Goal: Task Accomplishment & Management: Manage account settings

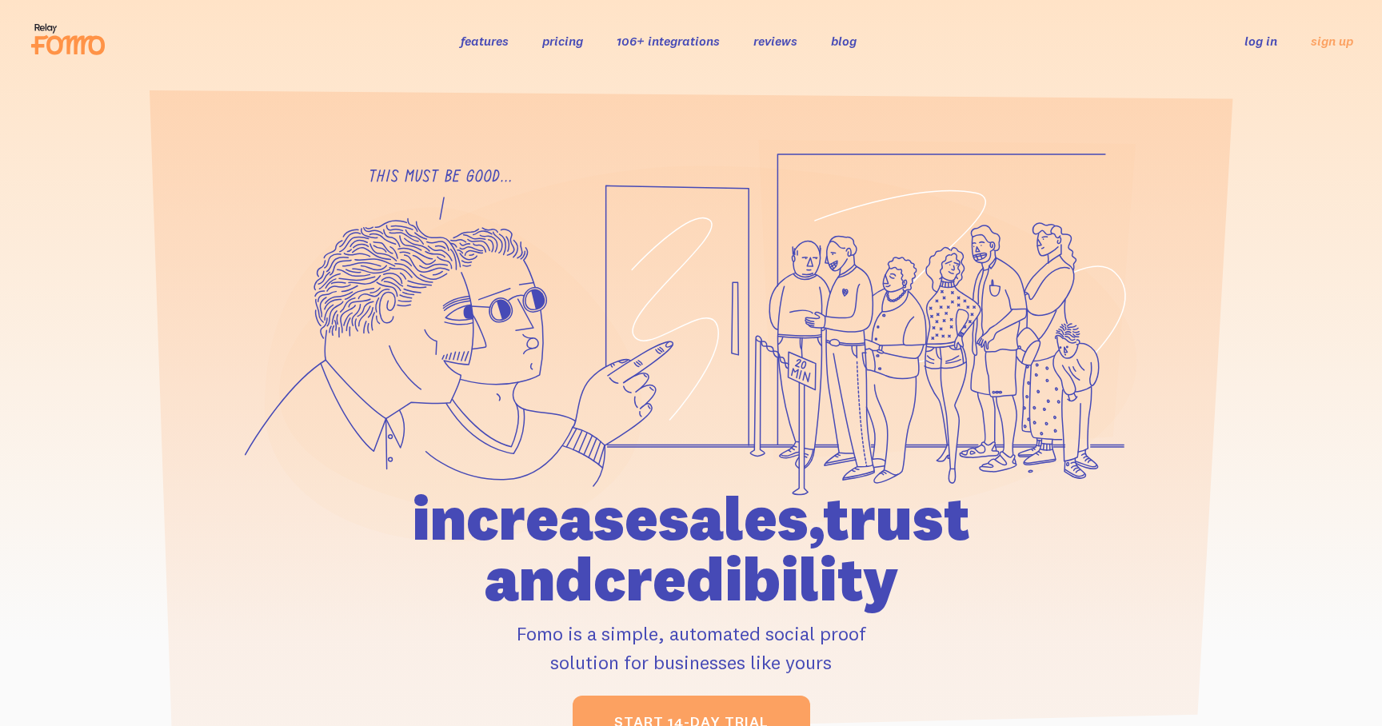
click at [1269, 47] on link "log in" at bounding box center [1260, 41] width 33 height 16
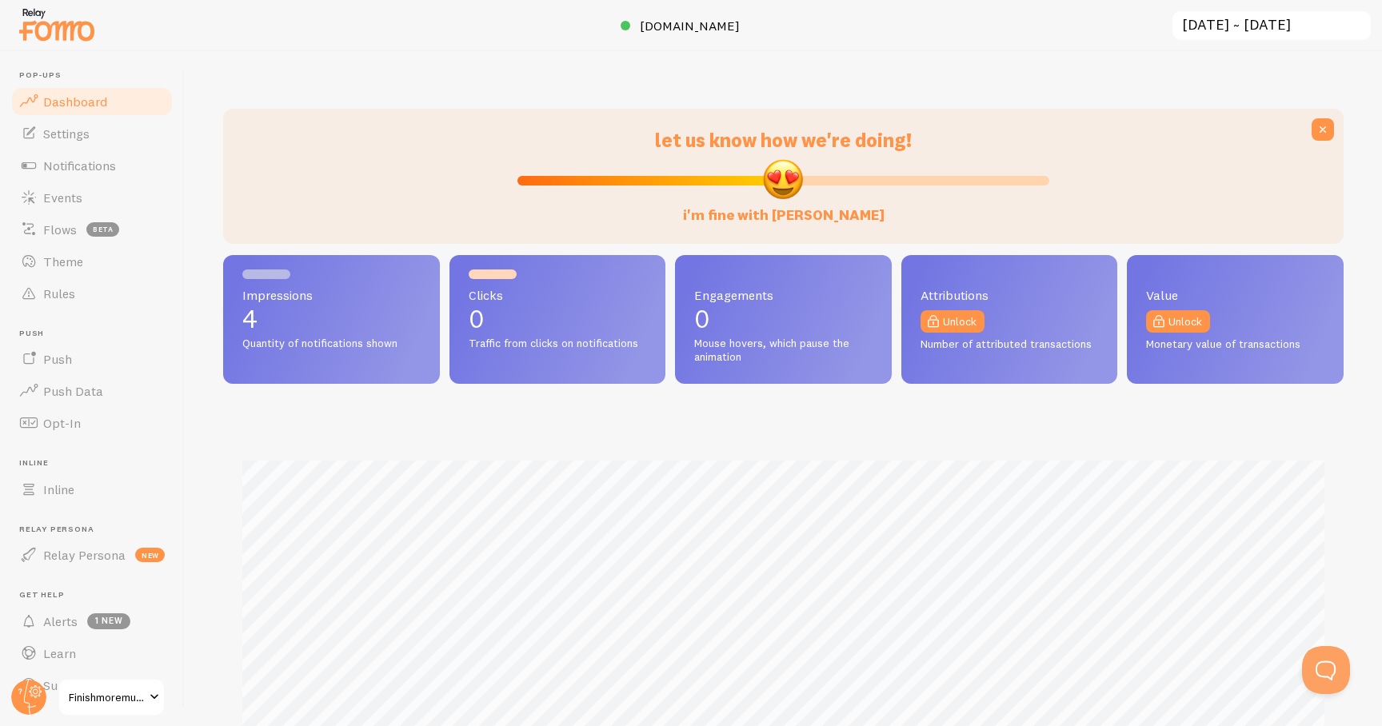
scroll to position [420, 1120]
click at [278, 289] on span "Impressions" at bounding box center [331, 295] width 178 height 13
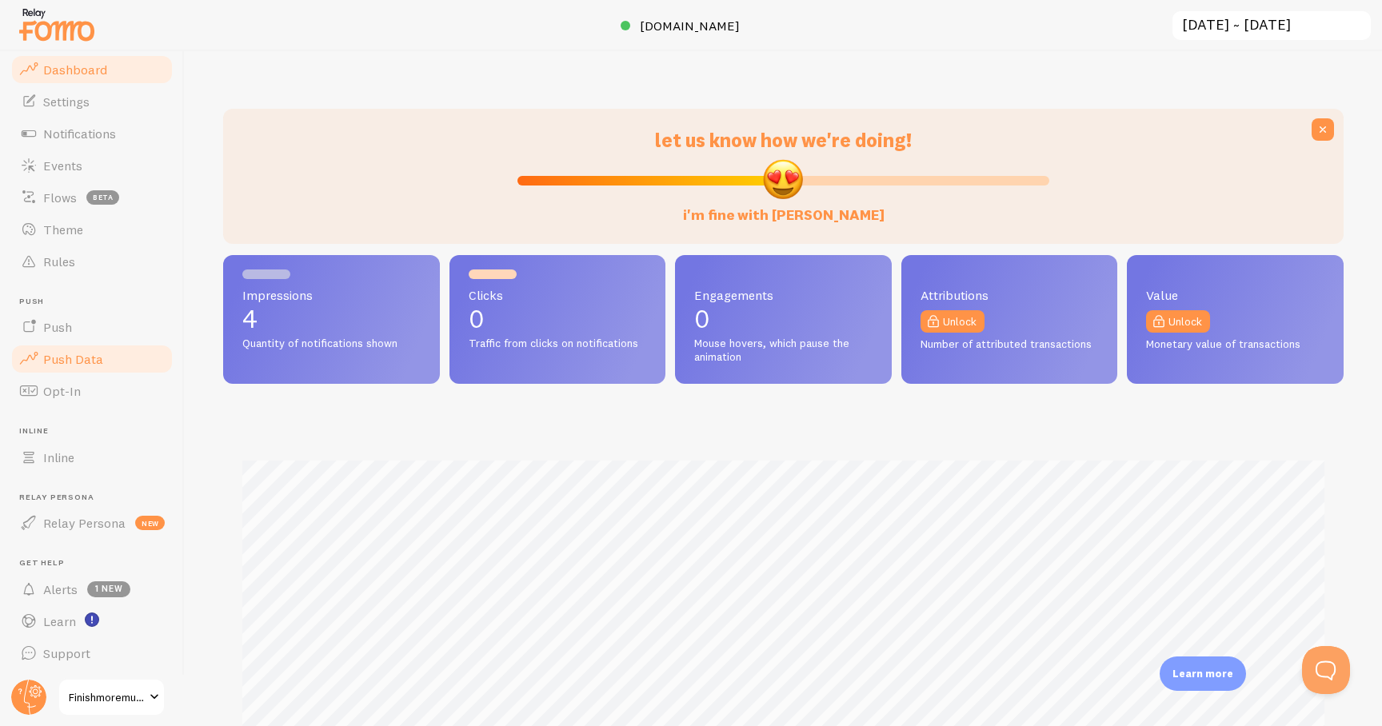
scroll to position [20, 0]
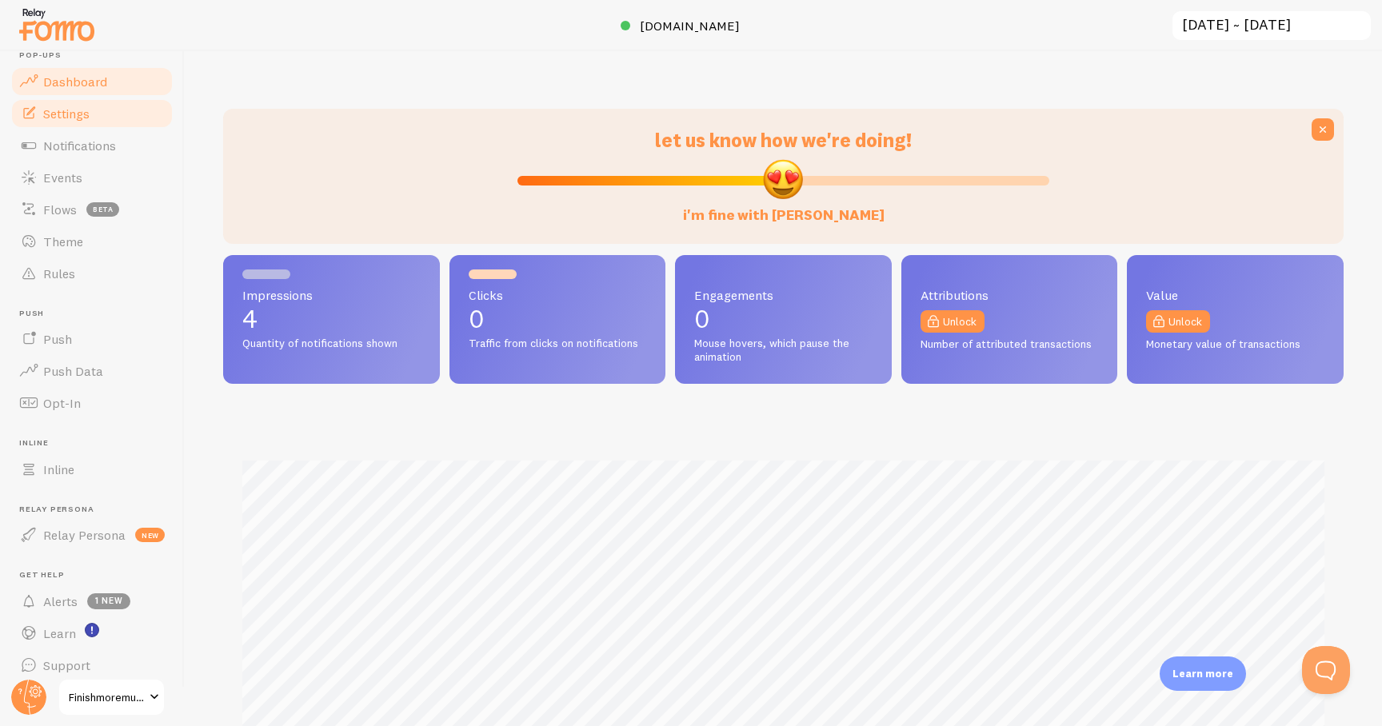
click at [68, 115] on span "Settings" at bounding box center [66, 114] width 46 height 16
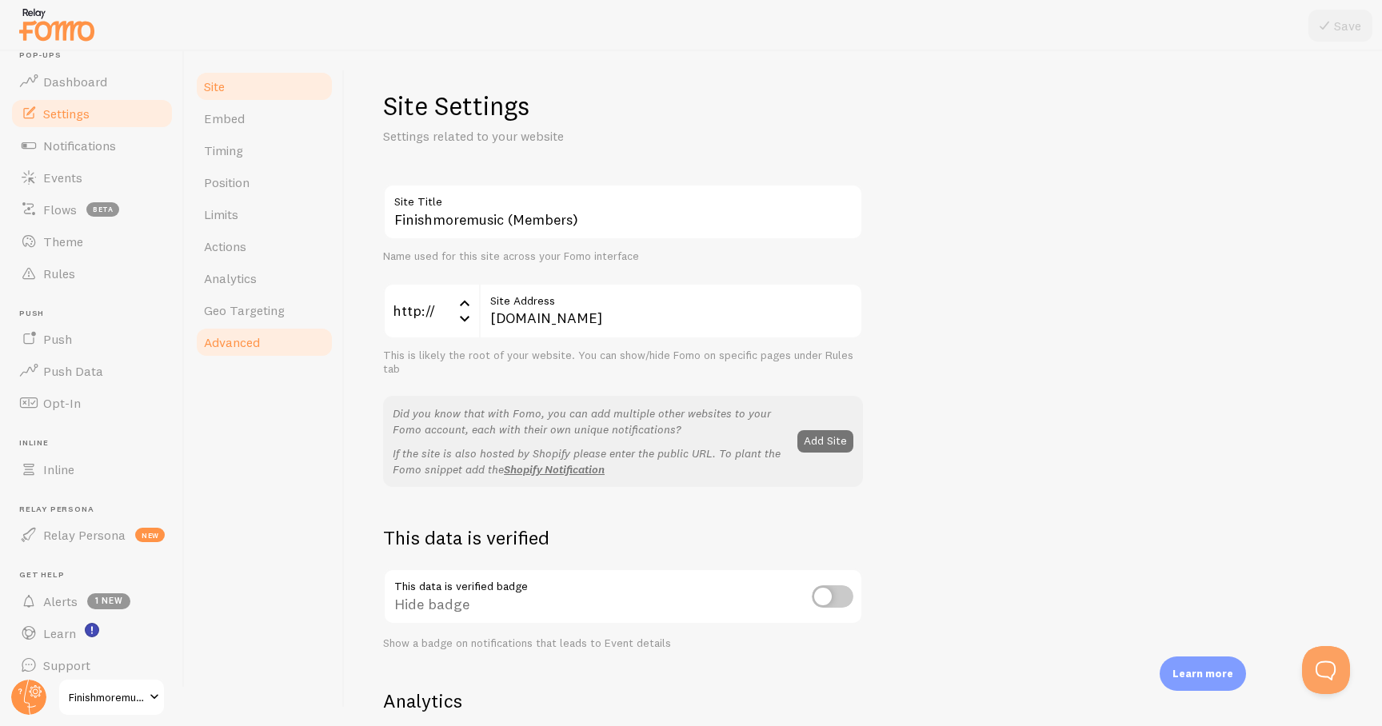
click at [240, 346] on span "Advanced" at bounding box center [232, 342] width 56 height 16
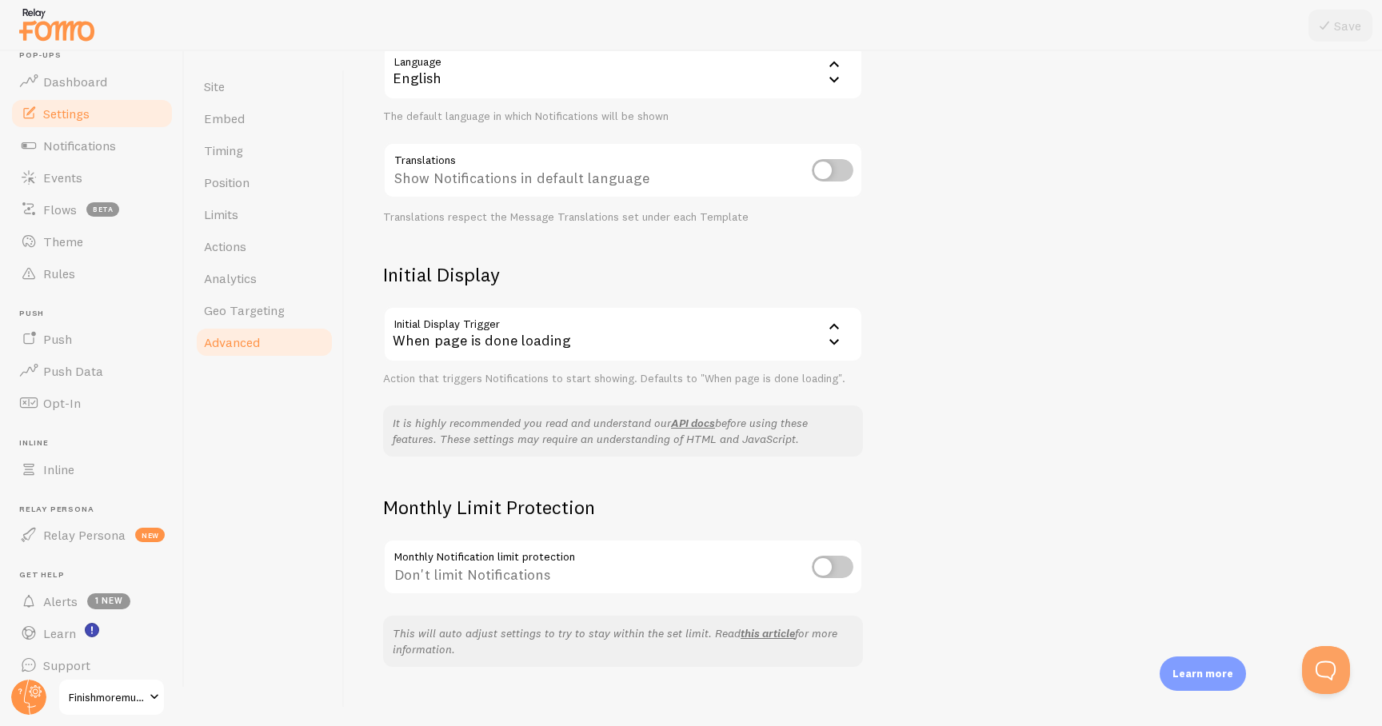
scroll to position [201, 0]
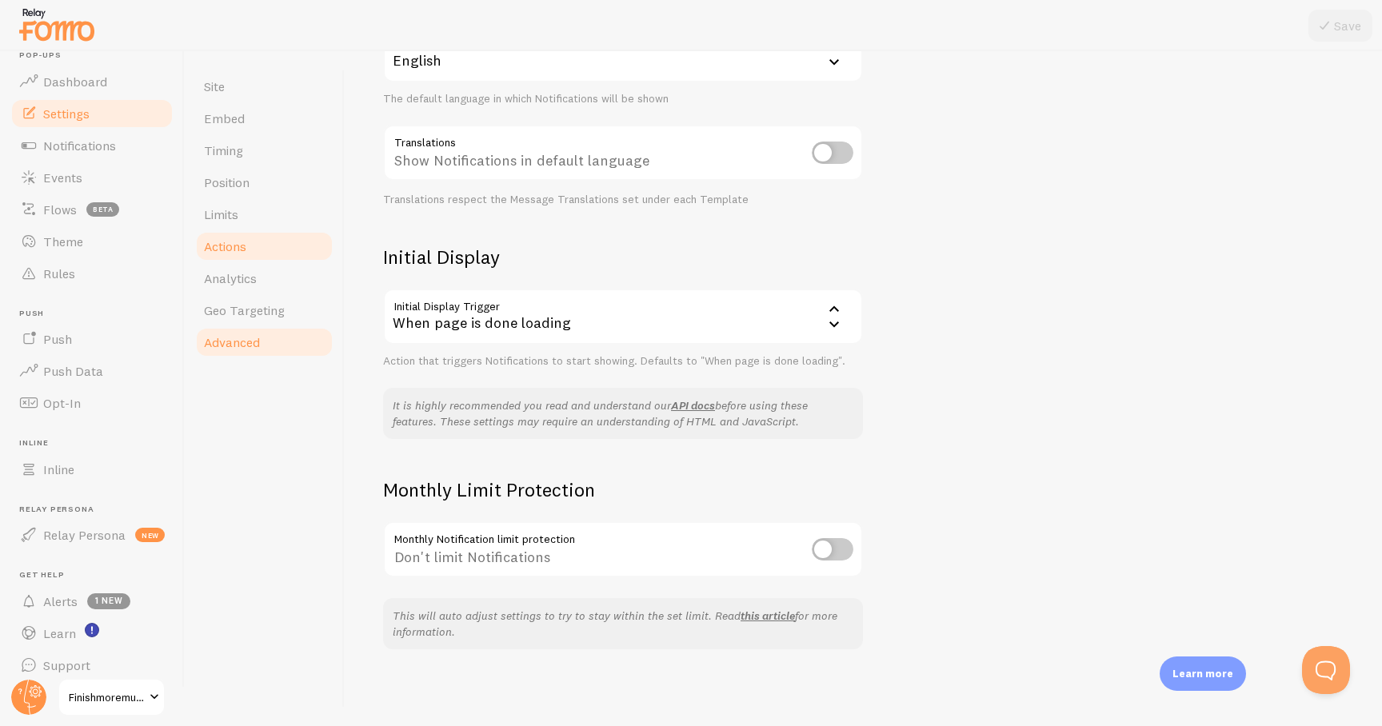
click at [252, 247] on link "Actions" at bounding box center [264, 246] width 140 height 32
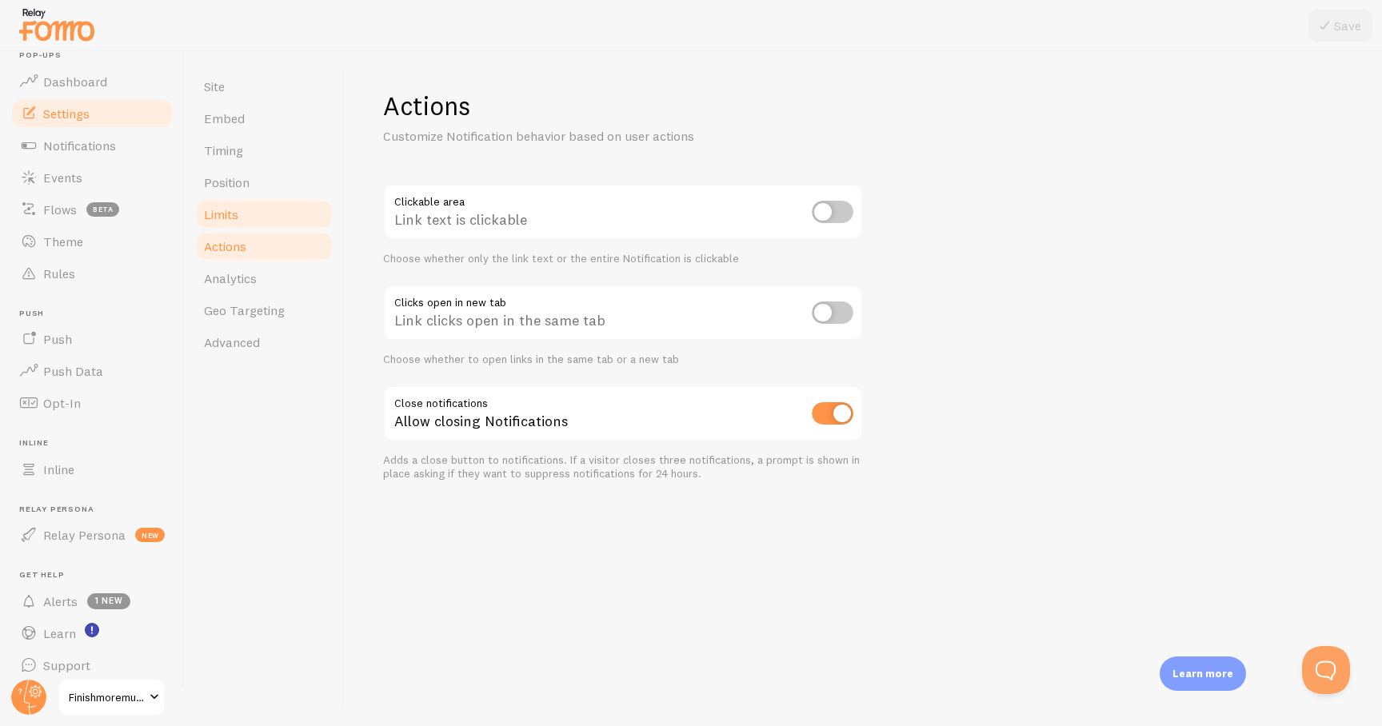
click at [247, 216] on link "Limits" at bounding box center [264, 214] width 140 height 32
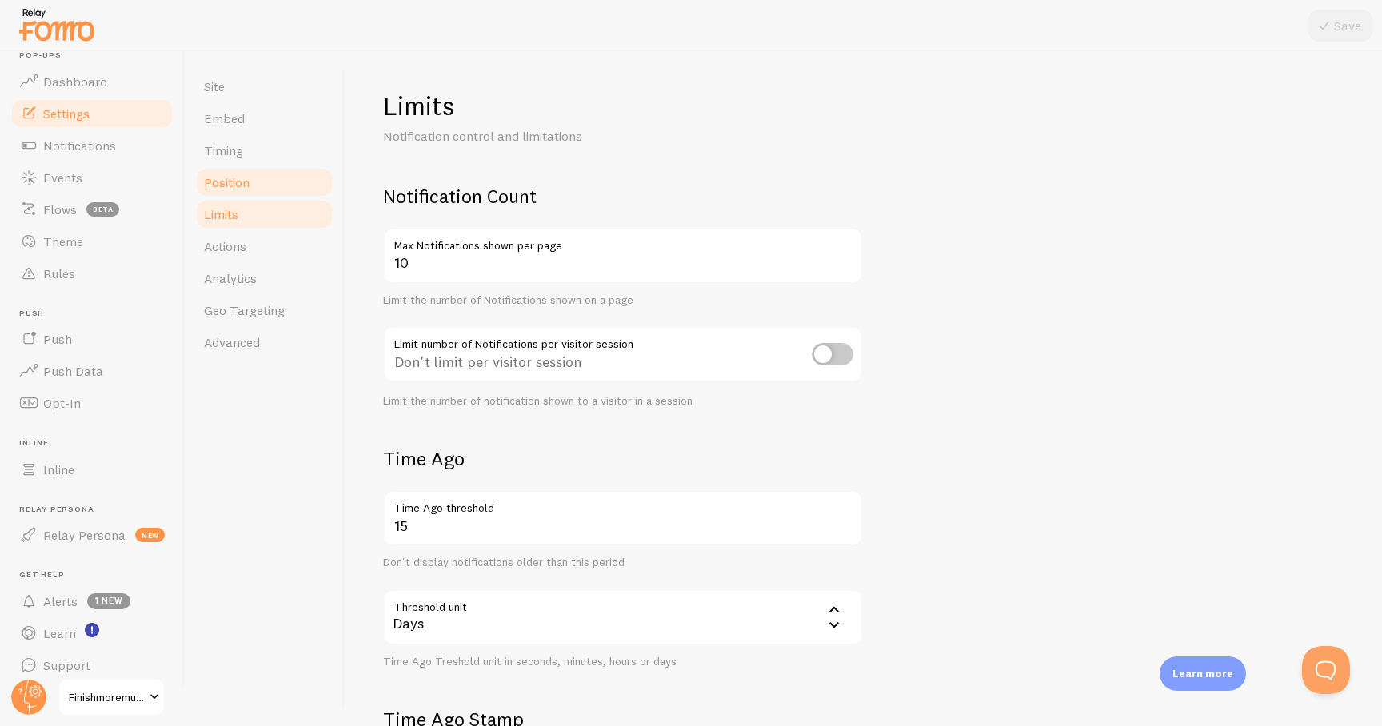
click at [241, 193] on link "Position" at bounding box center [264, 182] width 140 height 32
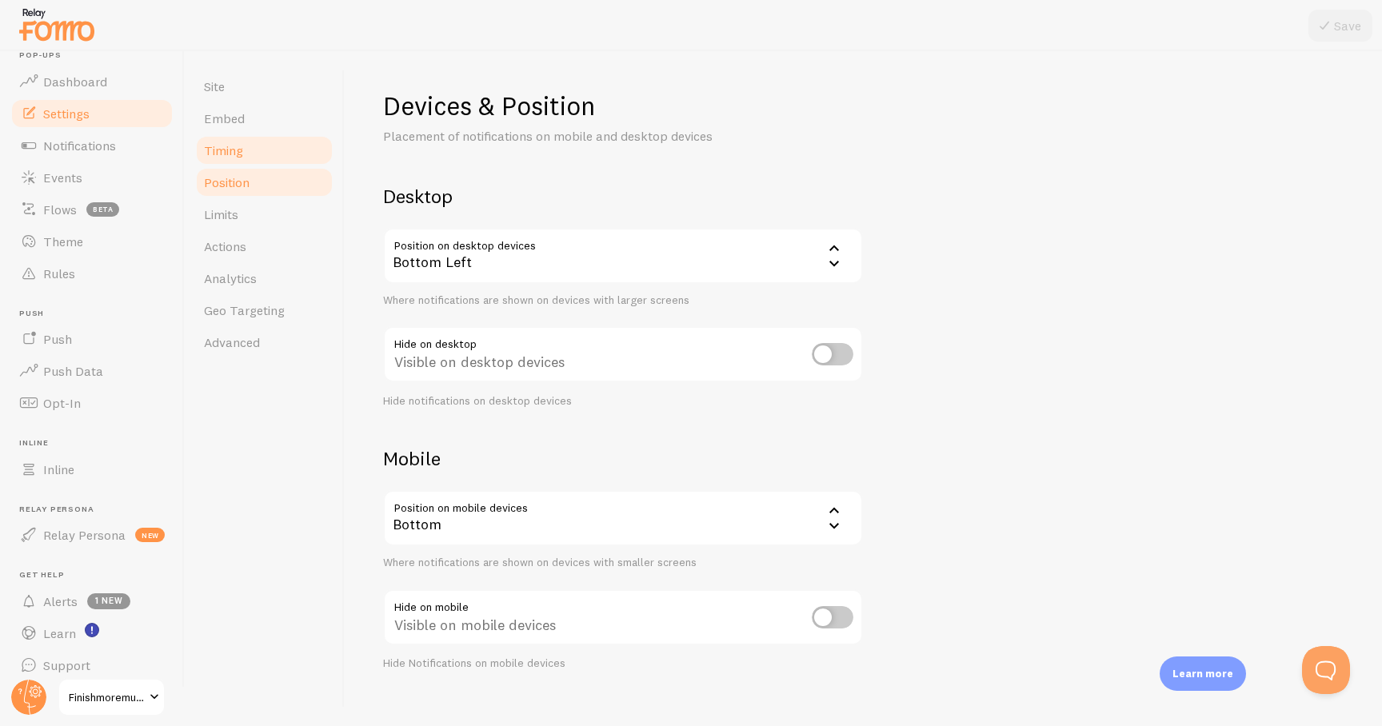
click at [232, 147] on span "Timing" at bounding box center [223, 150] width 39 height 16
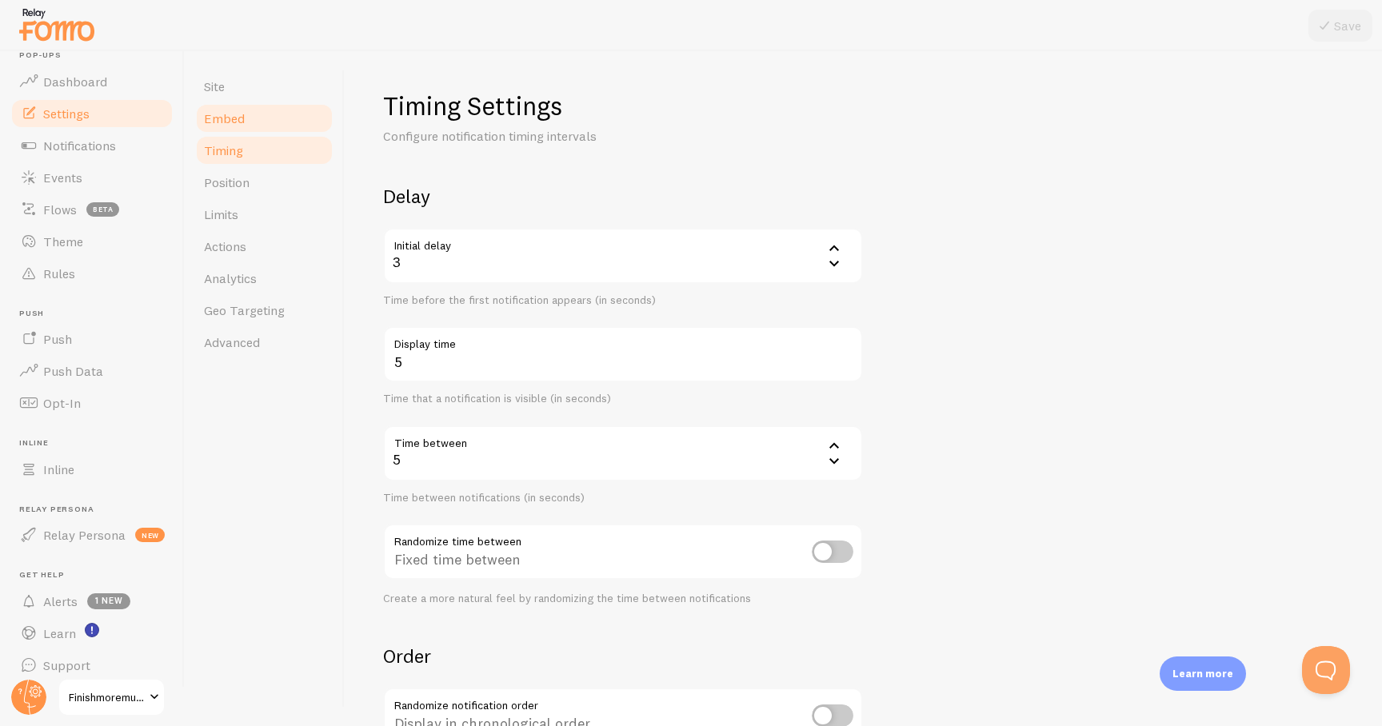
click at [229, 113] on span "Embed" at bounding box center [224, 118] width 41 height 16
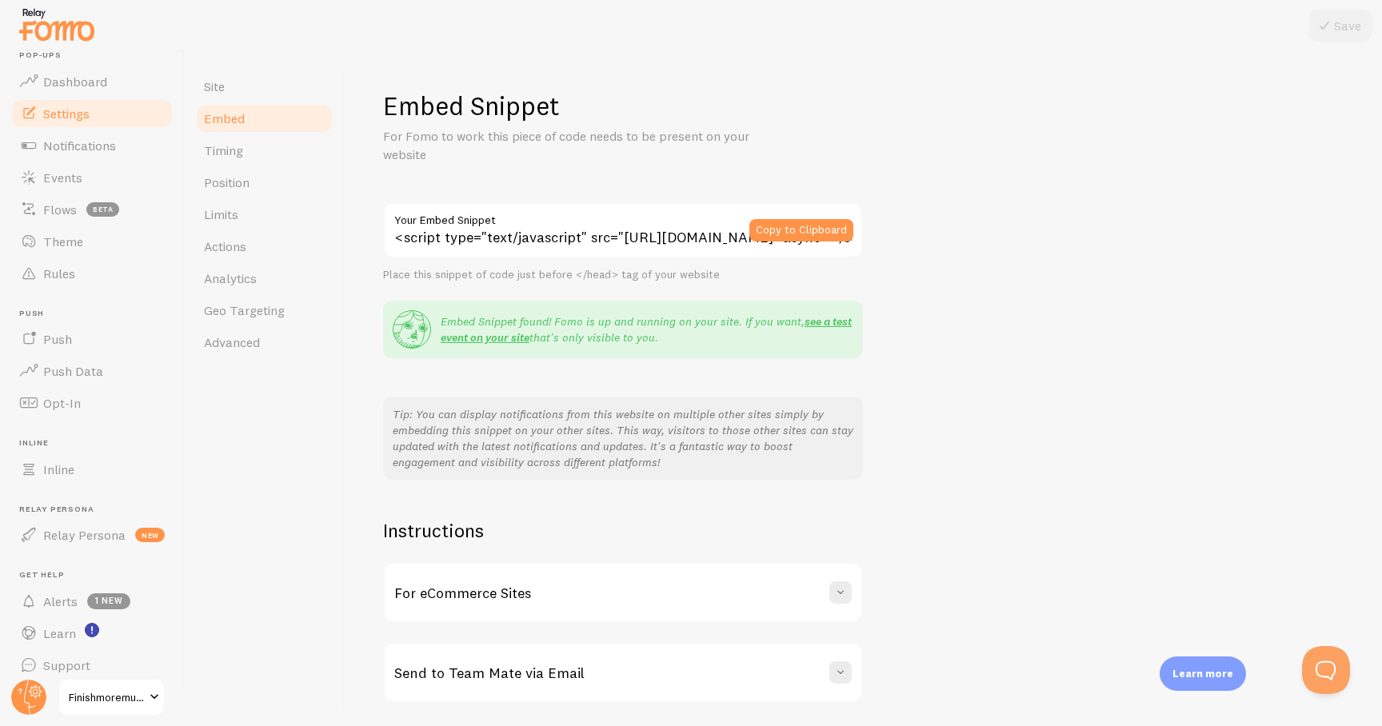
drag, startPoint x: 520, startPoint y: 249, endPoint x: 628, endPoint y: 225, distance: 110.4
click at [628, 225] on div "<script type="text/javascript" src="https://load.fomo.com/api/v1/UTkF4EPR4iDrxD…" at bounding box center [623, 230] width 480 height 56
click at [794, 229] on button "Copy to Clipboard" at bounding box center [801, 230] width 104 height 22
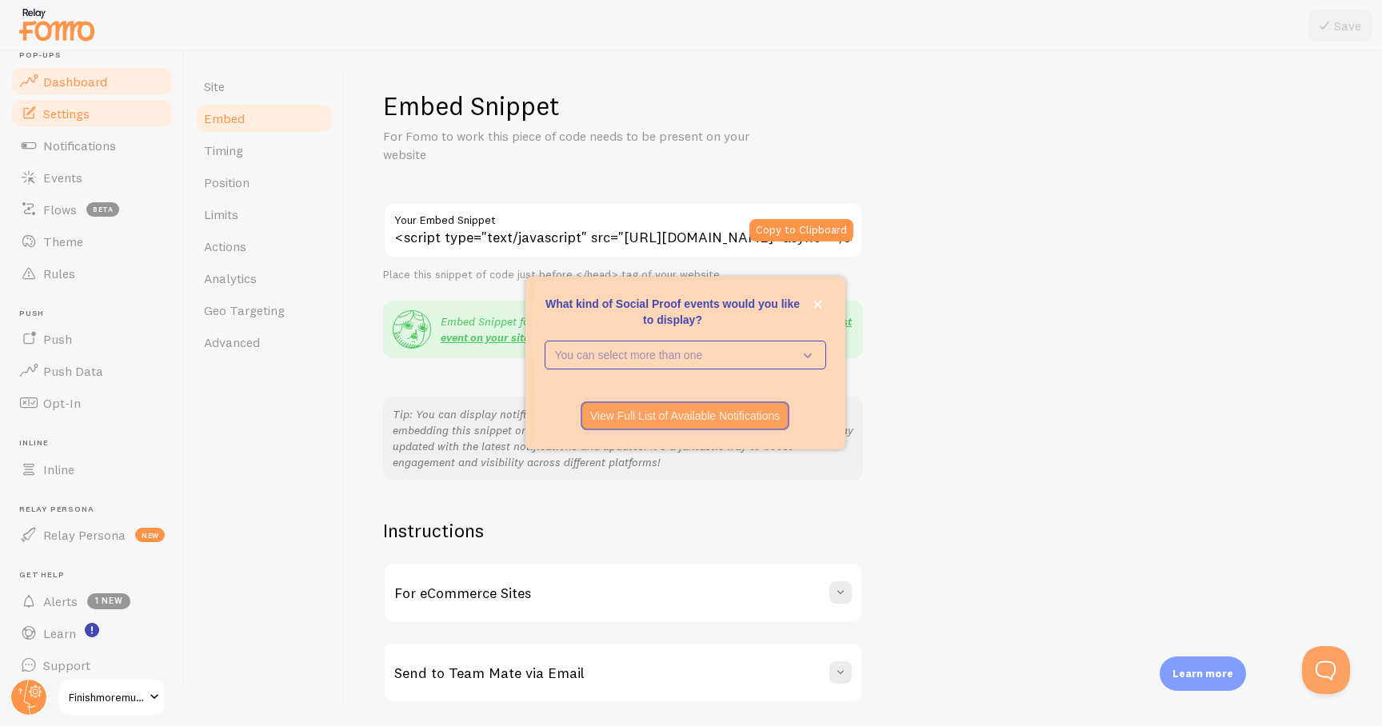
click at [84, 88] on span "Dashboard" at bounding box center [75, 82] width 64 height 16
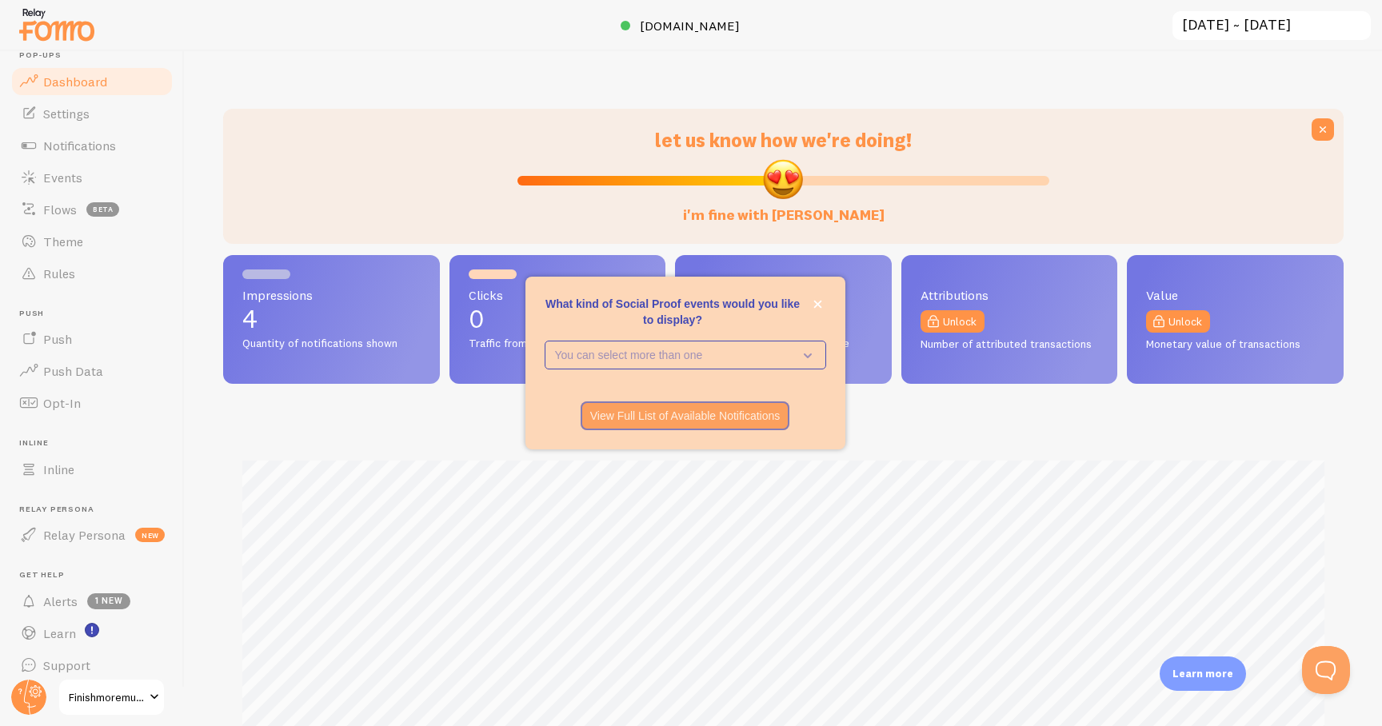
scroll to position [420, 1120]
click at [820, 303] on icon "close," at bounding box center [817, 304] width 9 height 9
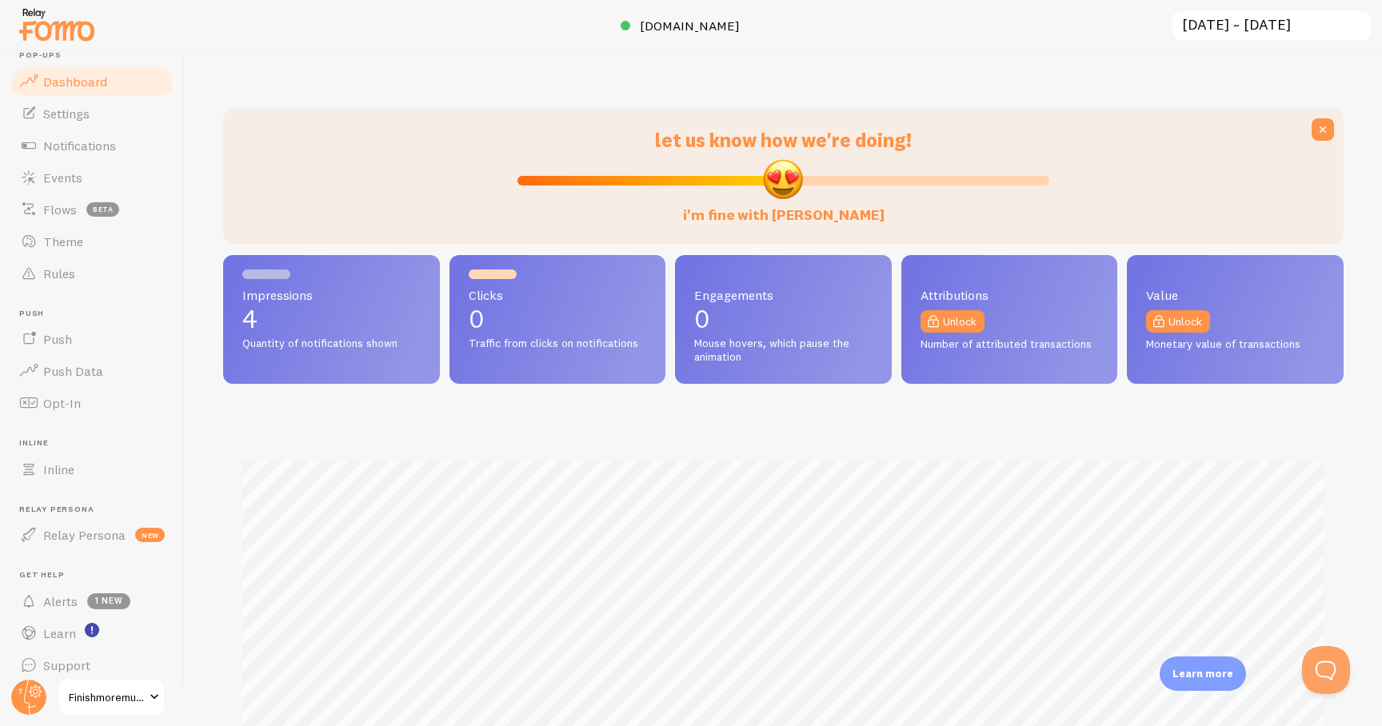
click at [381, 299] on span "Impressions" at bounding box center [331, 295] width 178 height 13
click at [277, 334] on div "Impressions 4 Quantity of notifications shown" at bounding box center [331, 319] width 217 height 129
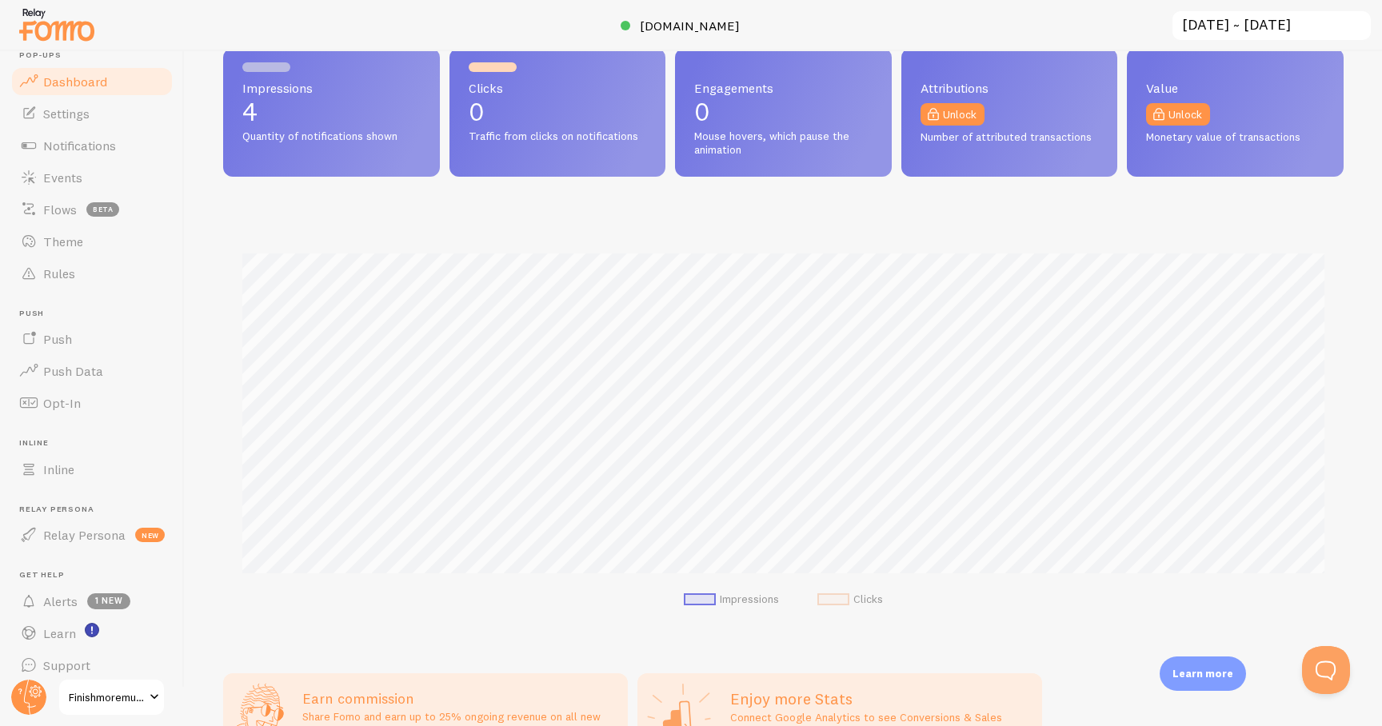
scroll to position [212, 0]
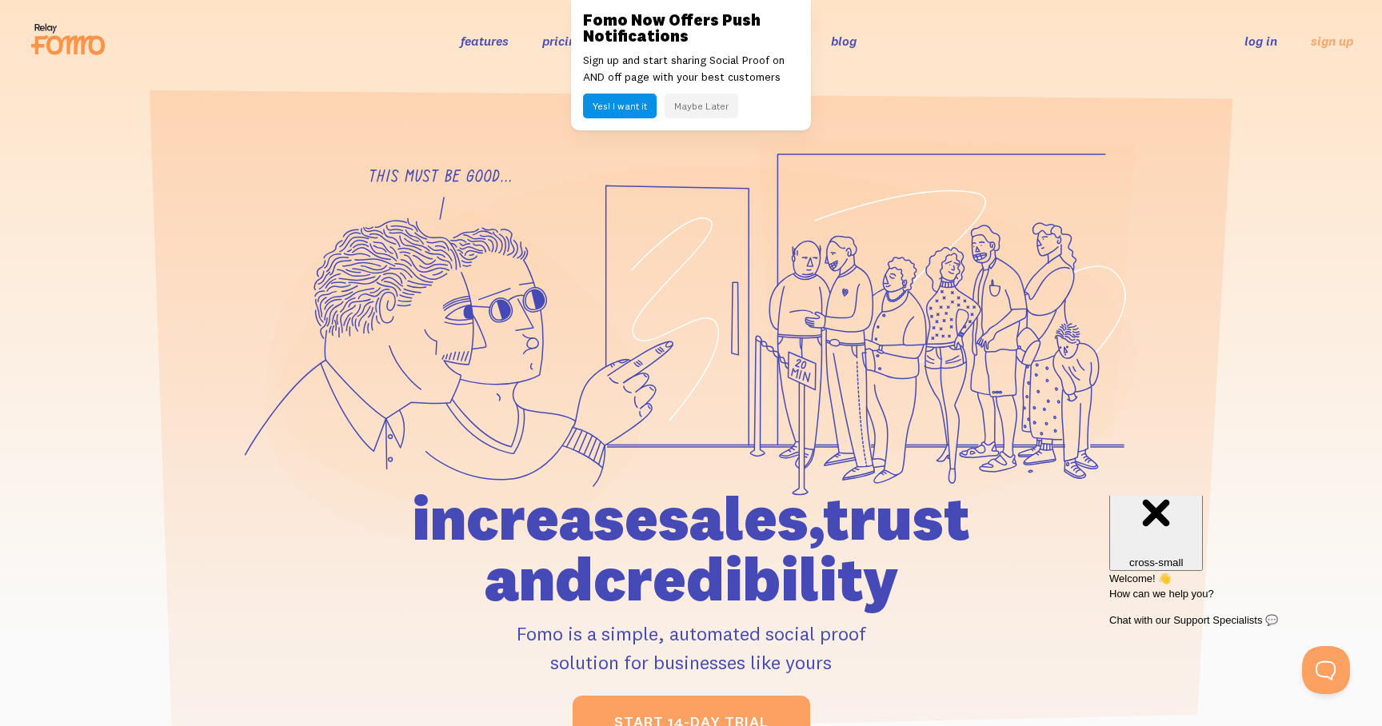
click at [906, 109] on section at bounding box center [691, 420] width 1382 height 676
click at [1259, 49] on li "log in" at bounding box center [1260, 40] width 33 height 18
click at [1259, 42] on link "log in" at bounding box center [1260, 41] width 33 height 16
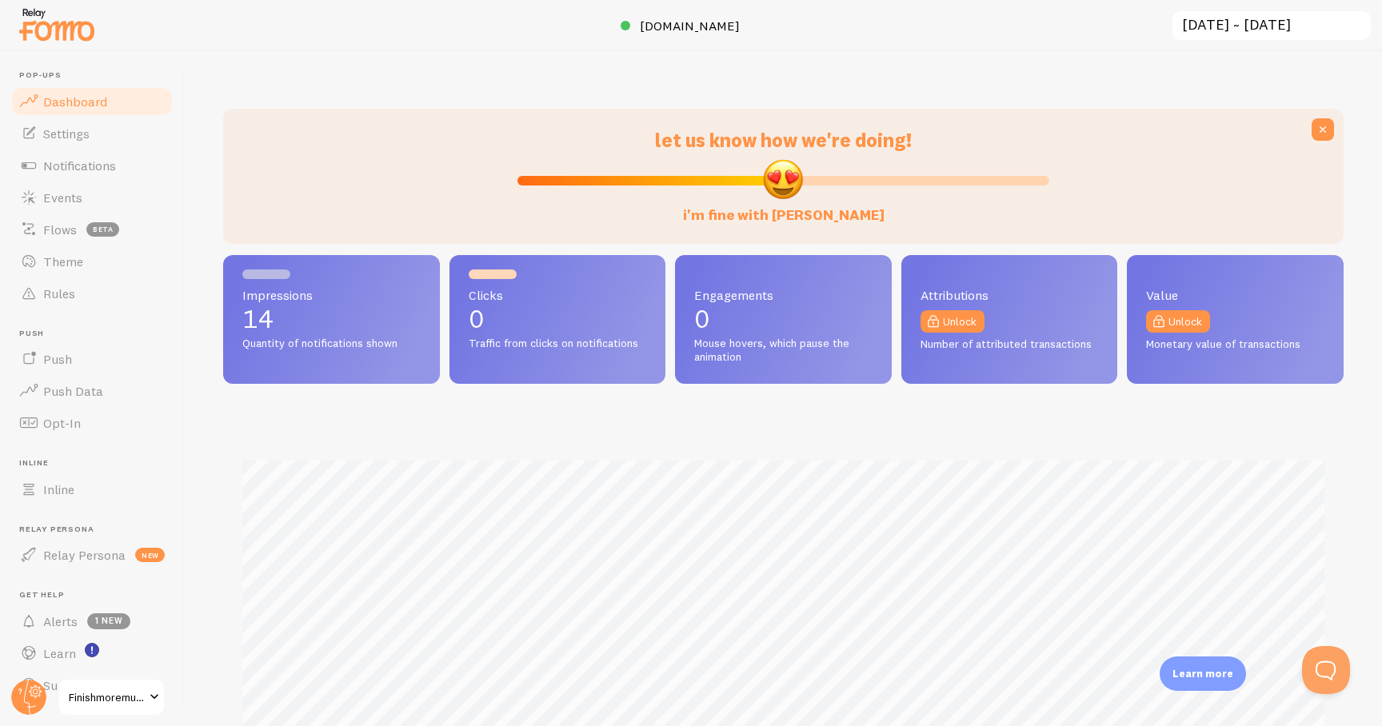
scroll to position [420, 1120]
click at [90, 134] on link "Settings" at bounding box center [92, 134] width 165 height 32
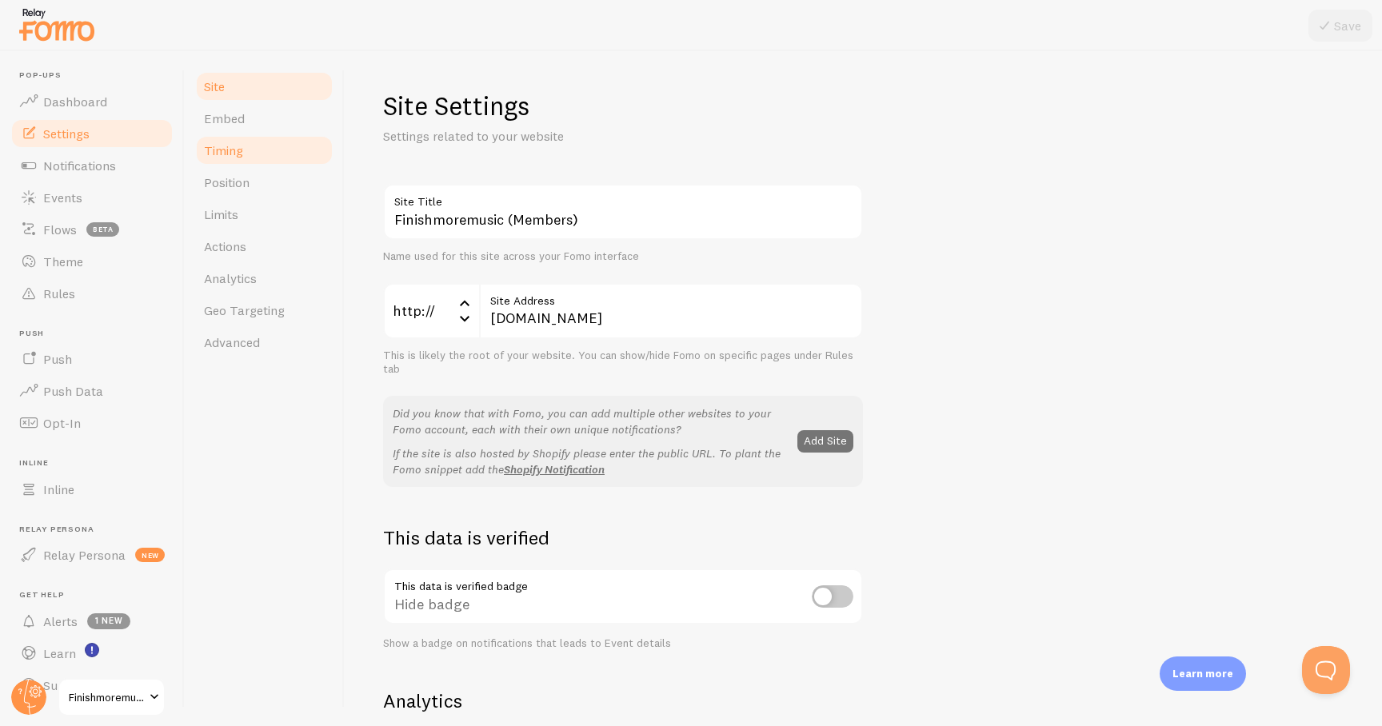
click at [229, 153] on span "Timing" at bounding box center [223, 150] width 39 height 16
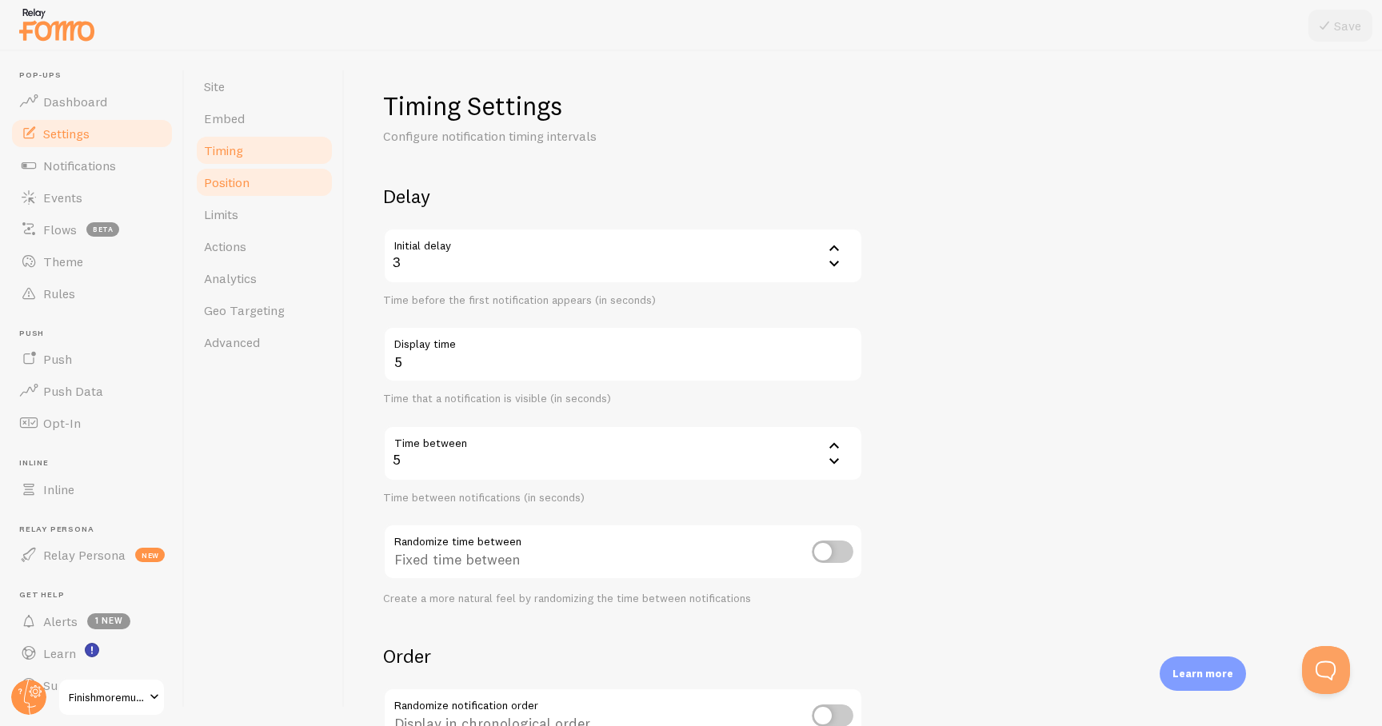
click at [238, 195] on link "Position" at bounding box center [264, 182] width 140 height 32
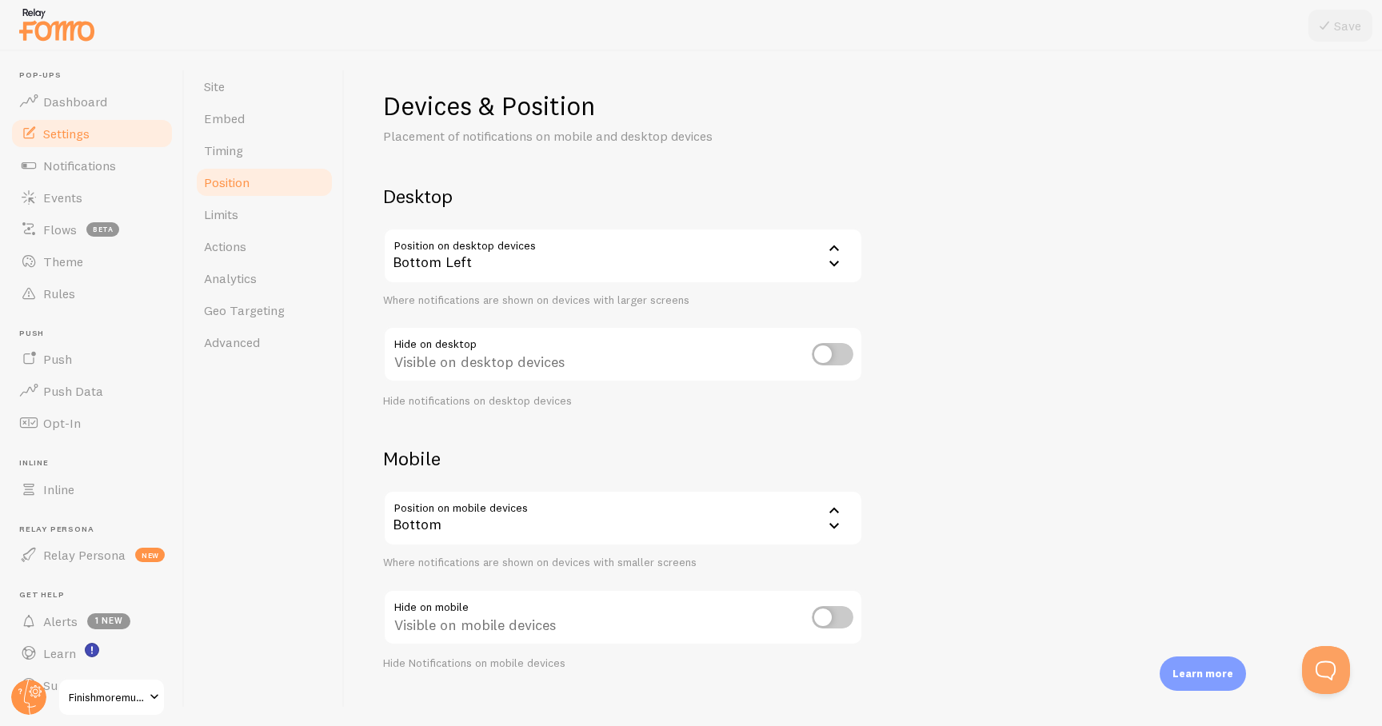
scroll to position [21, 0]
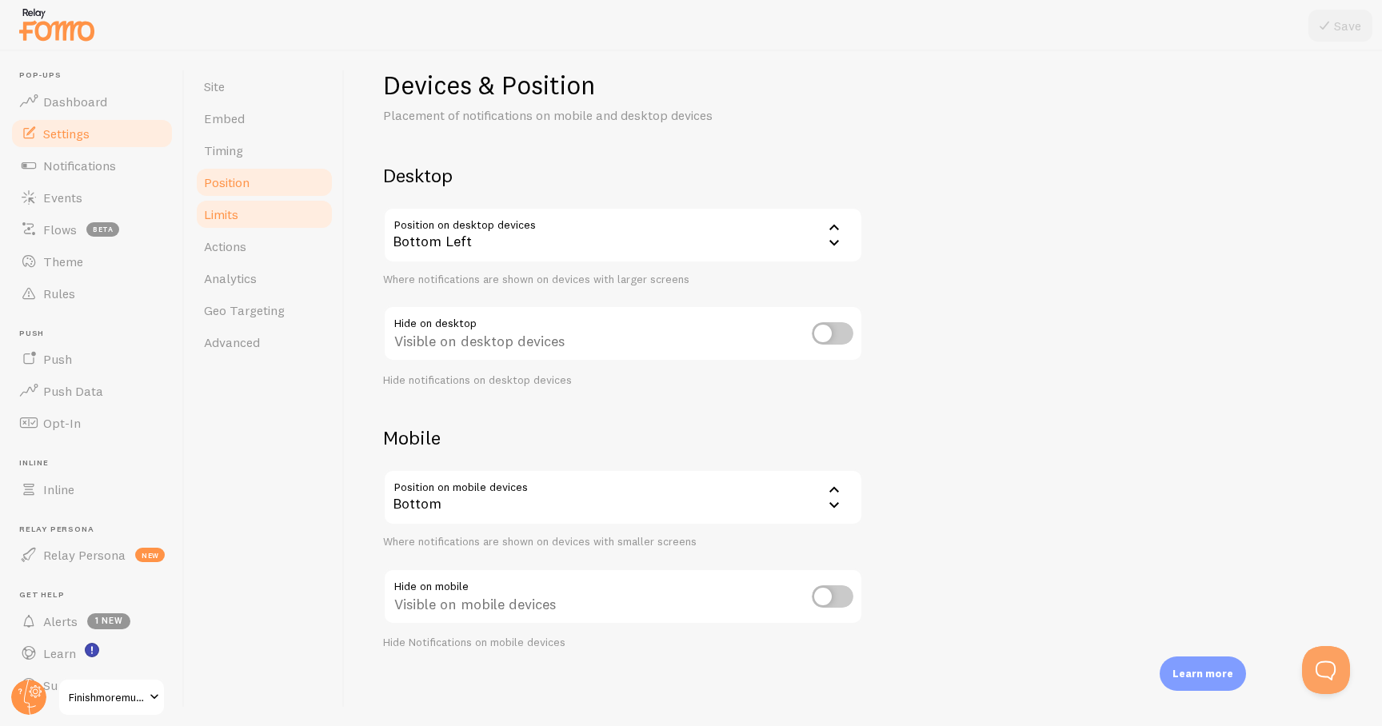
click at [265, 208] on link "Limits" at bounding box center [264, 214] width 140 height 32
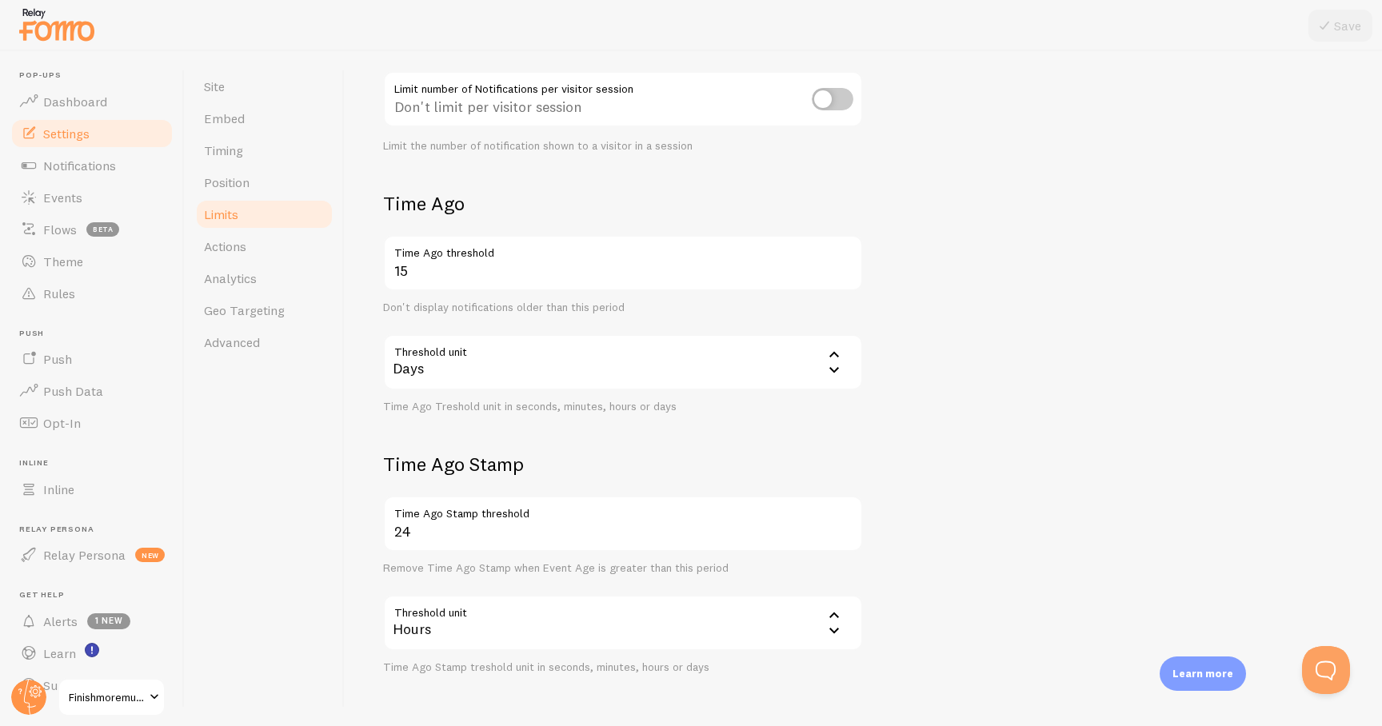
scroll to position [310, 0]
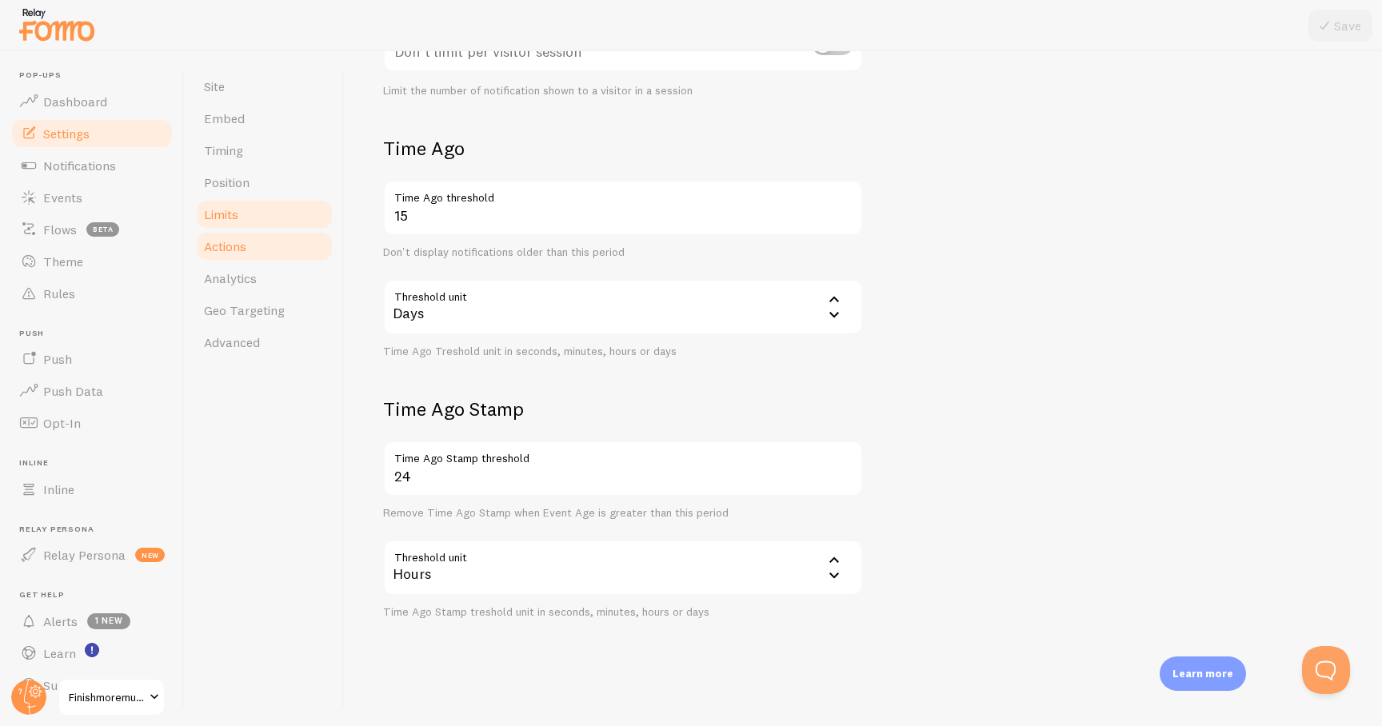
click at [256, 252] on link "Actions" at bounding box center [264, 246] width 140 height 32
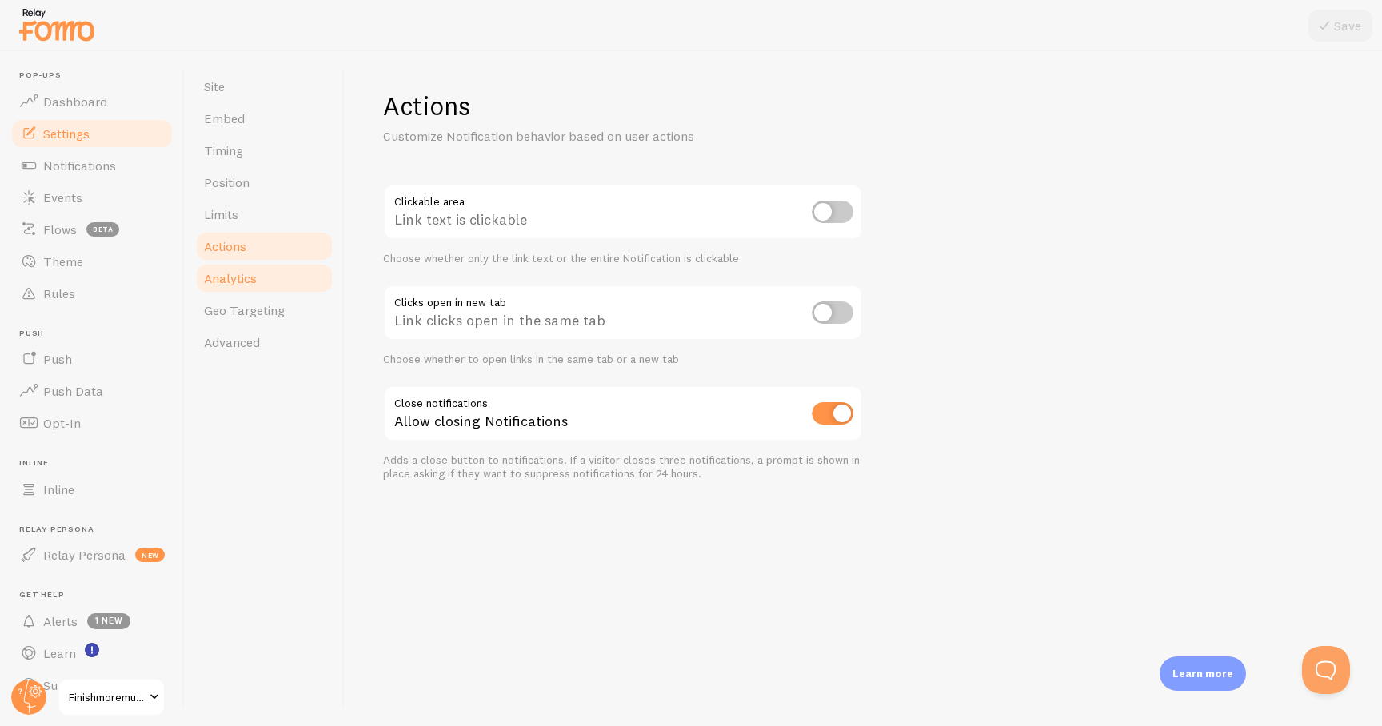
click at [279, 281] on link "Analytics" at bounding box center [264, 278] width 140 height 32
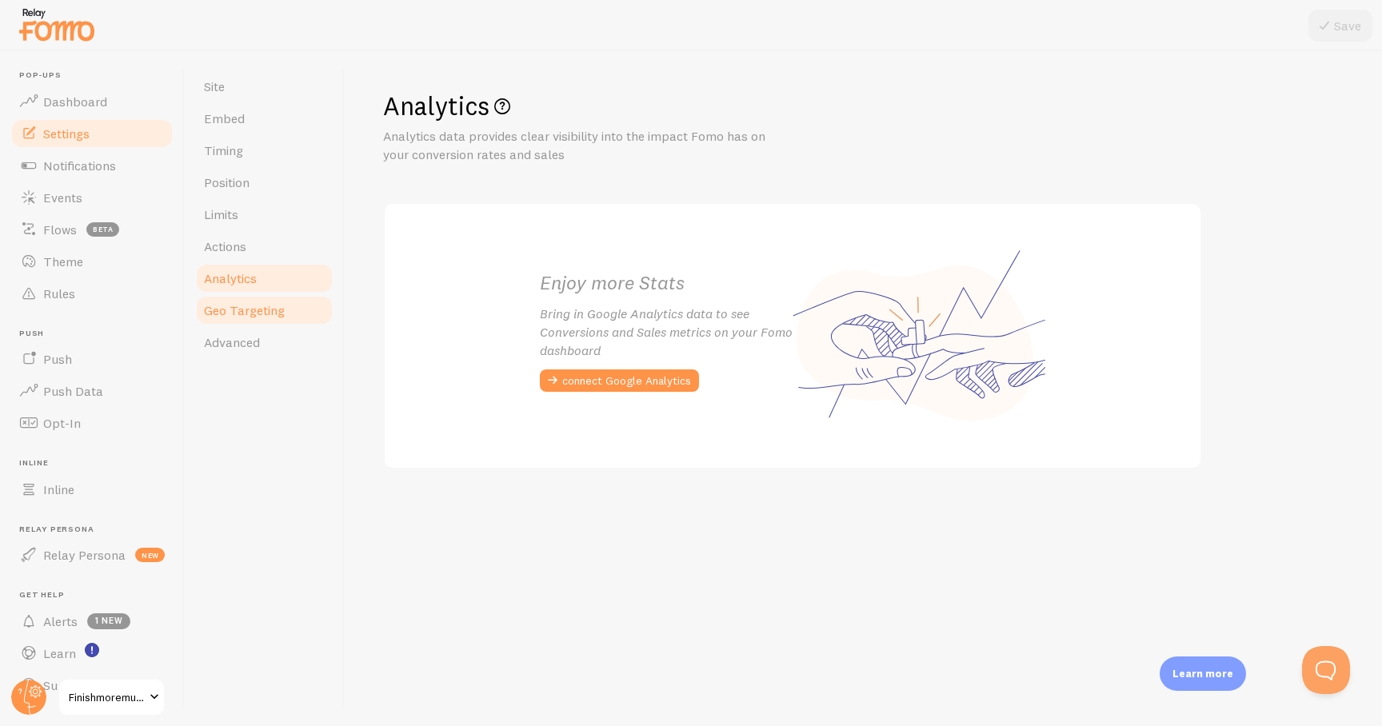
click at [281, 306] on span "Geo Targeting" at bounding box center [244, 310] width 81 height 16
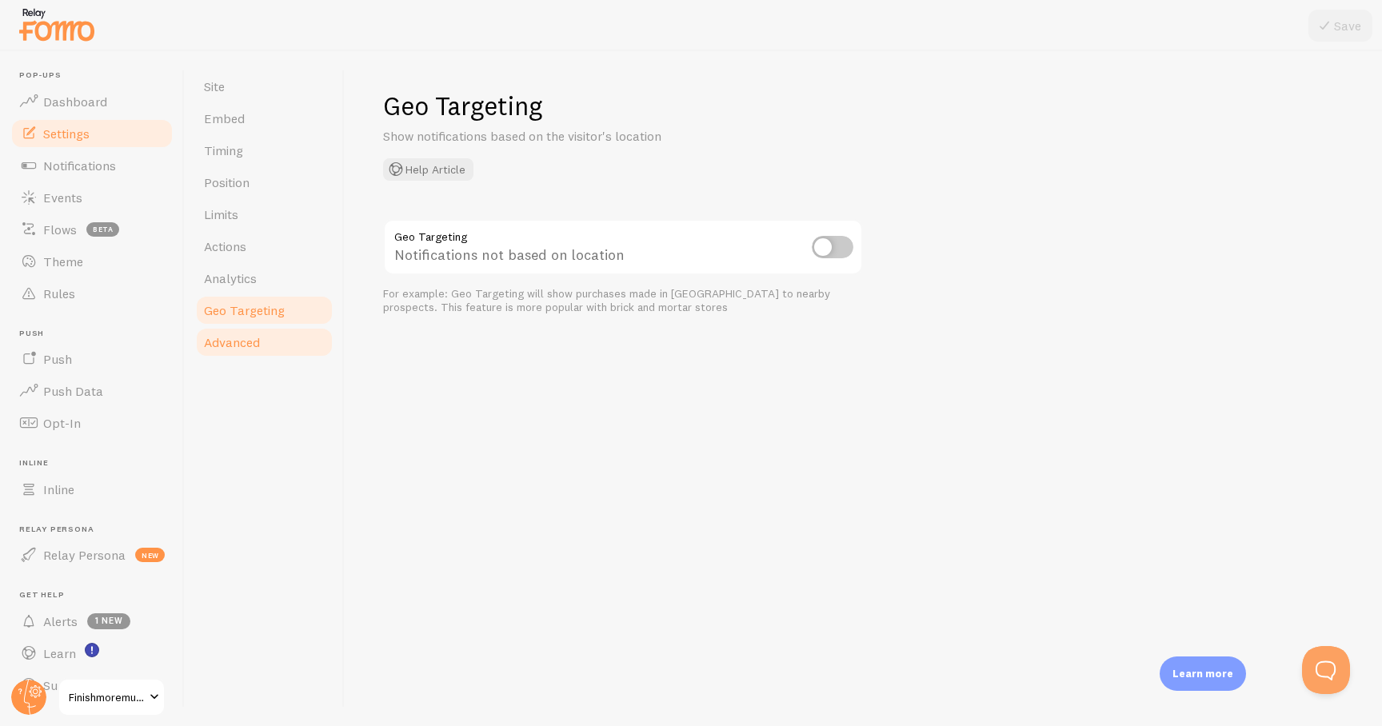
click at [262, 357] on link "Advanced" at bounding box center [264, 342] width 140 height 32
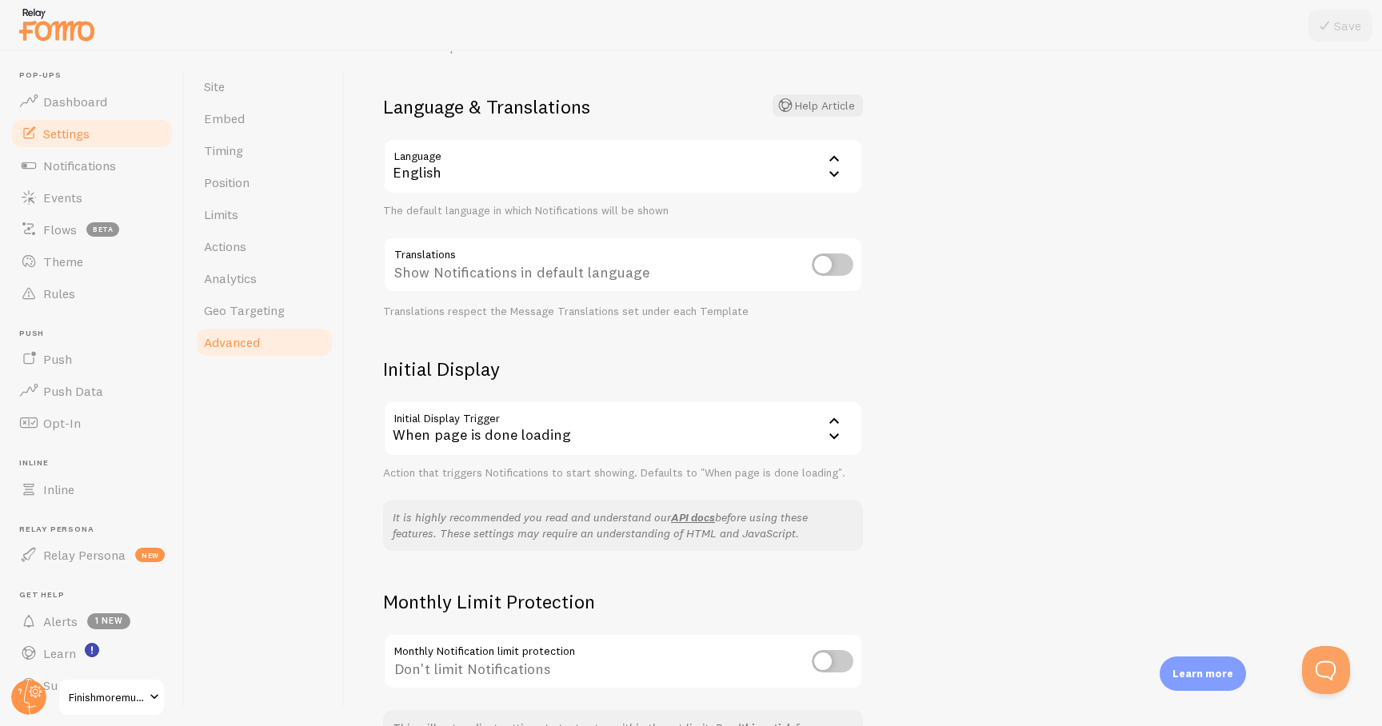
scroll to position [201, 0]
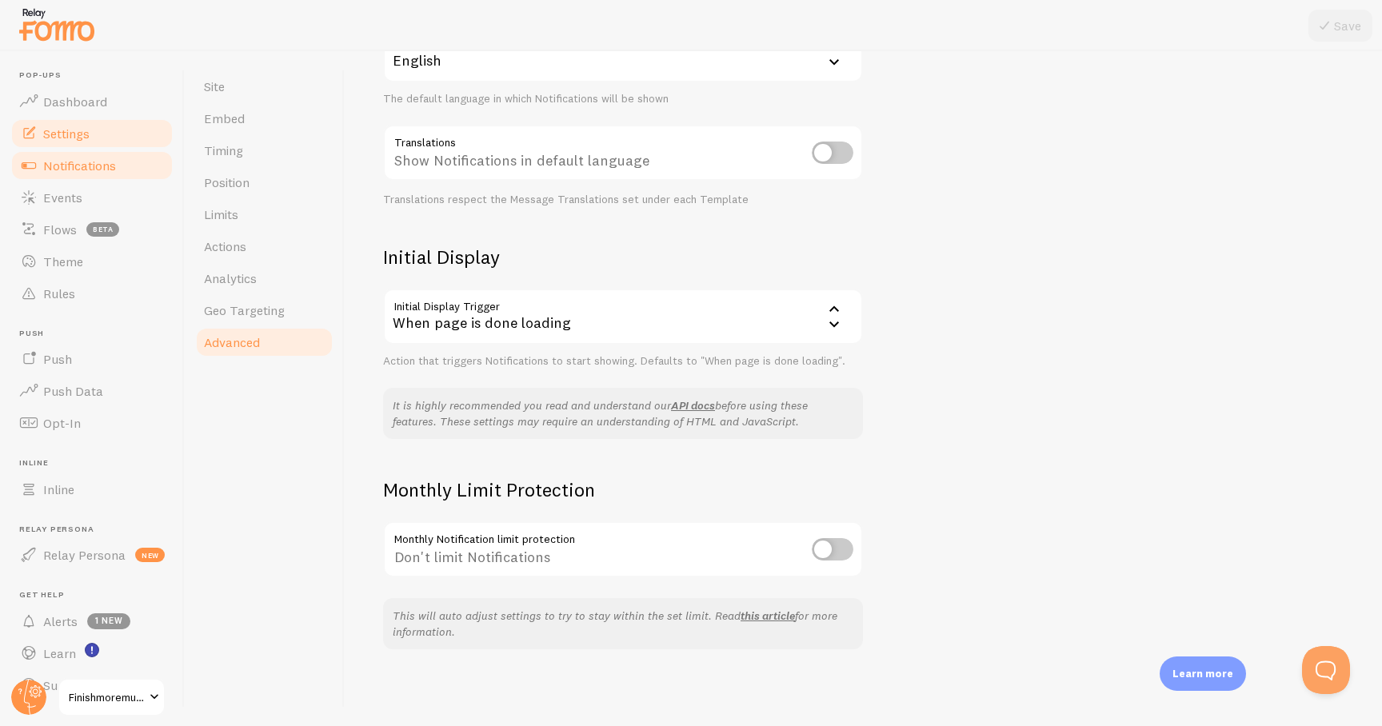
click at [94, 165] on span "Notifications" at bounding box center [79, 166] width 73 height 16
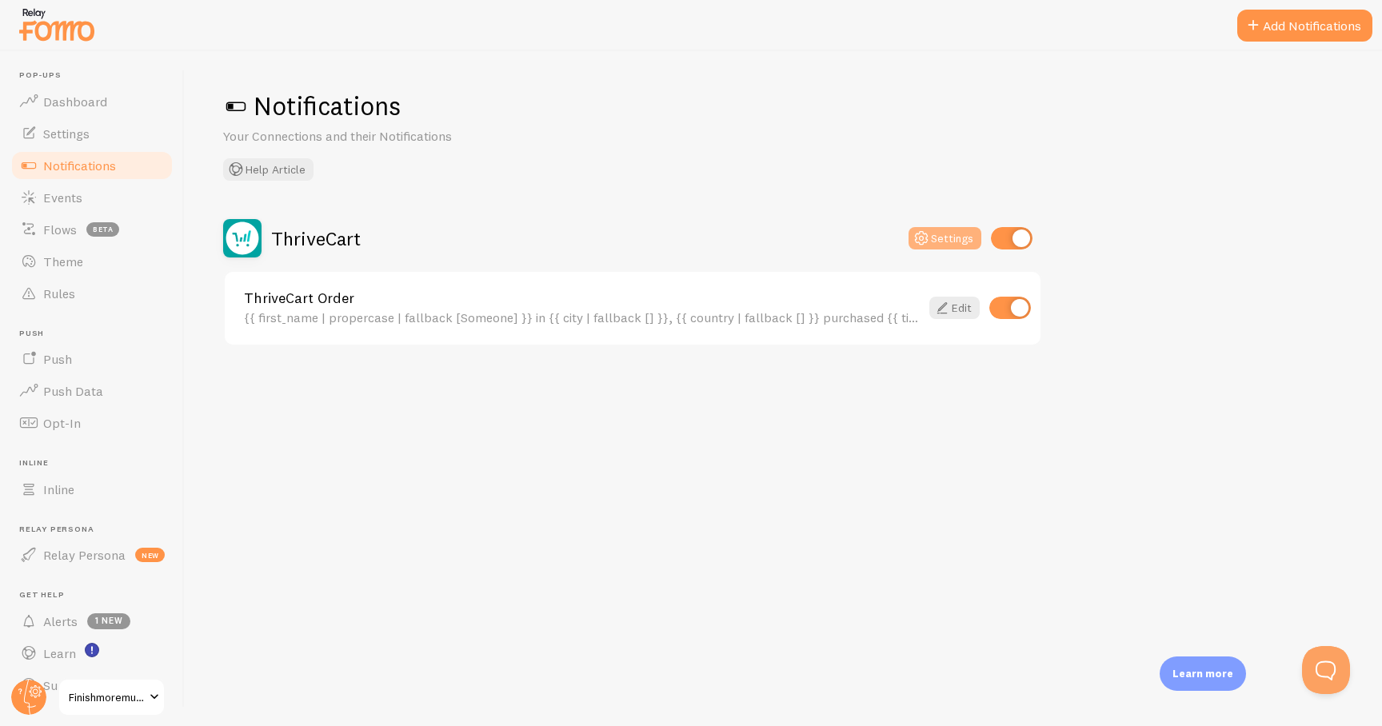
click at [951, 237] on button "Settings" at bounding box center [944, 238] width 73 height 22
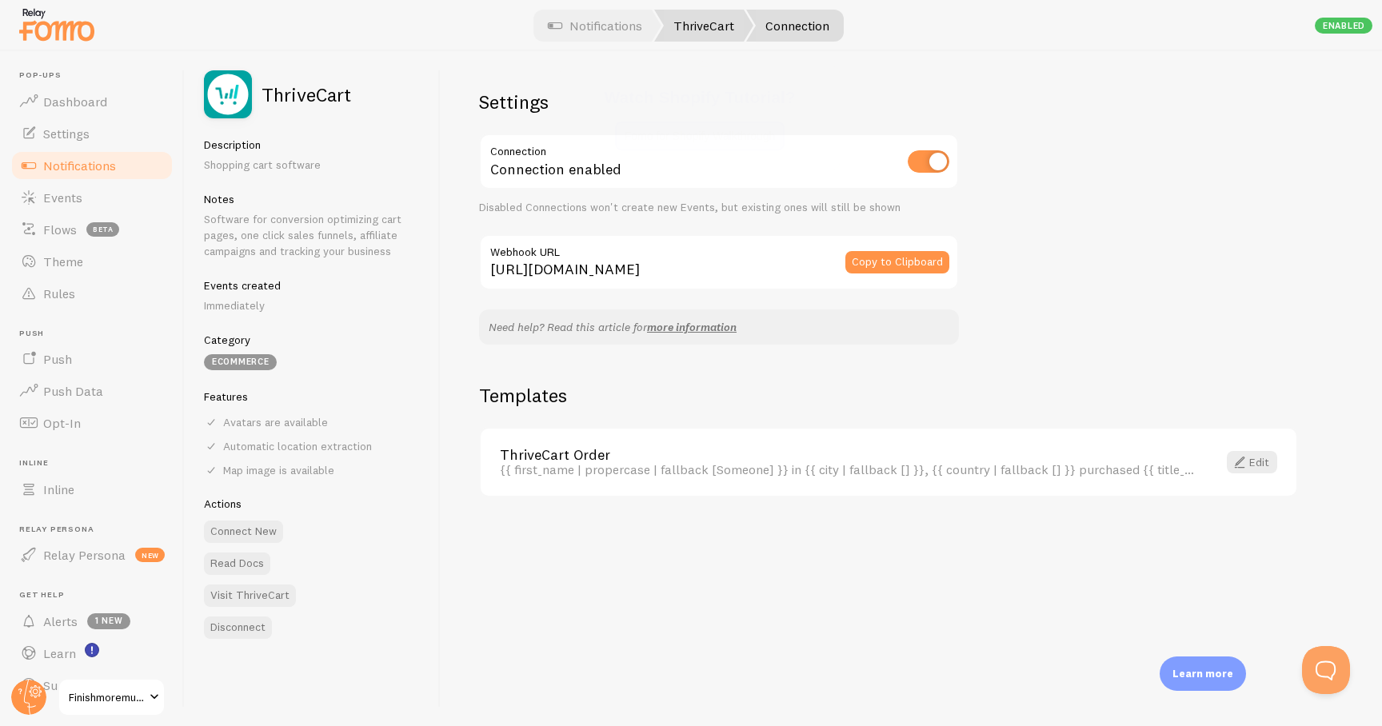
click at [696, 19] on link "ThriveCart" at bounding box center [703, 26] width 99 height 32
click at [625, 23] on link "Notifications" at bounding box center [594, 26] width 133 height 32
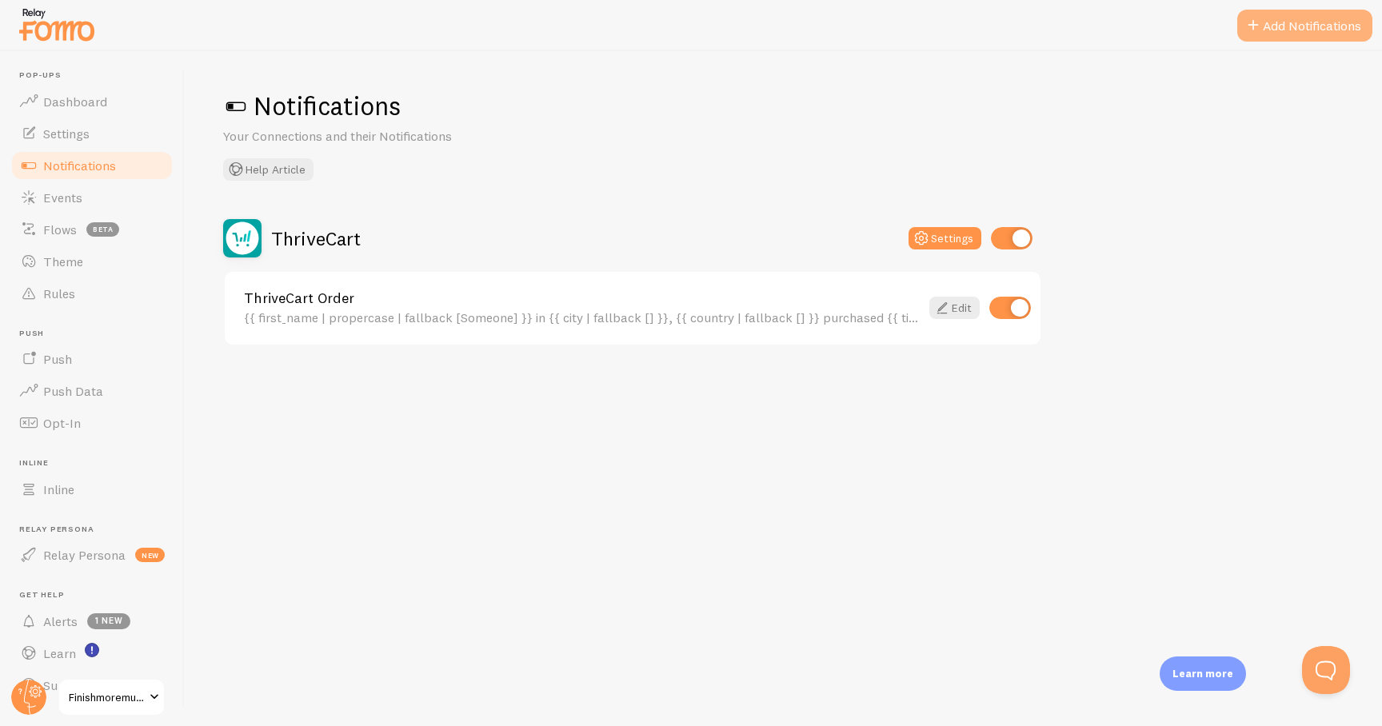
click at [1282, 18] on button "Add Notifications" at bounding box center [1304, 26] width 135 height 32
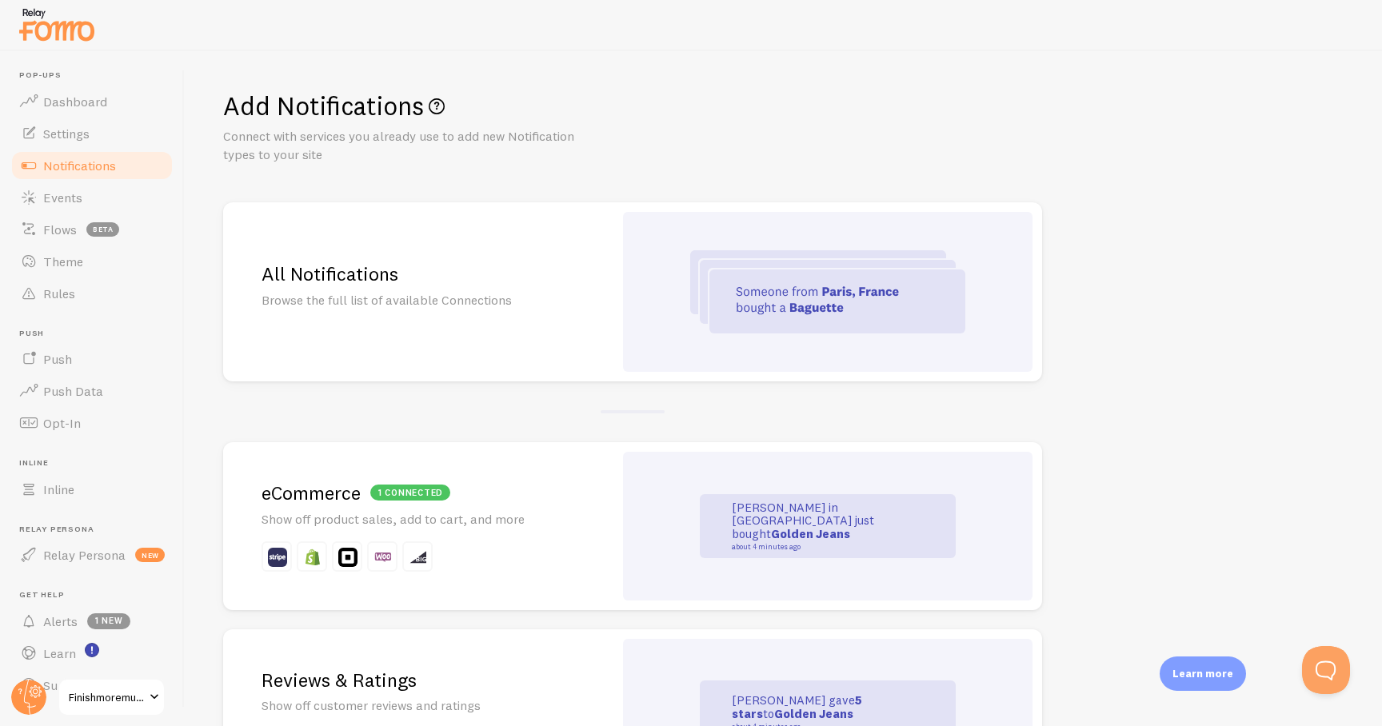
click at [509, 283] on h2 "All Notifications" at bounding box center [417, 273] width 313 height 25
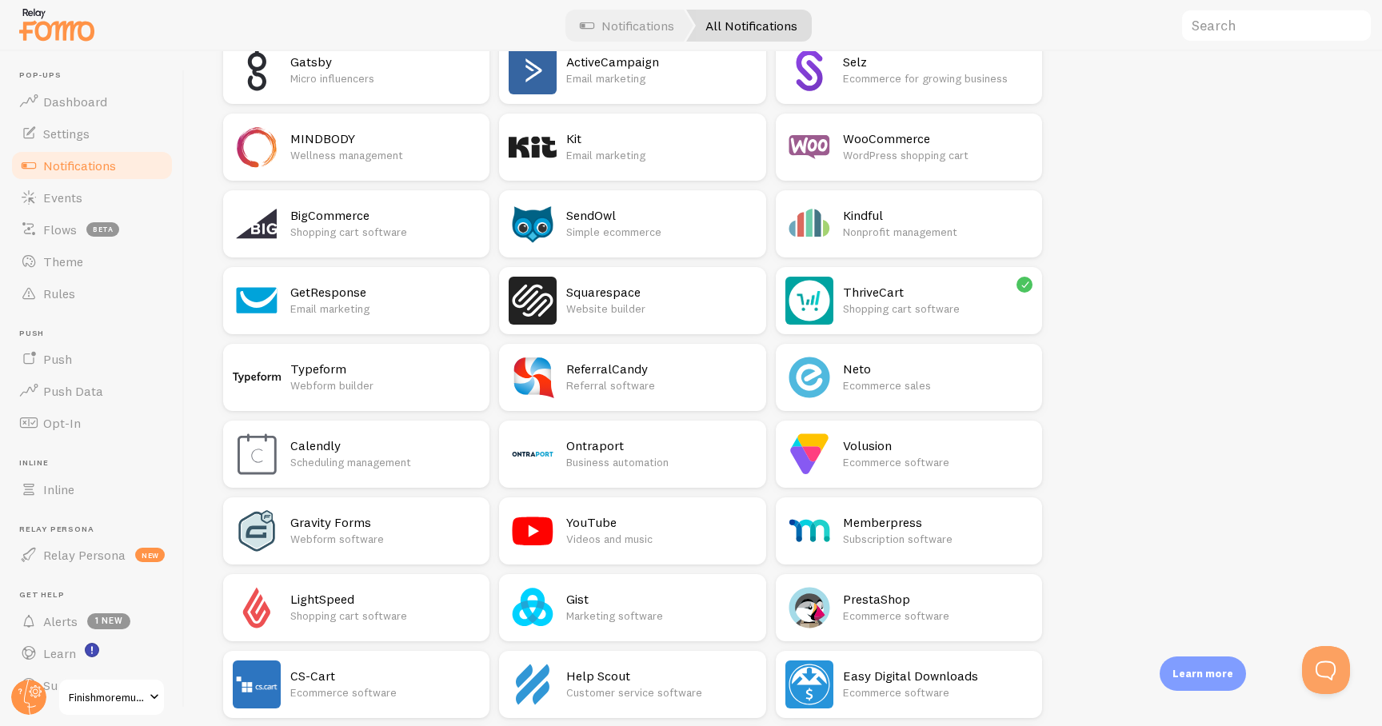
scroll to position [1351, 0]
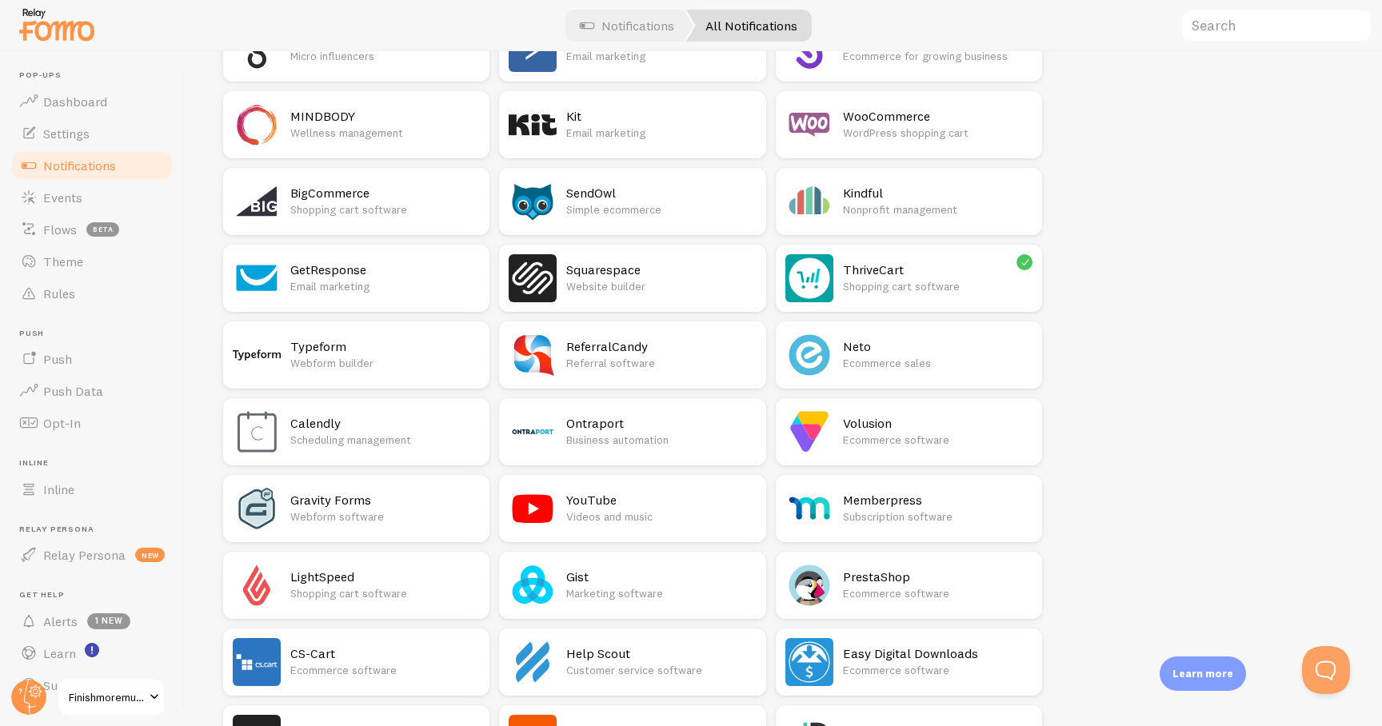
click at [915, 279] on p "Shopping cart software" at bounding box center [937, 286] width 189 height 16
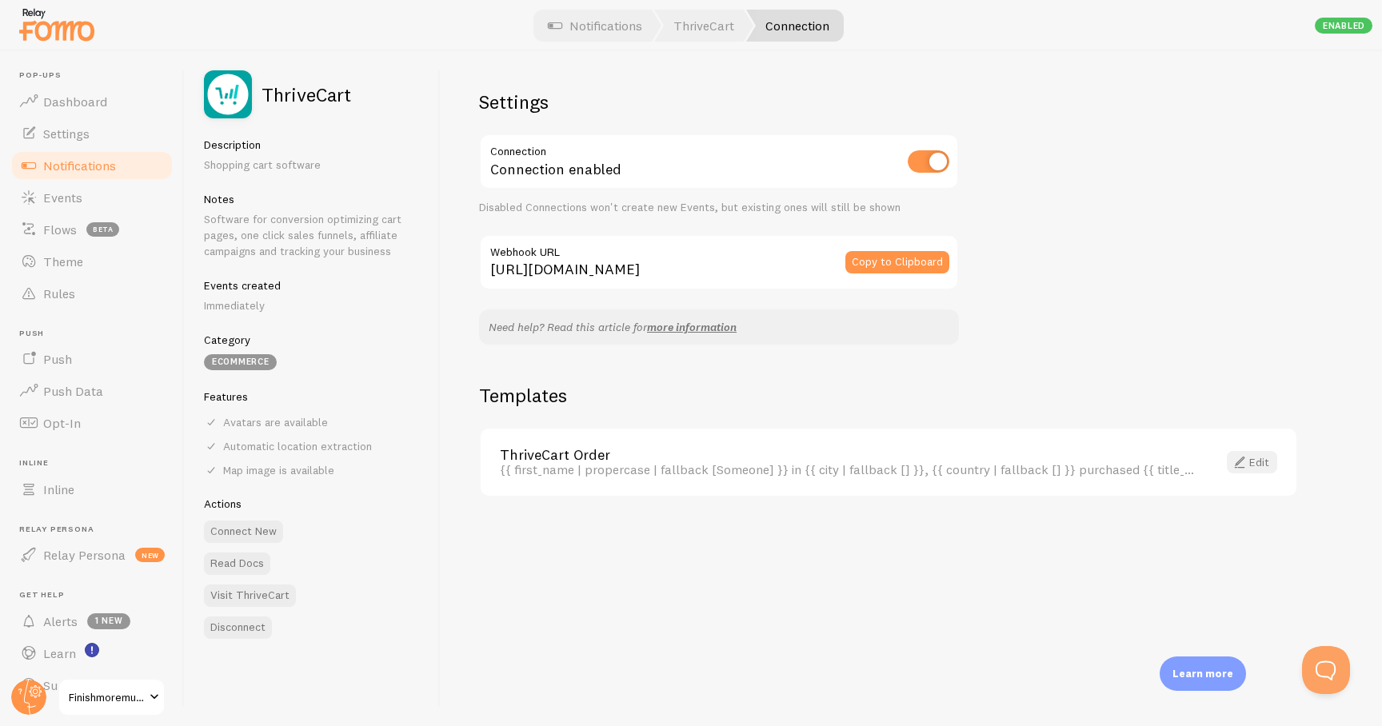
click at [1250, 463] on link "Edit" at bounding box center [1251, 462] width 50 height 22
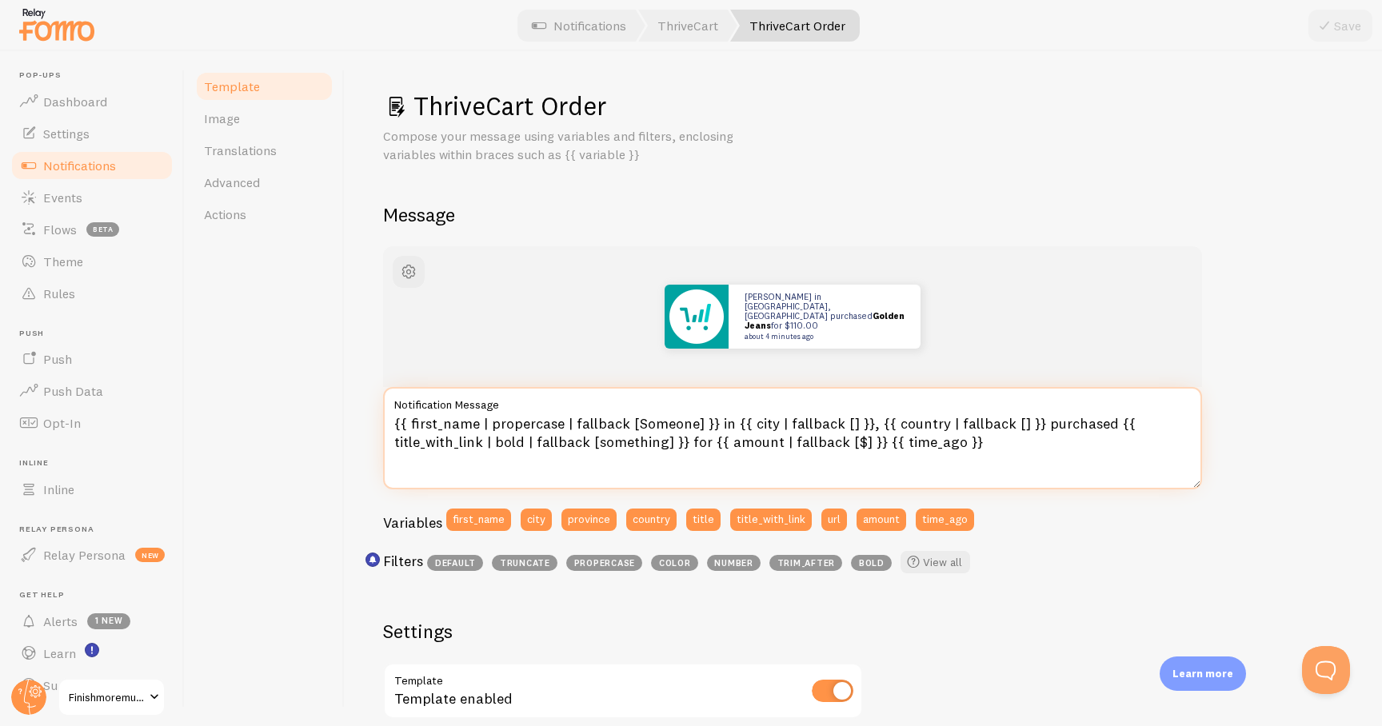
click at [516, 439] on textarea "{{ first_name | propercase | fallback [Someone] }} in {{ city | fallback [] }},…" at bounding box center [792, 438] width 819 height 102
click at [525, 426] on textarea "{{ first_name | propercase | fallback [Someone] }} in {{ city | fallback [] }},…" at bounding box center [792, 438] width 819 height 102
click at [598, 425] on textarea "{{ first_name | propercase | fallback [Someone] }} in {{ city | fallback [] }},…" at bounding box center [792, 438] width 819 height 102
click at [664, 425] on textarea "{{ first_name | propercase | fallback [Someone] }} in {{ city | fallback [] }},…" at bounding box center [792, 438] width 819 height 102
click at [695, 427] on textarea "{{ first_name | propercase | fallback [Someone] }} in {{ city | fallback [] }},…" at bounding box center [792, 438] width 819 height 102
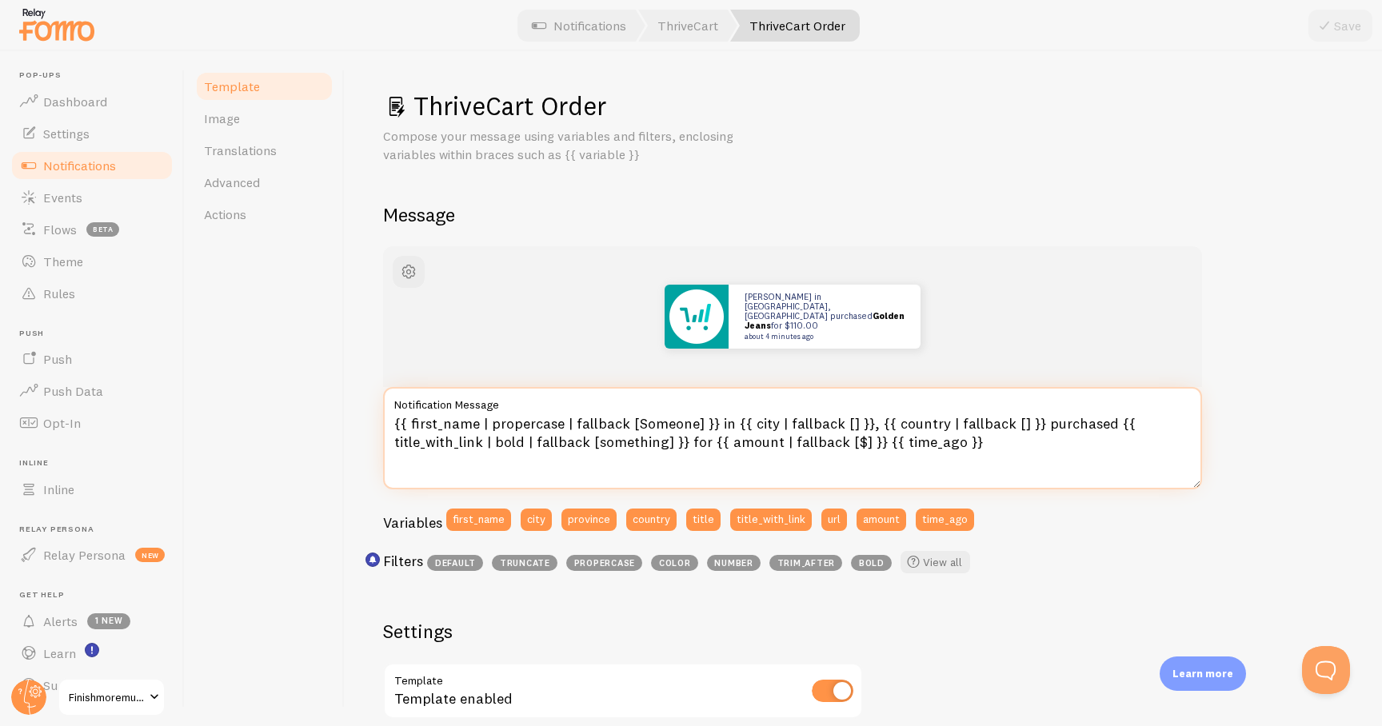
click at [757, 427] on textarea "{{ first_name | propercase | fallback [Someone] }} in {{ city | fallback [] }},…" at bounding box center [792, 438] width 819 height 102
click at [837, 421] on textarea "{{ first_name | propercase | fallback [Someone] }} in {{ city | fallback [] }},…" at bounding box center [792, 438] width 819 height 102
click at [903, 423] on textarea "{{ first_name | propercase | fallback [Someone] }} in {{ city | fallback [] }},…" at bounding box center [792, 438] width 819 height 102
click at [974, 425] on textarea "{{ first_name | propercase | fallback [Someone] }} in {{ city | fallback [] }},…" at bounding box center [792, 438] width 819 height 102
click at [1035, 420] on textarea "{{ first_name | propercase | fallback [Someone] }} in {{ city | fallback [] }},…" at bounding box center [792, 438] width 819 height 102
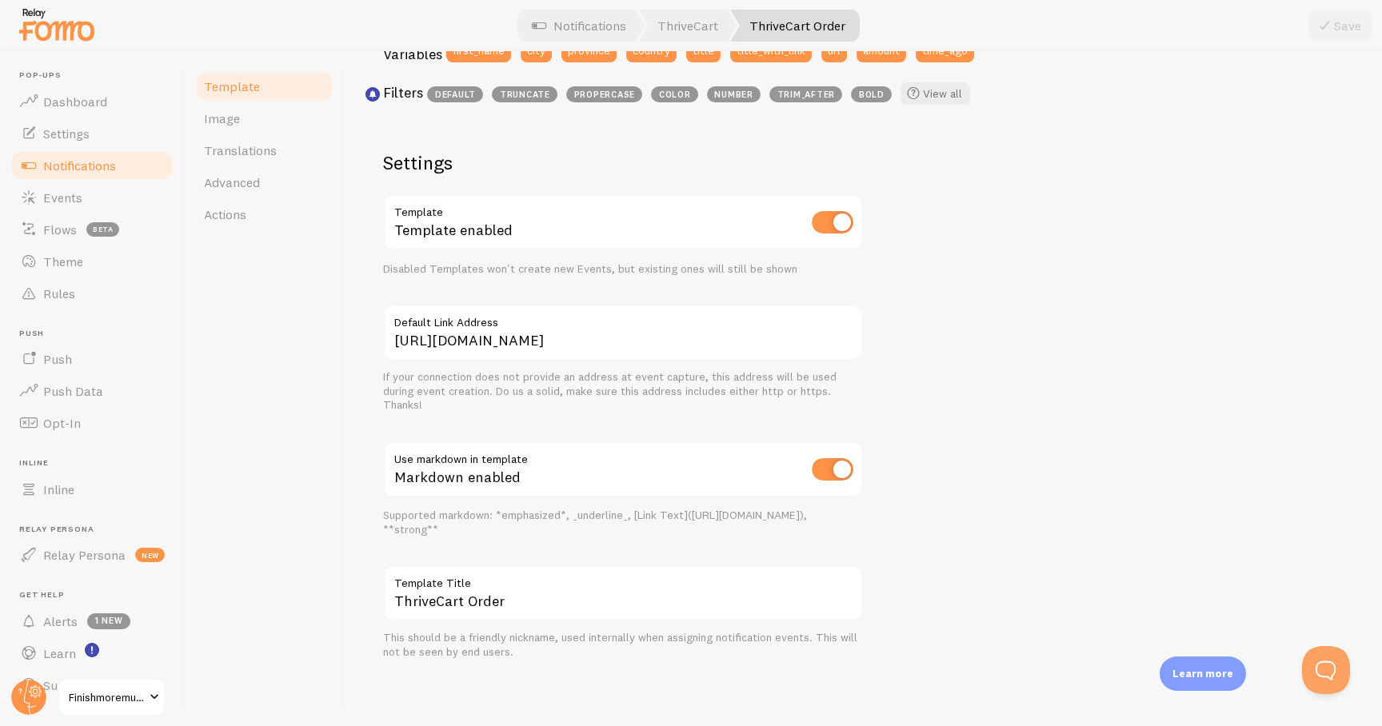
scroll to position [465, 0]
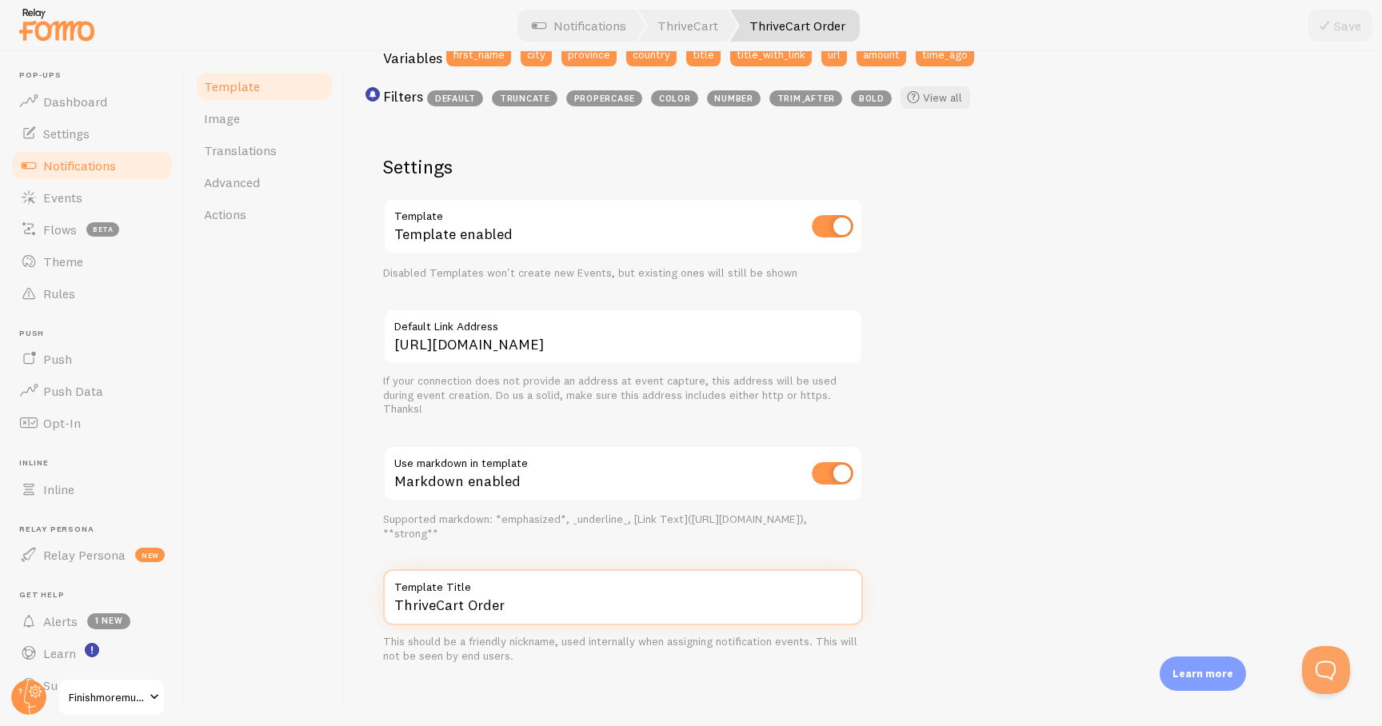
click at [558, 612] on input "ThriveCart Order" at bounding box center [623, 597] width 480 height 56
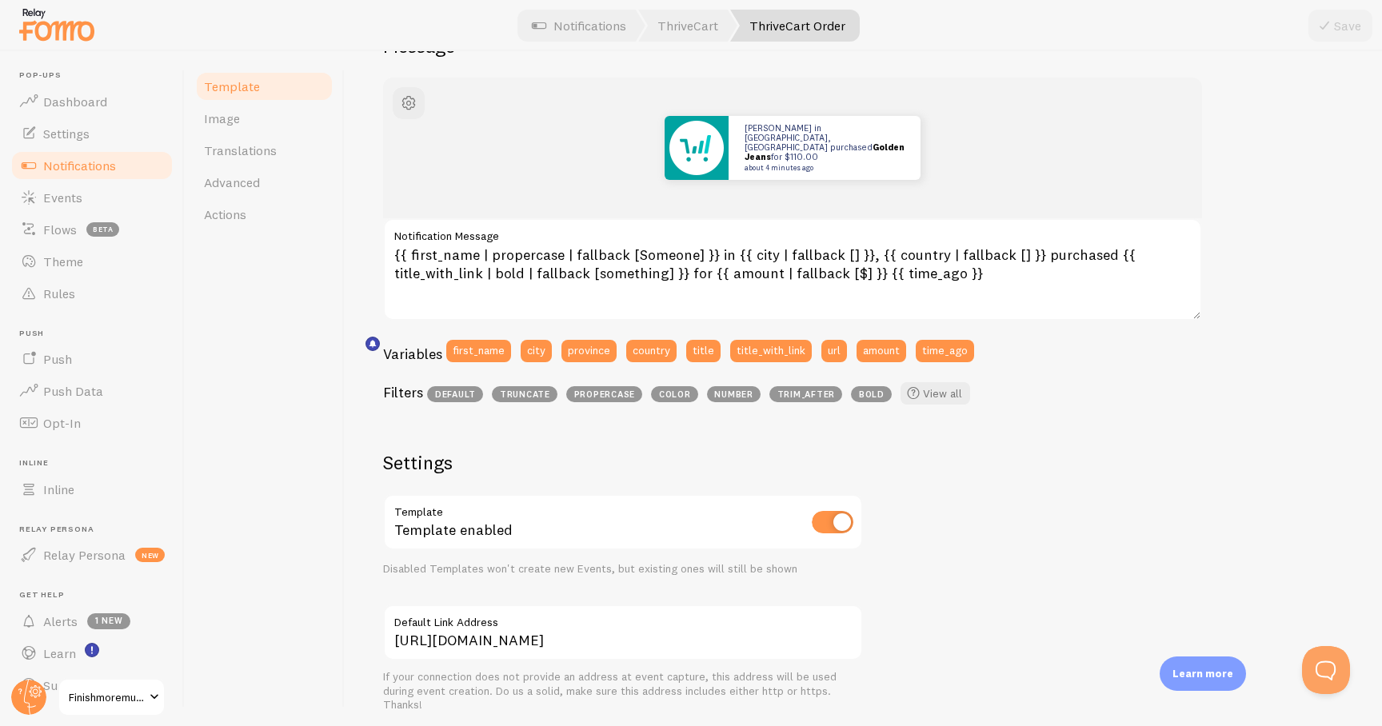
scroll to position [0, 0]
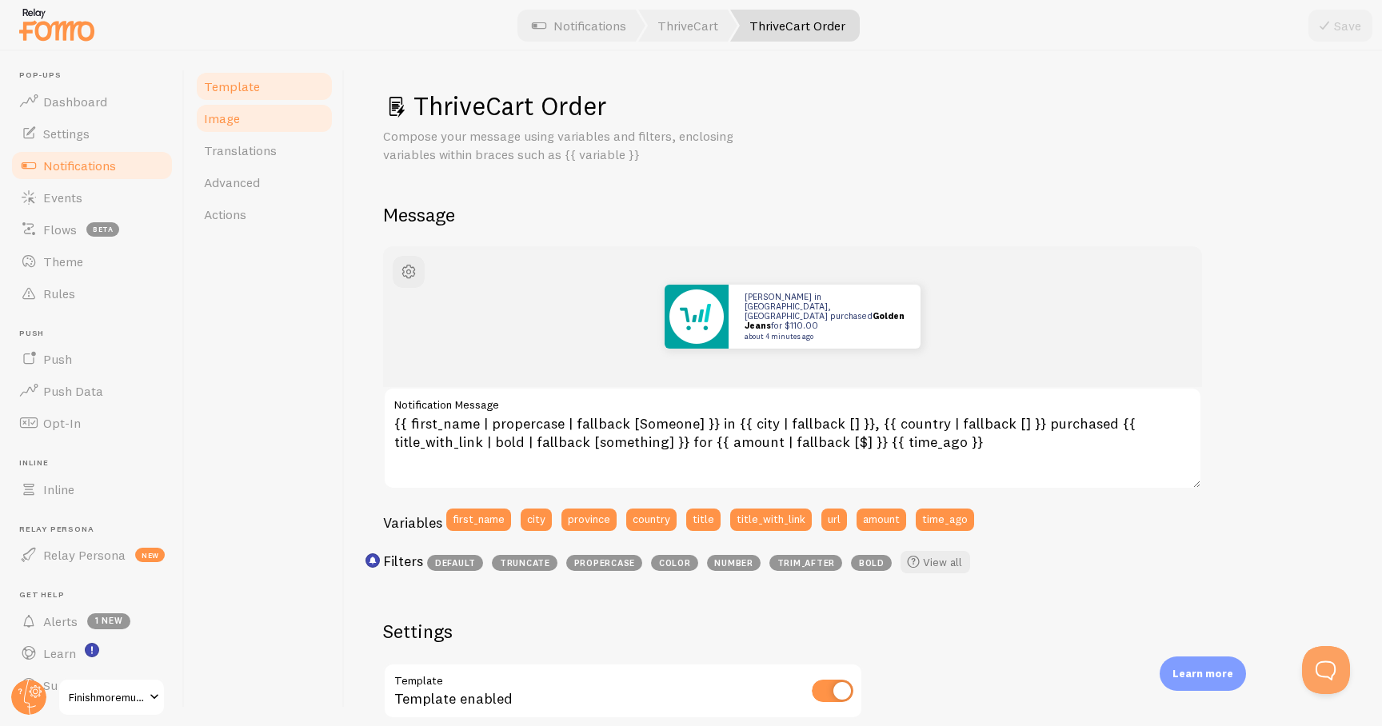
click at [215, 130] on link "Image" at bounding box center [264, 118] width 140 height 32
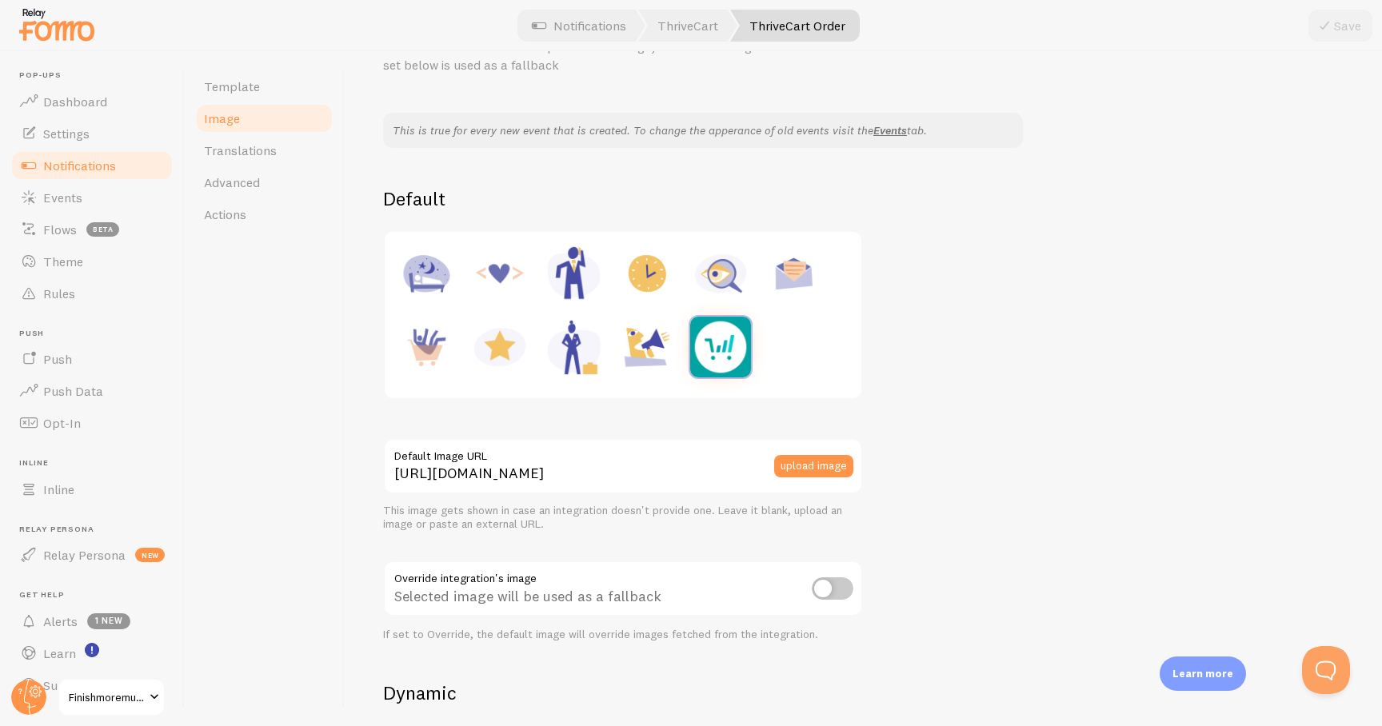
scroll to position [102, 0]
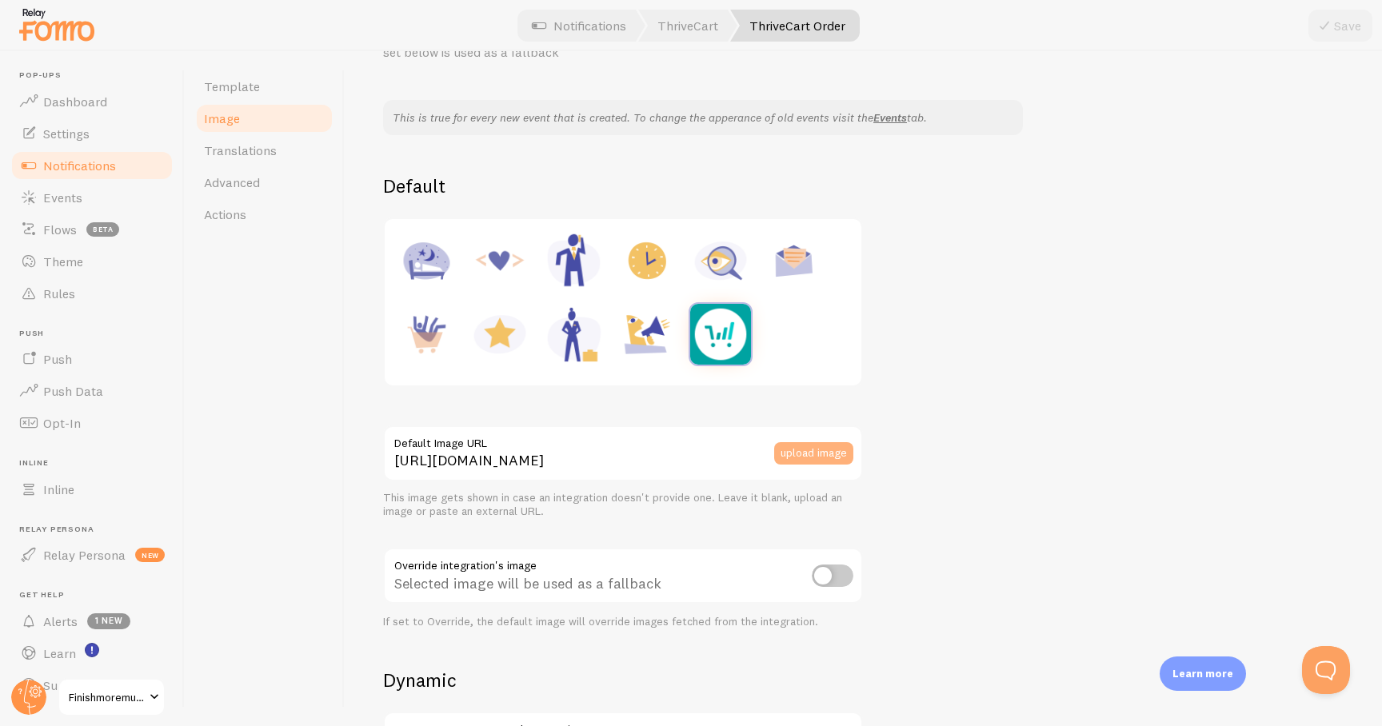
click at [814, 459] on button "upload image" at bounding box center [813, 453] width 79 height 22
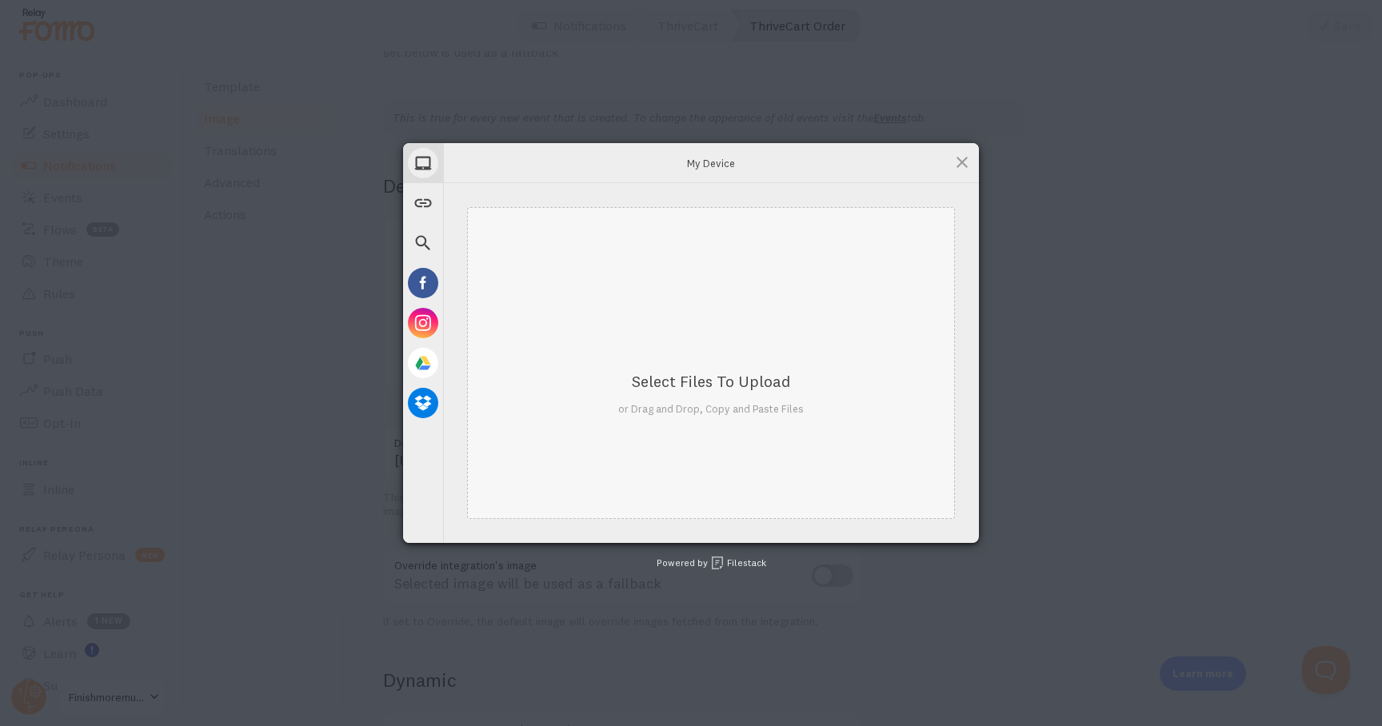
click at [686, 315] on div "Select Files to Upload or Drag and Drop, Copy and Paste Files" at bounding box center [710, 363] width 185 height 106
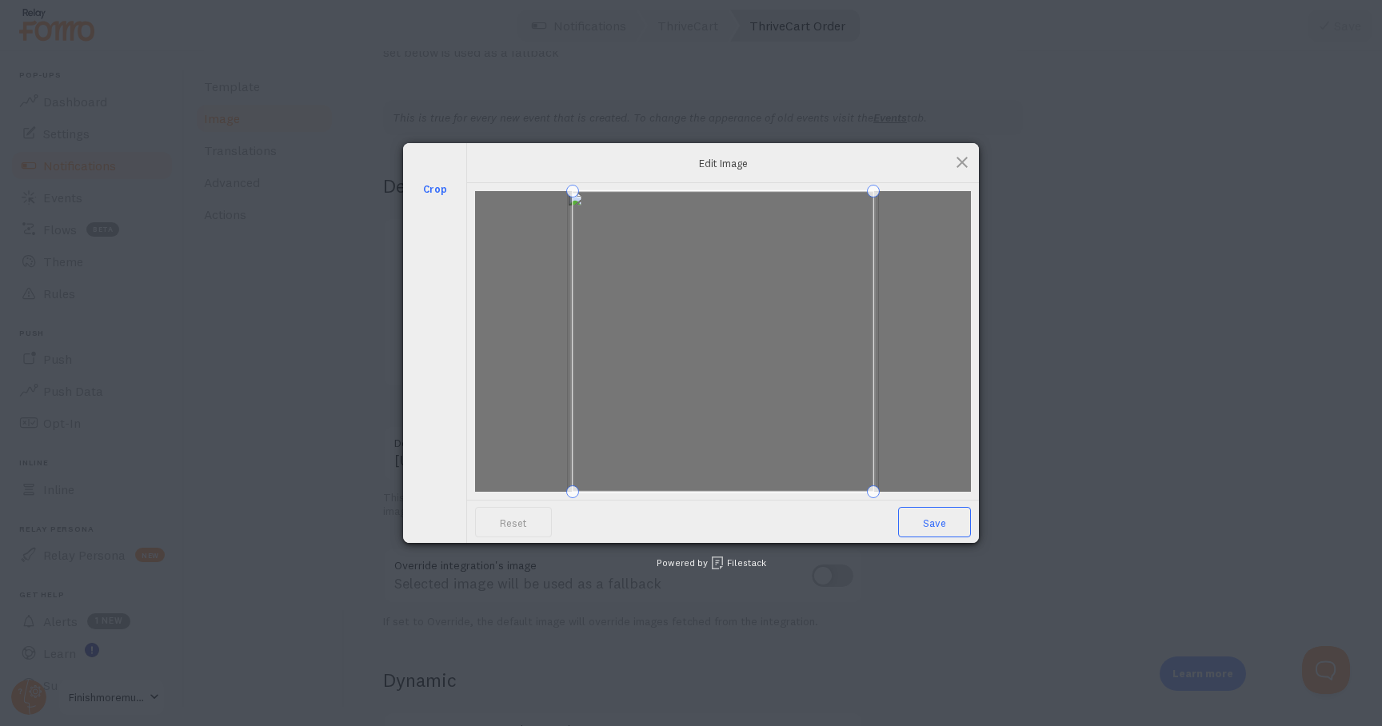
click at [938, 517] on span "Save" at bounding box center [934, 522] width 73 height 30
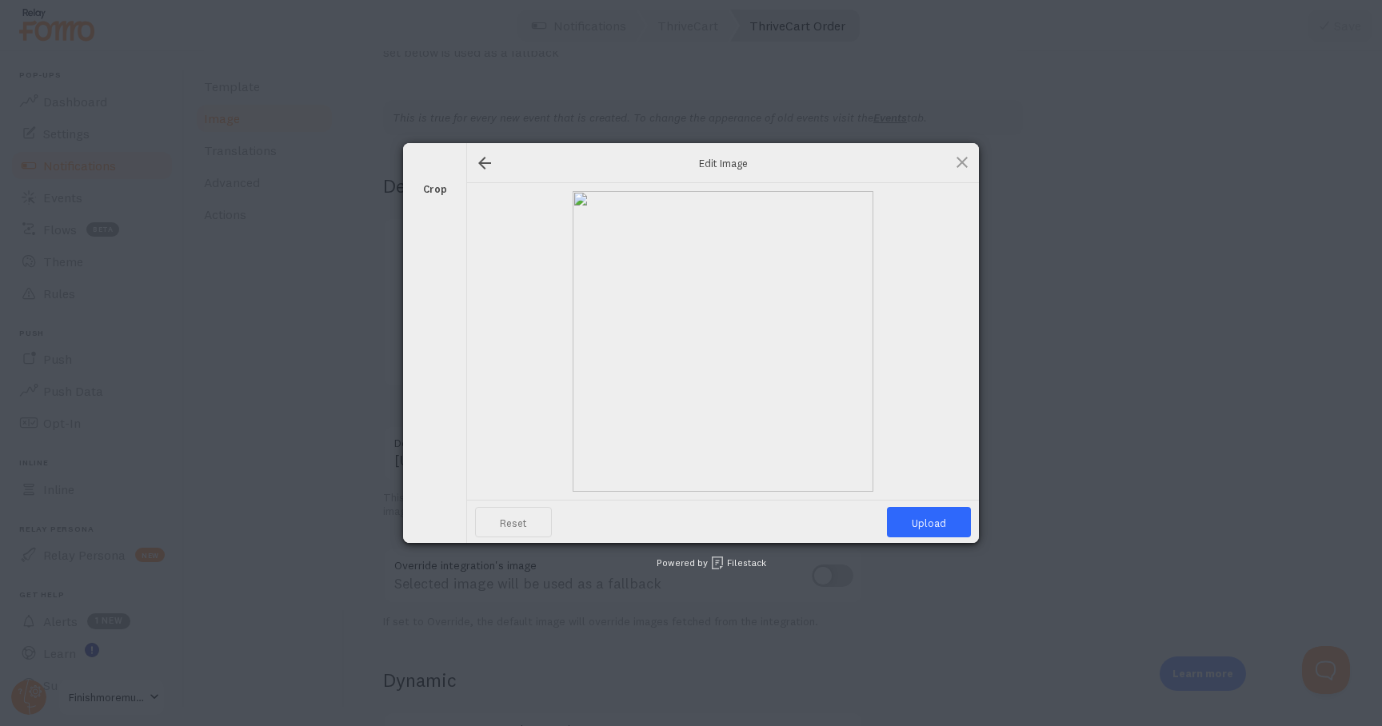
click at [509, 521] on span "Reset" at bounding box center [513, 522] width 77 height 30
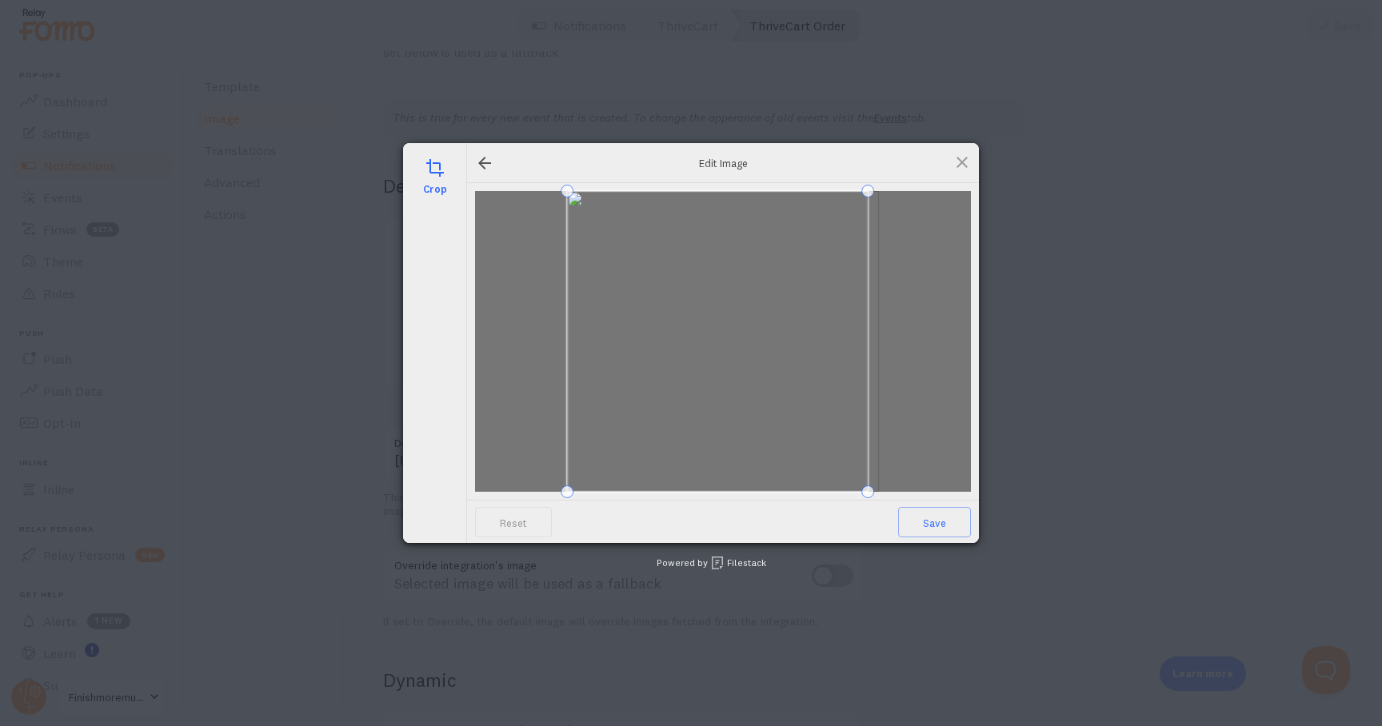
click at [648, 391] on span at bounding box center [717, 341] width 301 height 301
click at [635, 390] on span at bounding box center [717, 341] width 301 height 301
click at [843, 489] on div at bounding box center [723, 341] width 496 height 301
click at [774, 380] on span at bounding box center [703, 344] width 273 height 273
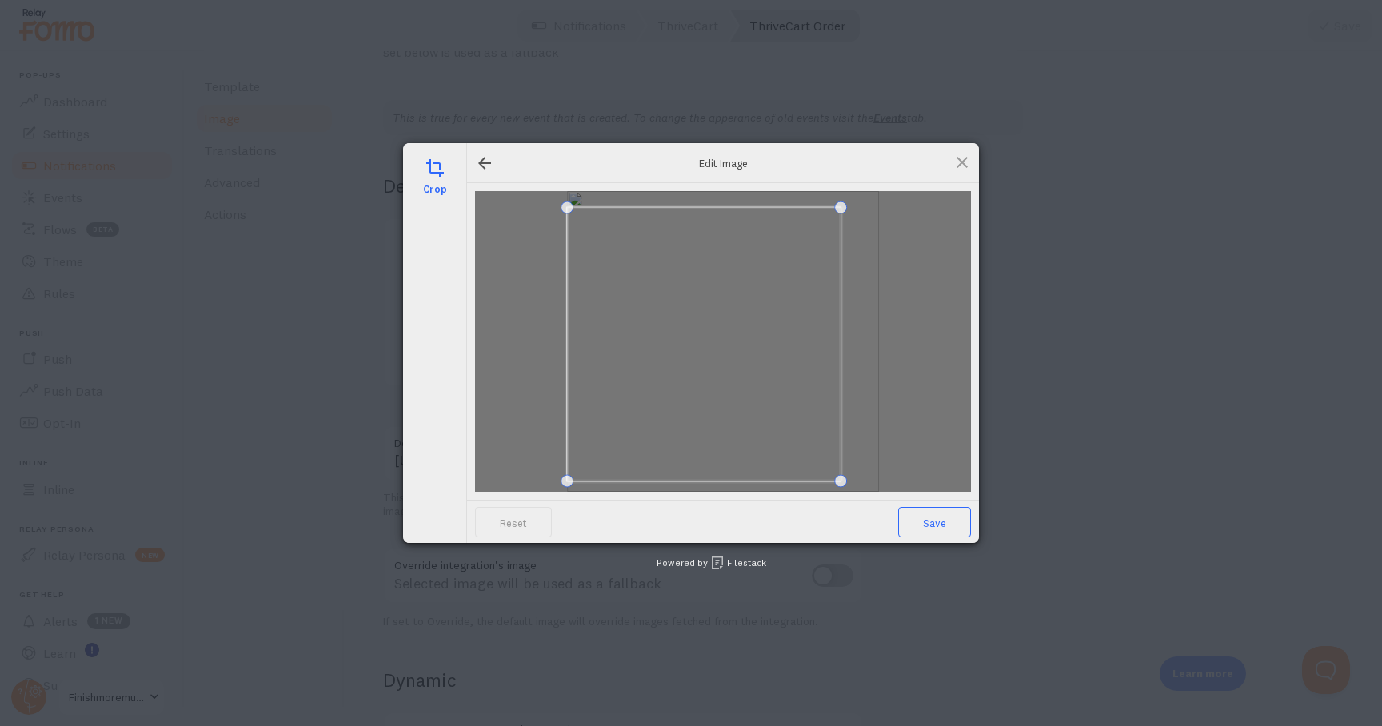
click at [940, 516] on span "Save" at bounding box center [934, 522] width 73 height 30
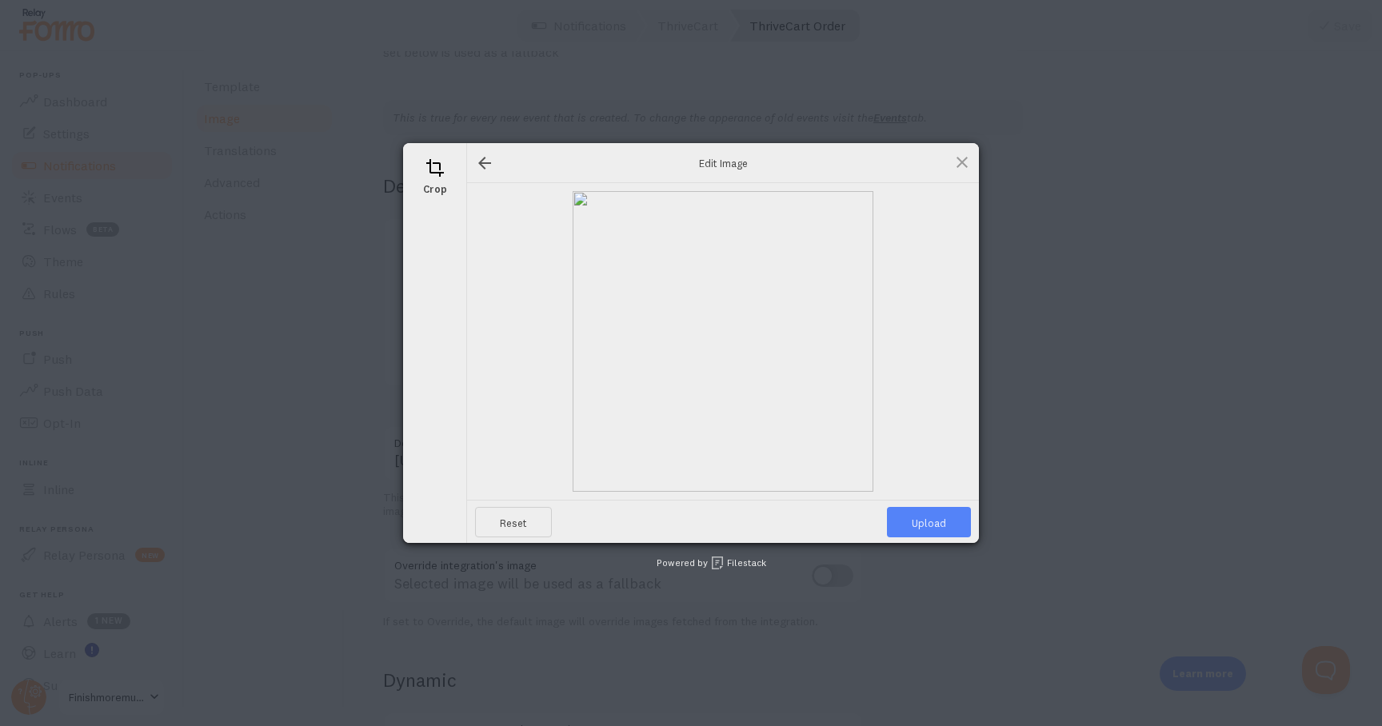
click at [927, 519] on span "Upload" at bounding box center [929, 522] width 84 height 30
type input "https://process.filestackapi.com/ApqhzE1ldTzuKSj33adqez/resize=width:170,height…"
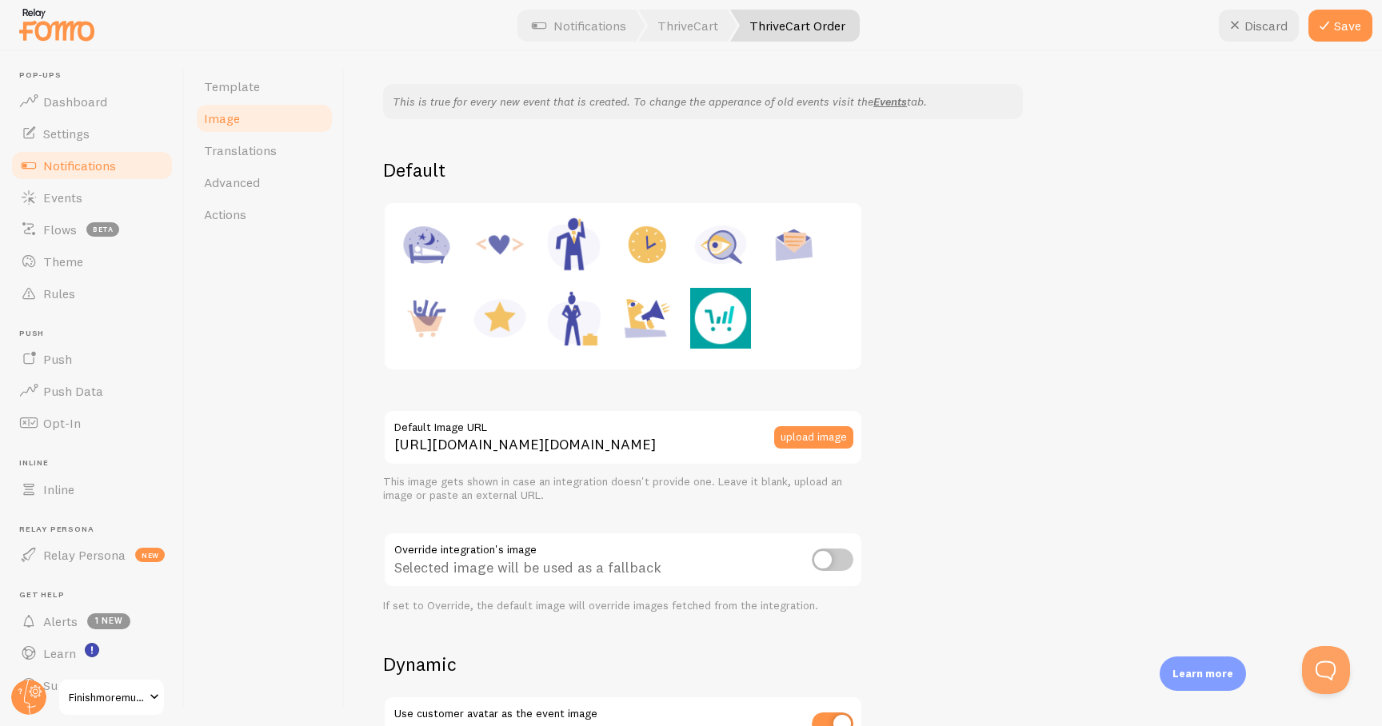
scroll to position [130, 0]
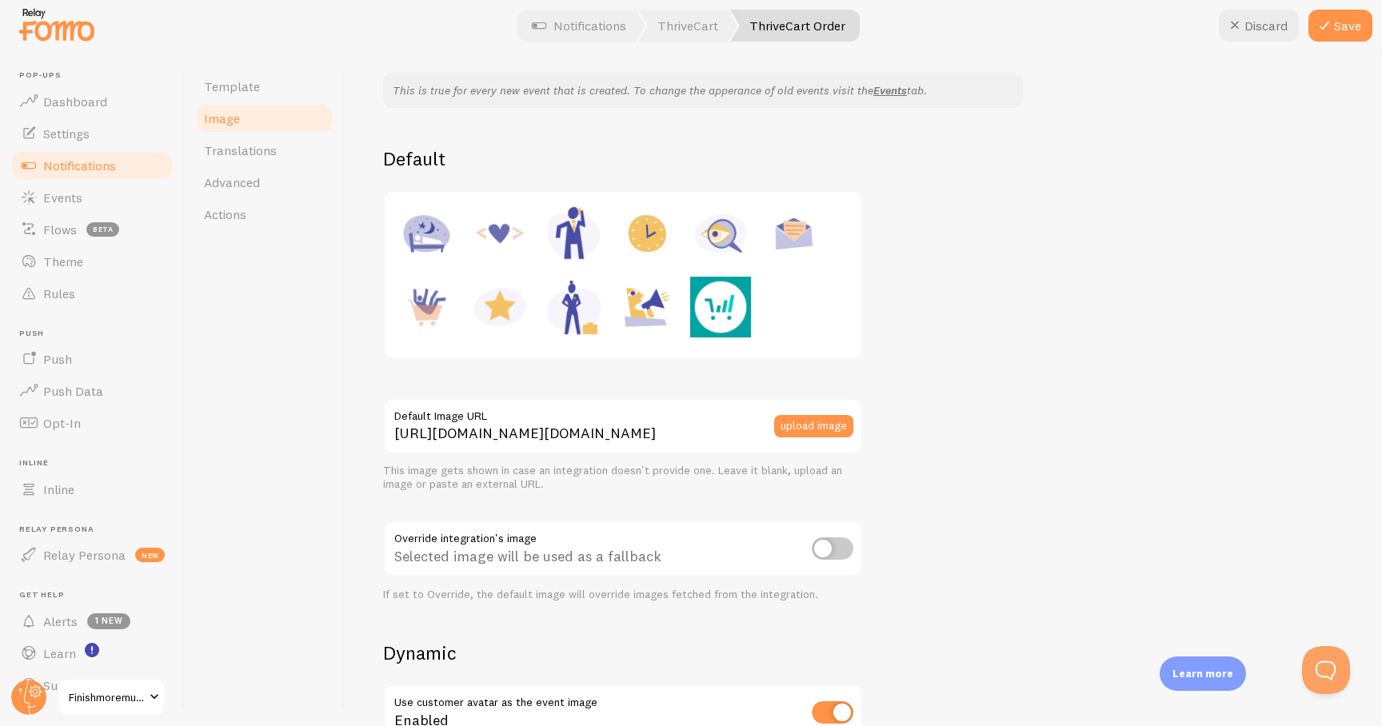
click at [831, 544] on input "checkbox" at bounding box center [833, 548] width 42 height 22
checkbox input "true"
click at [874, 490] on div "This is true for every new event that is created. To change the apperance of ol…" at bounding box center [863, 563] width 960 height 981
click at [803, 426] on button "upload image" at bounding box center [813, 426] width 79 height 22
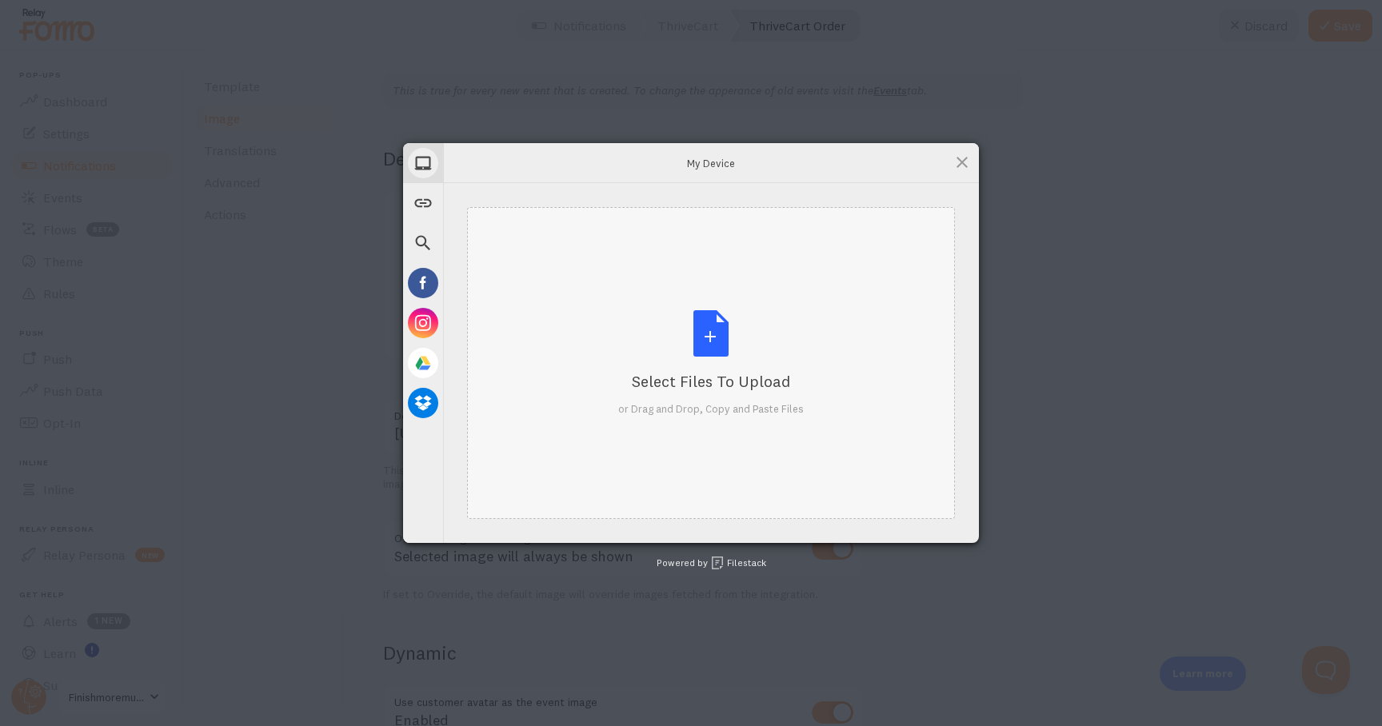
click at [701, 341] on div "Select Files to Upload or Drag and Drop, Copy and Paste Files" at bounding box center [710, 363] width 185 height 106
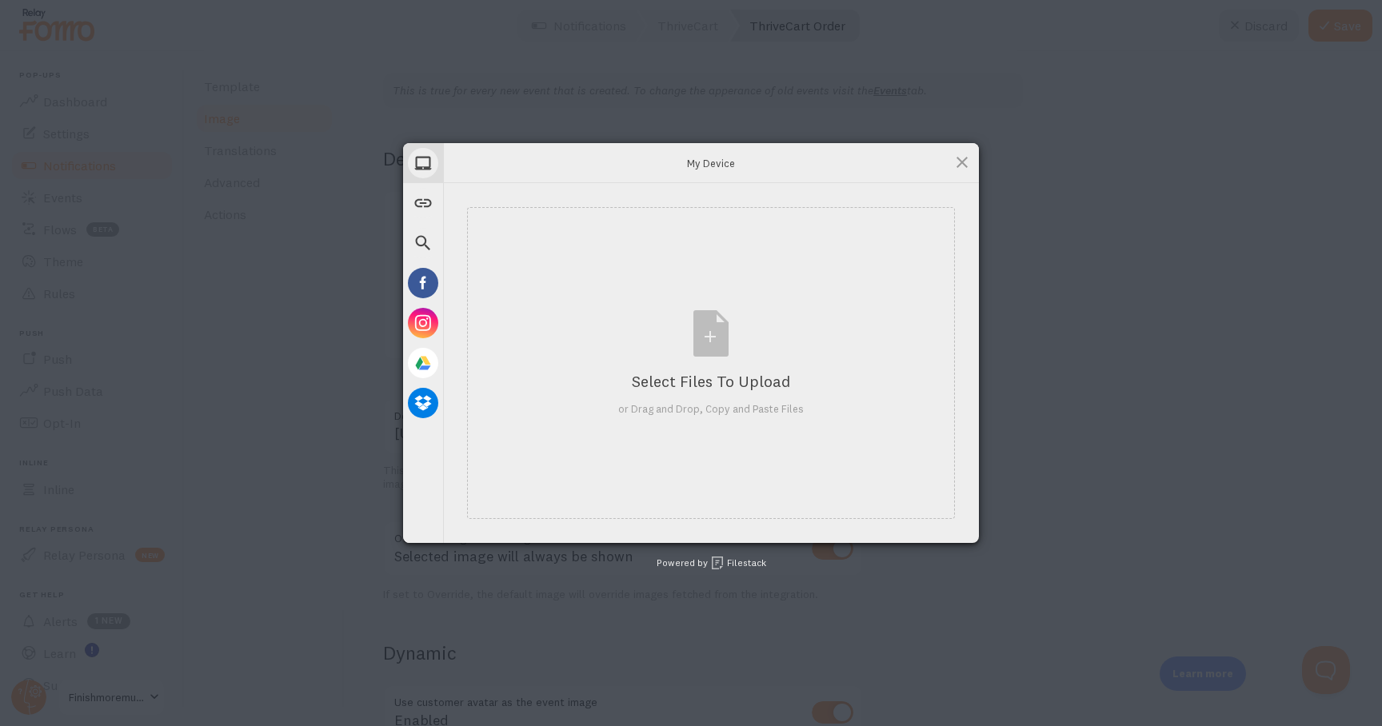
click at [1034, 388] on div "My Device Link (URL) Web Search Facebook Instagram Google Drive Dropbox My Devi…" at bounding box center [691, 363] width 1382 height 726
click at [959, 162] on span at bounding box center [962, 163] width 18 height 18
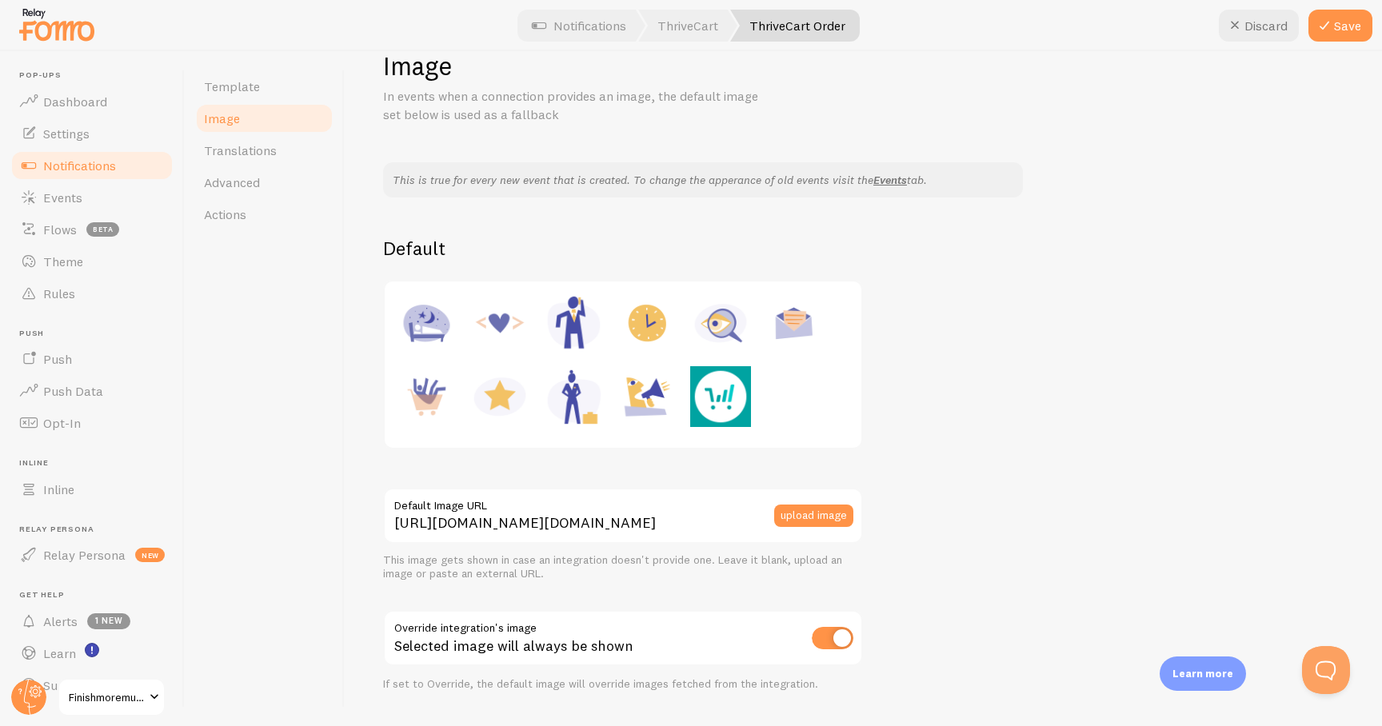
scroll to position [0, 0]
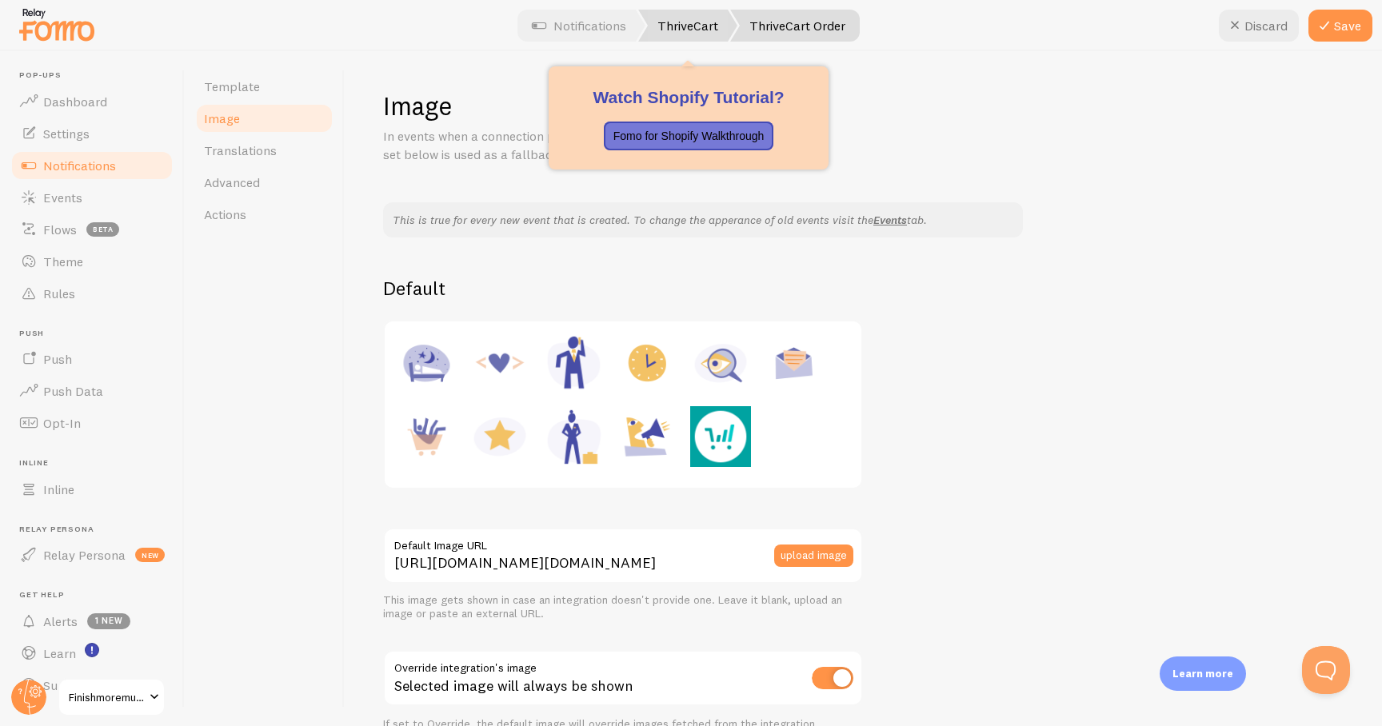
click at [678, 35] on link "ThriveCart" at bounding box center [687, 26] width 99 height 32
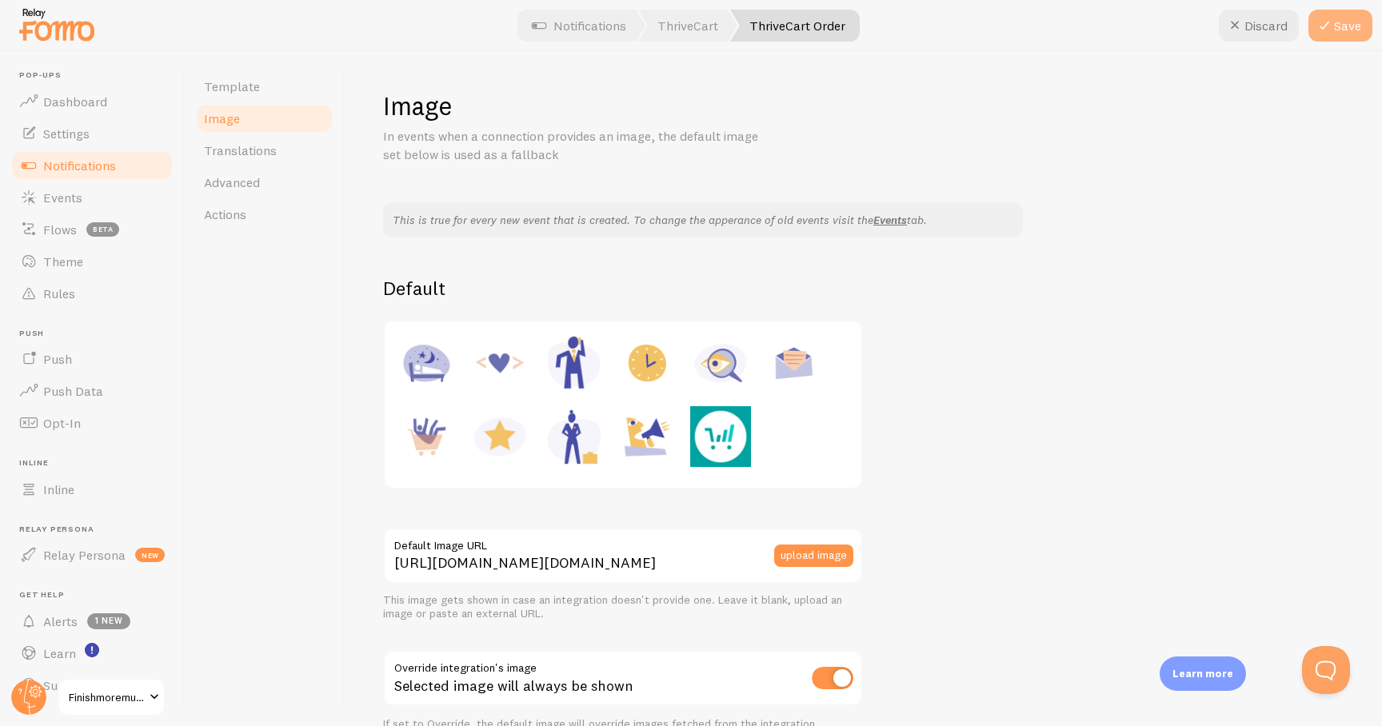
click at [1326, 33] on icon at bounding box center [1323, 25] width 19 height 19
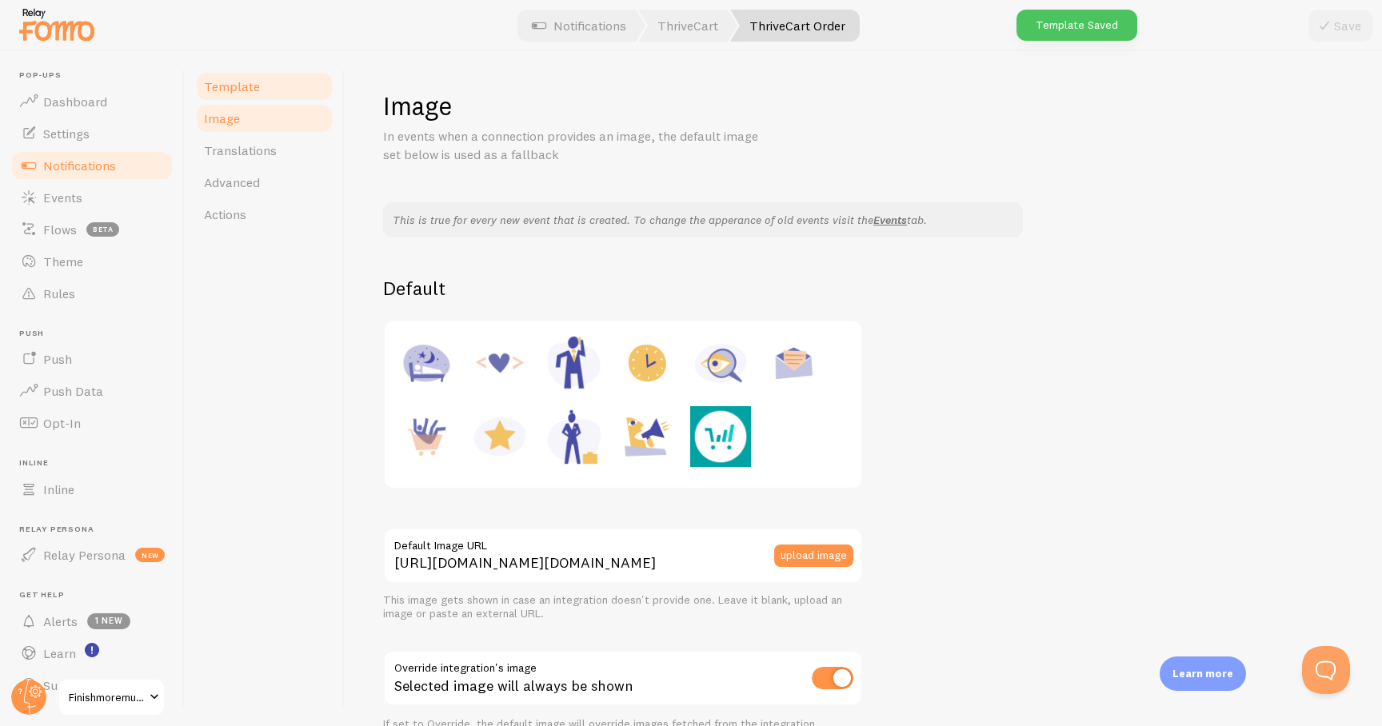
click at [257, 87] on link "Template" at bounding box center [264, 86] width 140 height 32
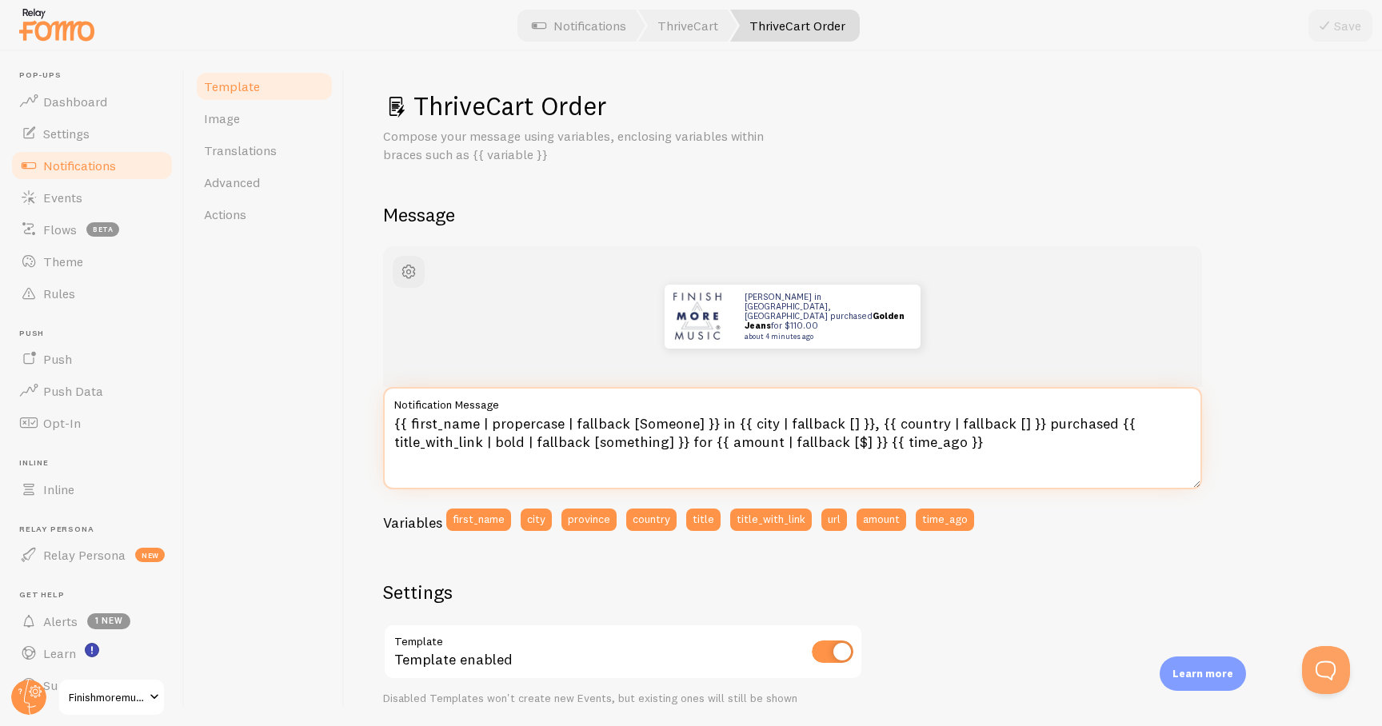
click at [1043, 423] on textarea "{{ first_name | propercase | fallback [Someone] }} in {{ city | fallback [] }},…" at bounding box center [792, 438] width 819 height 102
drag, startPoint x: 586, startPoint y: 445, endPoint x: 681, endPoint y: 444, distance: 95.1
click at [681, 444] on textarea "{{ first_name | propercase | fallback [Someone] }} in {{ city | fallback [] }},…" at bounding box center [792, 438] width 819 height 102
click at [671, 449] on textarea "{{ first_name | propercase | fallback [Someone] }} in {{ city | fallback [] }},…" at bounding box center [792, 438] width 819 height 102
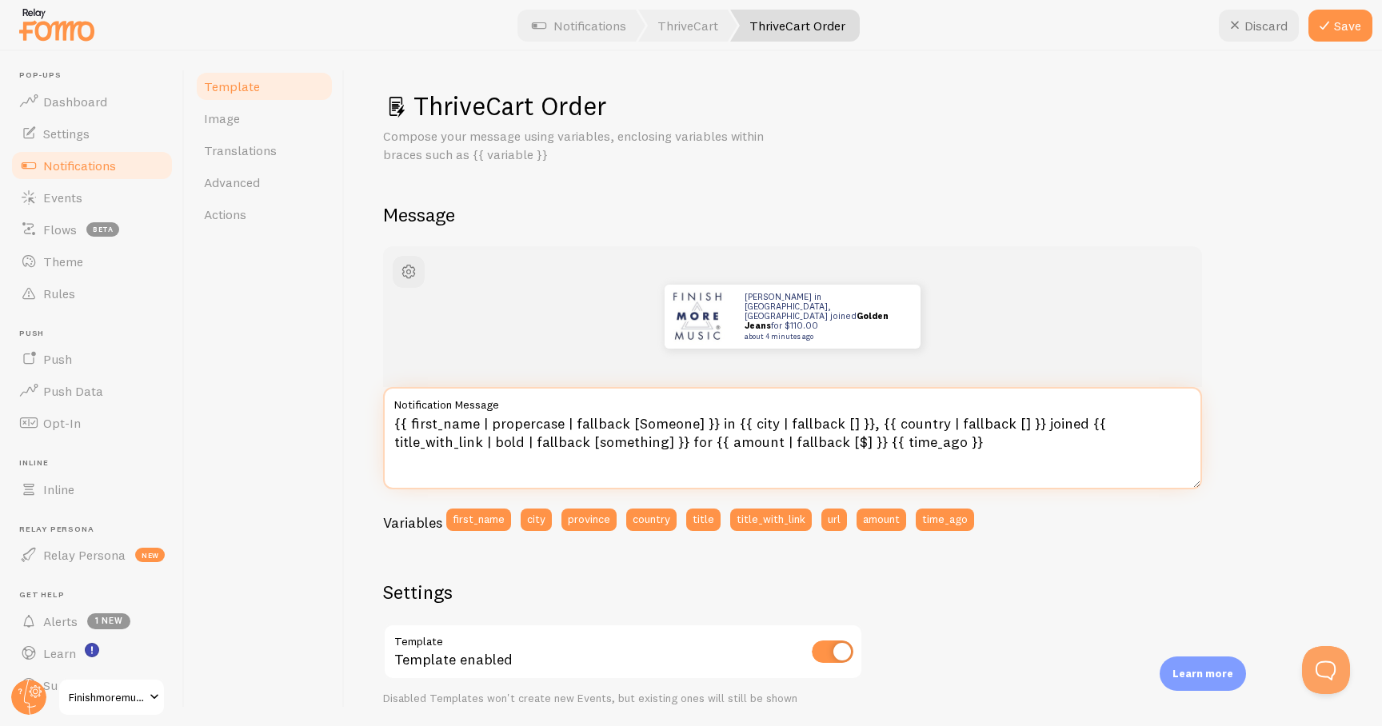
drag, startPoint x: 771, startPoint y: 442, endPoint x: 586, endPoint y: 438, distance: 184.7
click at [586, 438] on textarea "{{ first_name | propercase | fallback [Someone] }} in {{ city | fallback [] }},…" at bounding box center [792, 438] width 819 height 102
click at [1132, 423] on textarea "{{ first_name | propercase | fallback [Someone] }} in {{ city | fallback [] }},…" at bounding box center [792, 438] width 819 height 102
click at [1162, 428] on textarea "{{ first_name | propercase | fallback [Someone] }} in {{ city | fallback [] }},…" at bounding box center [792, 438] width 819 height 102
click at [448, 451] on textarea "{{ first_name | propercase | fallback [Someone] }} in {{ city | fallback [] }},…" at bounding box center [792, 438] width 819 height 102
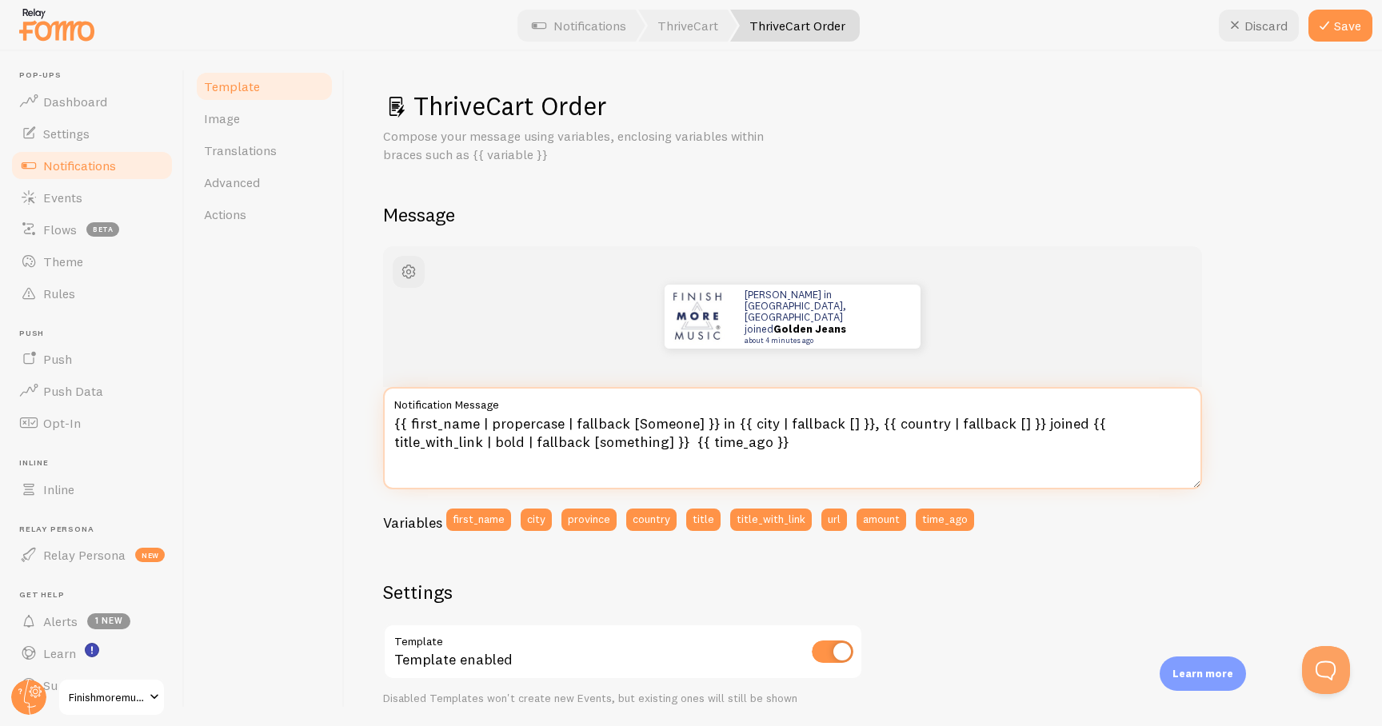
click at [506, 441] on textarea "{{ first_name | propercase | fallback [Someone] }} in {{ city | fallback [] }},…" at bounding box center [792, 438] width 819 height 102
click at [596, 445] on textarea "{{ first_name | propercase | fallback [Someone] }} in {{ city | fallback [] }},…" at bounding box center [792, 438] width 819 height 102
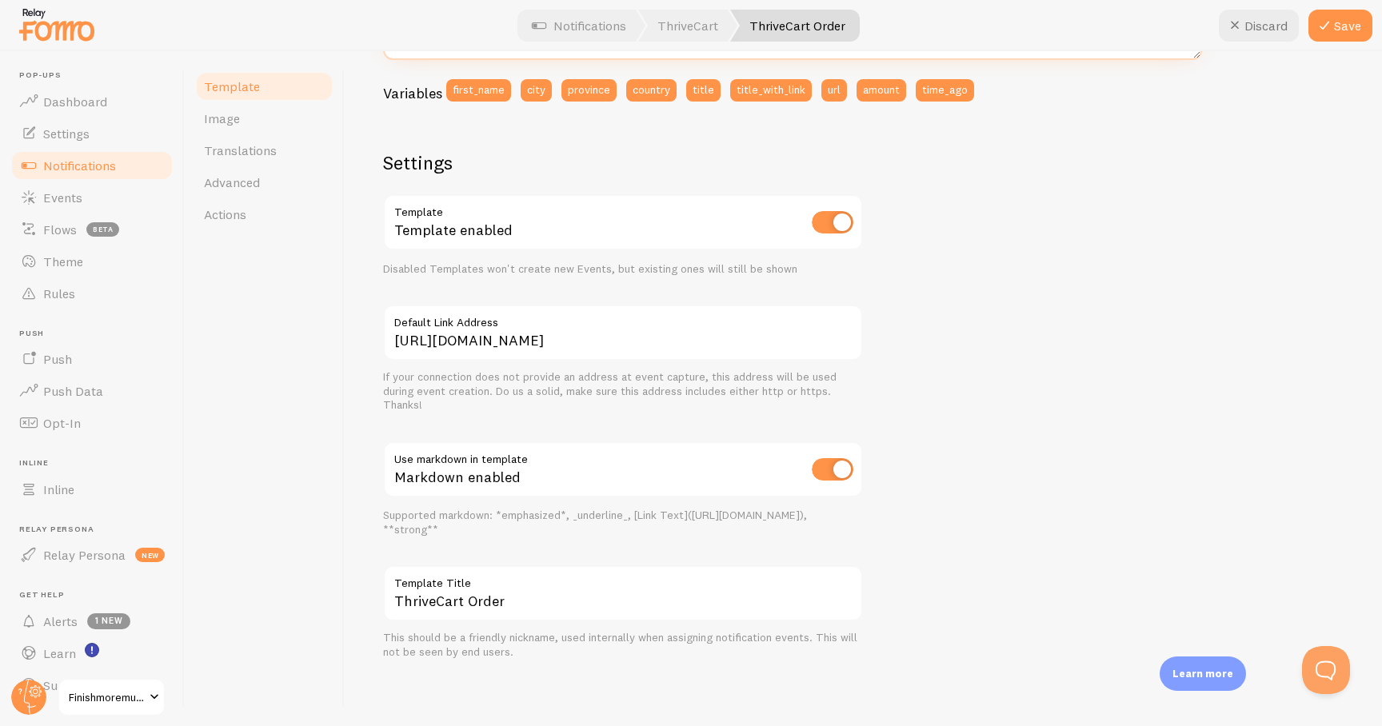
type textarea "{{ first_name | propercase | fallback [Someone] }} in {{ city | fallback [] }},…"
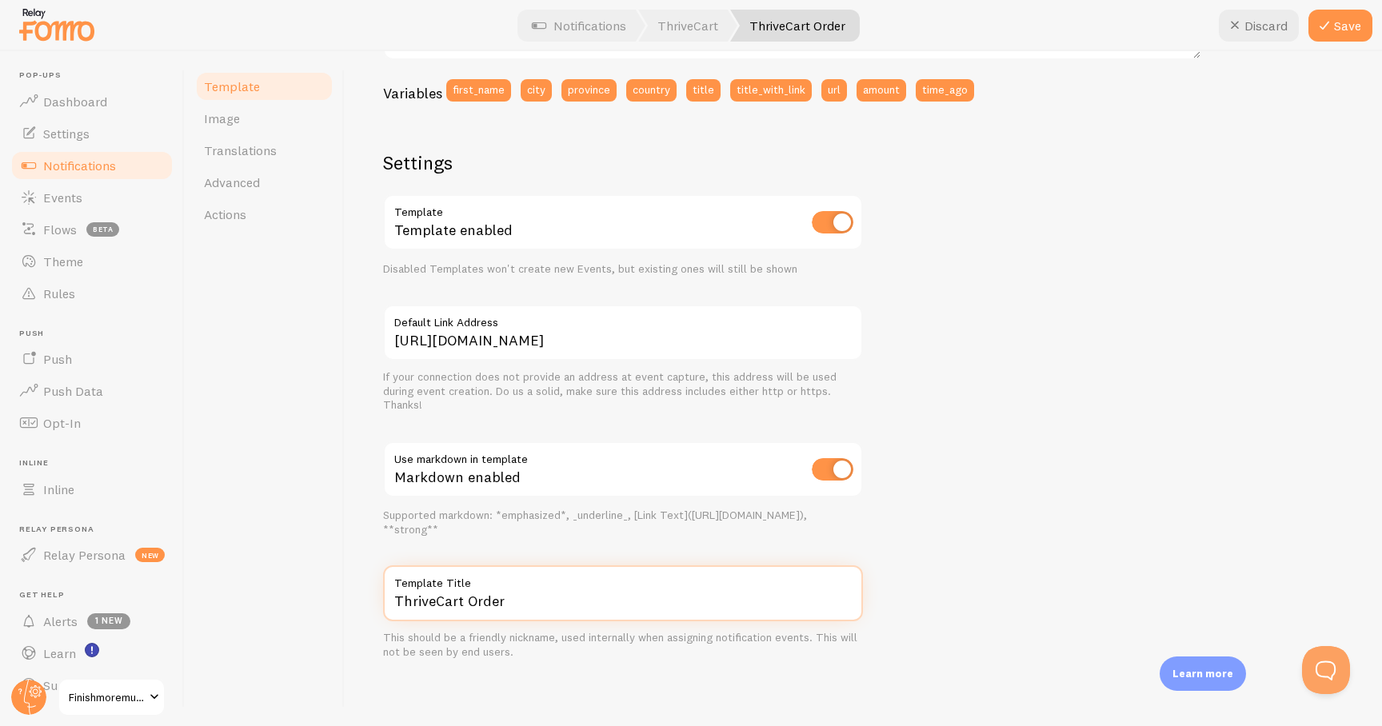
click at [509, 600] on input "ThriveCart Order" at bounding box center [623, 593] width 480 height 56
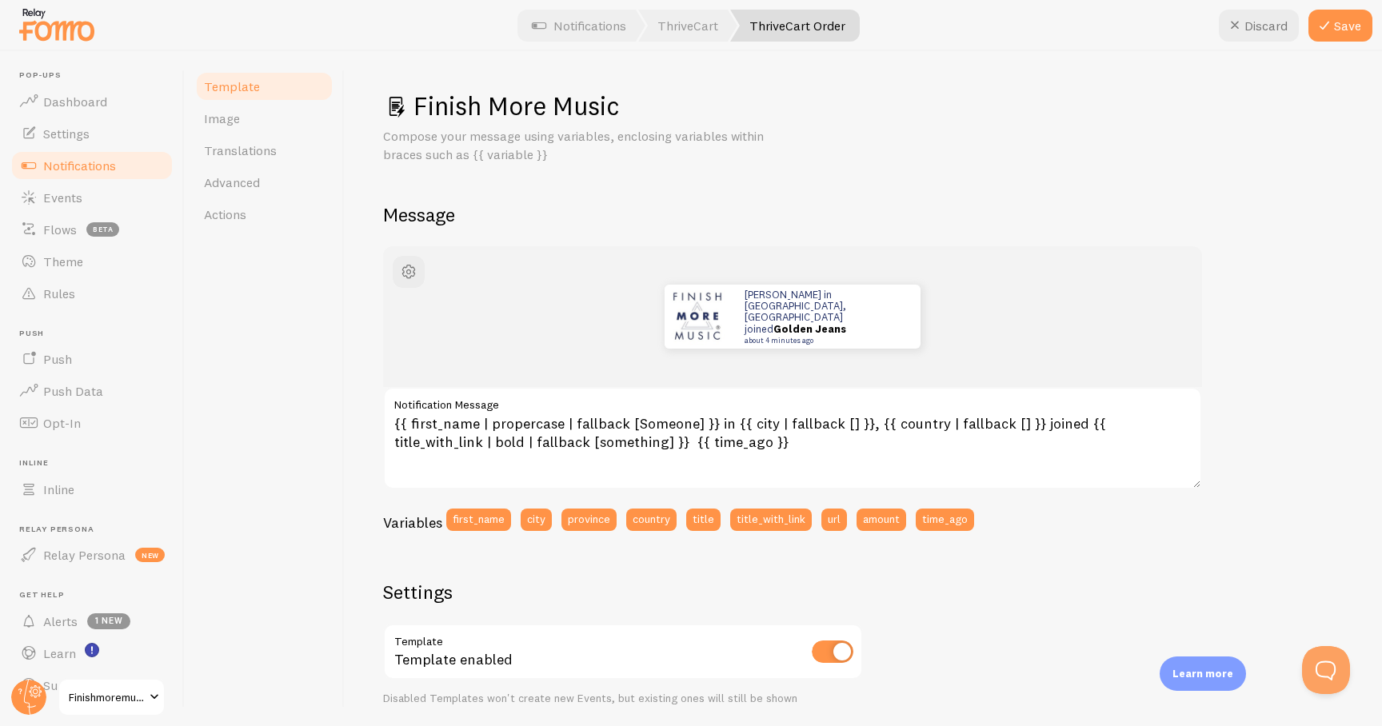
type input "Finish More Music"
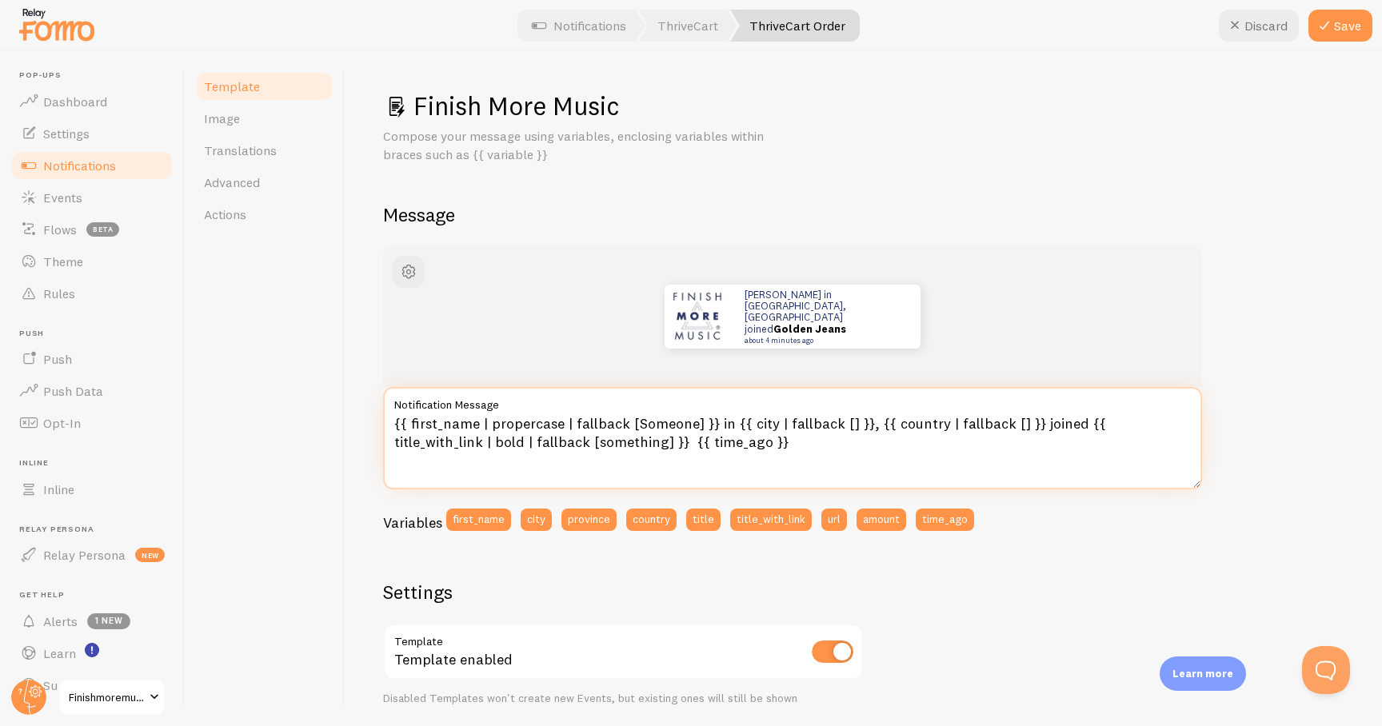
click at [846, 466] on textarea "{{ first_name | propercase | fallback [Someone] }} in {{ city | fallback [] }},…" at bounding box center [792, 438] width 819 height 102
click at [1103, 440] on textarea "{{ first_name | propercase | fallback [Someone] }} in {{ city | fallback [] }},…" at bounding box center [792, 438] width 819 height 102
click at [795, 479] on textarea "{{ first_name | propercase | fallback [Someone] }} in {{ city | fallback [] }},…" at bounding box center [792, 438] width 819 height 102
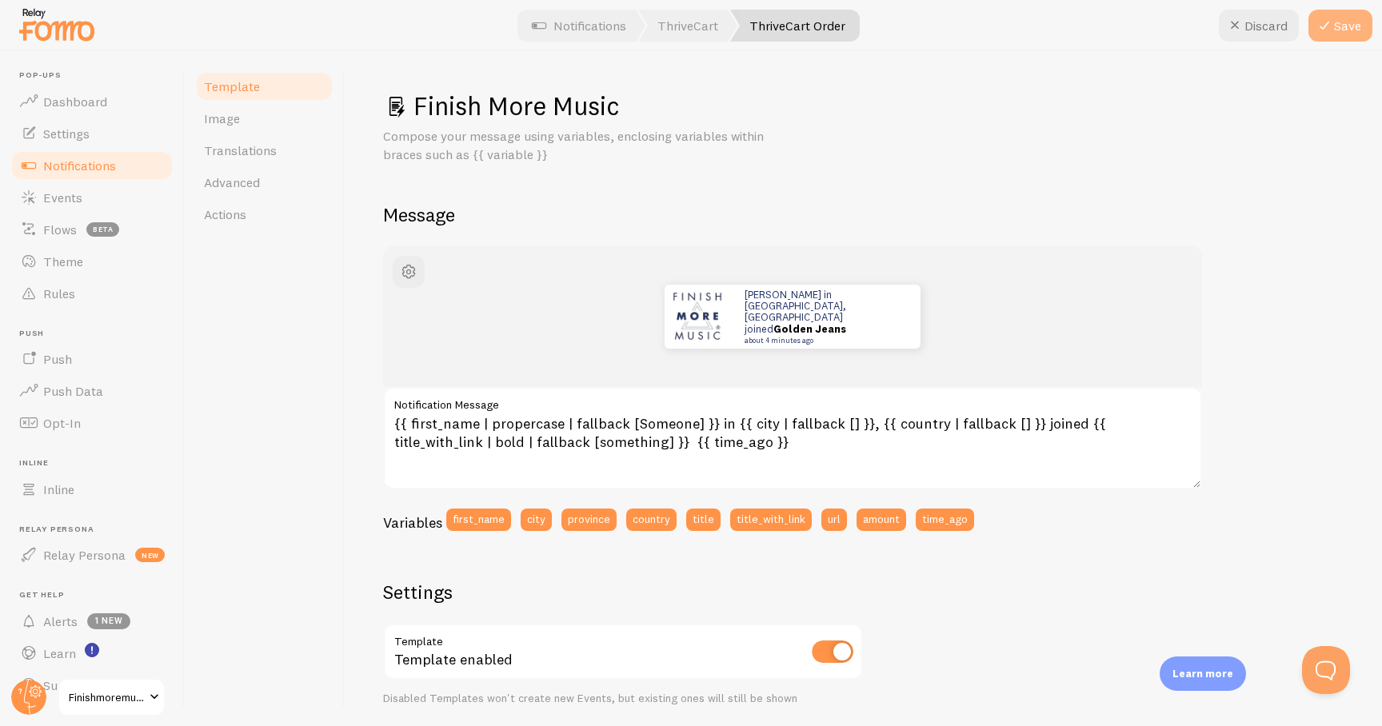
click at [1345, 26] on button "Save" at bounding box center [1340, 26] width 64 height 32
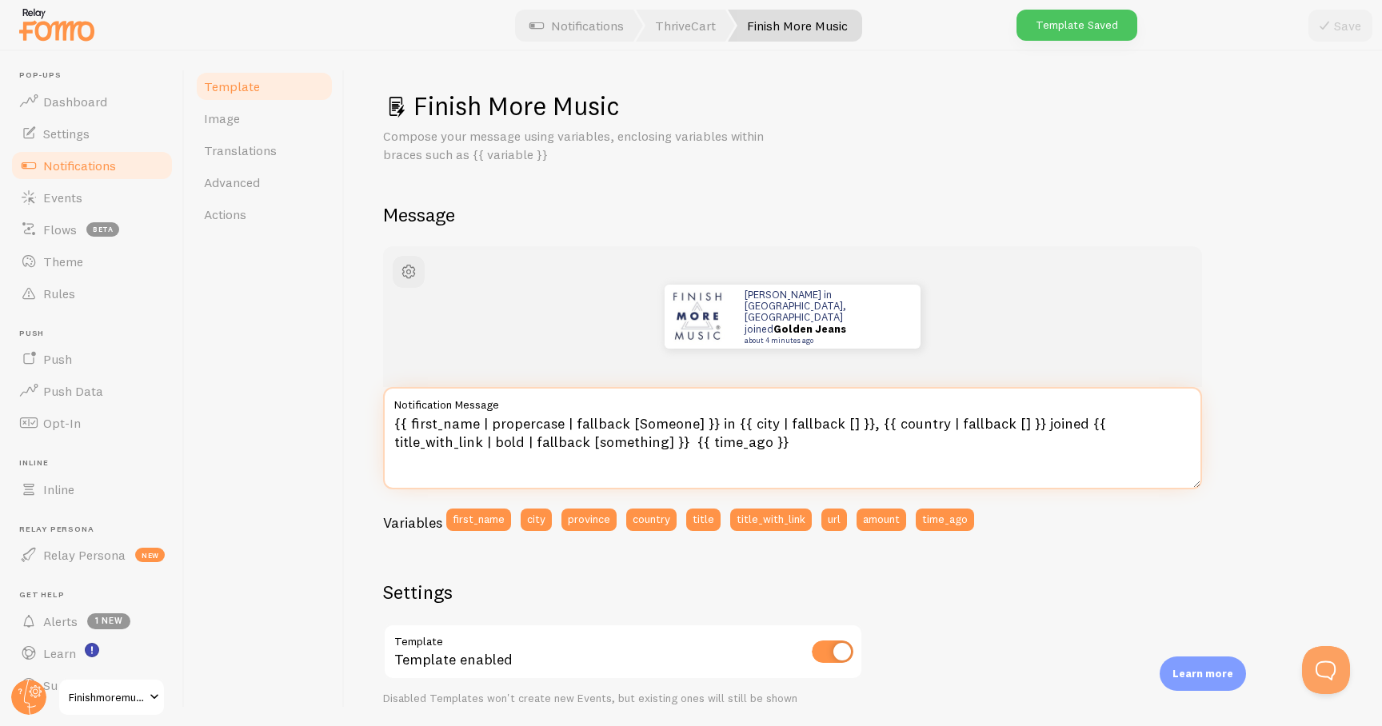
click at [720, 433] on textarea "{{ first_name | propercase | fallback [Someone] }} in {{ city | fallback [] }},…" at bounding box center [792, 438] width 819 height 102
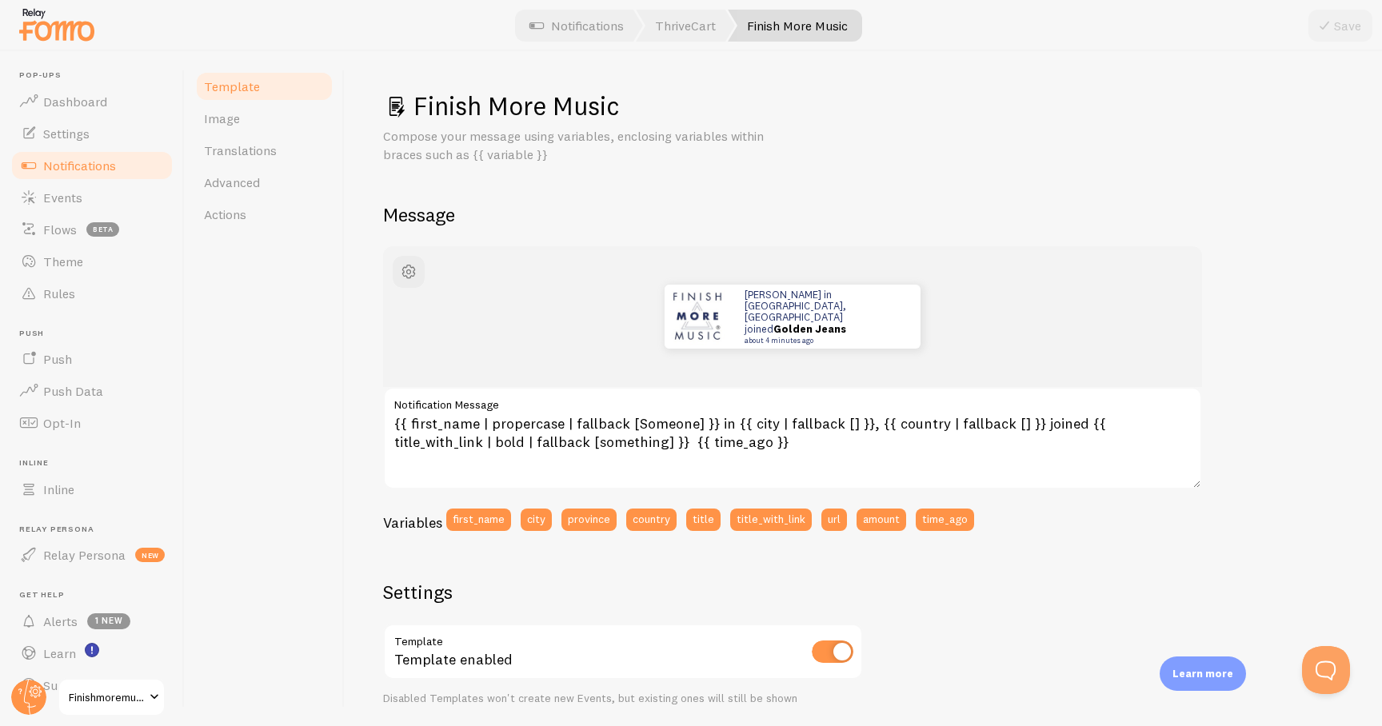
click at [960, 394] on label "Notification Message" at bounding box center [792, 400] width 819 height 27
click at [960, 394] on textarea "{{ first_name | propercase | fallback [Someone] }} in {{ city | fallback [] }},…" at bounding box center [792, 438] width 819 height 102
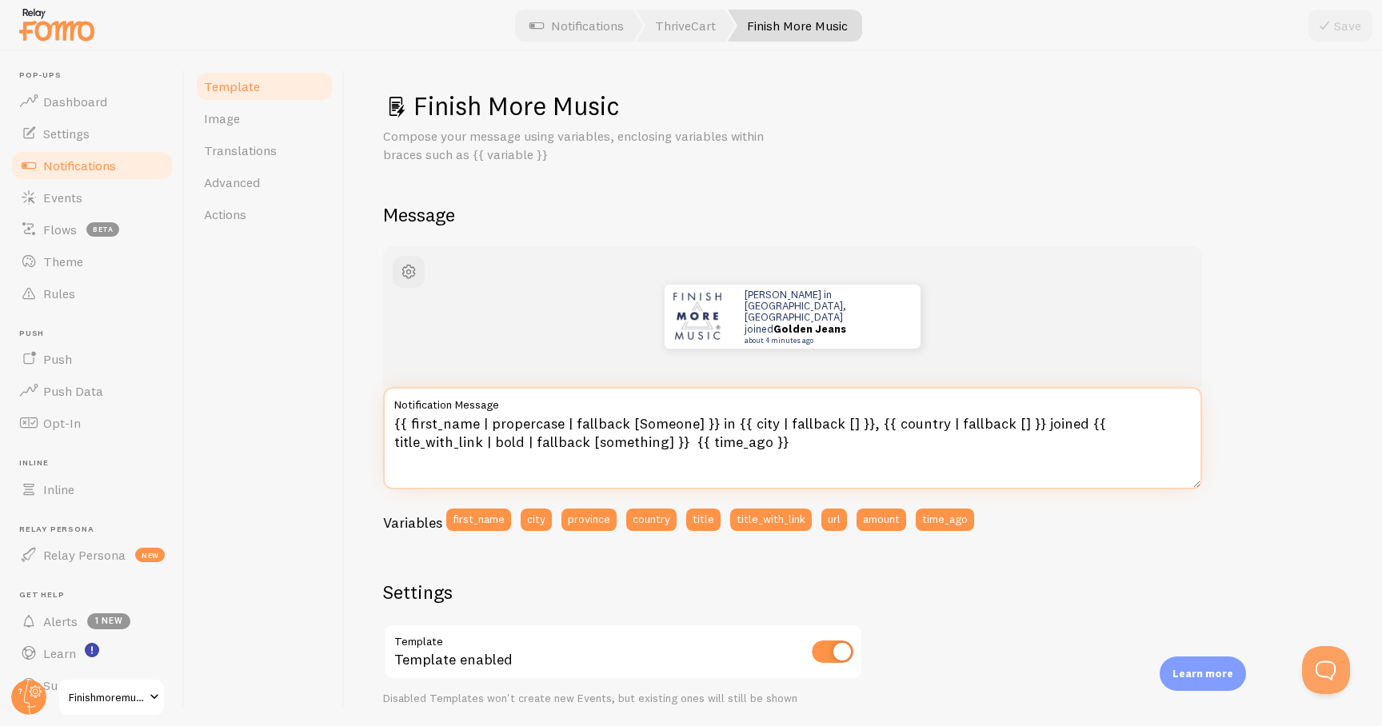
click at [1069, 424] on textarea "{{ first_name | propercase | fallback [Someone] }} in {{ city | fallback [] }},…" at bounding box center [792, 438] width 819 height 102
click at [512, 441] on textarea "{{ first_name | propercase | fallback [Someone] }} in {{ city | fallback [] }},…" at bounding box center [792, 438] width 819 height 102
drag, startPoint x: 1069, startPoint y: 422, endPoint x: 581, endPoint y: 437, distance: 487.9
click at [581, 437] on textarea "{{ first_name | propercase | fallback [Someone] }} in {{ city | fallback [] }},…" at bounding box center [792, 438] width 819 height 102
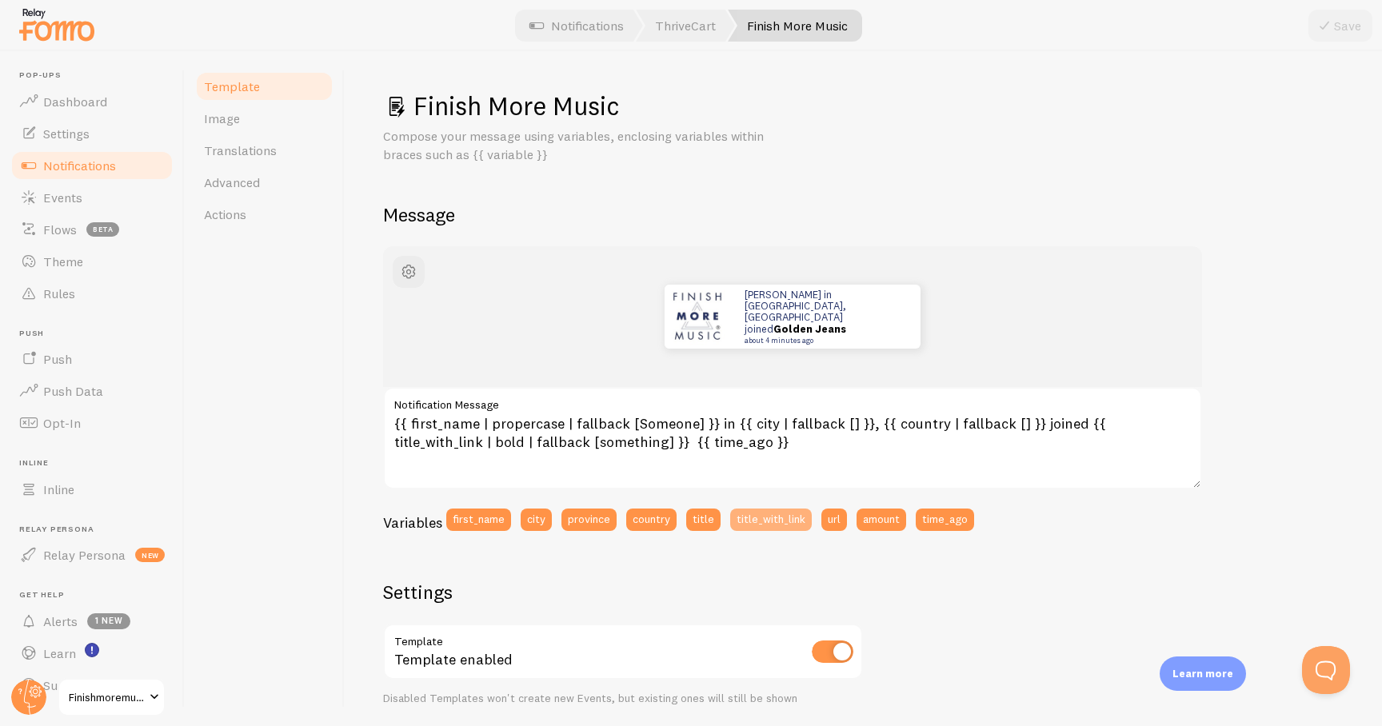
click at [775, 528] on button "title_with_link" at bounding box center [771, 520] width 82 height 22
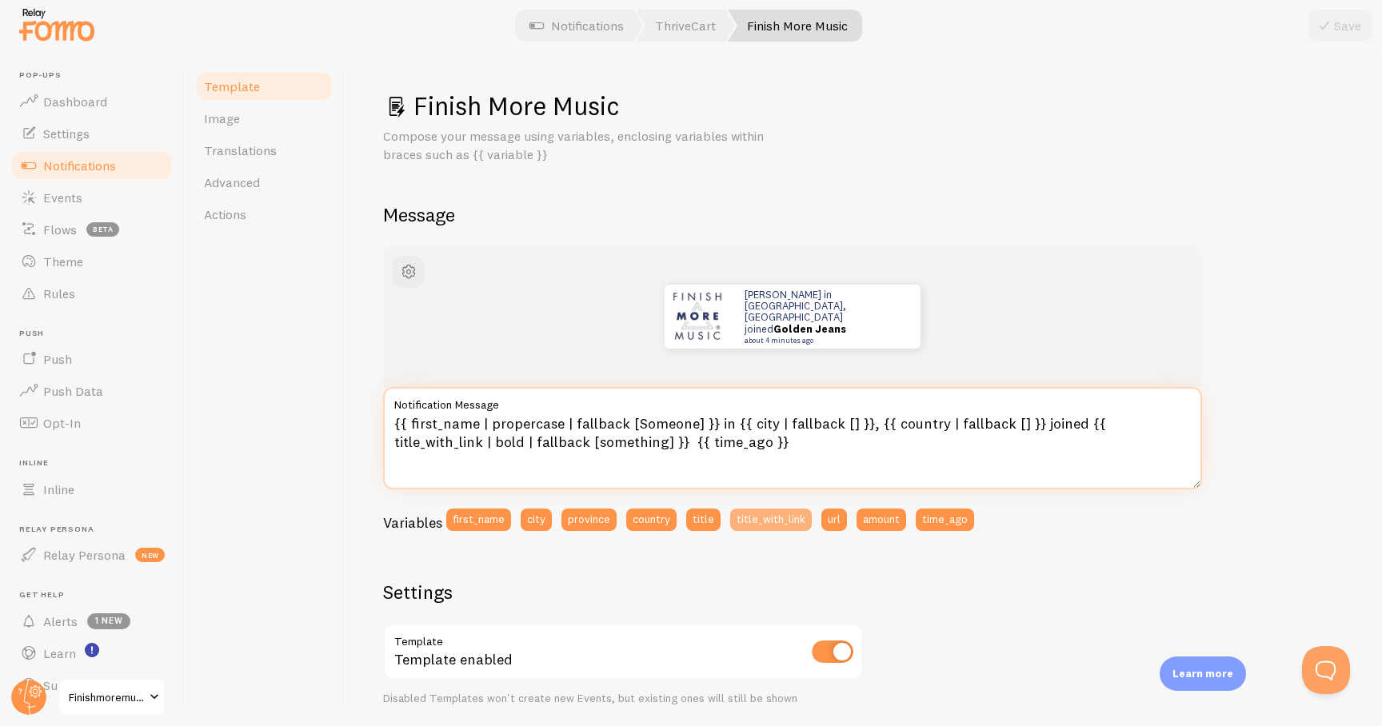
type textarea "{{ first_name | propercase | fallback [Someone] }} in {{ city | fallback [] }},…"
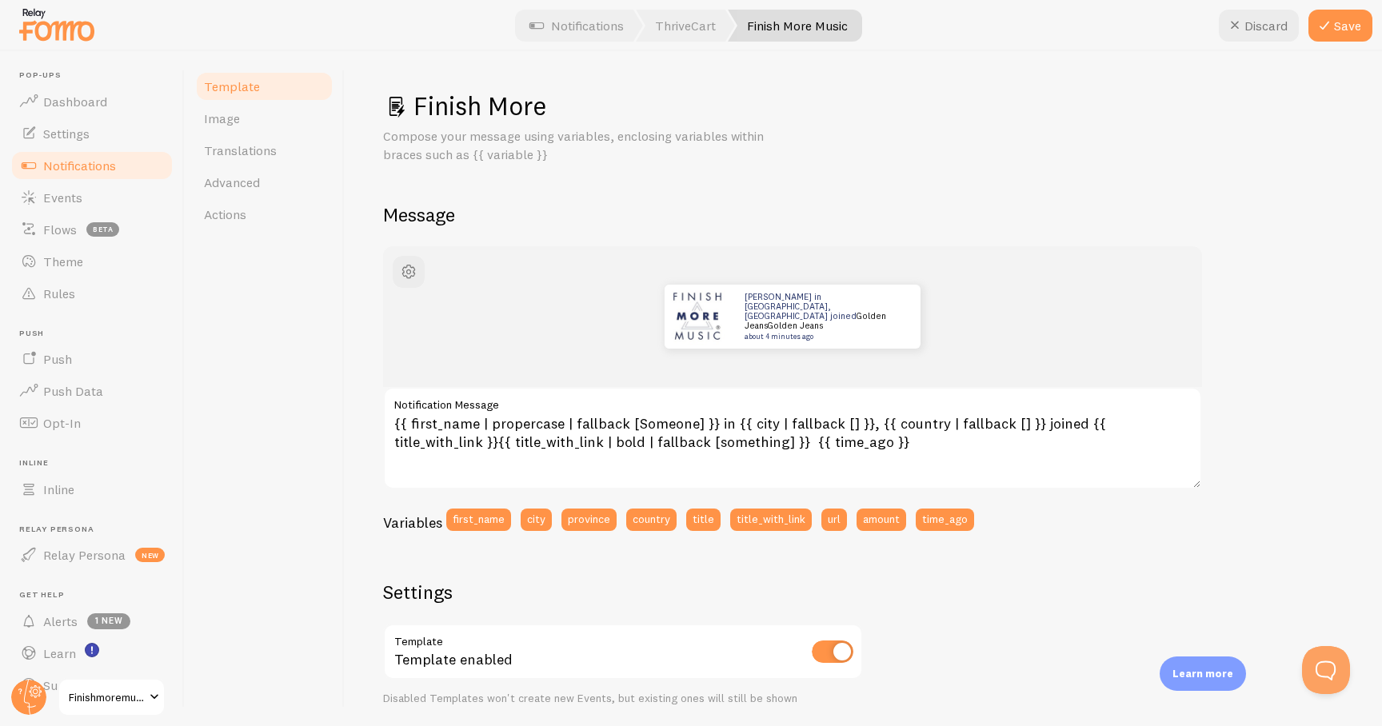
type input "Finish More"
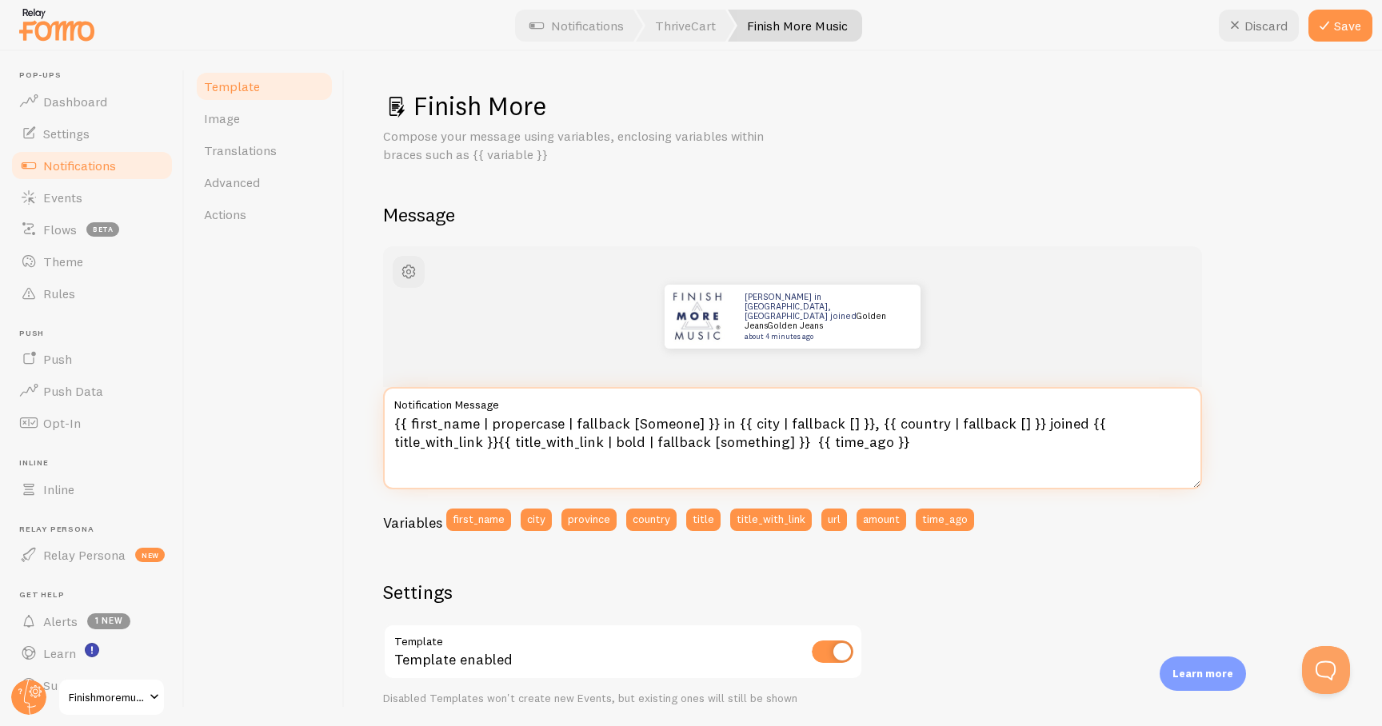
click at [752, 444] on textarea "{{ first_name | propercase | fallback [Someone] }} in {{ city | fallback [] }},…" at bounding box center [792, 438] width 819 height 102
click at [974, 417] on textarea "{{ first_name | propercase | fallback [Someone] }} in {{ city | fallback [] }},…" at bounding box center [792, 438] width 819 height 102
click at [1055, 426] on textarea "{{ first_name | propercase | fallback [Someone] }} in {{ city | fallback [] }},…" at bounding box center [792, 438] width 819 height 102
drag, startPoint x: 1071, startPoint y: 425, endPoint x: 1190, endPoint y: 421, distance: 119.2
click at [1190, 421] on textarea "{{ first_name | propercase | fallback [Someone] }} in {{ city | fallback [] }},…" at bounding box center [792, 438] width 819 height 102
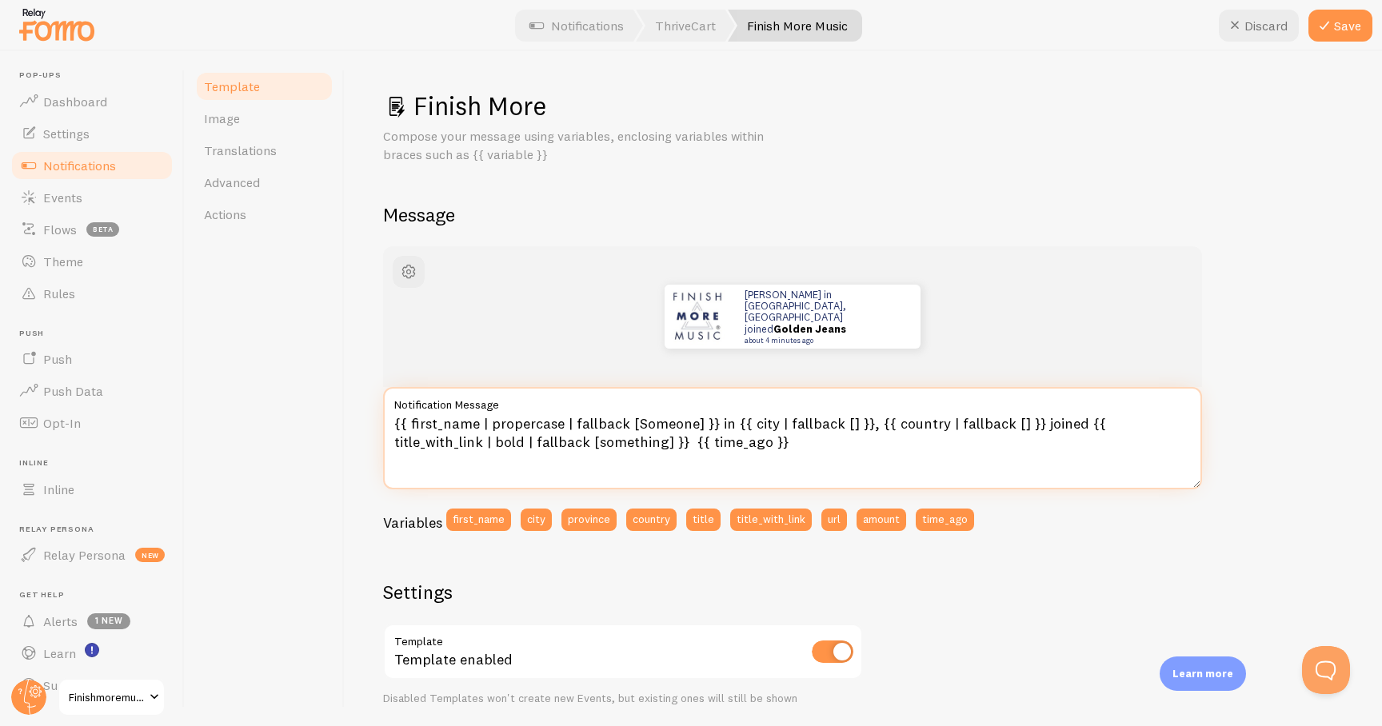
click at [1099, 427] on textarea "{{ first_name | propercase | fallback [Someone] }} in {{ city | fallback [] }},…" at bounding box center [792, 438] width 819 height 102
drag, startPoint x: 1087, startPoint y: 425, endPoint x: 445, endPoint y: 445, distance: 642.3
click at [445, 444] on textarea "{{ first_name | propercase | fallback [Someone] }} in {{ city | fallback [] }},…" at bounding box center [792, 438] width 819 height 102
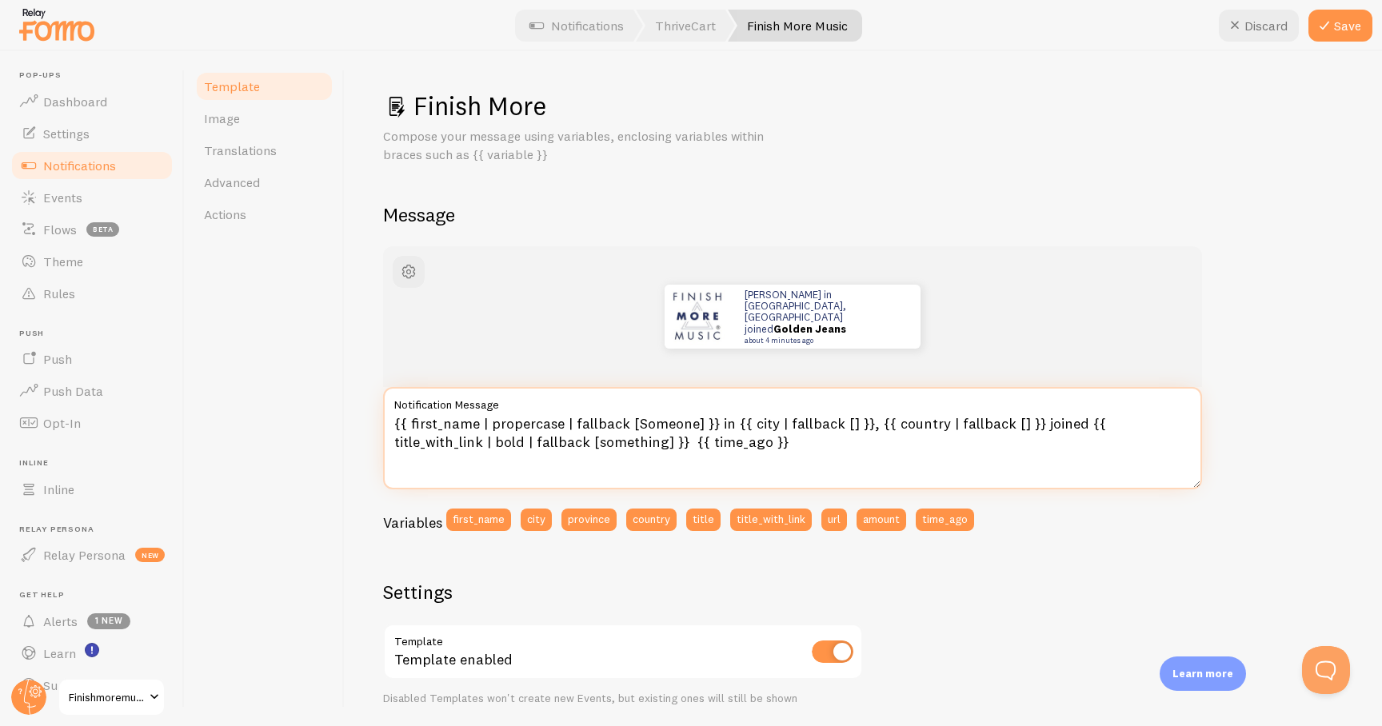
click at [1103, 413] on textarea "{{ first_name | propercase | fallback [Someone] }} in {{ city | fallback [] }},…" at bounding box center [792, 438] width 819 height 102
drag, startPoint x: 1171, startPoint y: 426, endPoint x: 1086, endPoint y: 426, distance: 84.8
click at [1086, 426] on textarea "{{ first_name | propercase | fallback [Someone] }} in {{ city | fallback [] }},…" at bounding box center [792, 438] width 819 height 102
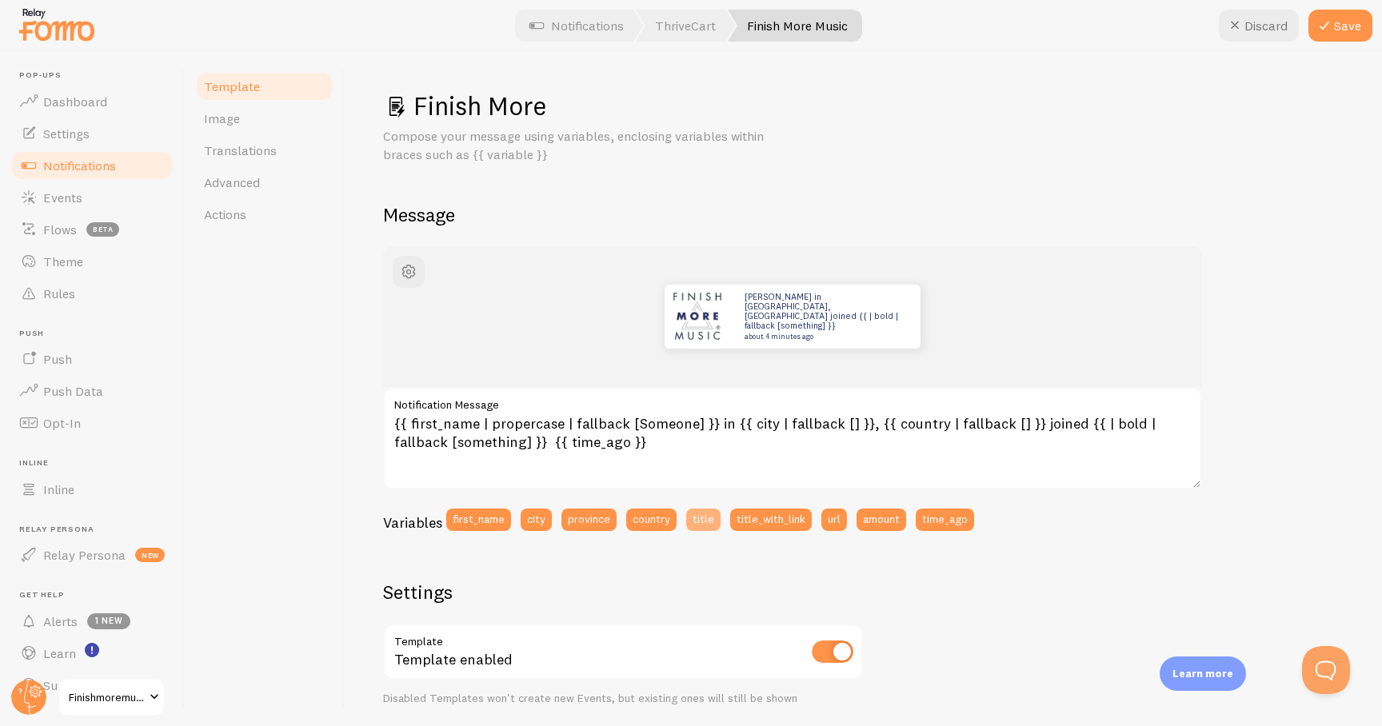
click at [700, 521] on button "title" at bounding box center [703, 520] width 34 height 22
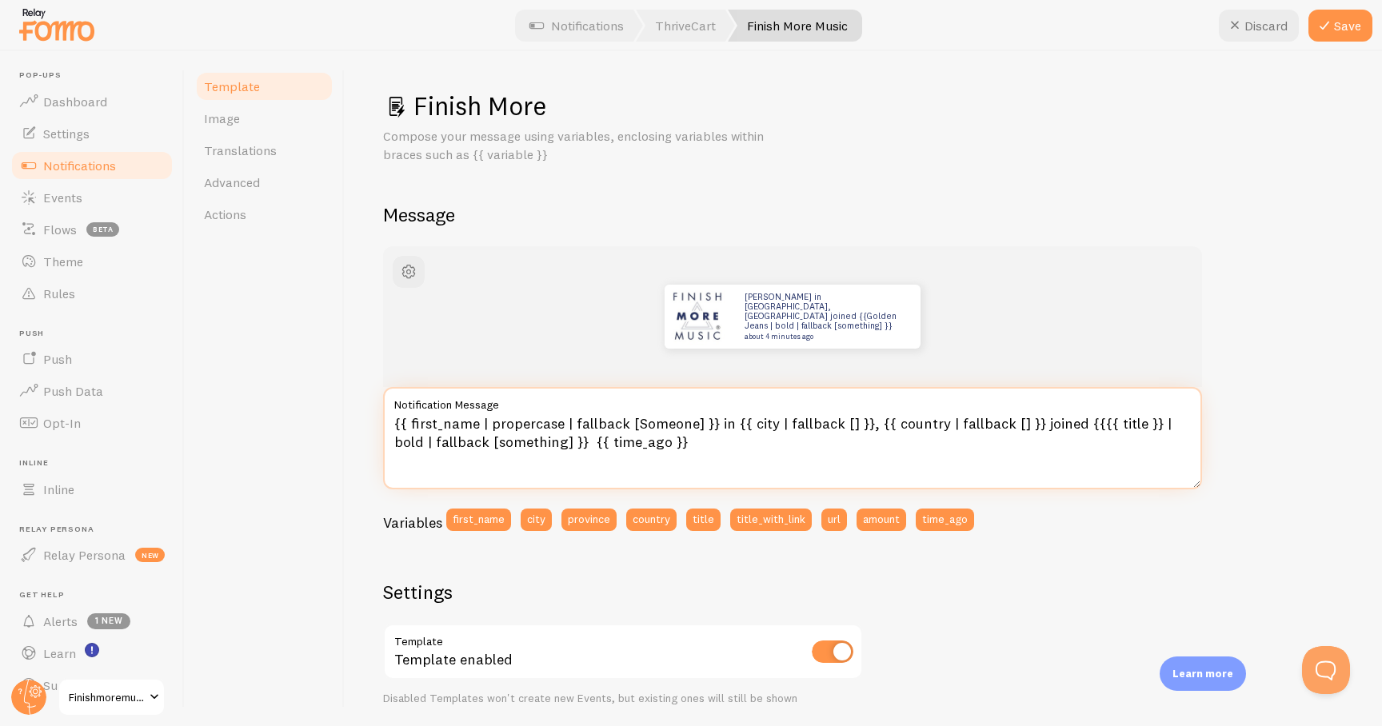
drag, startPoint x: 1139, startPoint y: 423, endPoint x: 1071, endPoint y: 427, distance: 68.9
click at [1071, 427] on textarea "{{ first_name | propercase | fallback [Someone] }} in {{ city | fallback [] }},…" at bounding box center [792, 438] width 819 height 102
click at [590, 445] on textarea "{{ first_name | propercase | fallback [Someone] }} in {{ city | fallback [] }},…" at bounding box center [792, 438] width 819 height 102
drag, startPoint x: 590, startPoint y: 442, endPoint x: 353, endPoint y: 441, distance: 236.7
click at [353, 441] on div "Finish More Compose your message using variables, enclosing variables within br…" at bounding box center [863, 388] width 1037 height 675
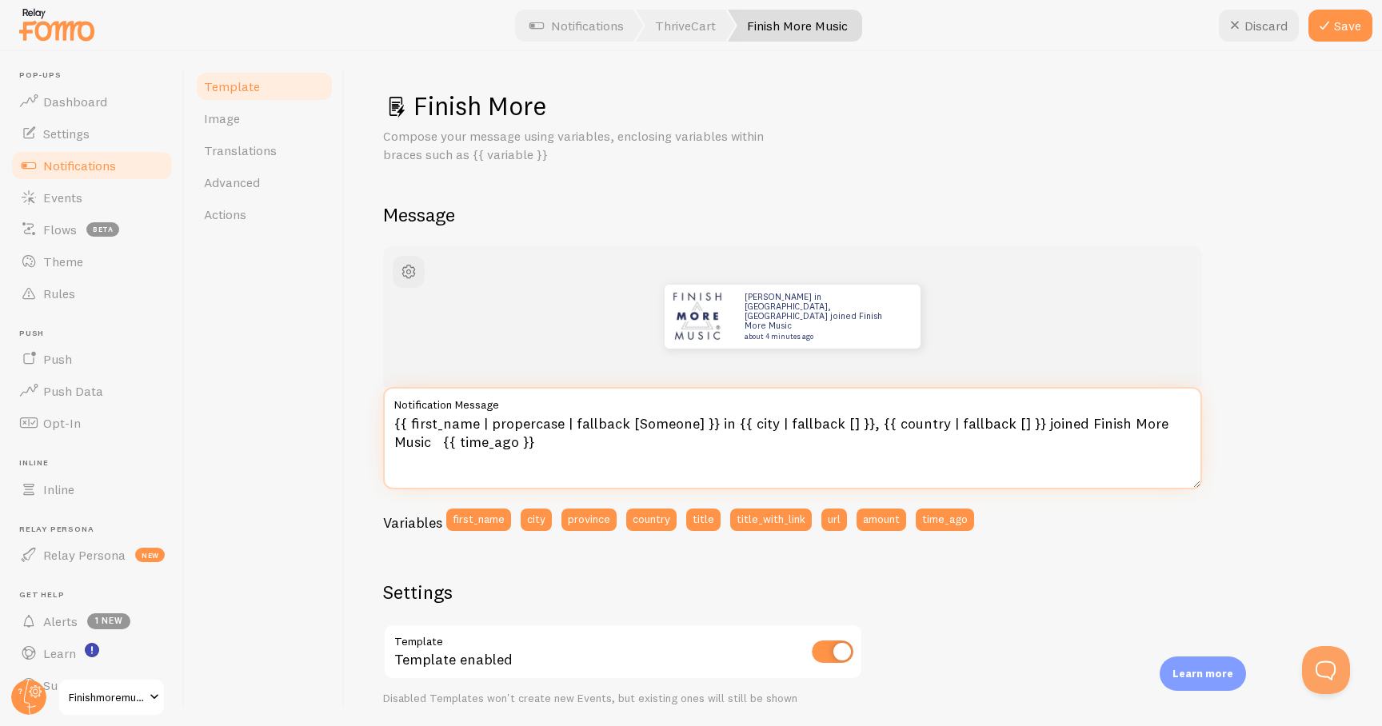
click at [918, 444] on textarea "{{ first_name | propercase | fallback [Someone] }} in {{ city | fallback [] }},…" at bounding box center [792, 438] width 819 height 102
type textarea "{{ first_name | propercase | fallback [Someone] }} in {{ city | fallback [] }},…"
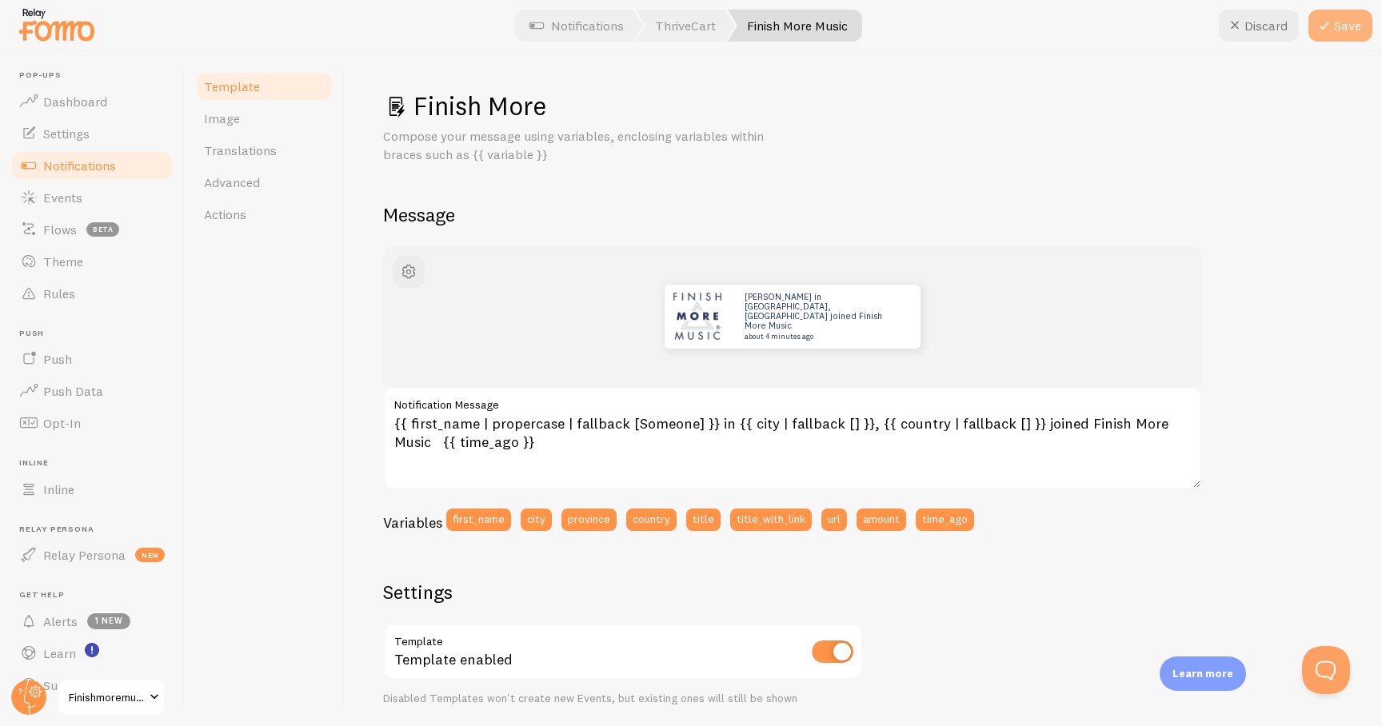
click at [1335, 26] on button "Save" at bounding box center [1340, 26] width 64 height 32
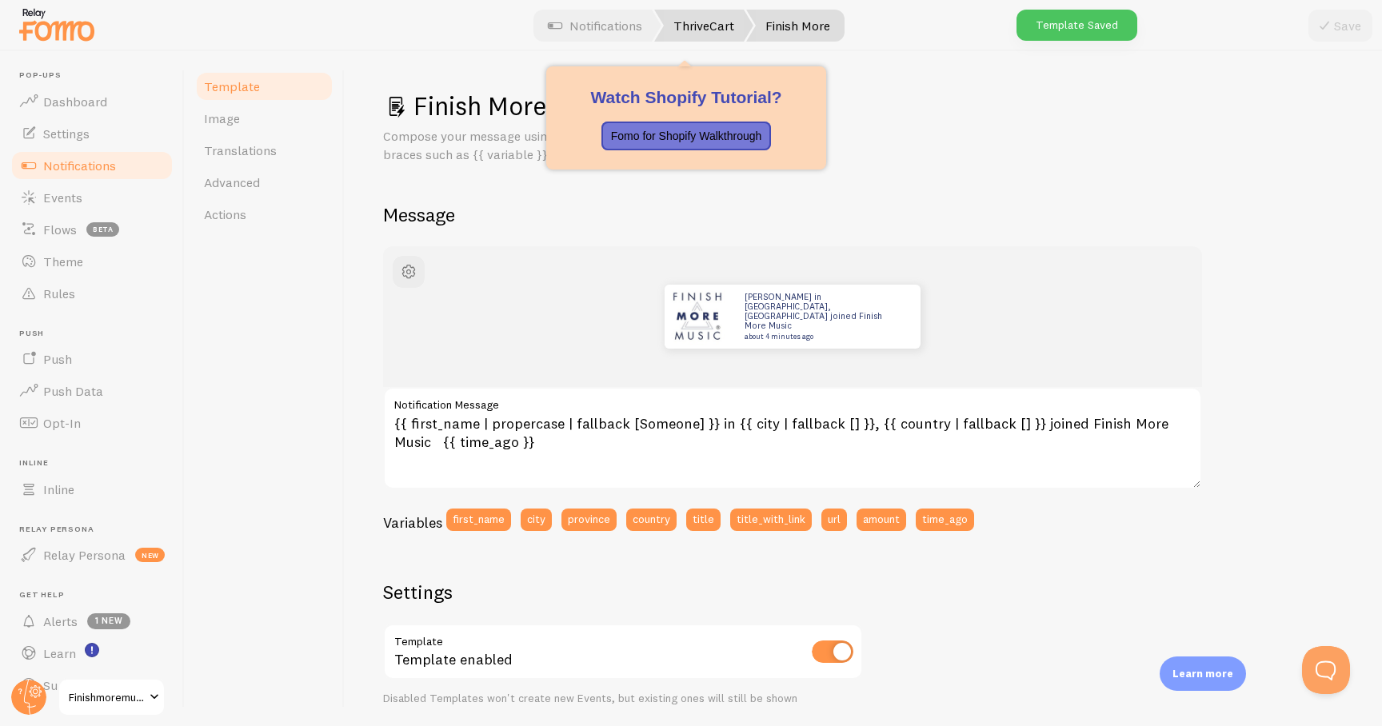
click at [684, 35] on link "ThriveCart" at bounding box center [703, 26] width 99 height 32
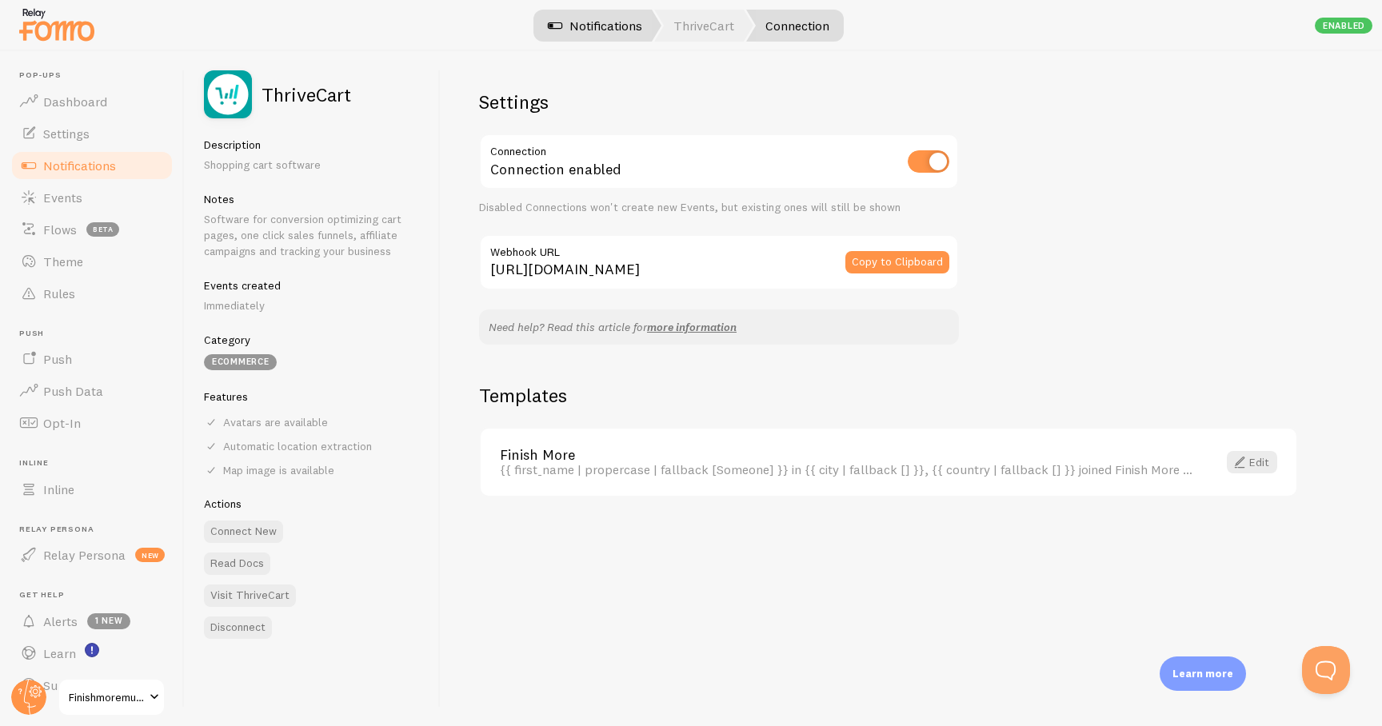
click at [584, 33] on link "Notifications" at bounding box center [594, 26] width 133 height 32
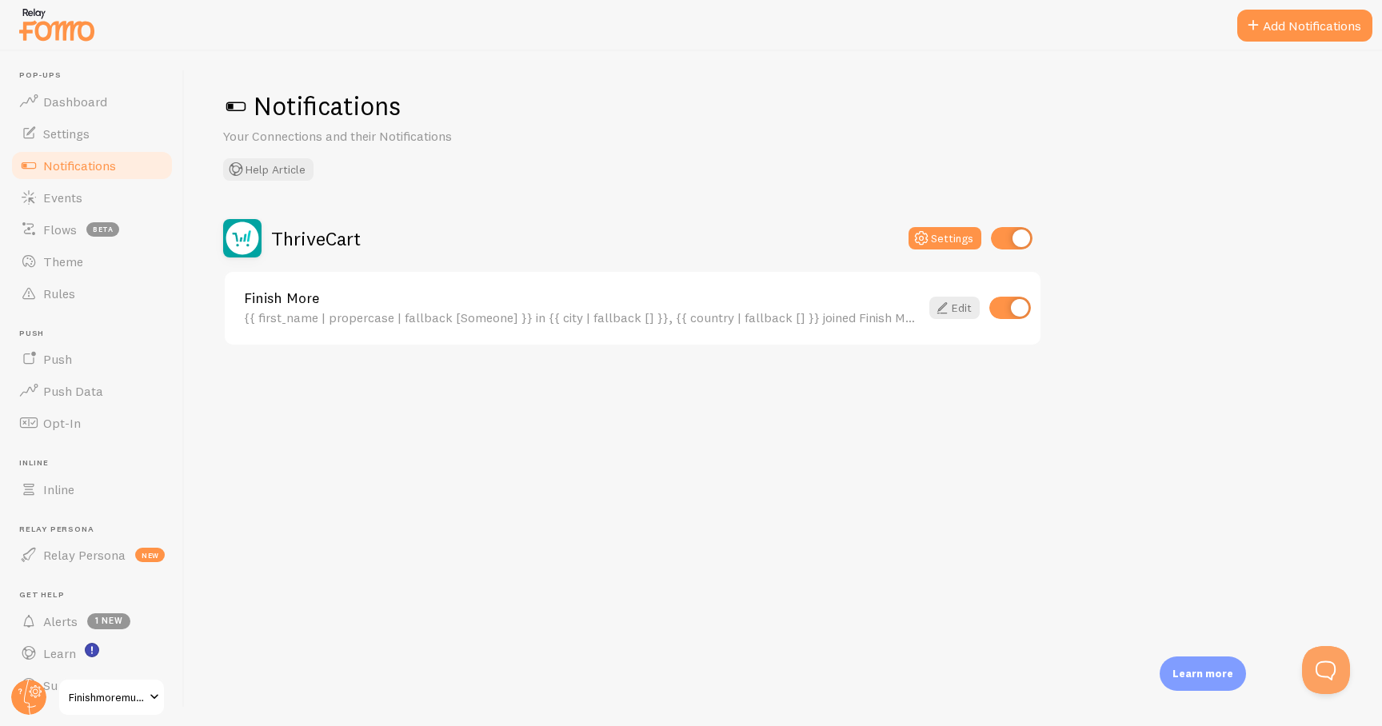
click at [486, 181] on div "Notifications Your Connections and their Notifications Help Article ThriveCart …" at bounding box center [783, 388] width 1197 height 675
click at [619, 414] on div "Notifications Your Connections and their Notifications Help Article ThriveCart …" at bounding box center [783, 388] width 1197 height 675
click at [962, 307] on link "Edit" at bounding box center [954, 308] width 50 height 22
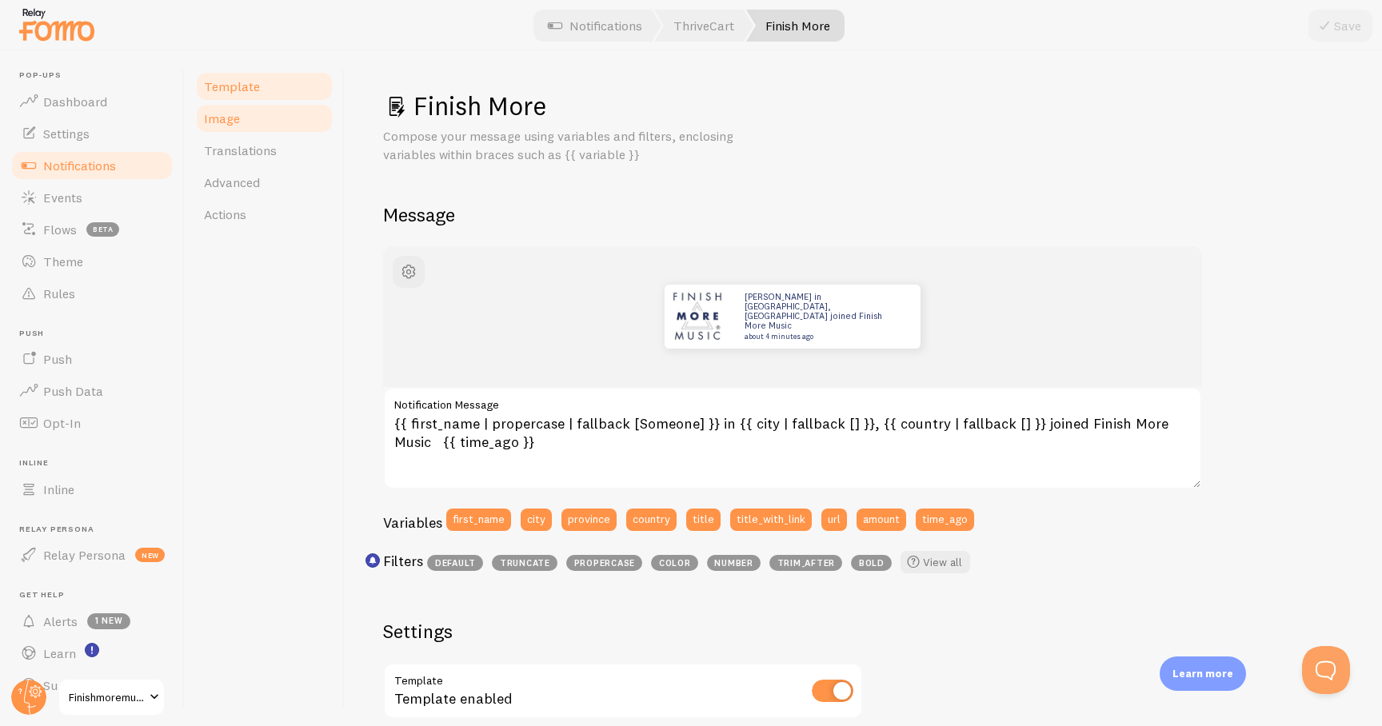
click at [265, 128] on link "Image" at bounding box center [264, 118] width 140 height 32
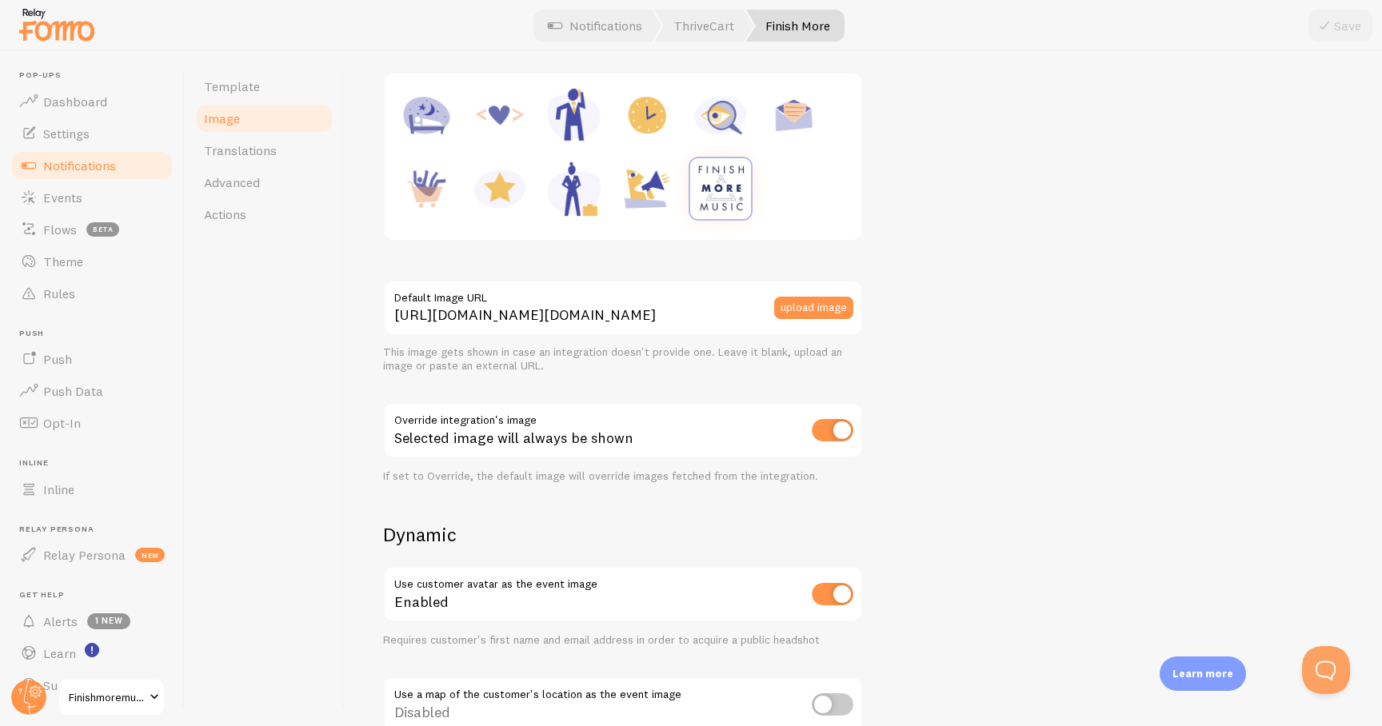
scroll to position [259, 0]
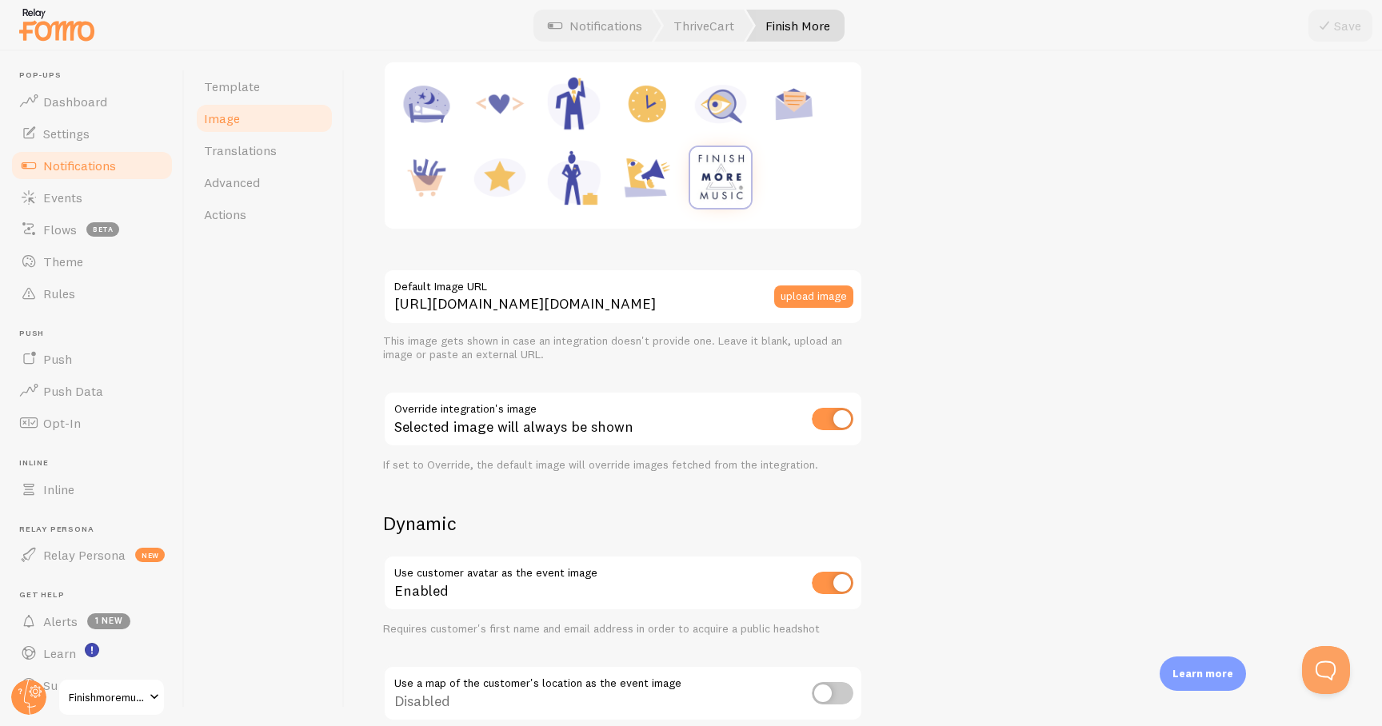
click at [667, 463] on div "If set to Override, the default image will override images fetched from the int…" at bounding box center [623, 465] width 480 height 14
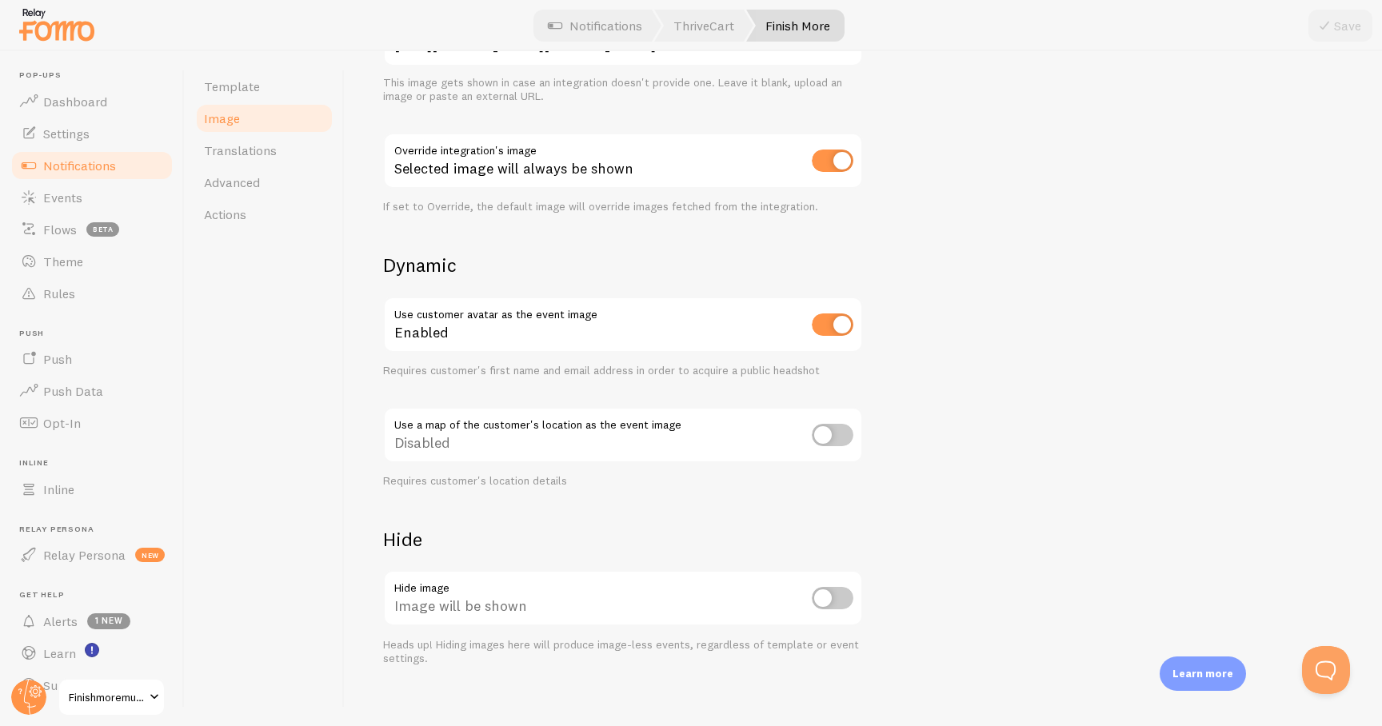
scroll to position [534, 0]
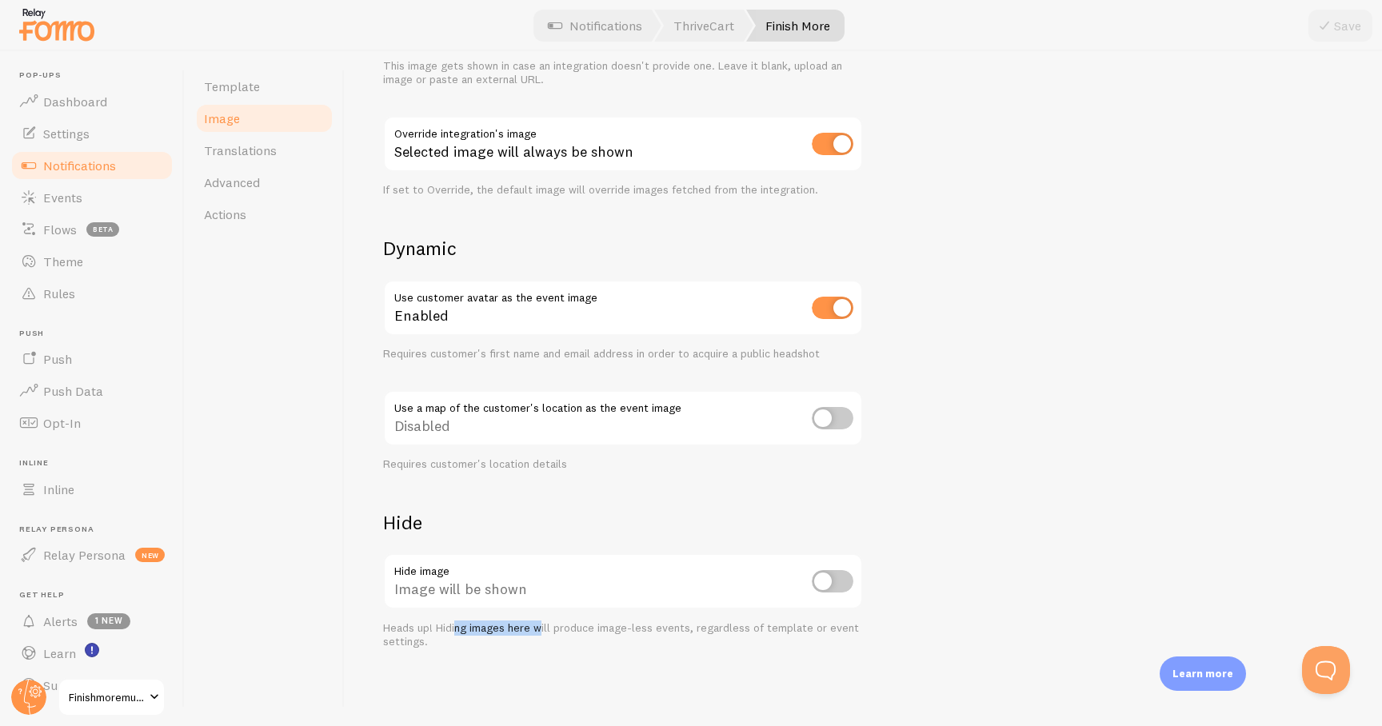
drag, startPoint x: 457, startPoint y: 628, endPoint x: 537, endPoint y: 629, distance: 80.0
click at [537, 629] on div "Heads up! Hiding images here will produce image-less events, regardless of temp…" at bounding box center [623, 635] width 480 height 28
click at [538, 631] on div "Heads up! Hiding images here will produce image-less events, regardless of temp…" at bounding box center [623, 635] width 480 height 28
click at [641, 630] on div "Heads up! Hiding images here will produce image-less events, regardless of temp…" at bounding box center [623, 635] width 480 height 28
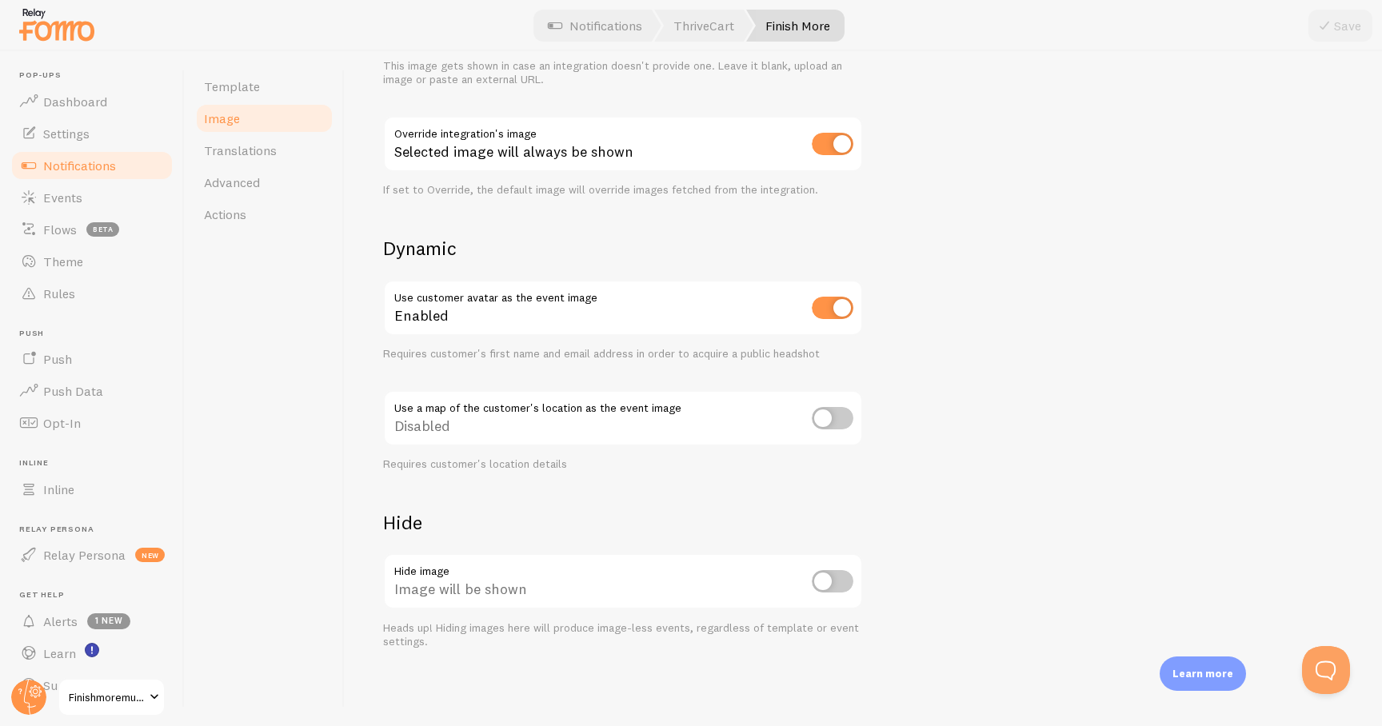
click at [673, 660] on div "Image In events when a connection provides an image, the default image set belo…" at bounding box center [863, 388] width 1037 height 675
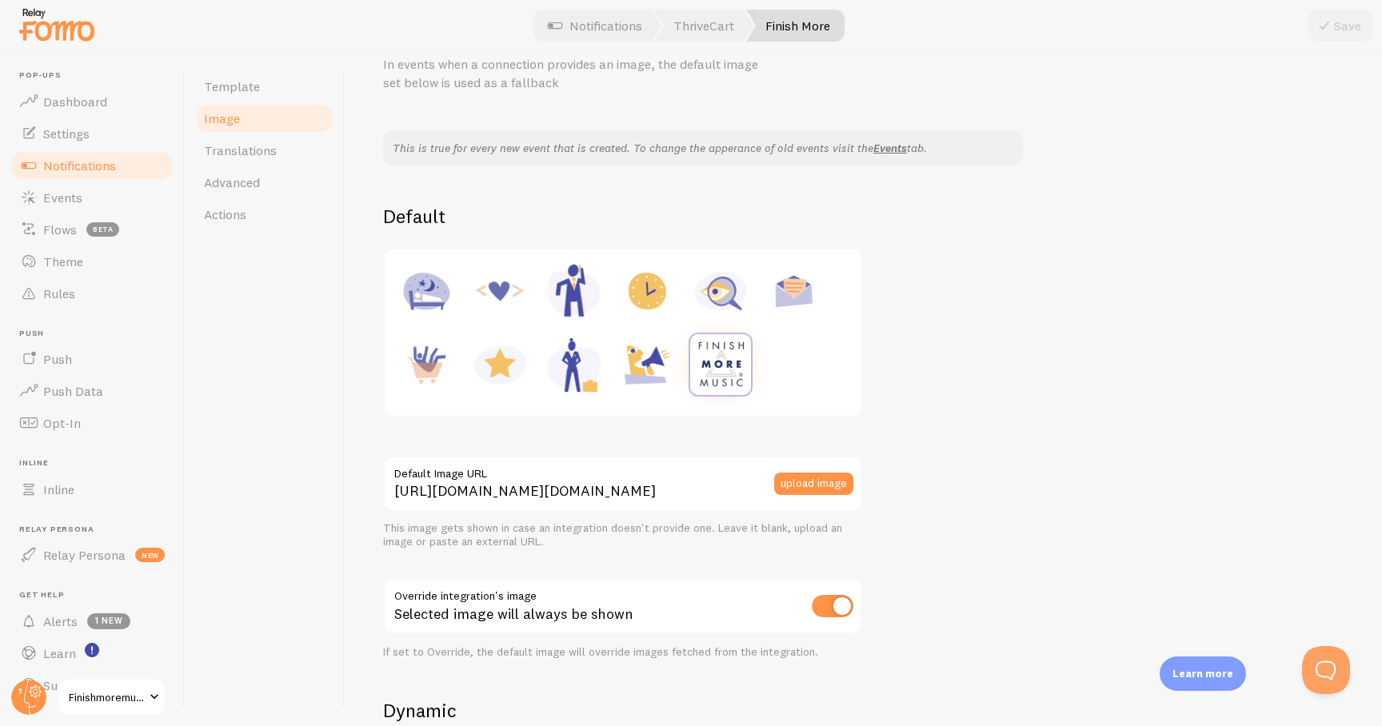
scroll to position [0, 0]
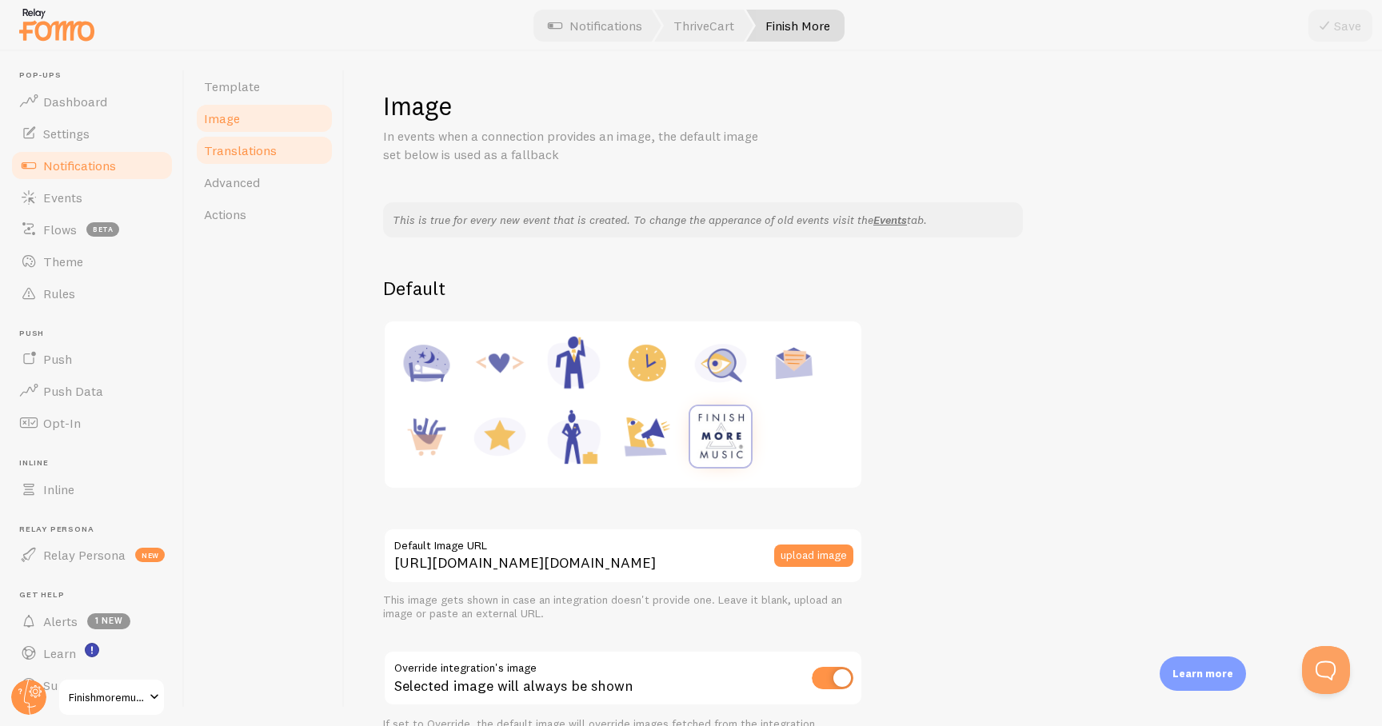
click at [248, 154] on span "Translations" at bounding box center [240, 150] width 73 height 16
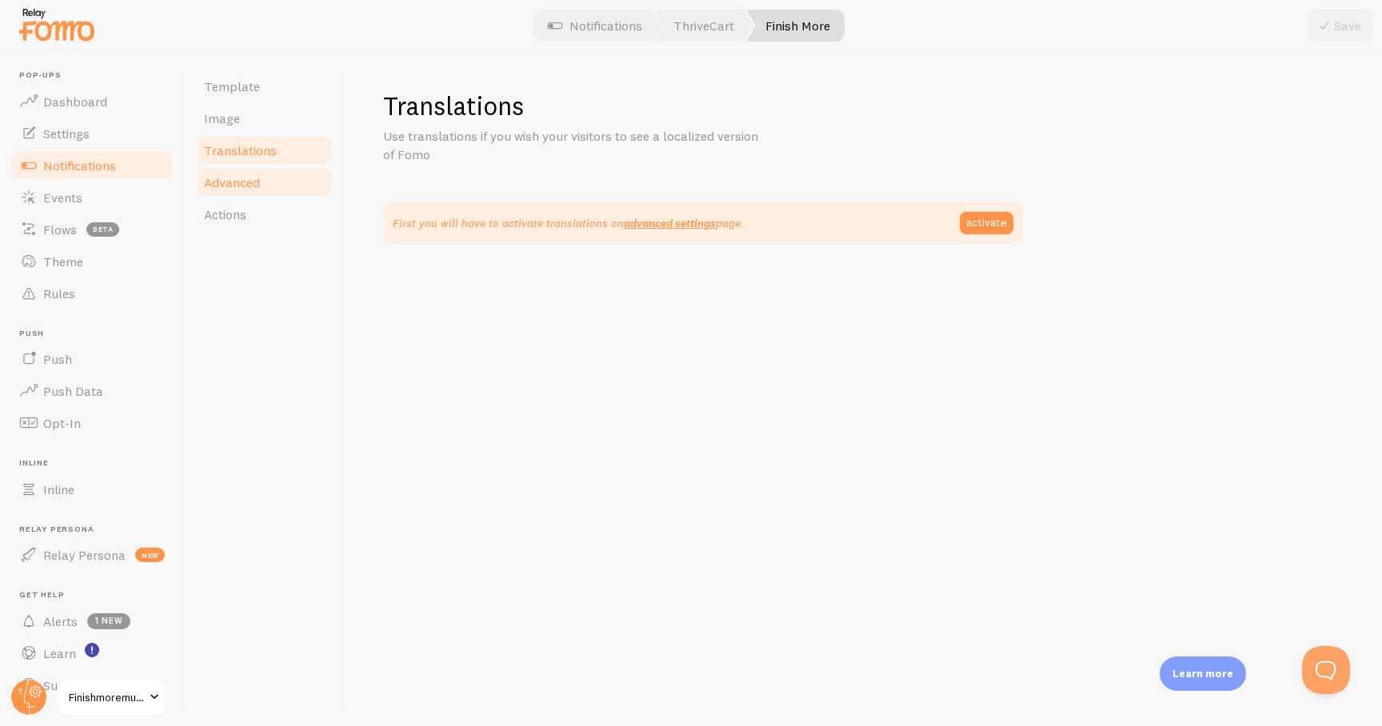
click at [253, 175] on span "Advanced" at bounding box center [232, 182] width 56 height 16
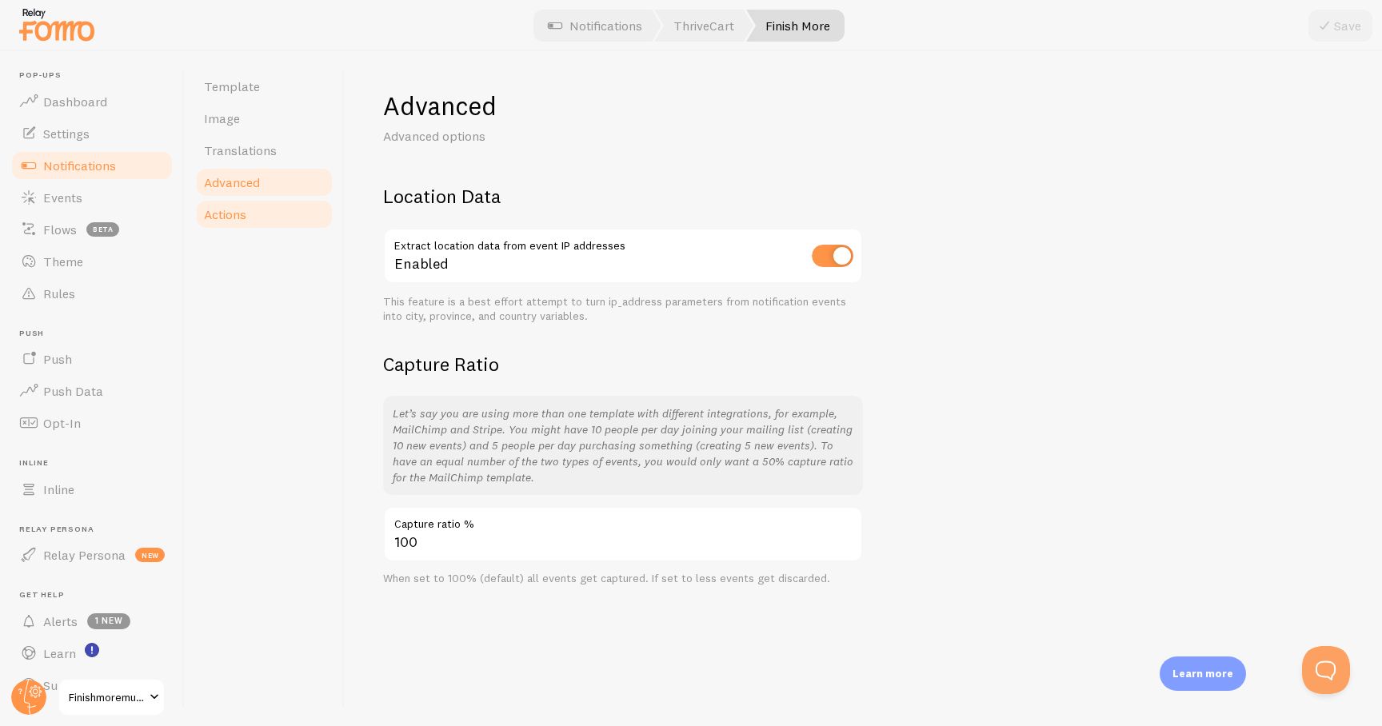
click at [256, 204] on link "Actions" at bounding box center [264, 214] width 140 height 32
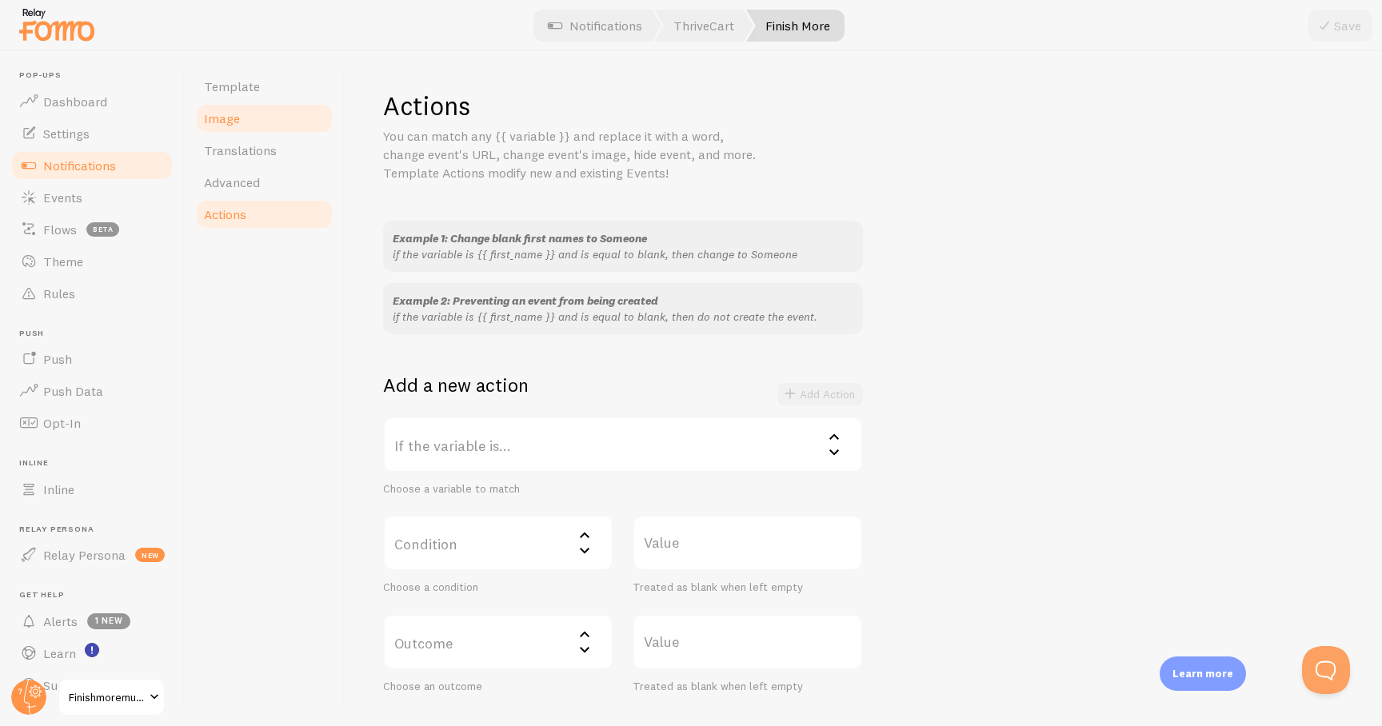
click at [258, 114] on link "Image" at bounding box center [264, 118] width 140 height 32
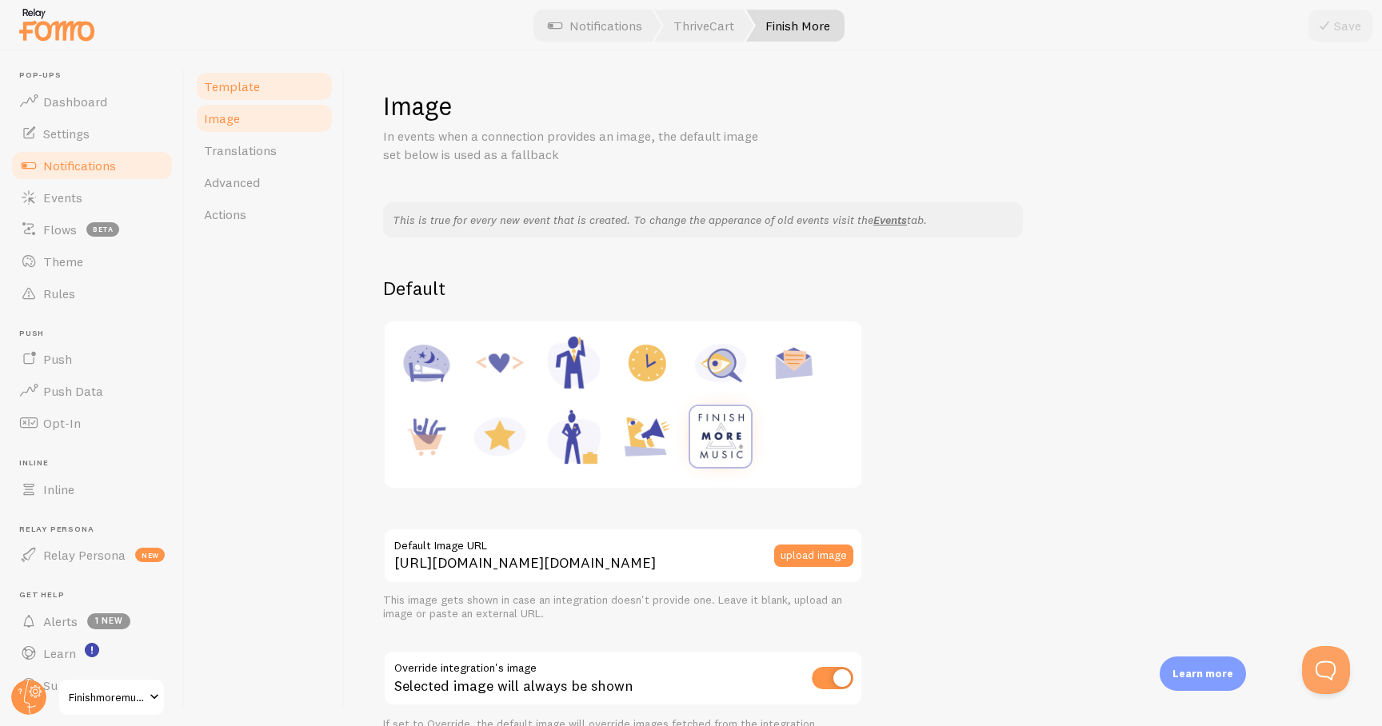
click at [249, 80] on span "Template" at bounding box center [232, 86] width 56 height 16
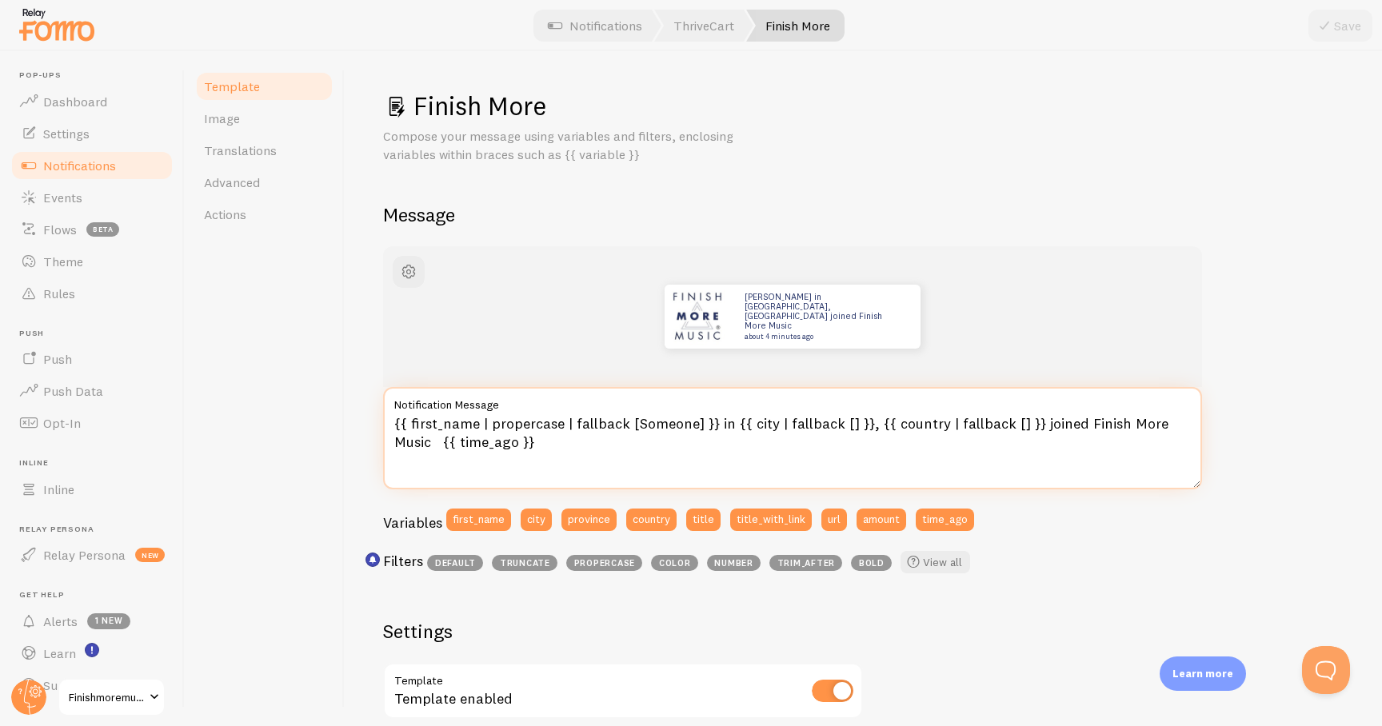
click at [1187, 424] on textarea "{{ first_name | propercase | fallback [Someone] }} in {{ city | fallback [] }},…" at bounding box center [792, 438] width 819 height 102
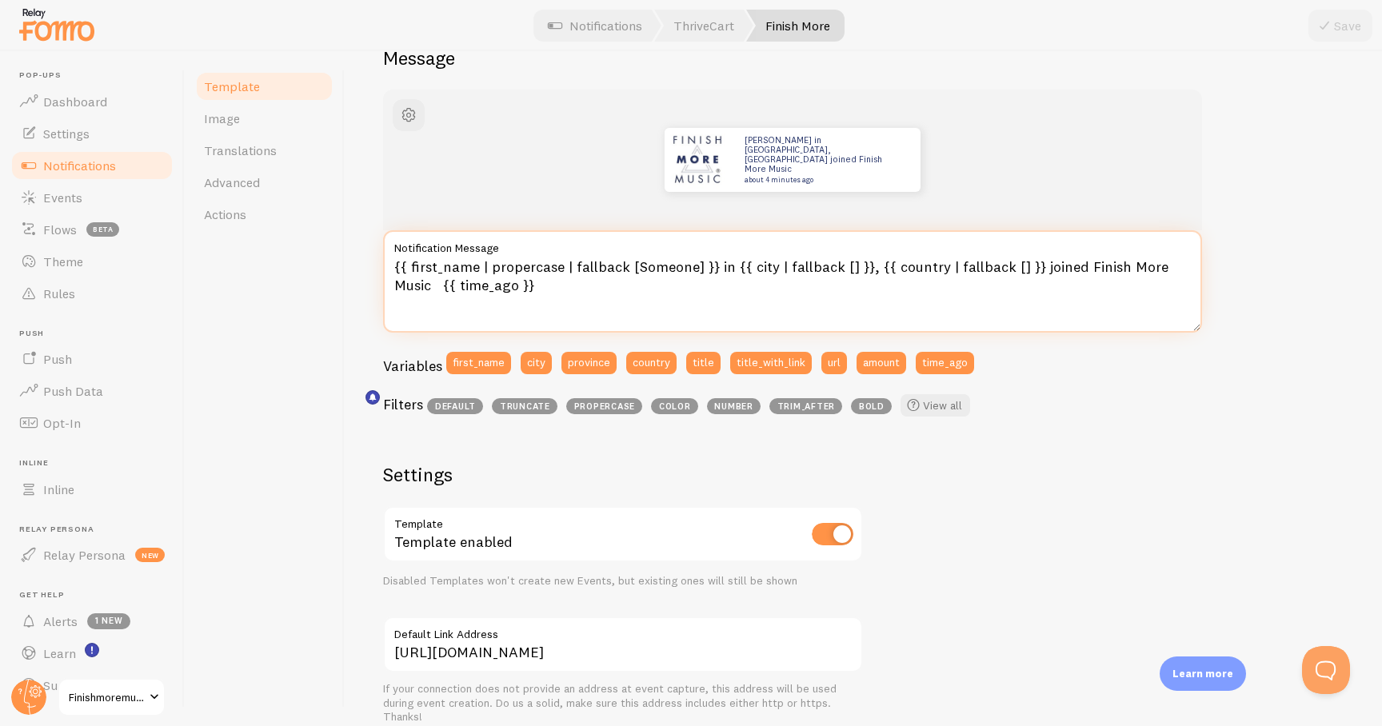
scroll to position [163, 0]
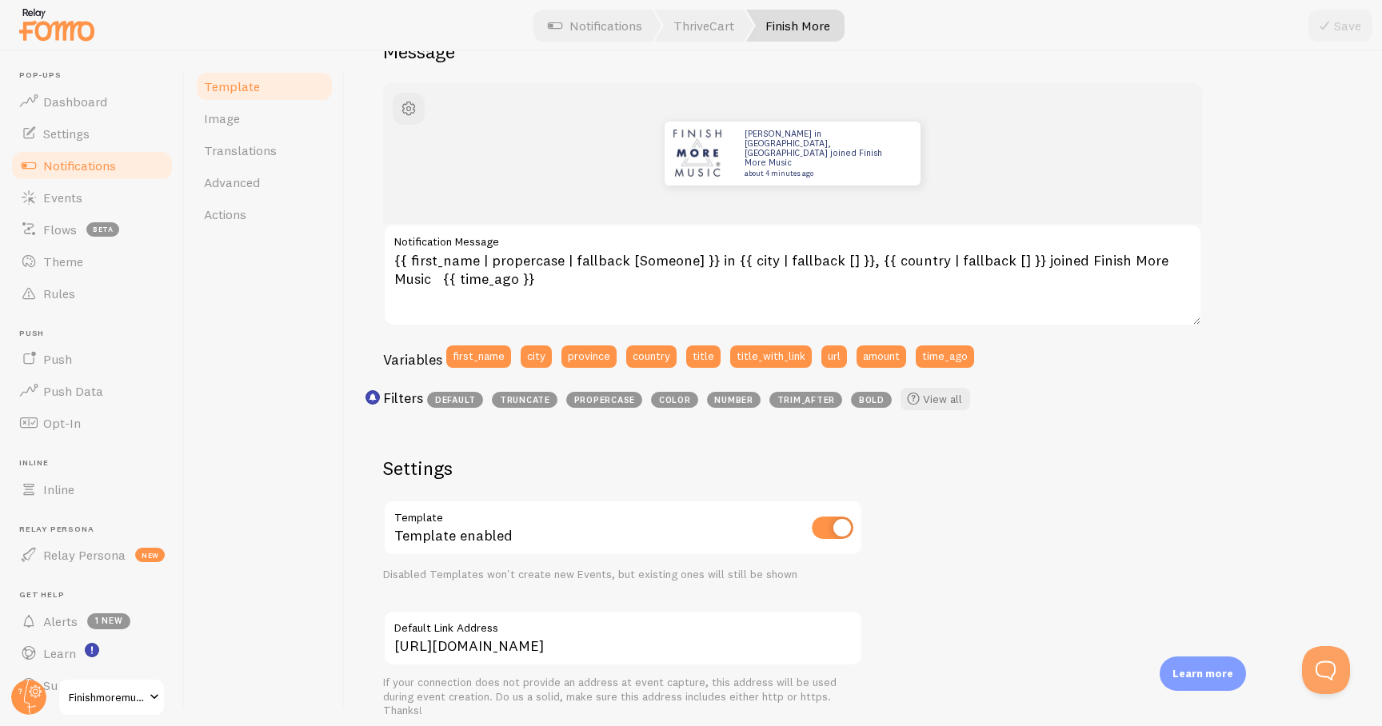
click at [871, 397] on span "bold" at bounding box center [871, 400] width 41 height 16
click at [919, 401] on link "View all" at bounding box center [935, 399] width 70 height 22
click at [865, 396] on span "bold" at bounding box center [871, 400] width 41 height 16
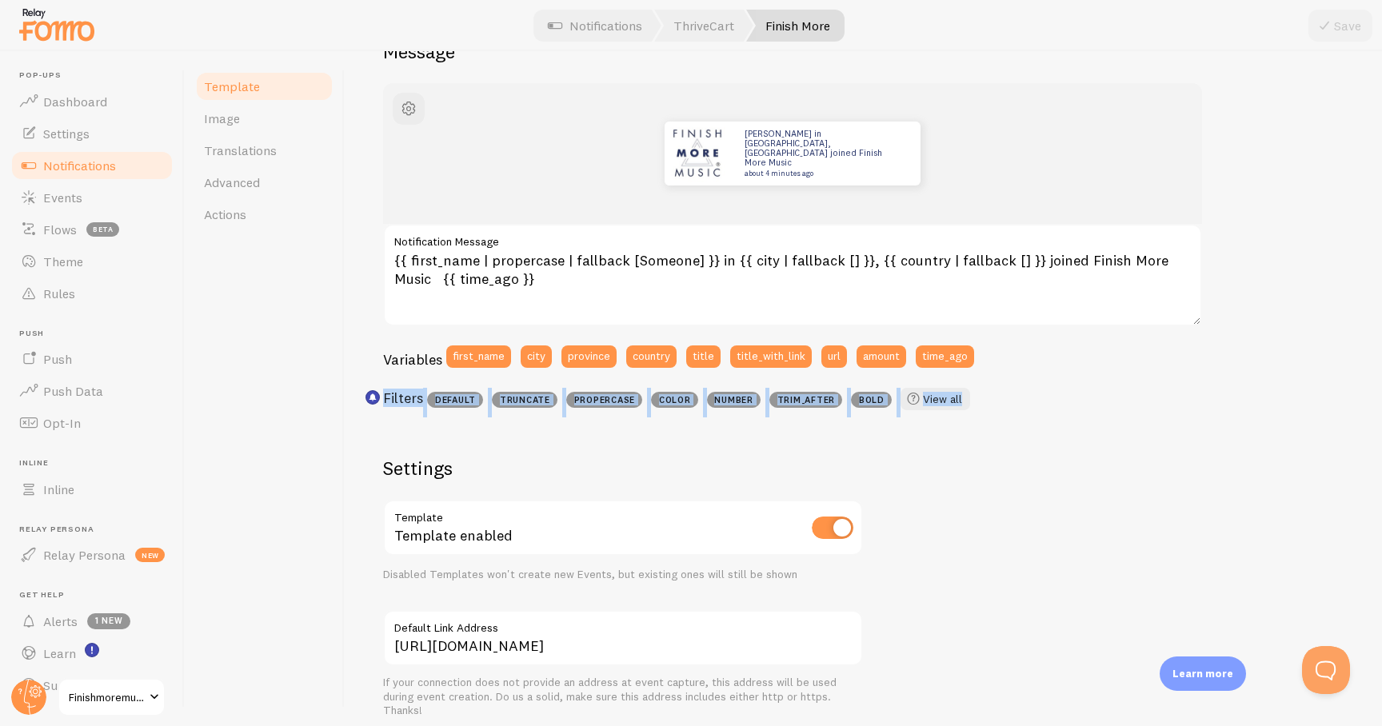
click at [865, 396] on span "bold" at bounding box center [871, 400] width 41 height 16
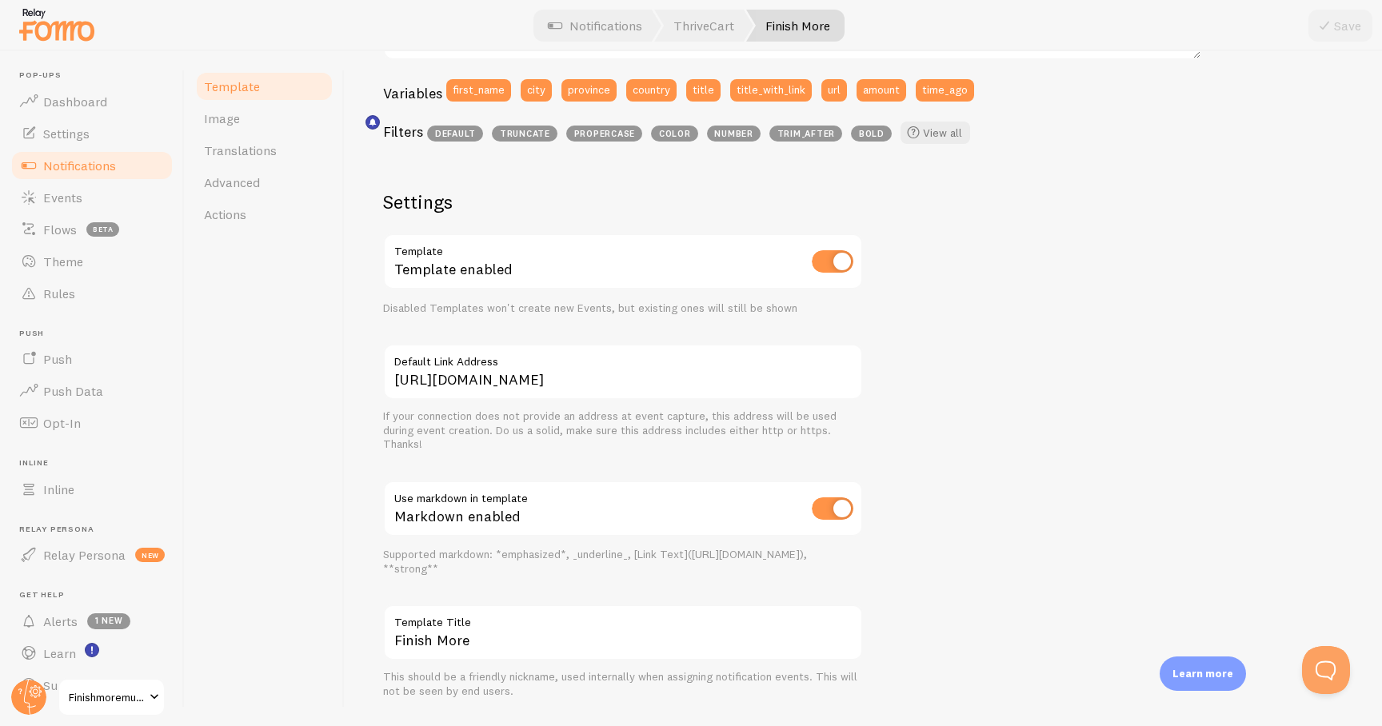
scroll to position [439, 0]
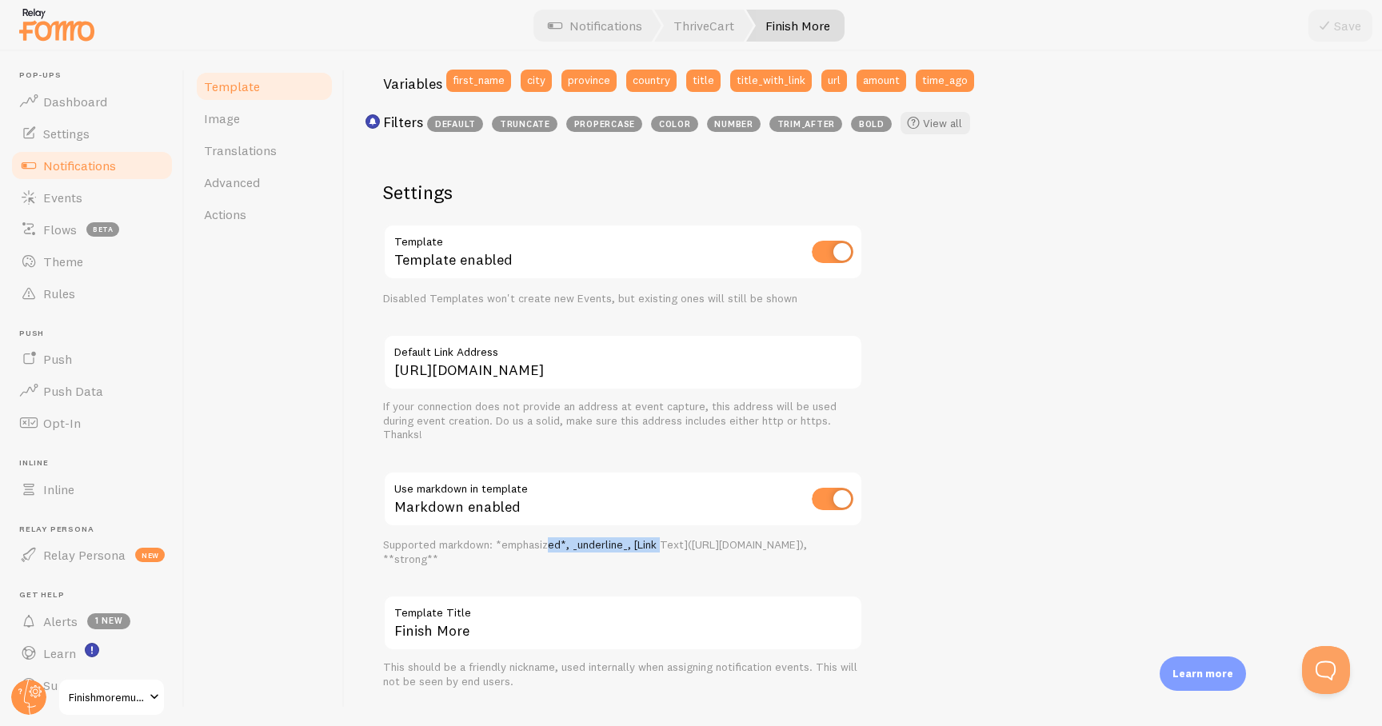
drag, startPoint x: 550, startPoint y: 543, endPoint x: 663, endPoint y: 544, distance: 112.7
click at [663, 544] on div "Supported markdown: *emphasized*, _underline_, [Link Text](http://mycompany.com…" at bounding box center [623, 552] width 480 height 28
click at [680, 547] on div "Supported markdown: *emphasized*, _underline_, [Link Text](http://mycompany.com…" at bounding box center [623, 552] width 480 height 28
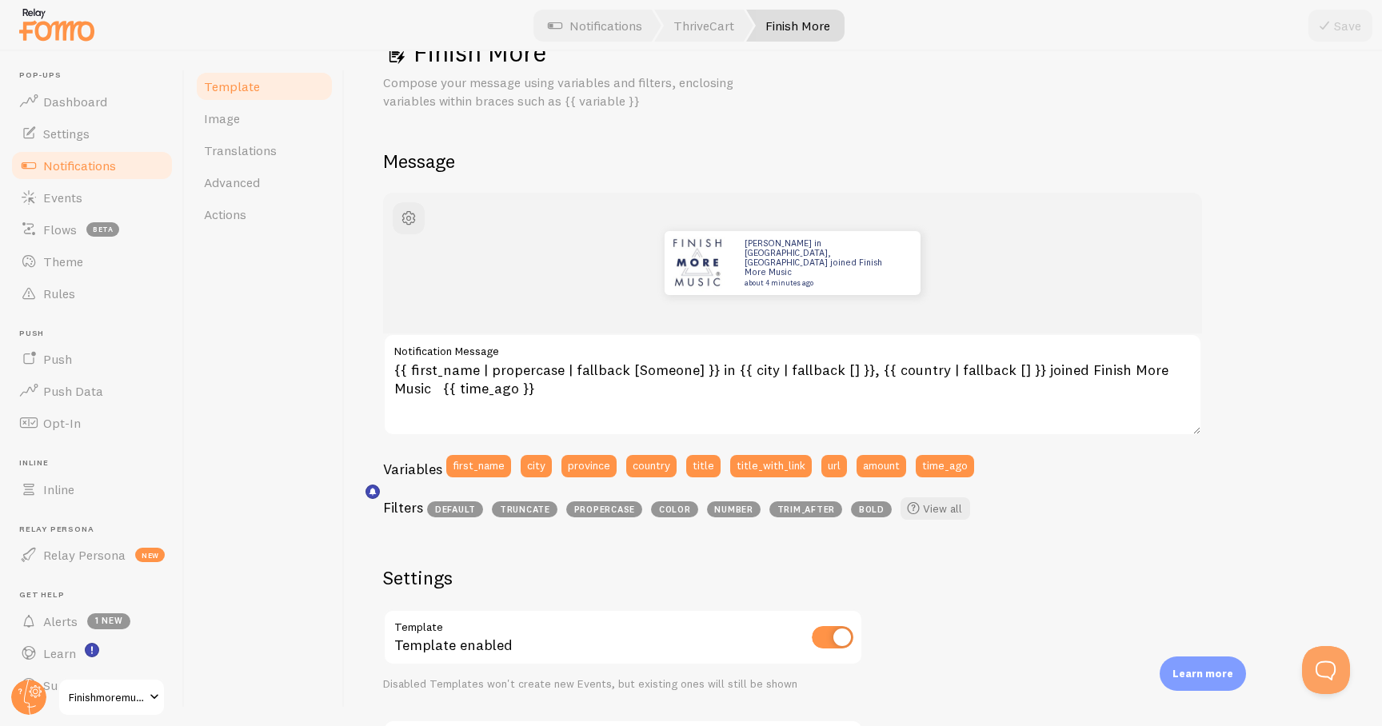
scroll to position [46, 0]
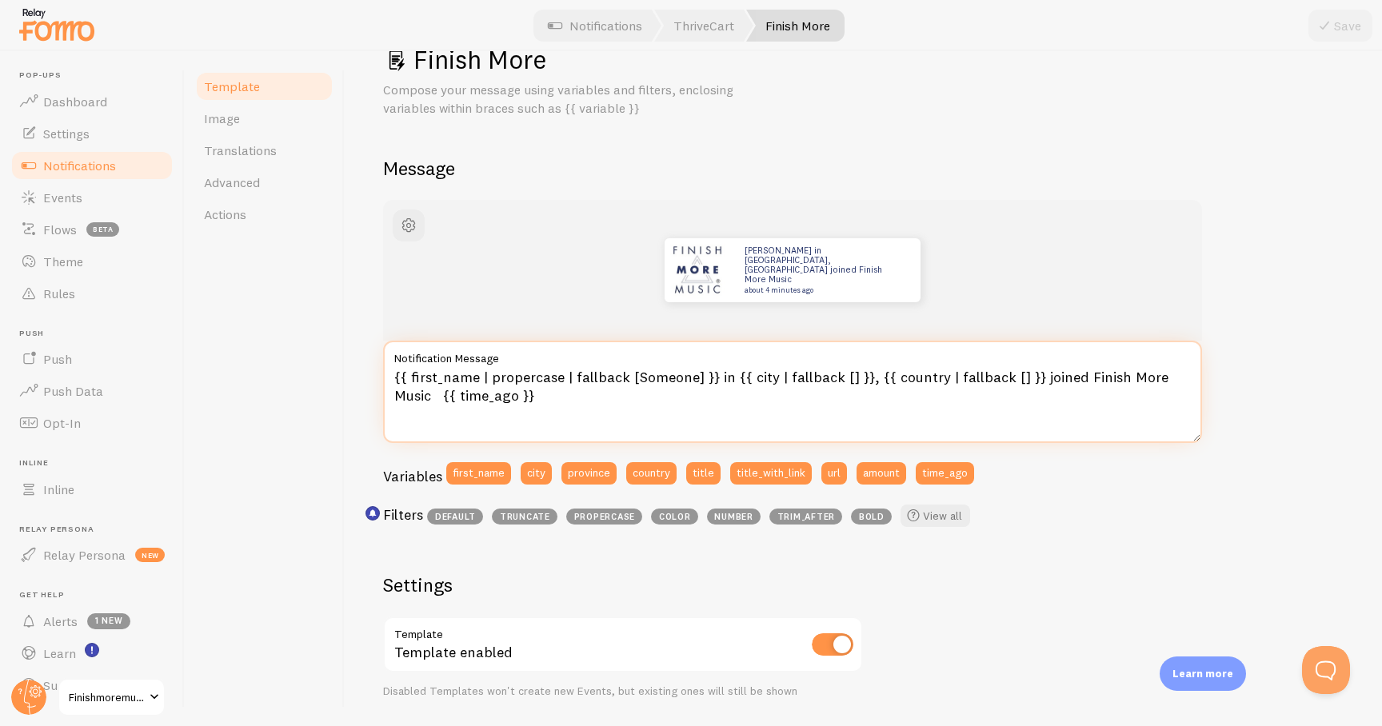
click at [1042, 383] on textarea "{{ first_name | propercase | fallback [Someone] }} in {{ city | fallback [] }},…" at bounding box center [792, 392] width 819 height 102
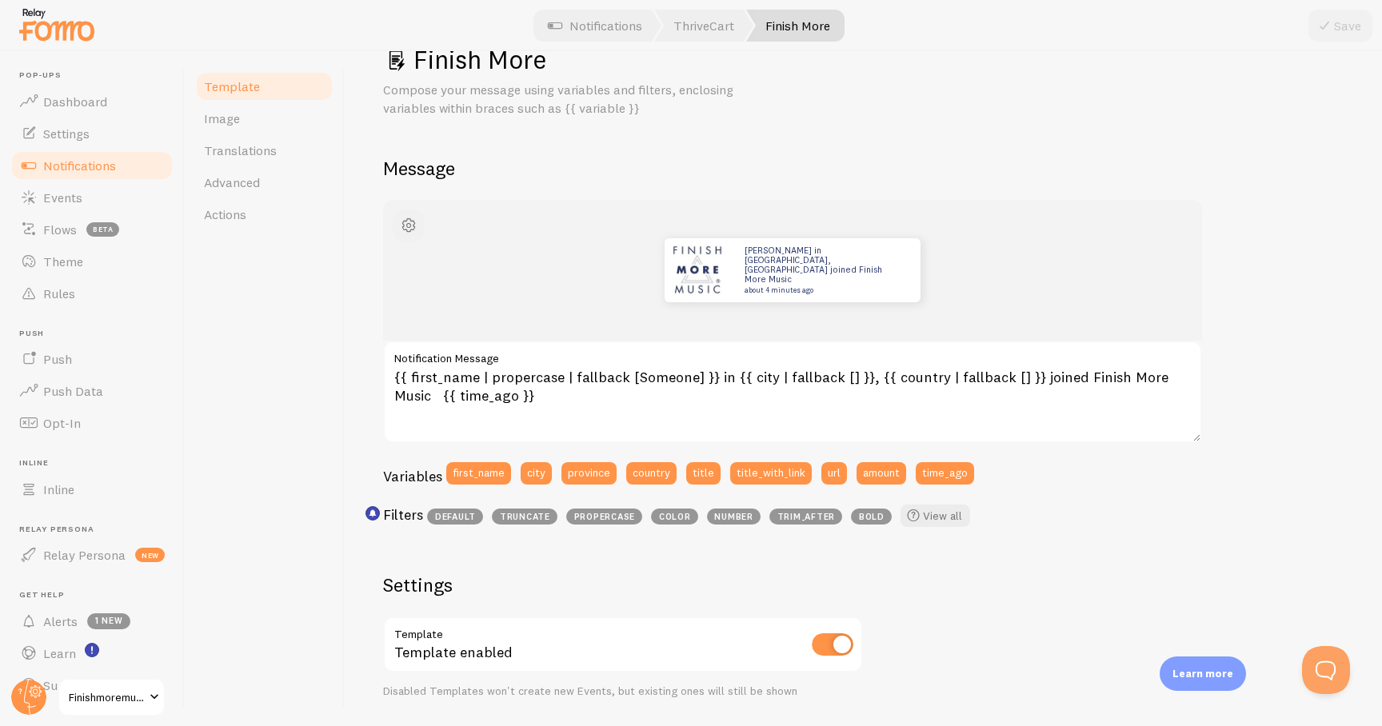
click at [407, 233] on span "button" at bounding box center [408, 225] width 19 height 19
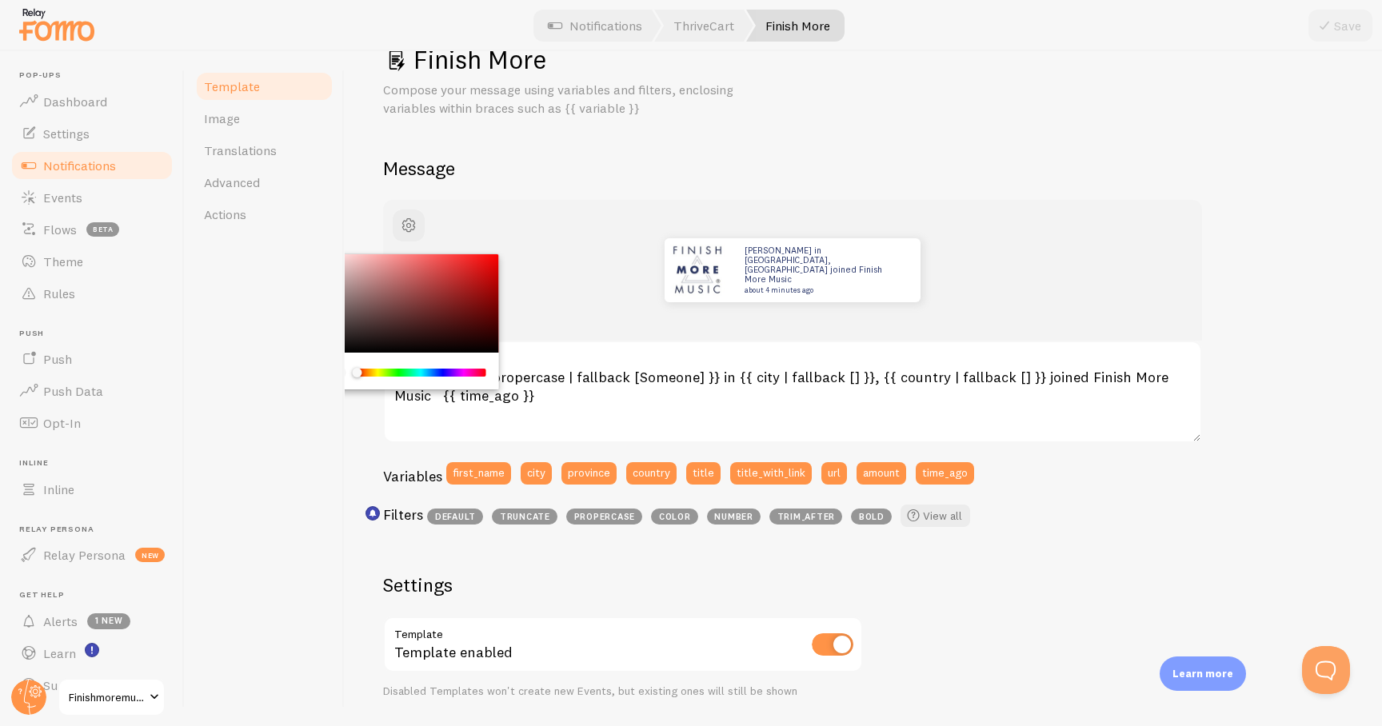
click at [569, 218] on div "John in San Francisco, United States joined Finish More Music about 4 minutes a…" at bounding box center [792, 270] width 819 height 141
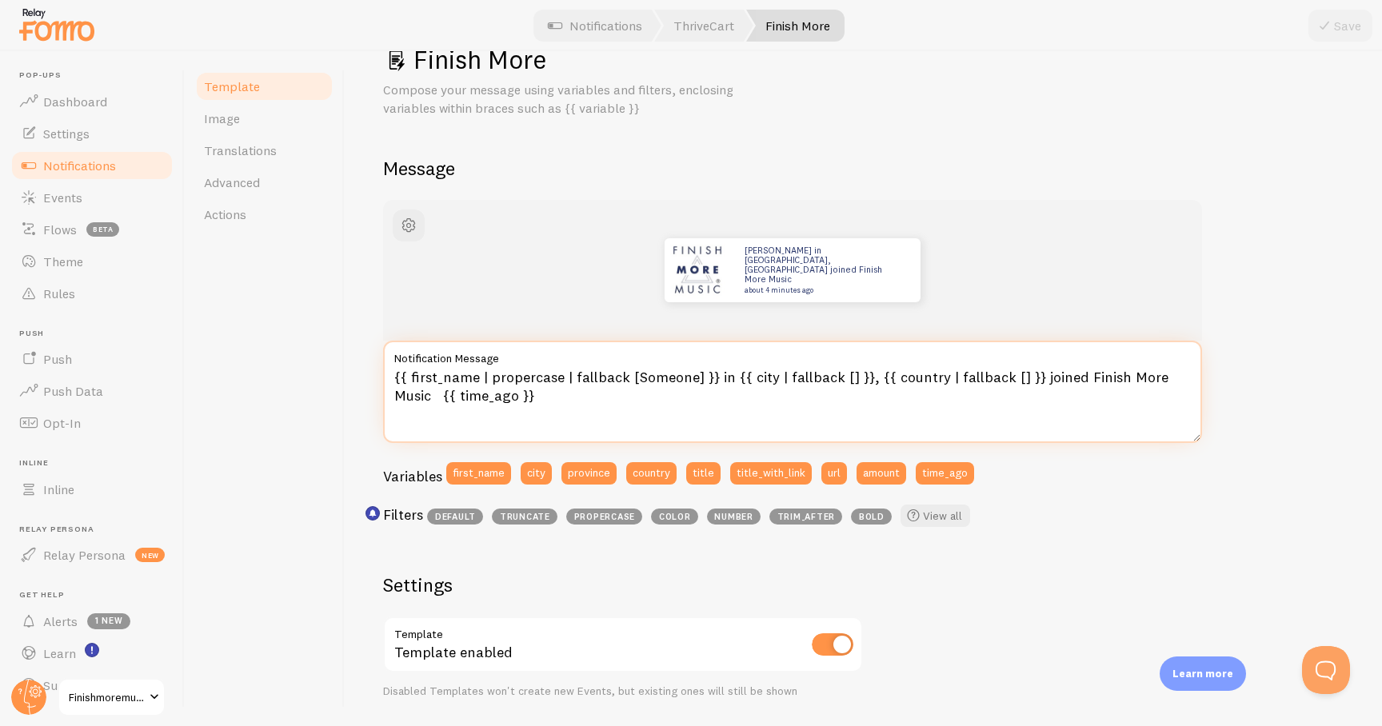
click at [1062, 389] on textarea "{{ first_name | propercase | fallback [Someone] }} in {{ city | fallback [] }},…" at bounding box center [792, 392] width 819 height 102
paste textarea "<b>Finish More Music</b> {{ time_ago }}"
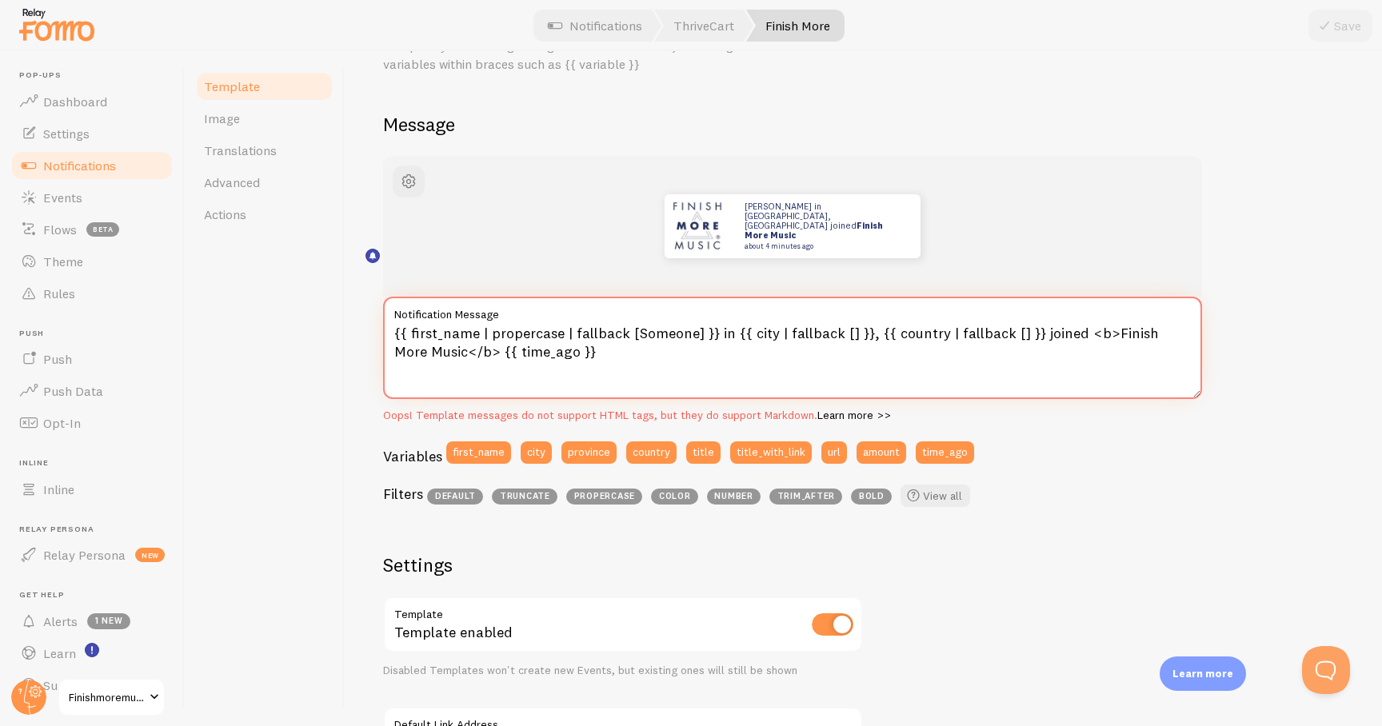
scroll to position [3, 0]
click at [646, 409] on div "Oops! Template messages do not support HTML tags, but they do support Markdown.…" at bounding box center [792, 416] width 819 height 14
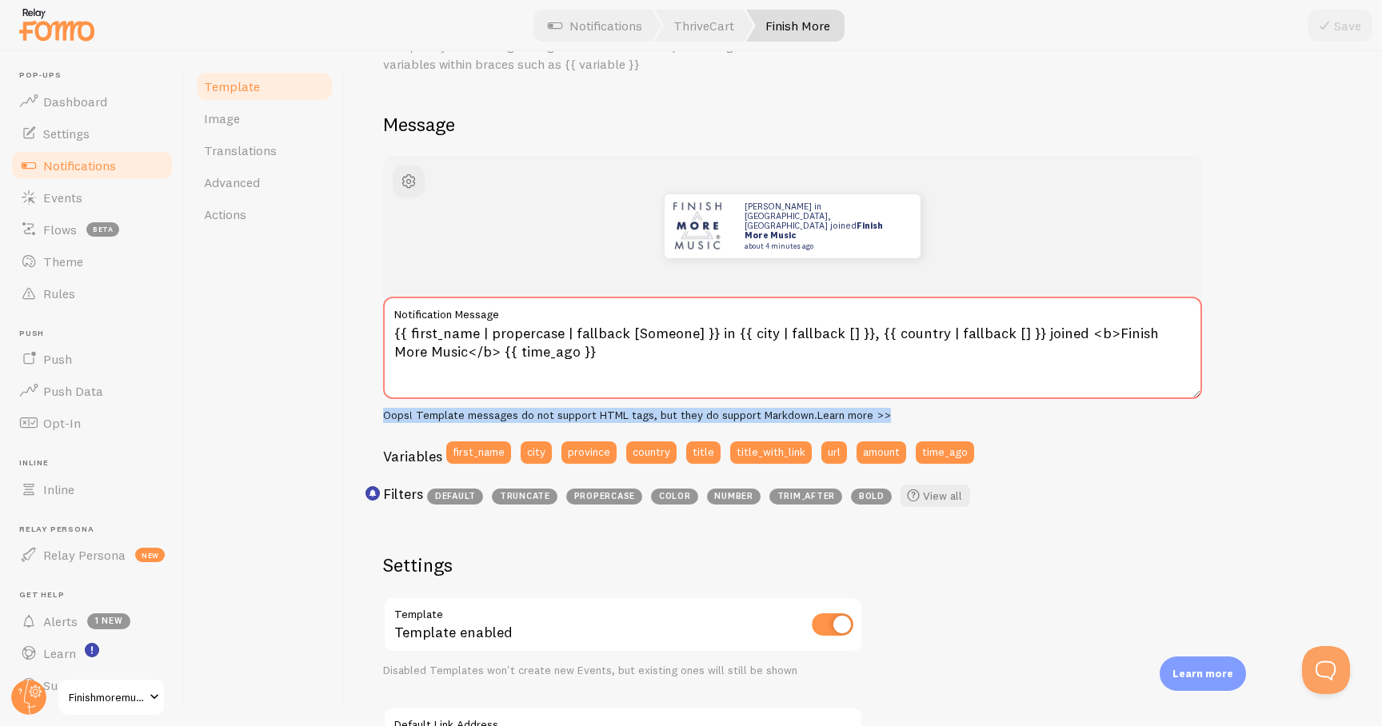
copy div "Oops! Template messages do not support HTML tags, but they do support Markdown.…"
click at [615, 336] on textarea "{{ first_name | propercase | fallback [Someone] }} in {{ city | fallback [] }},…" at bounding box center [792, 348] width 819 height 102
paste textarea "**Finish More Music** {{ time_ago }}"
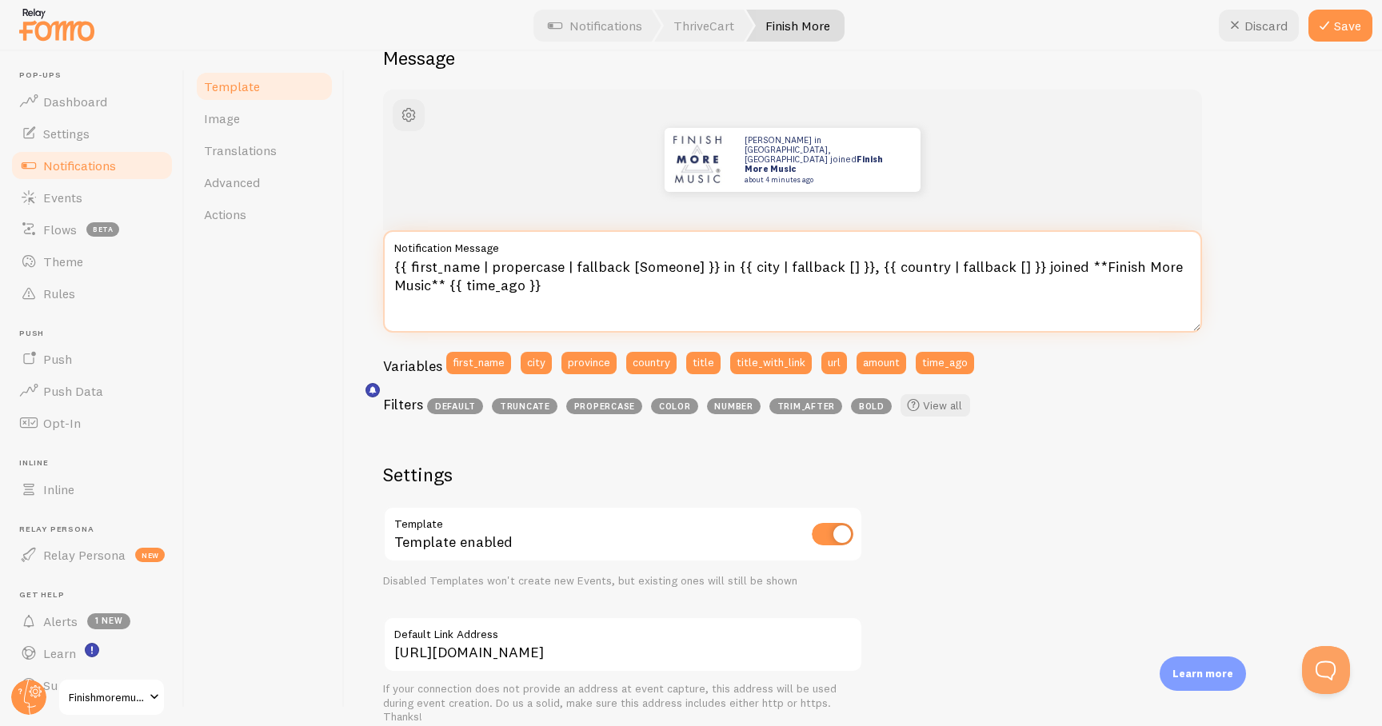
scroll to position [134, 0]
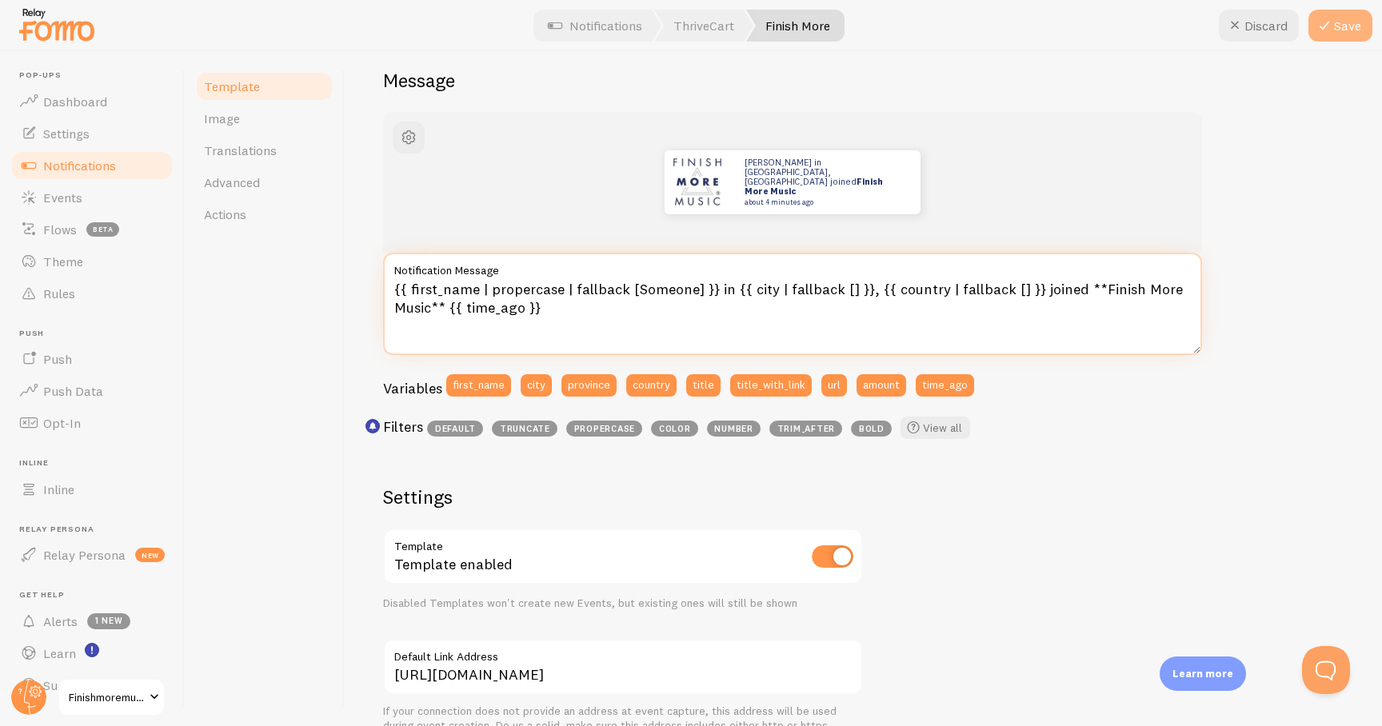
type textarea "{{ first_name | propercase | fallback [Someone] }} in {{ city | fallback [] }},…"
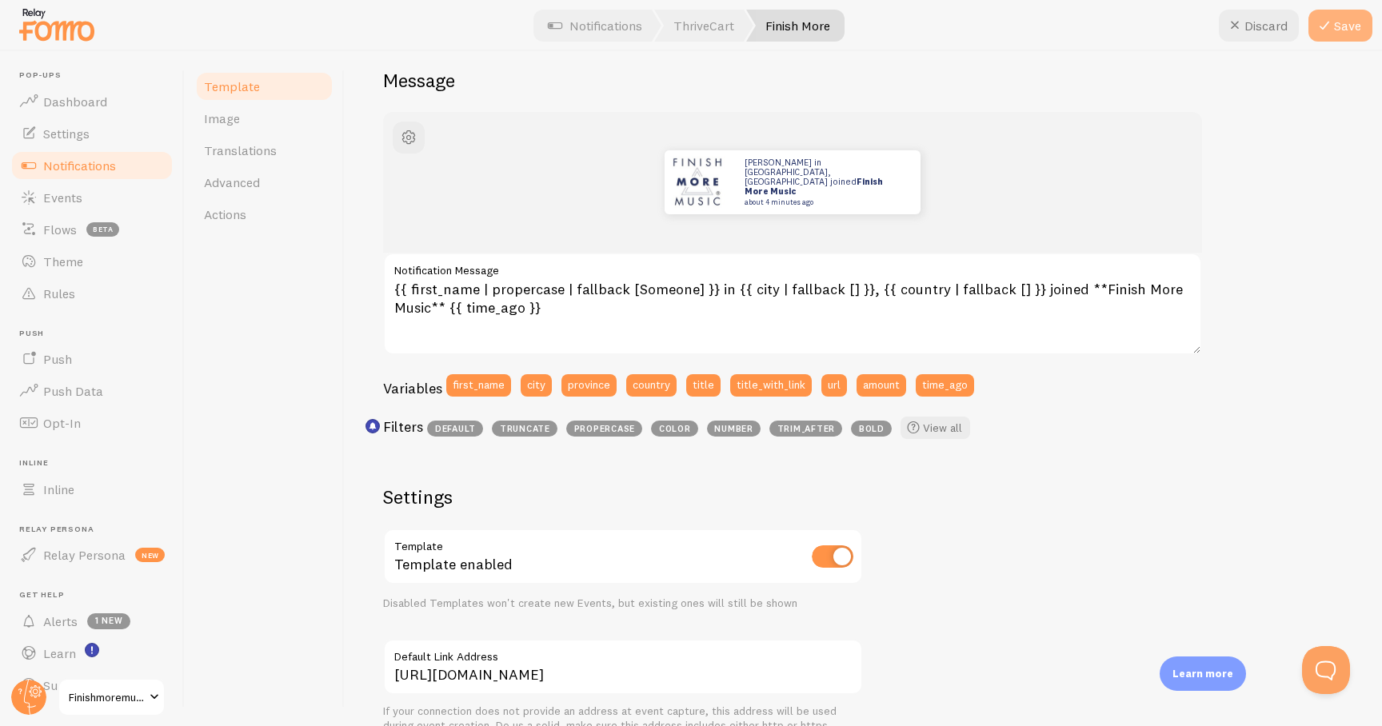
click at [1330, 30] on icon at bounding box center [1323, 25] width 19 height 19
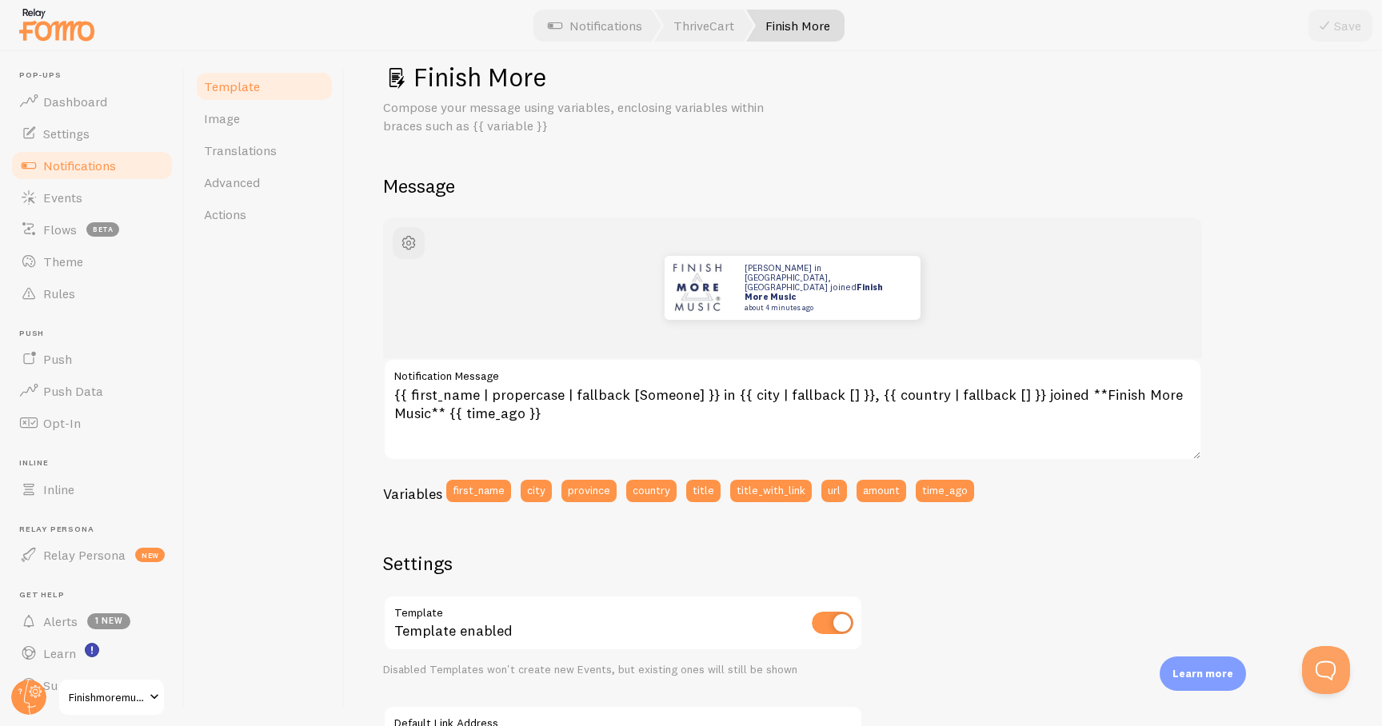
scroll to position [0, 0]
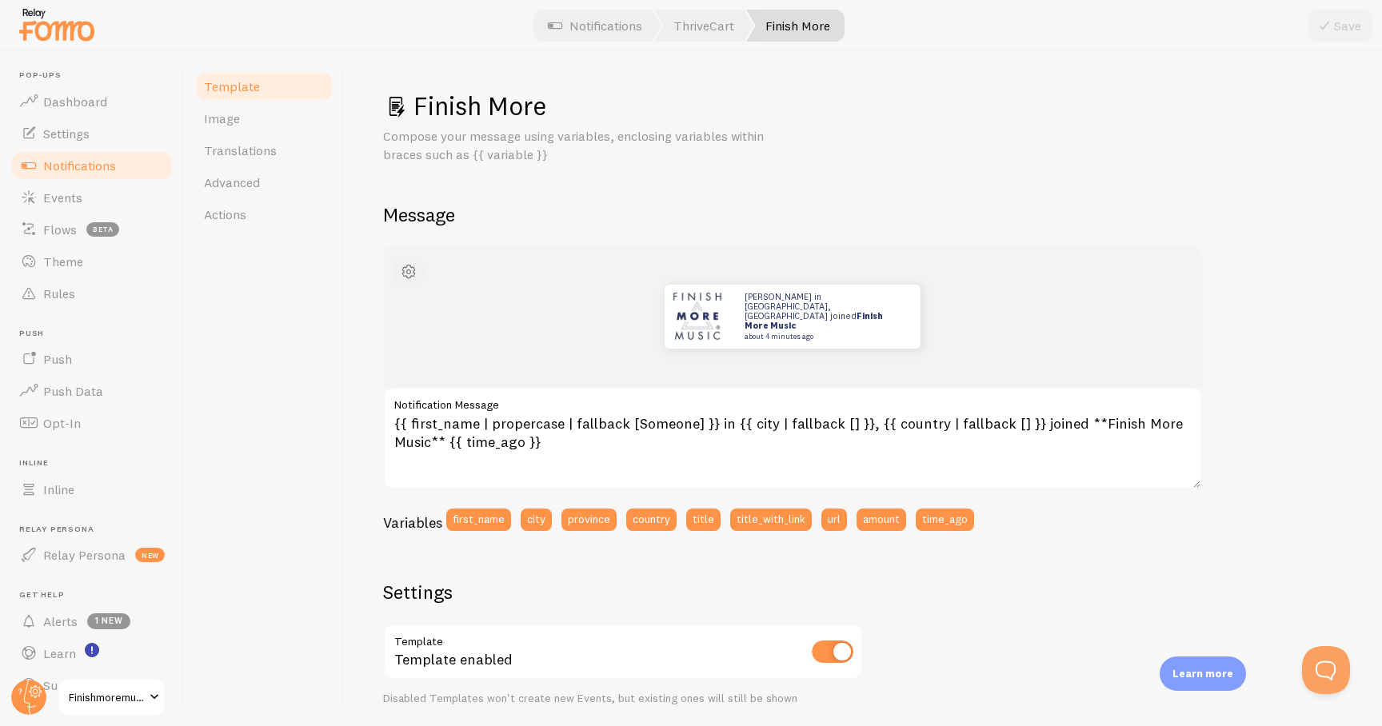
click at [407, 265] on span "button" at bounding box center [408, 271] width 19 height 19
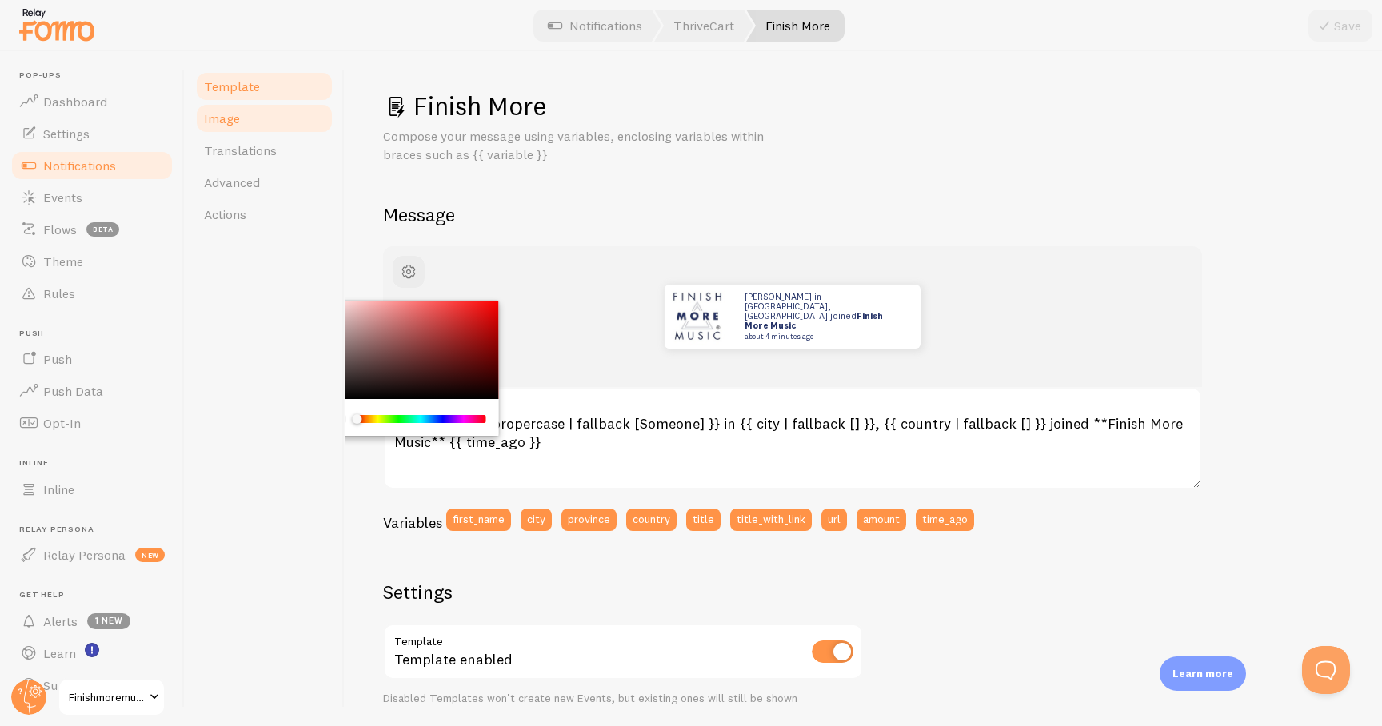
click at [253, 110] on link "Image" at bounding box center [264, 118] width 140 height 32
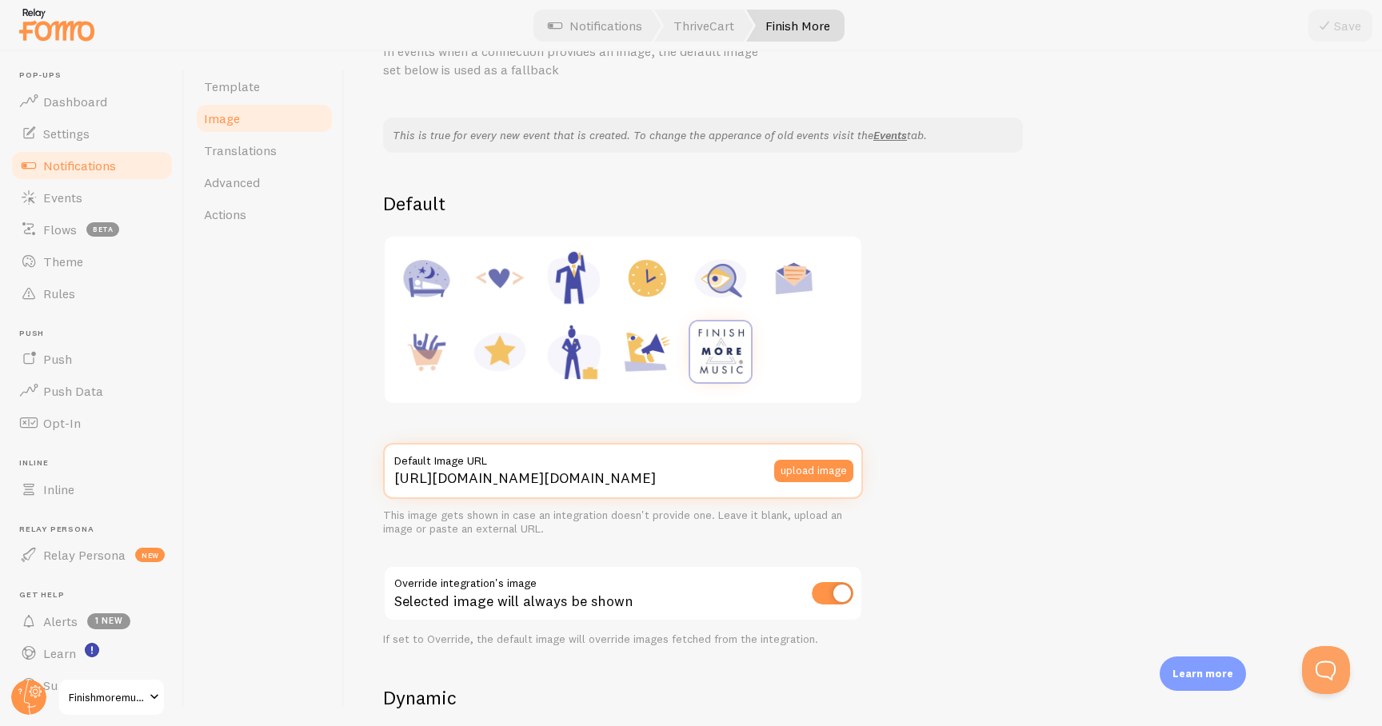
scroll to position [0, 488]
drag, startPoint x: 708, startPoint y: 477, endPoint x: 907, endPoint y: 489, distance: 199.4
click at [907, 489] on div "This is true for every new event that is created. To change the apperance of ol…" at bounding box center [863, 608] width 960 height 981
click at [660, 479] on input "https://process.filestackapi.com/ApqhzE1ldTzuKSj33adqez/resize=width:170,height…" at bounding box center [623, 471] width 480 height 56
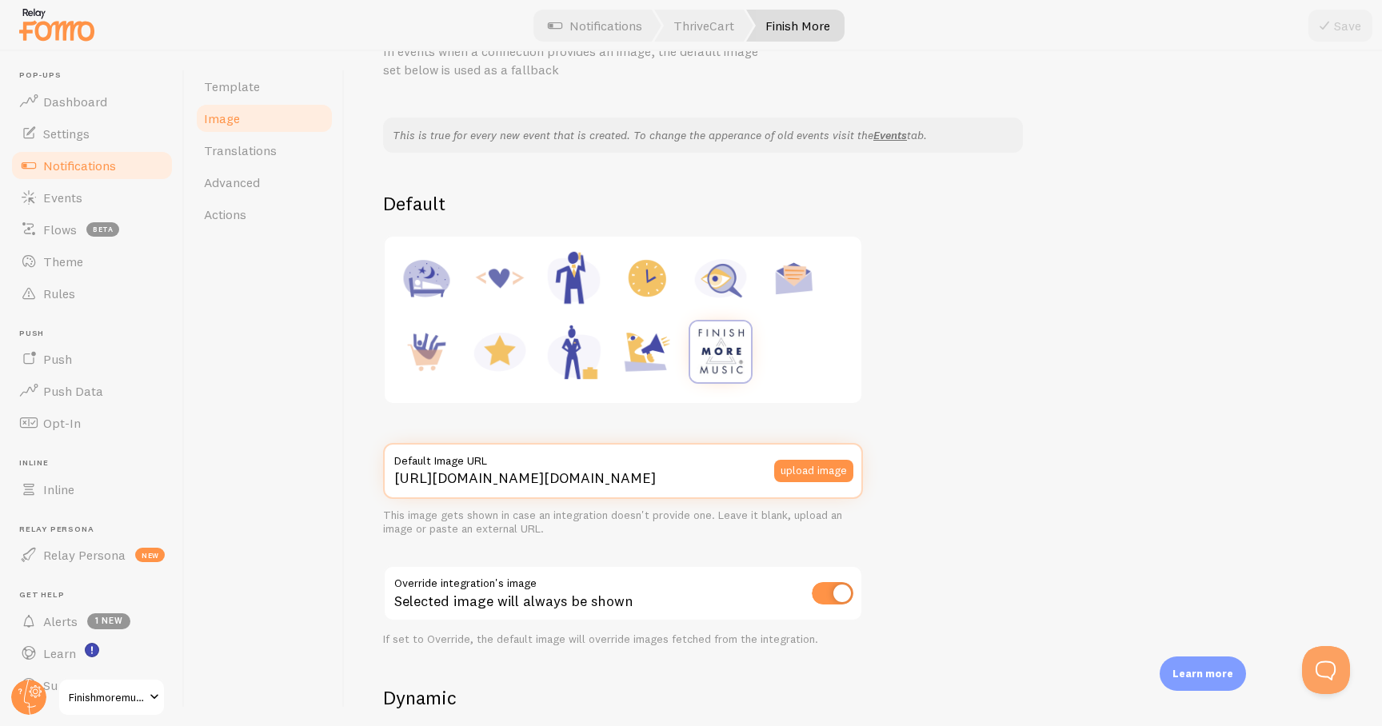
click at [660, 479] on input "https://process.filestackapi.com/ApqhzE1ldTzuKSj33adqez/resize=width:170,height…" at bounding box center [623, 471] width 480 height 56
click at [948, 449] on div "This is true for every new event that is created. To change the apperance of ol…" at bounding box center [863, 608] width 960 height 981
click at [894, 493] on div "This is true for every new event that is created. To change the apperance of ol…" at bounding box center [863, 608] width 960 height 981
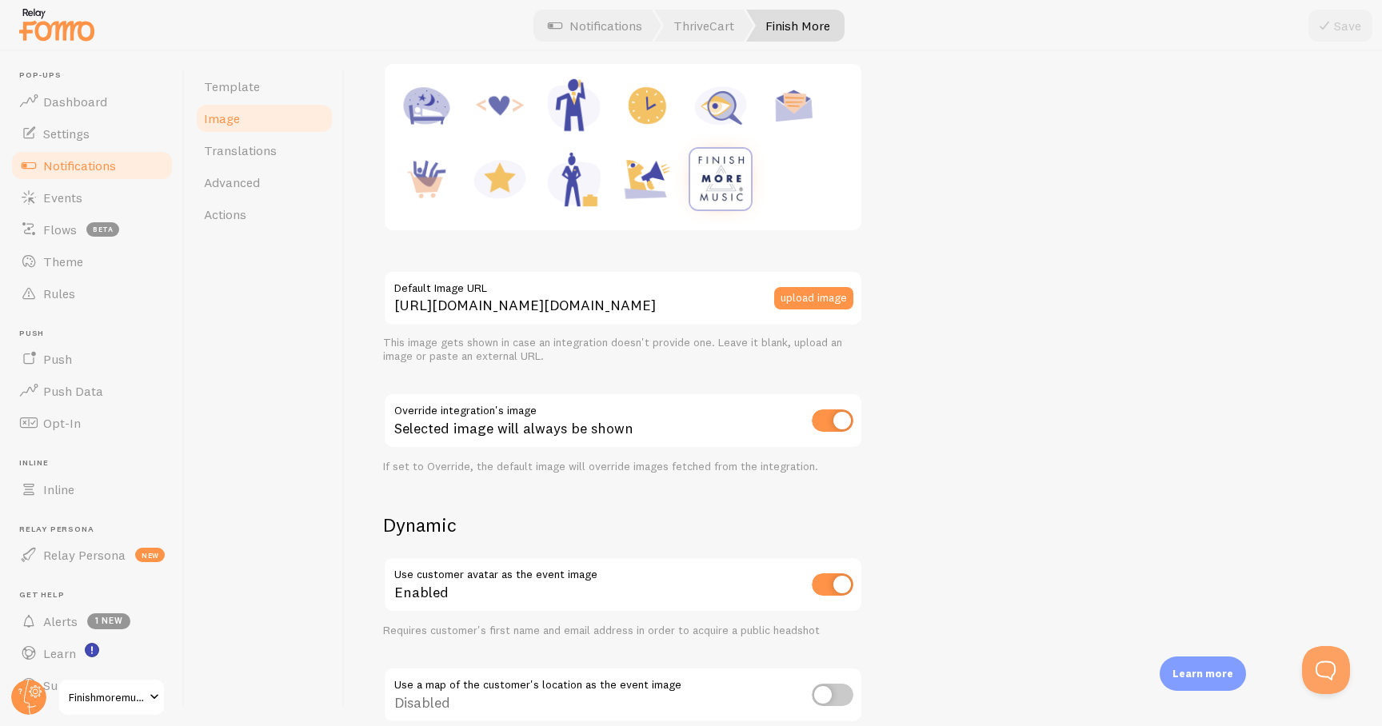
scroll to position [256, 0]
click at [822, 426] on input "checkbox" at bounding box center [833, 422] width 42 height 22
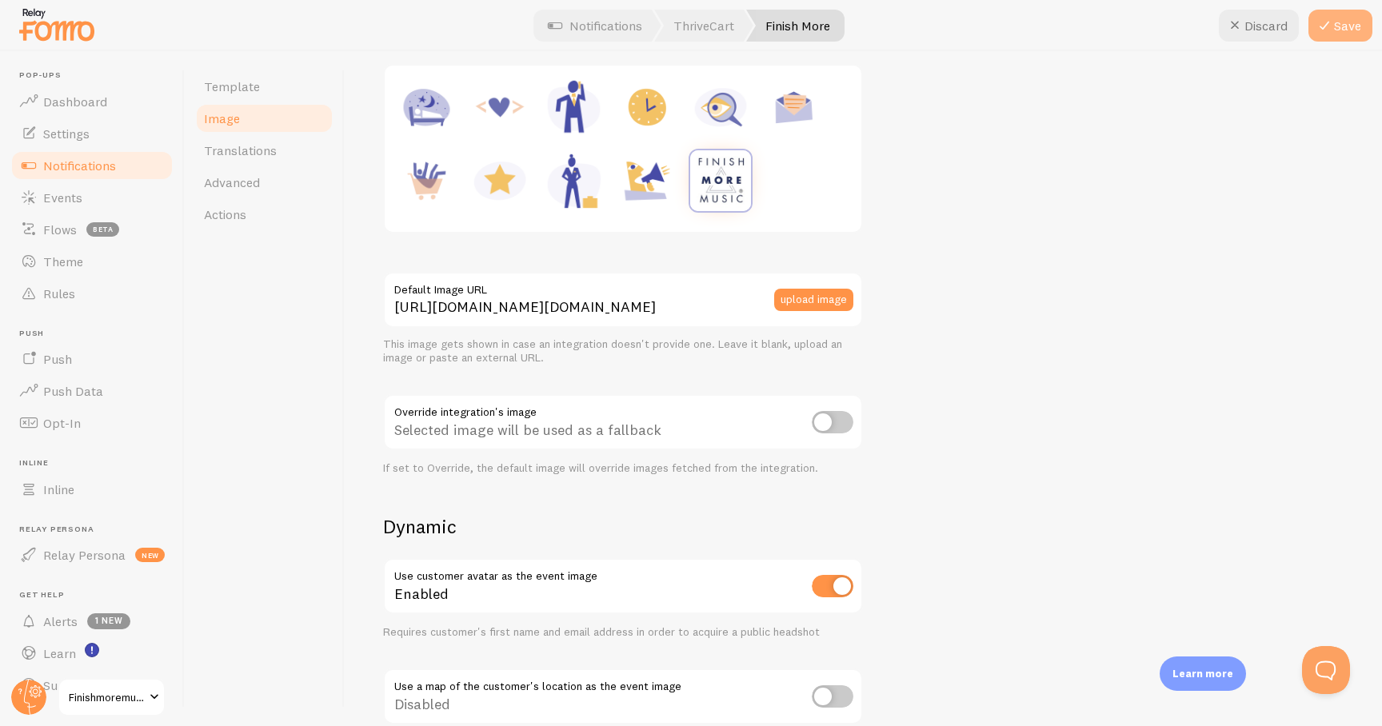
click at [1342, 32] on button "Save" at bounding box center [1340, 26] width 64 height 32
click at [839, 419] on input "checkbox" at bounding box center [833, 422] width 42 height 22
checkbox input "true"
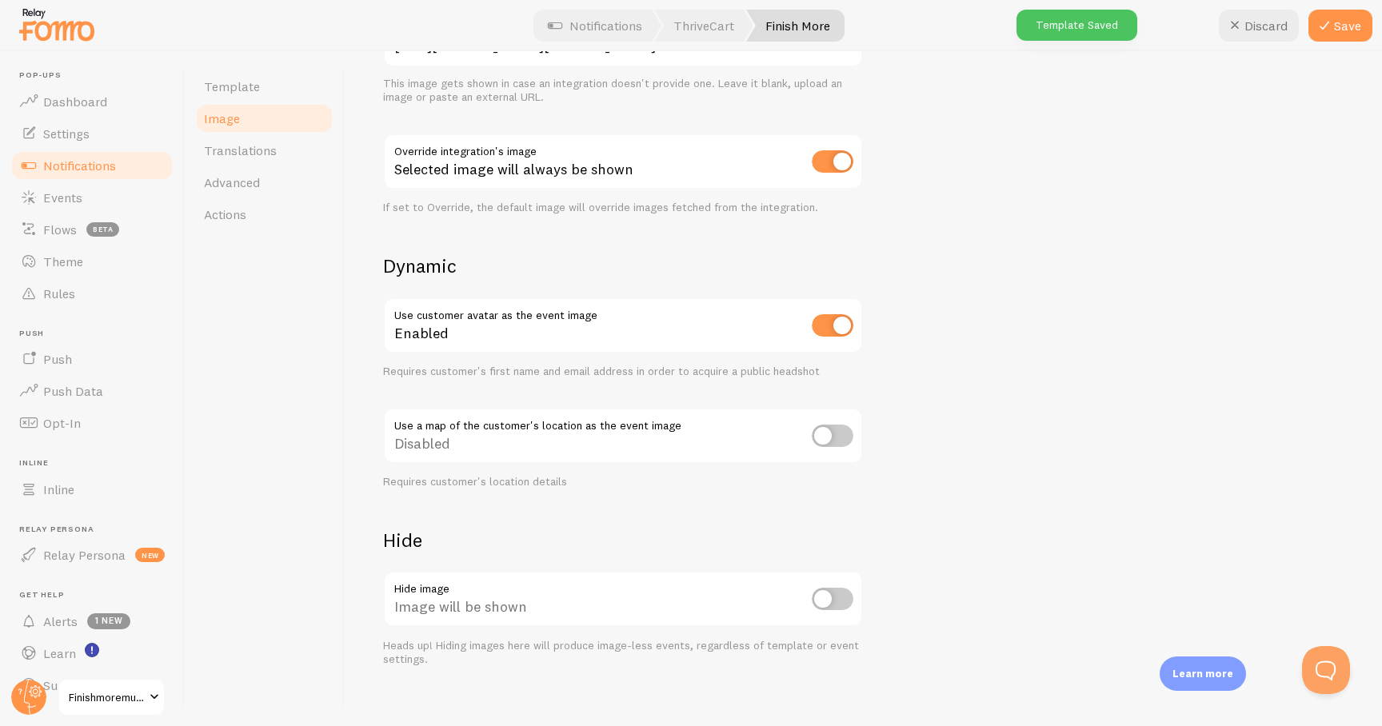
scroll to position [534, 0]
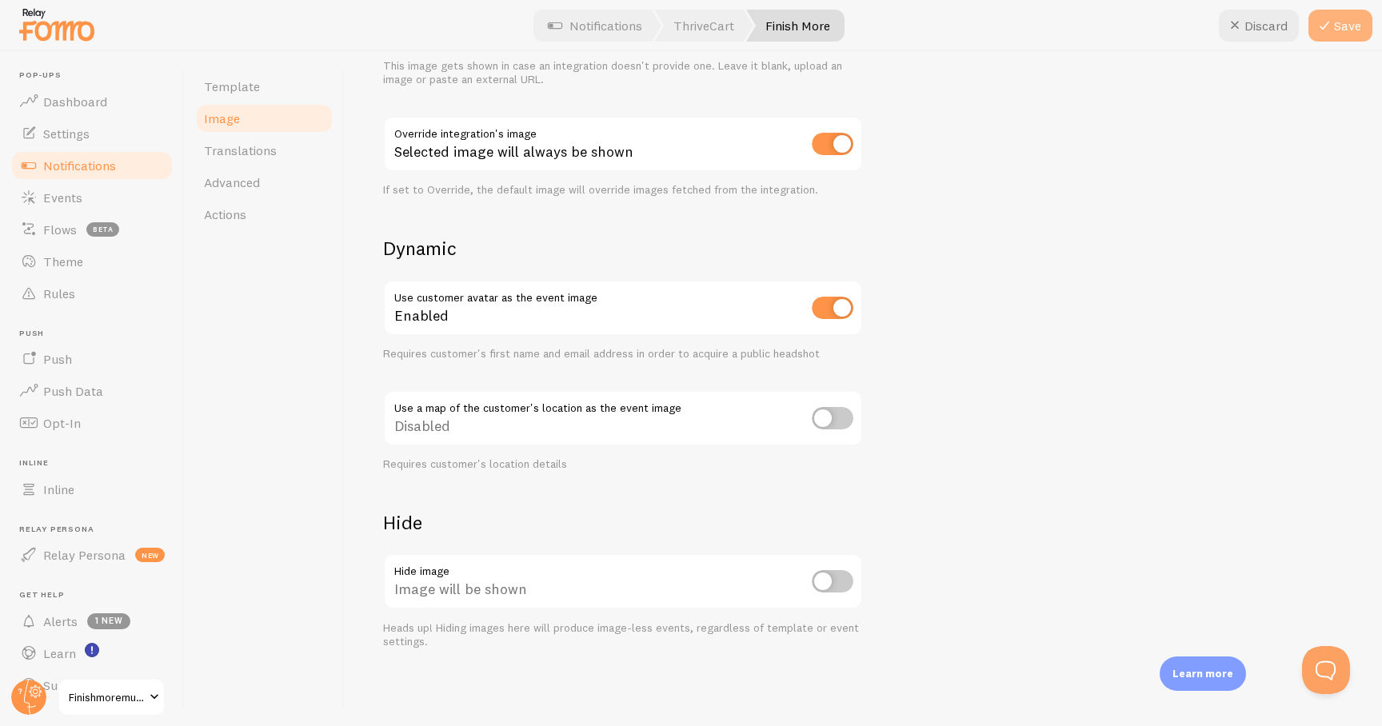
click at [1344, 14] on button "Save" at bounding box center [1340, 26] width 64 height 32
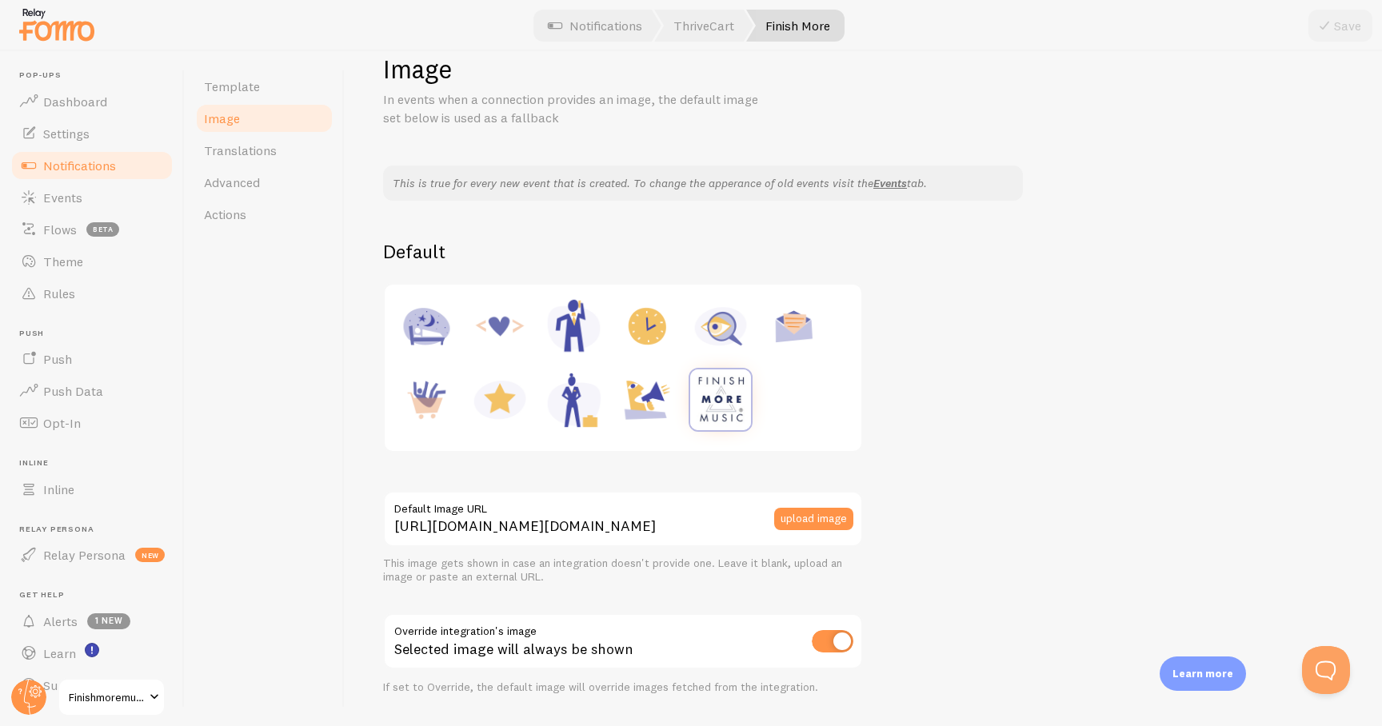
scroll to position [30, 0]
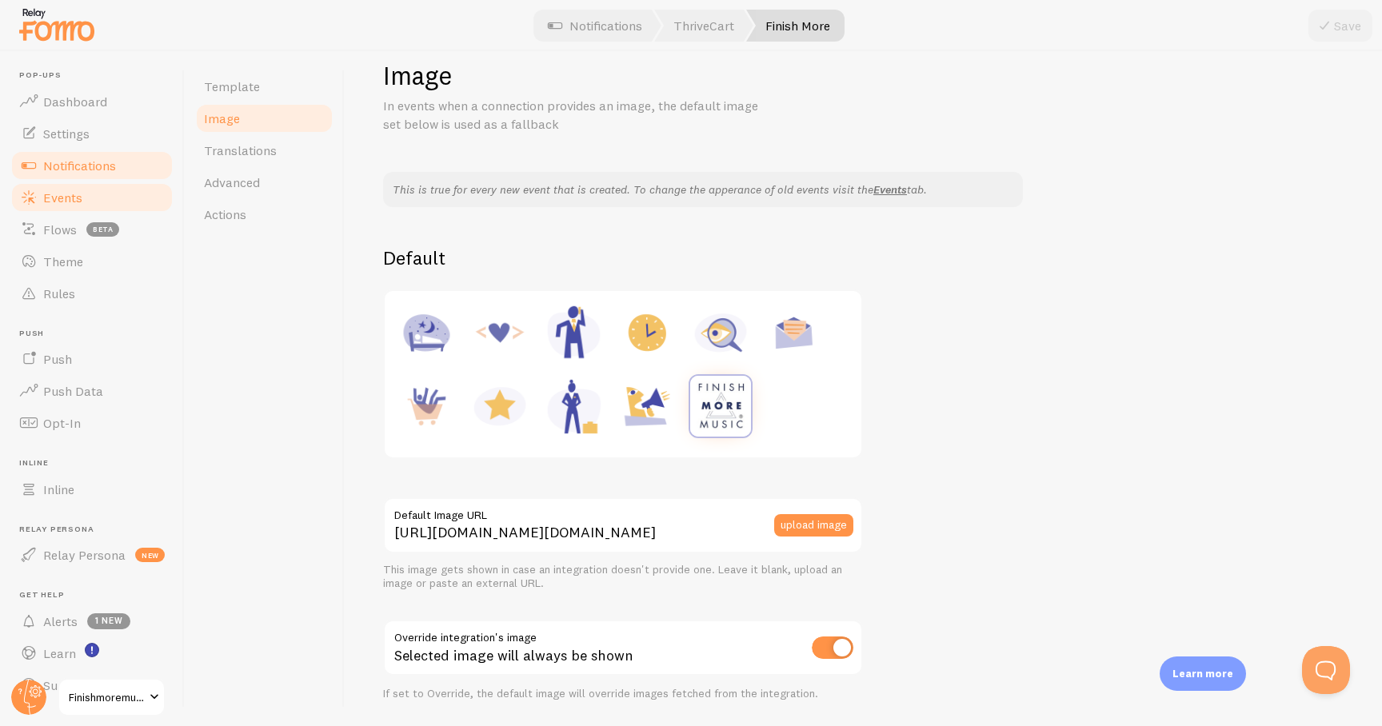
click at [38, 207] on link "Events" at bounding box center [92, 197] width 165 height 32
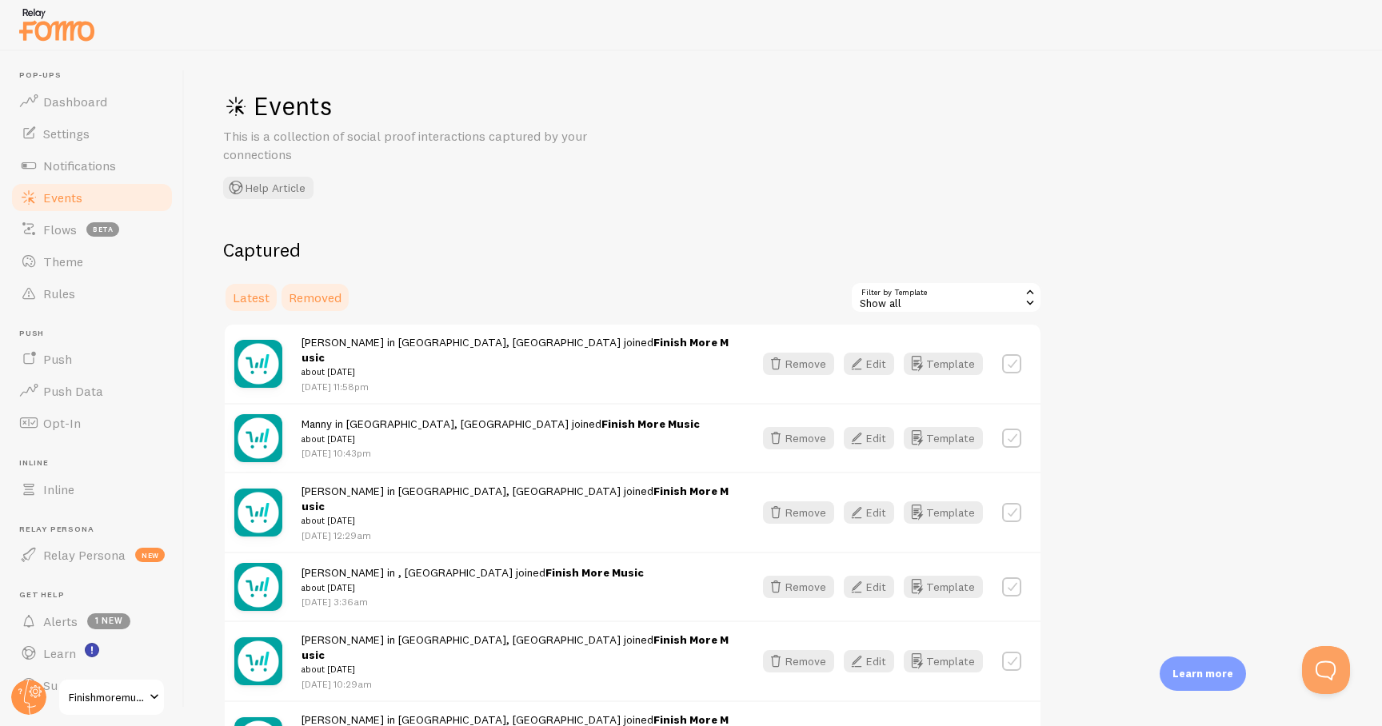
click at [301, 296] on span "Removed" at bounding box center [315, 297] width 53 height 16
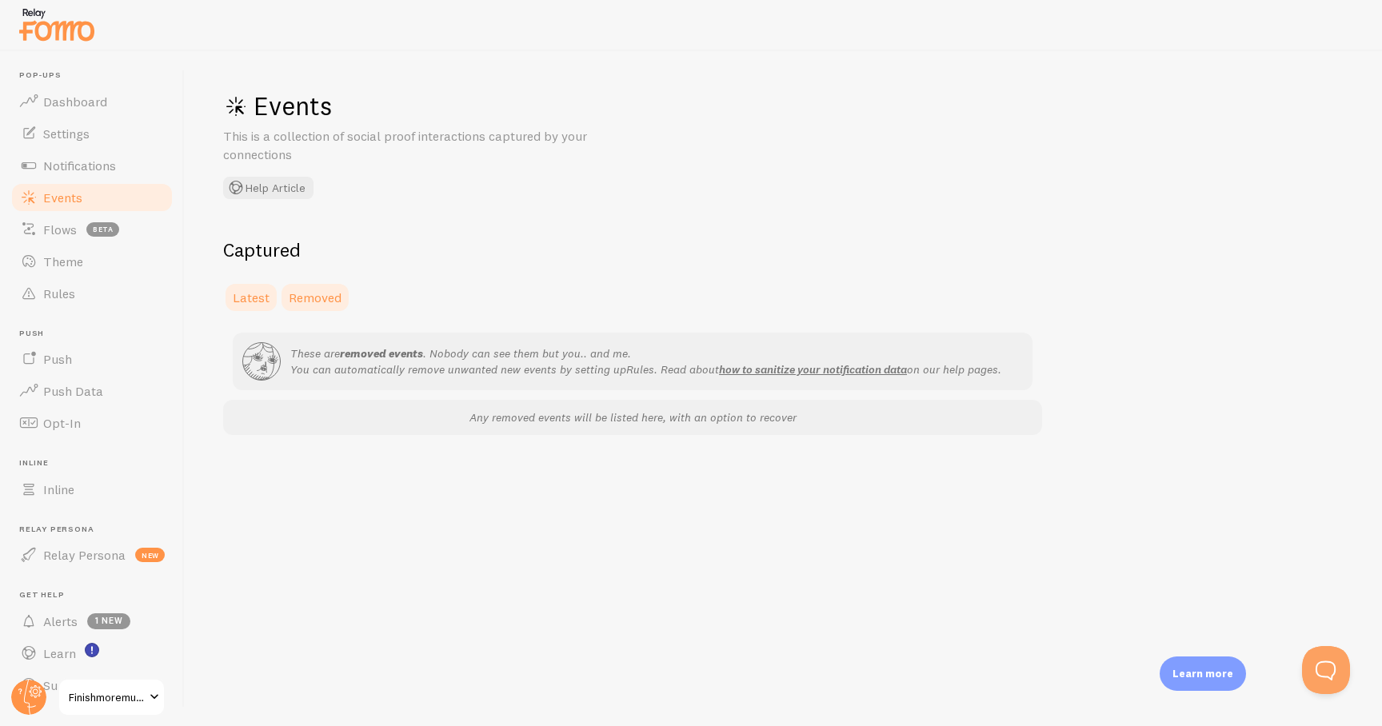
click at [245, 305] on span "Latest" at bounding box center [251, 297] width 37 height 16
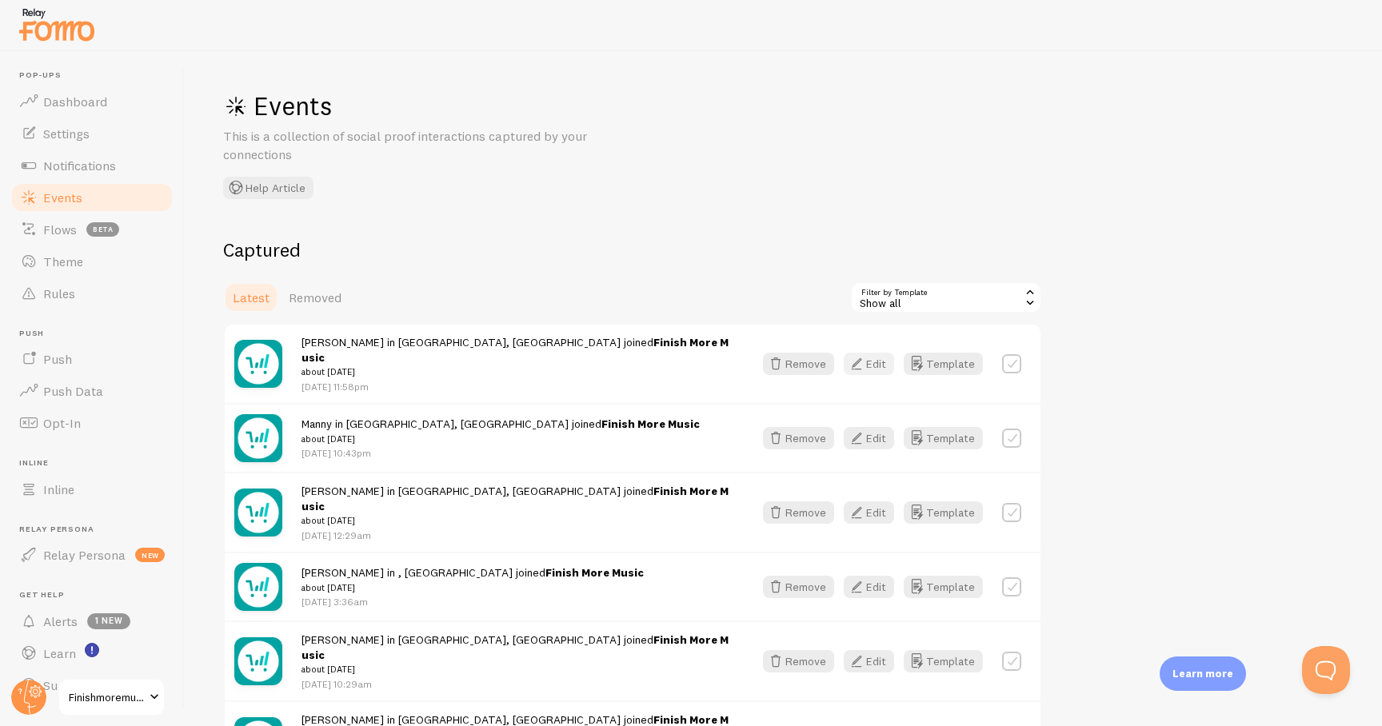
click at [862, 360] on icon "button" at bounding box center [856, 363] width 19 height 19
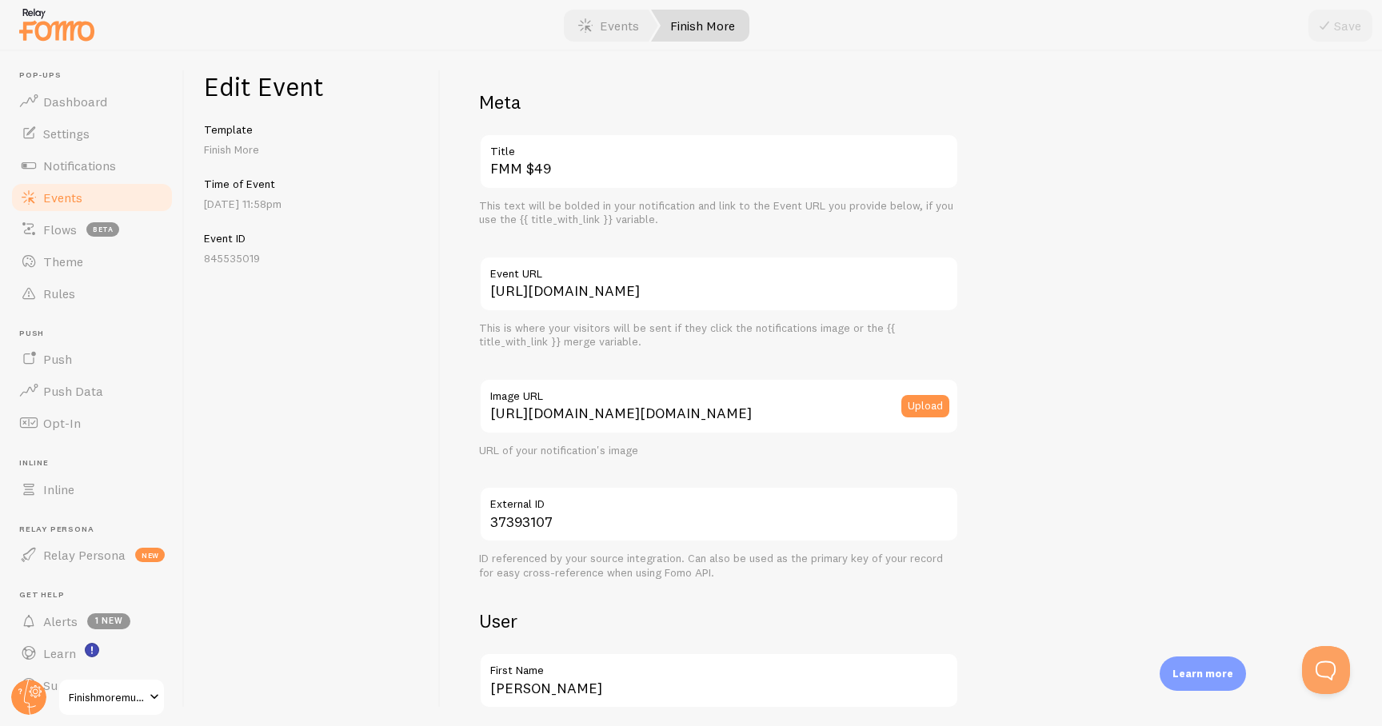
click at [244, 133] on h5 "Template" at bounding box center [312, 129] width 217 height 14
click at [725, 403] on label "Image URL" at bounding box center [719, 391] width 480 height 27
click at [725, 403] on input "https://www.gravatar.com/avatar/4ec69b758c508cefb6939d7fc1695393?size=200&defau…" at bounding box center [719, 406] width 480 height 56
click at [725, 403] on label "Image URL" at bounding box center [719, 391] width 480 height 27
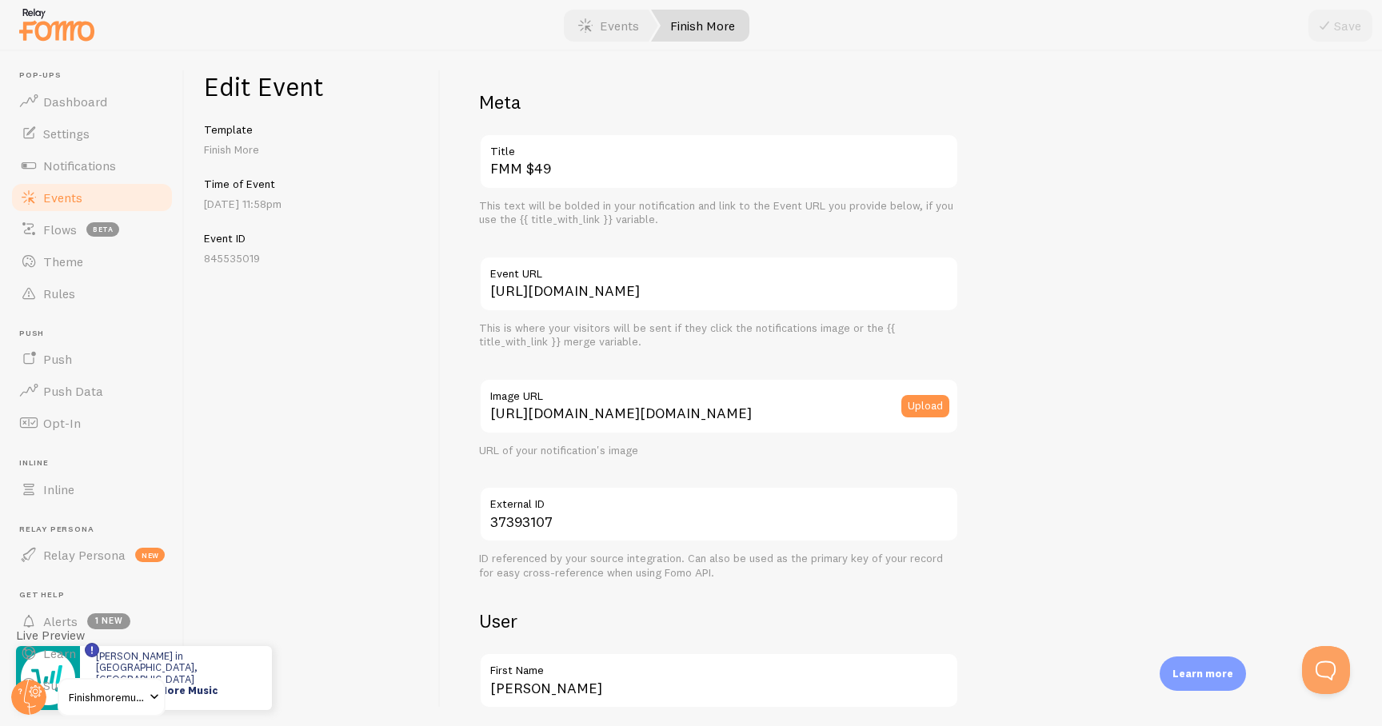
click at [725, 403] on input "https://www.gravatar.com/avatar/4ec69b758c508cefb6939d7fc1695393?size=200&defau…" at bounding box center [719, 406] width 480 height 56
click at [725, 403] on label "Image URL" at bounding box center [719, 391] width 480 height 27
click at [725, 403] on input "https://www.gravatar.com/avatar/4ec69b758c508cefb6939d7fc1695393?size=200&defau…" at bounding box center [719, 406] width 480 height 56
click at [724, 409] on input "https://www.gravatar.com/avatar/4ec69b758c508cefb6939d7fc1695393?size=200&defau…" at bounding box center [719, 406] width 480 height 56
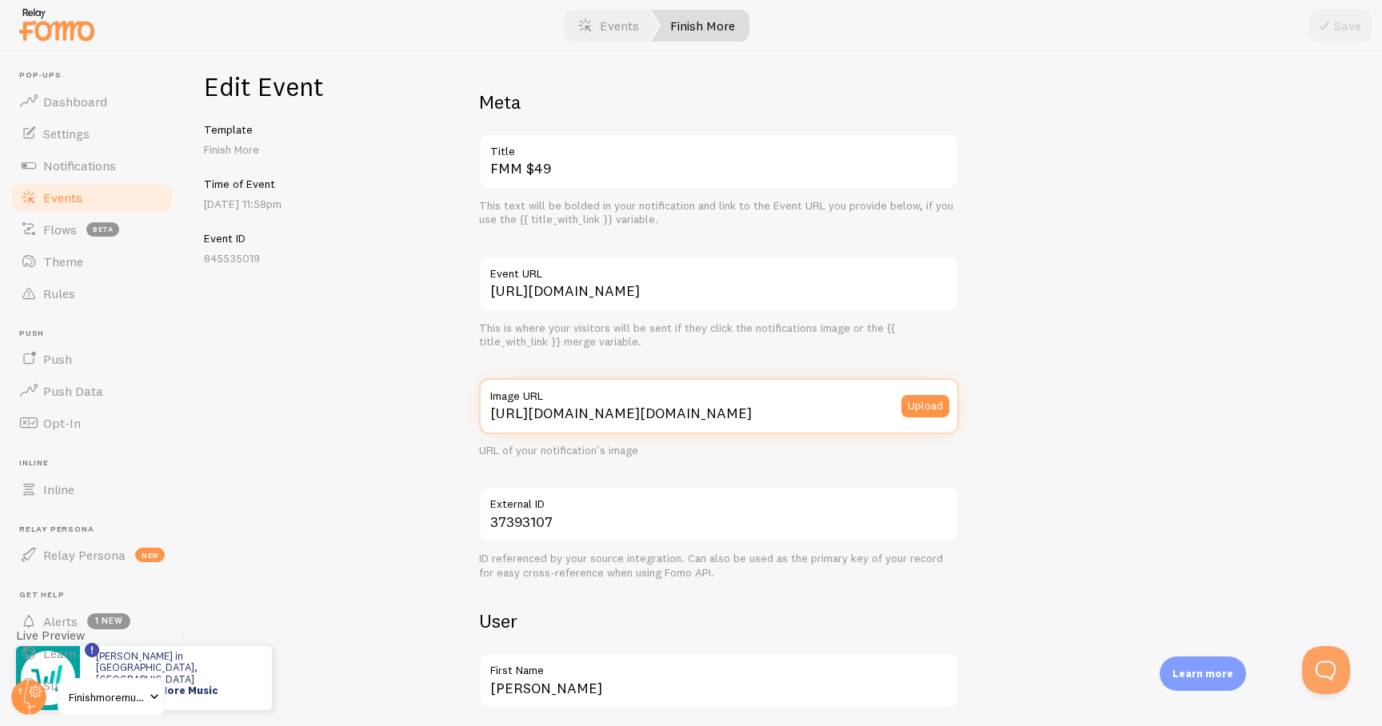
click at [724, 409] on input "https://www.gravatar.com/avatar/4ec69b758c508cefb6939d7fc1695393?size=200&defau…" at bounding box center [719, 406] width 480 height 56
paste input "process.filestackapi.com/ApqhzE1ldTzuKSj33adqez/resize=width:170,height:170/htt…"
type input "https://process.filestackapi.com/ApqhzE1ldTzuKSj33adqez/resize=width:170,height…"
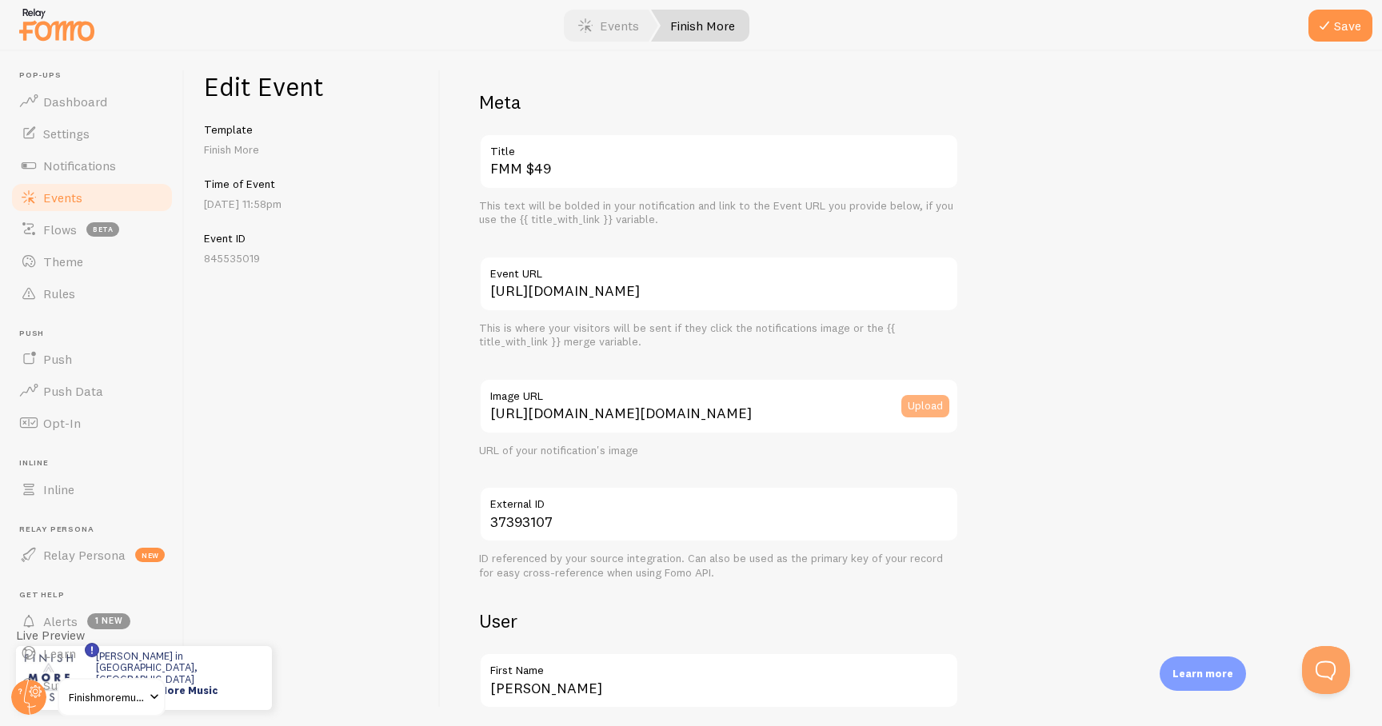
click at [921, 411] on button "Upload" at bounding box center [925, 406] width 48 height 22
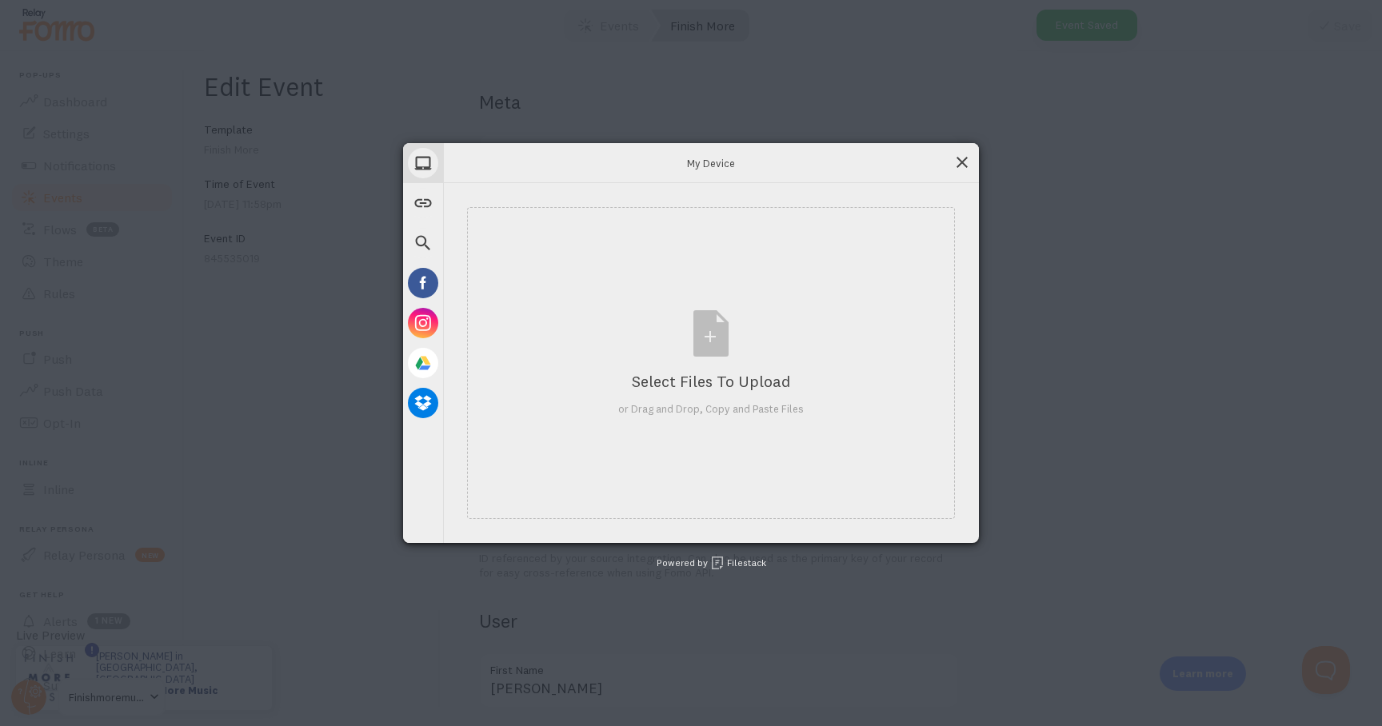
click at [961, 168] on span at bounding box center [962, 163] width 18 height 18
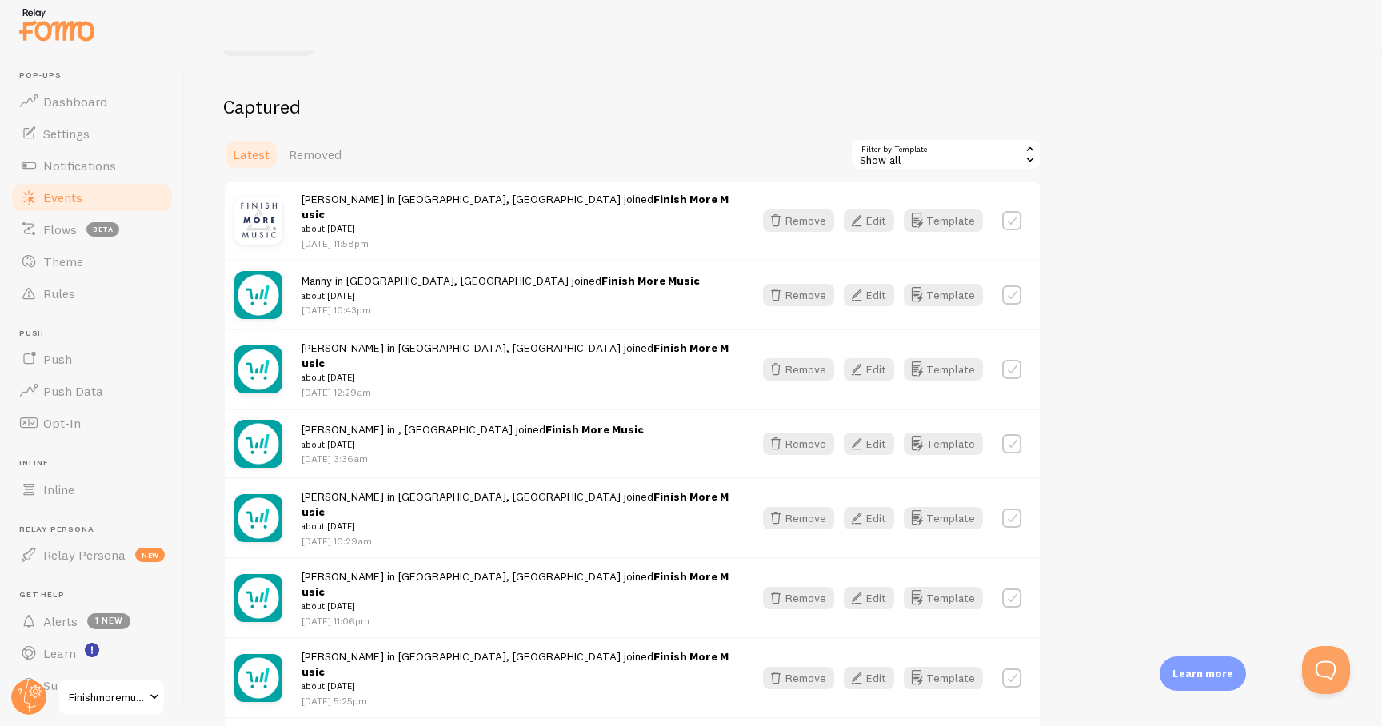
scroll to position [164, 0]
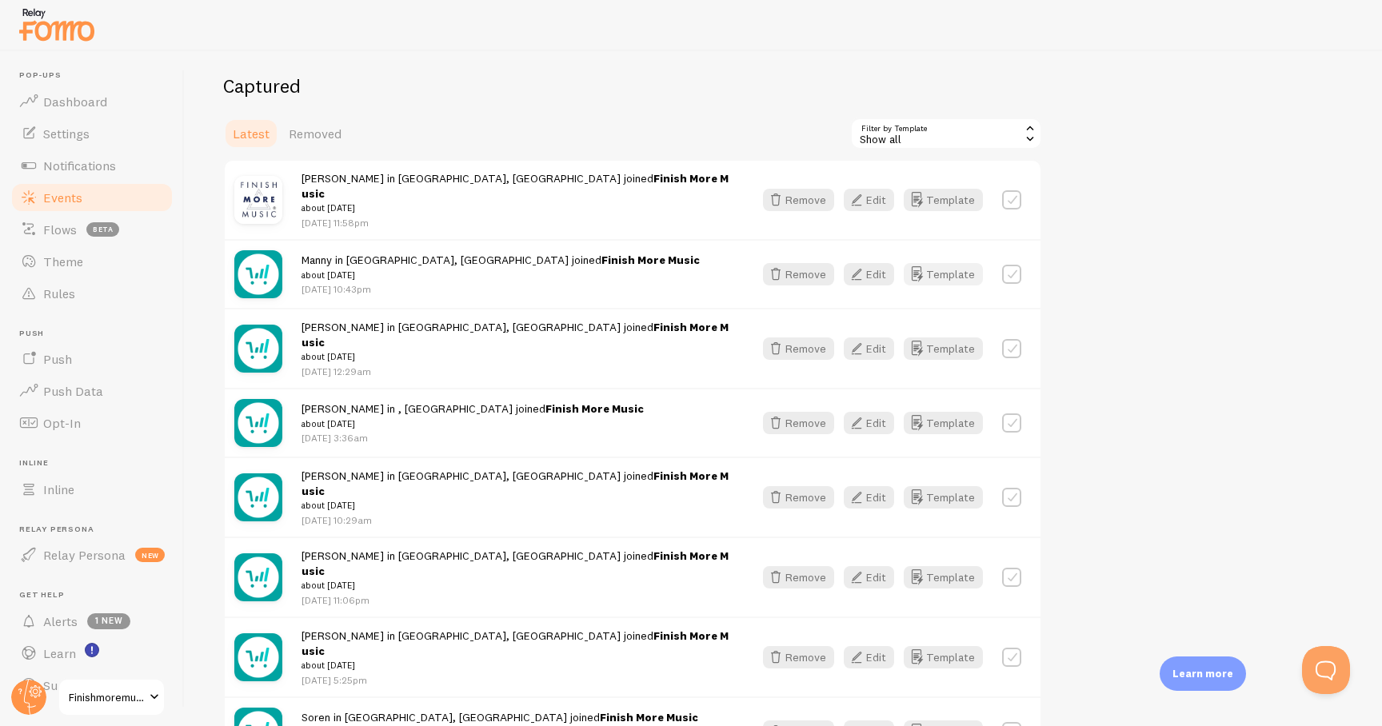
click at [960, 263] on button "Template" at bounding box center [942, 274] width 79 height 22
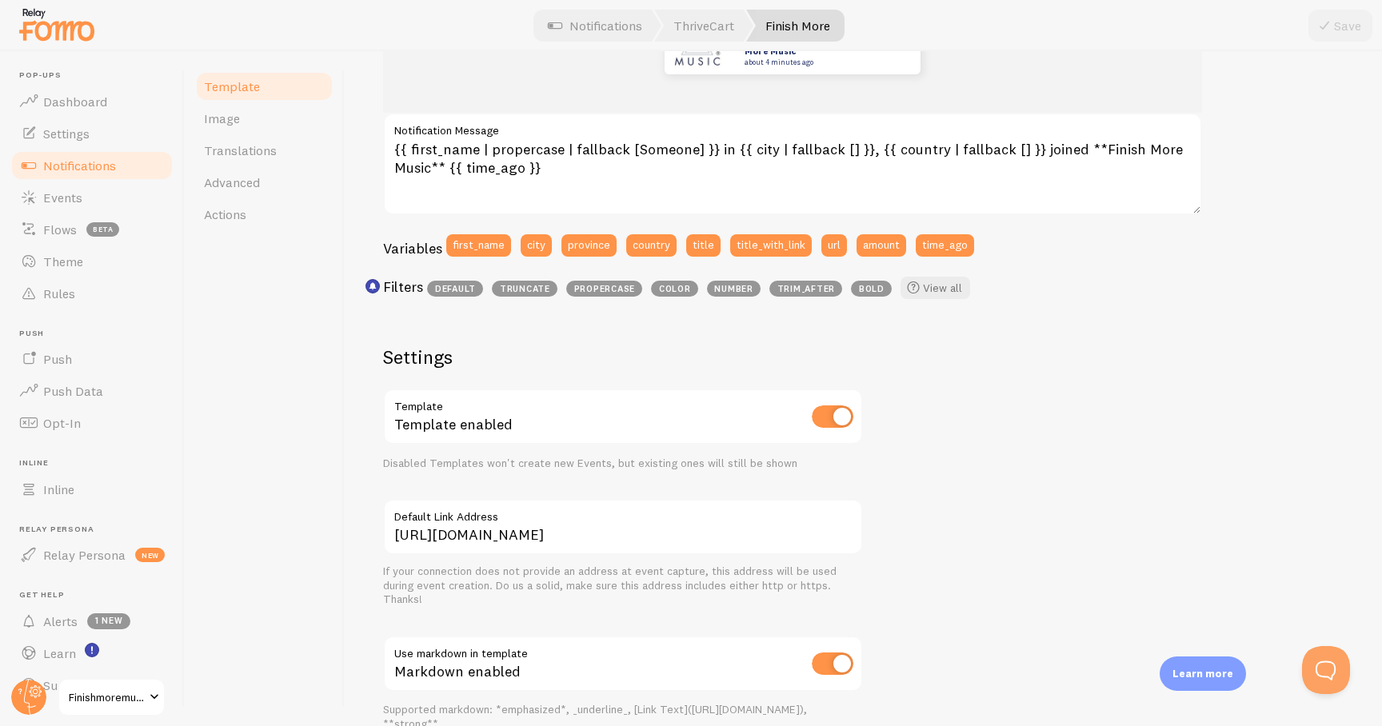
scroll to position [277, 0]
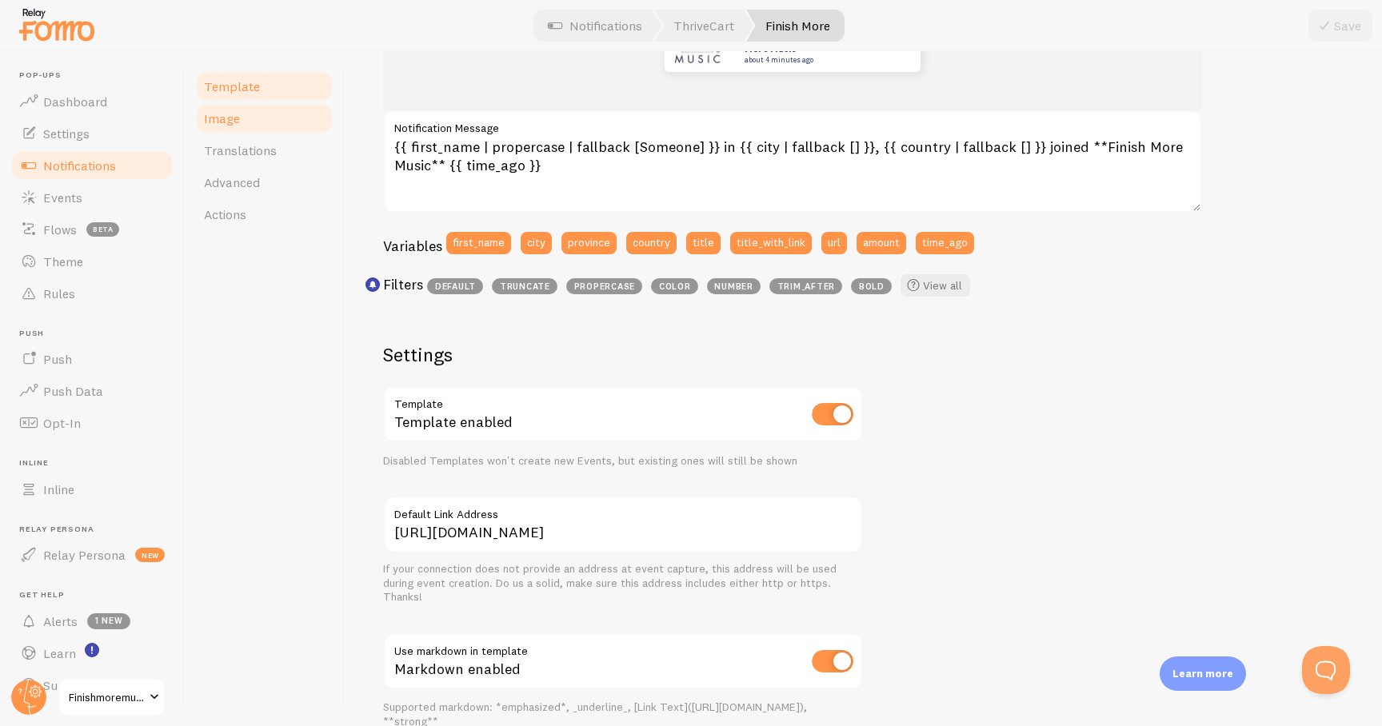
click at [263, 121] on link "Image" at bounding box center [264, 118] width 140 height 32
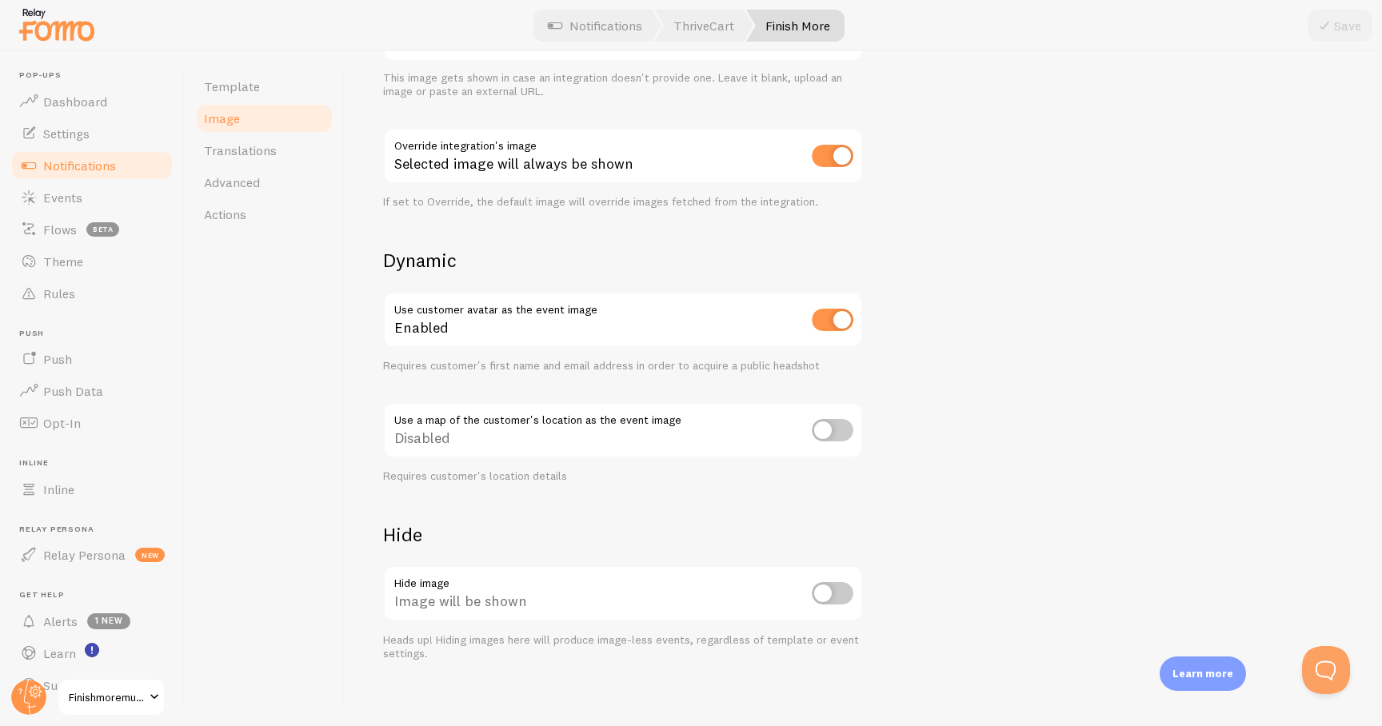
scroll to position [534, 0]
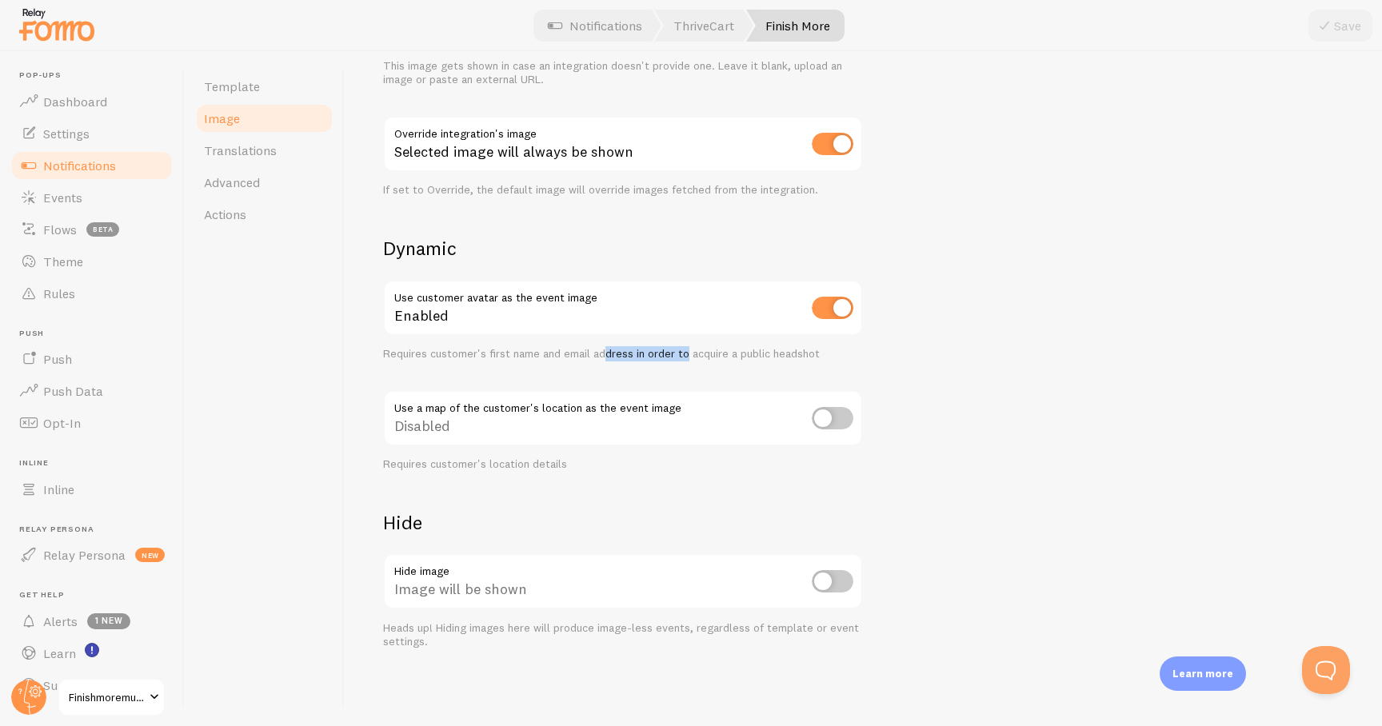
drag, startPoint x: 605, startPoint y: 359, endPoint x: 688, endPoint y: 362, distance: 82.4
click at [688, 361] on div "Use customer avatar as the event image Enabled Requires customer's first name a…" at bounding box center [623, 376] width 480 height 192
click at [688, 362] on div "Use customer avatar as the event image Enabled Requires customer's first name a…" at bounding box center [623, 376] width 480 height 192
click at [693, 345] on div "Use customer avatar as the event image Enabled Requires customer's first name a…" at bounding box center [623, 321] width 480 height 82
click at [664, 493] on div "This is true for every new event that is created. To change the apperance of ol…" at bounding box center [863, 158] width 960 height 981
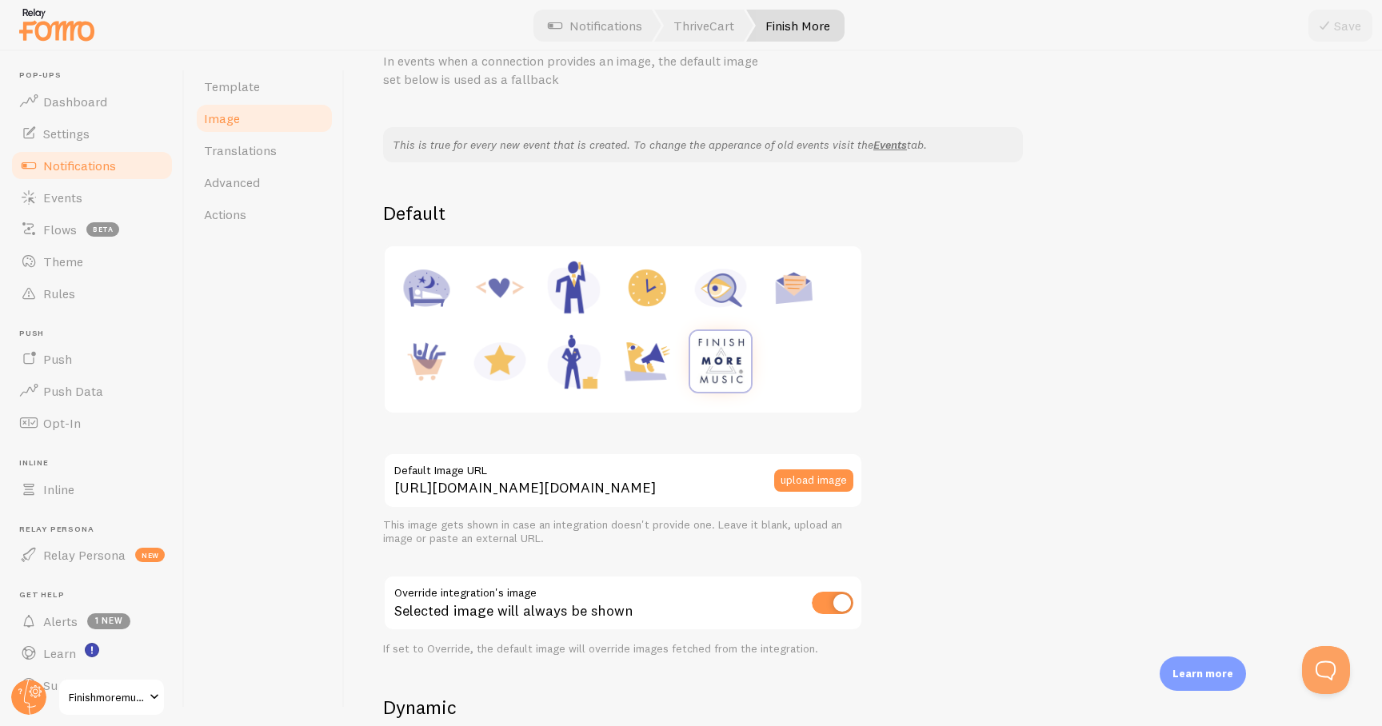
scroll to position [0, 0]
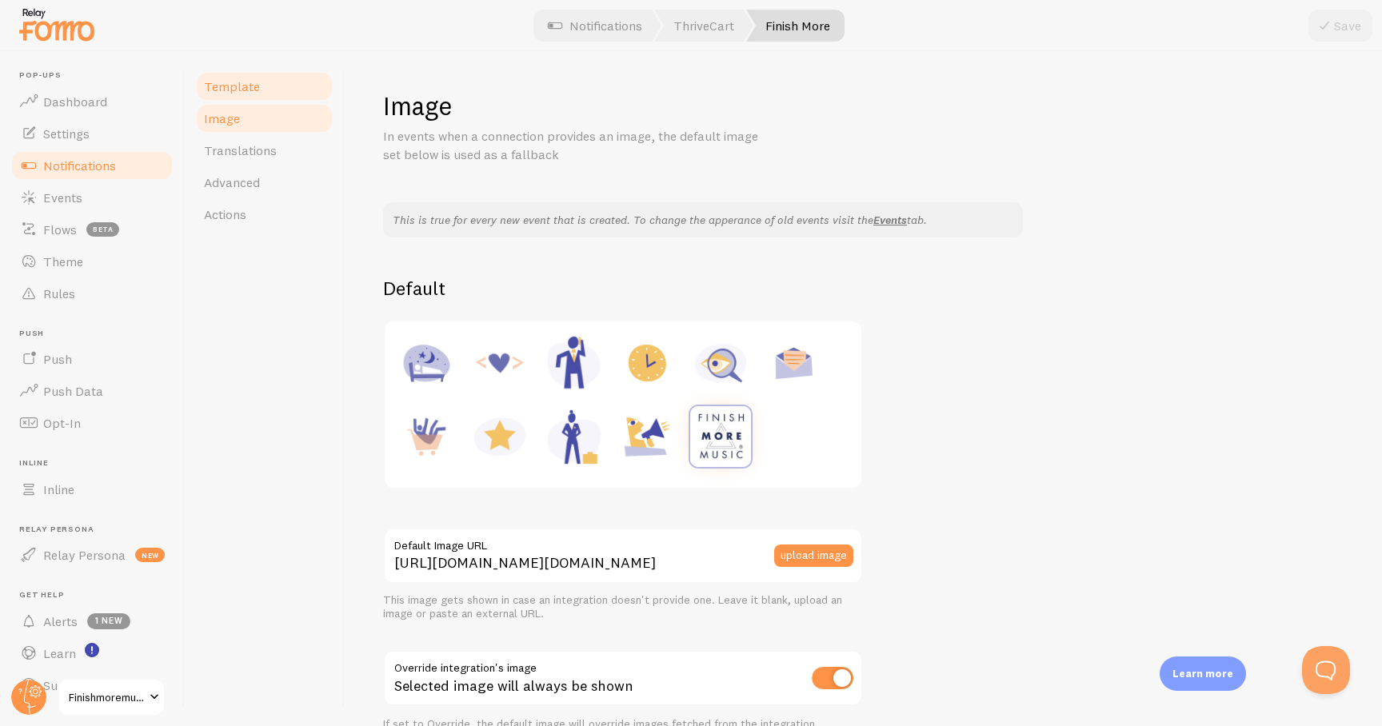
click at [259, 93] on link "Template" at bounding box center [264, 86] width 140 height 32
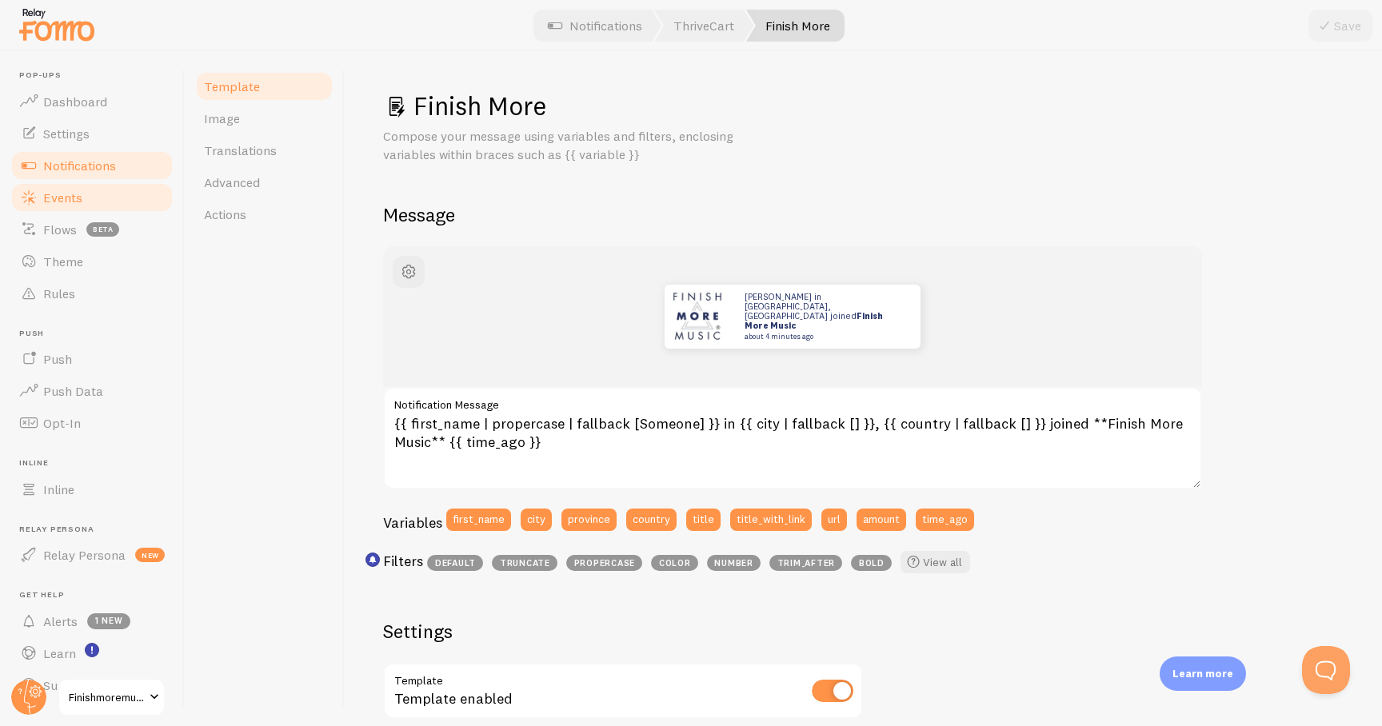
click at [63, 207] on link "Events" at bounding box center [92, 197] width 165 height 32
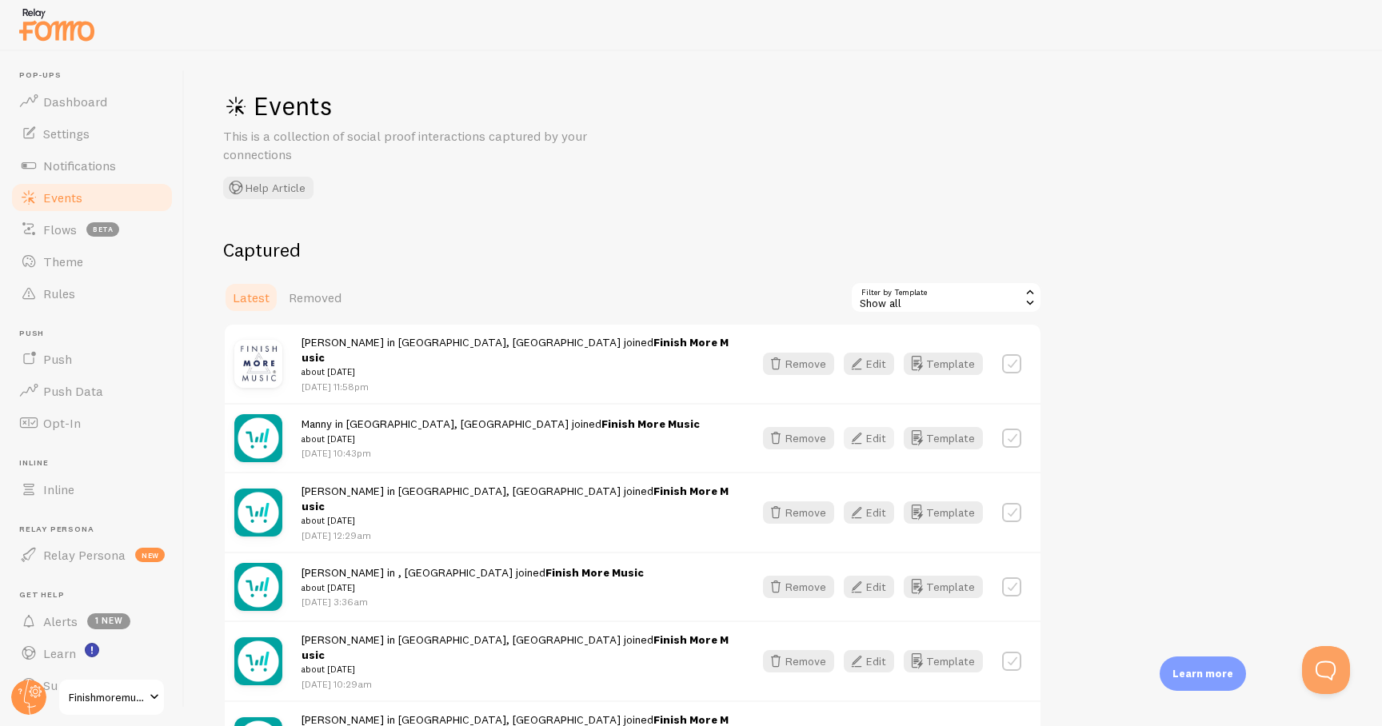
click at [879, 432] on button "Edit" at bounding box center [869, 438] width 50 height 22
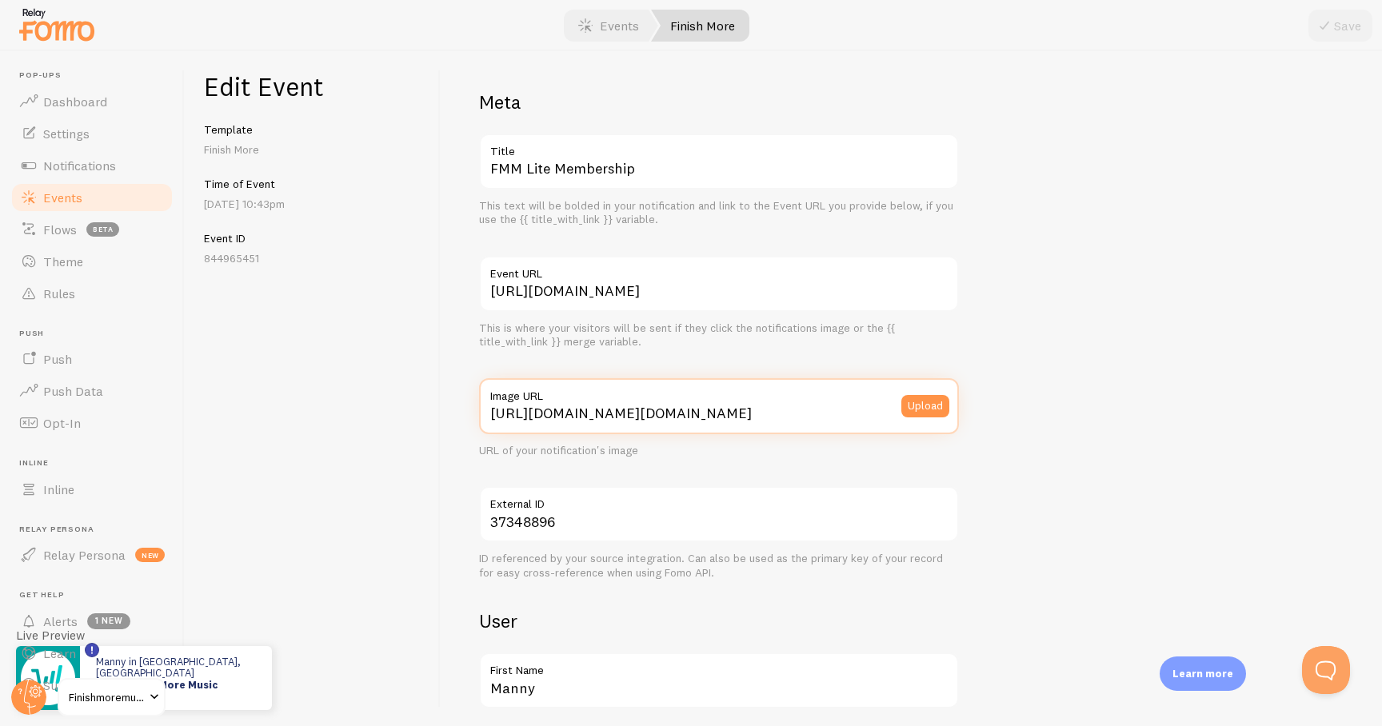
click at [648, 409] on input "https://www.gravatar.com/avatar/5f703c37324354a34cb3ba3891edadda?size=200&defau…" at bounding box center [719, 406] width 480 height 56
paste input "process.filestackapi.com/ApqhzE1ldTzuKSj33adqez/resize=width:170,height:170/htt…"
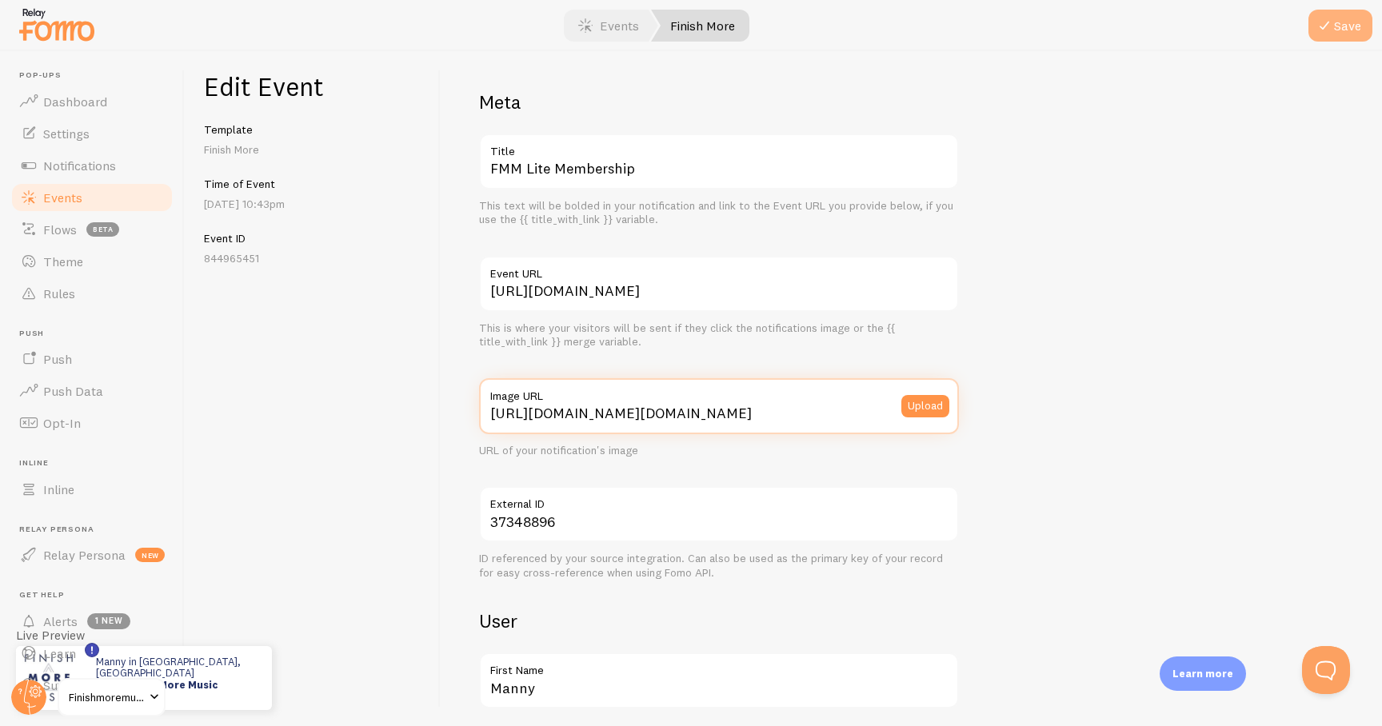
type input "https://process.filestackapi.com/ApqhzE1ldTzuKSj33adqez/resize=width:170,height…"
click at [1330, 17] on icon "submit" at bounding box center [1323, 25] width 19 height 19
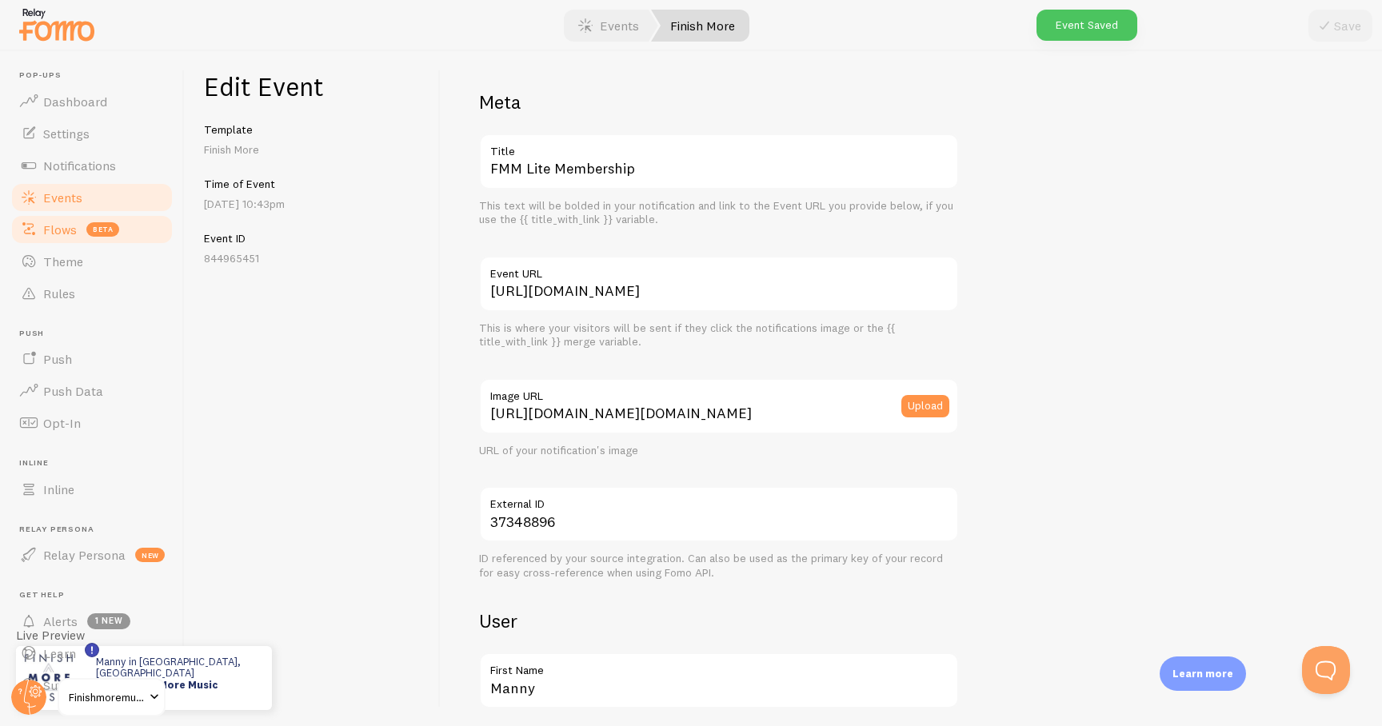
click at [101, 213] on link "Flows beta" at bounding box center [92, 229] width 165 height 32
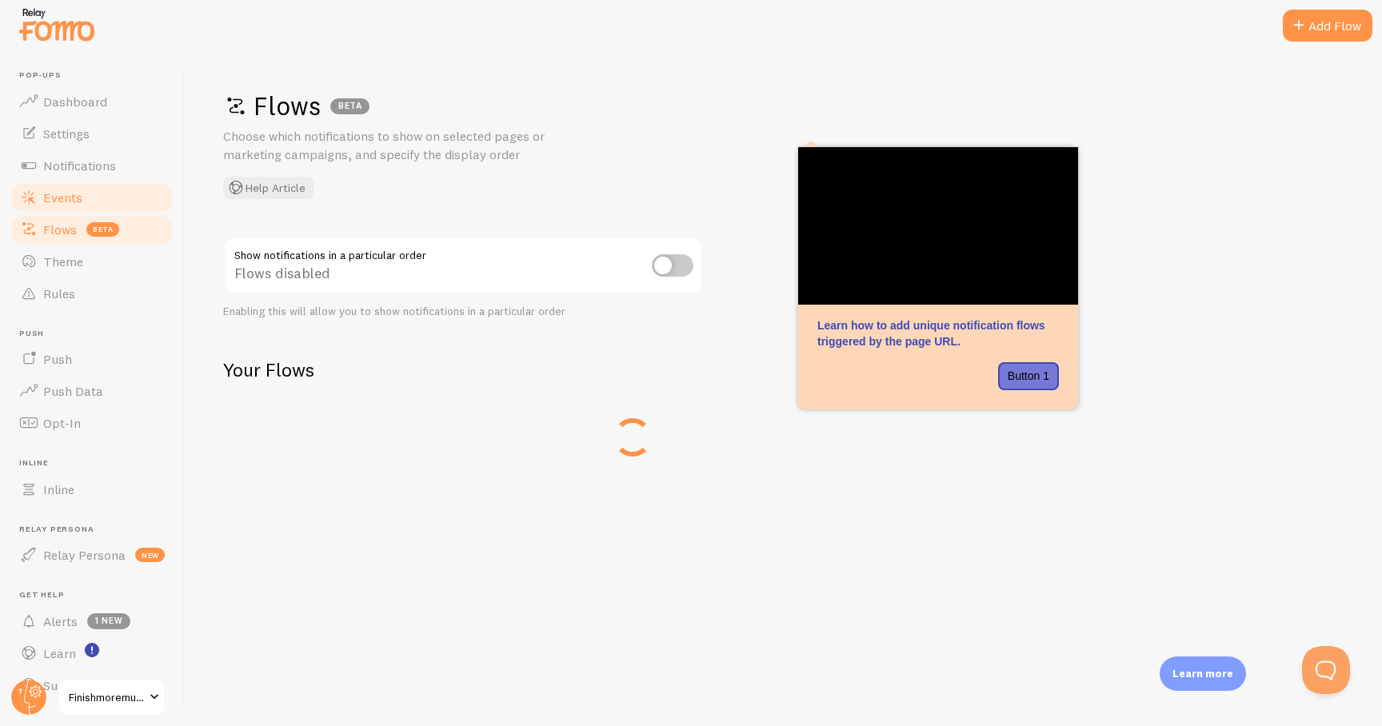
click at [102, 201] on link "Events" at bounding box center [92, 197] width 165 height 32
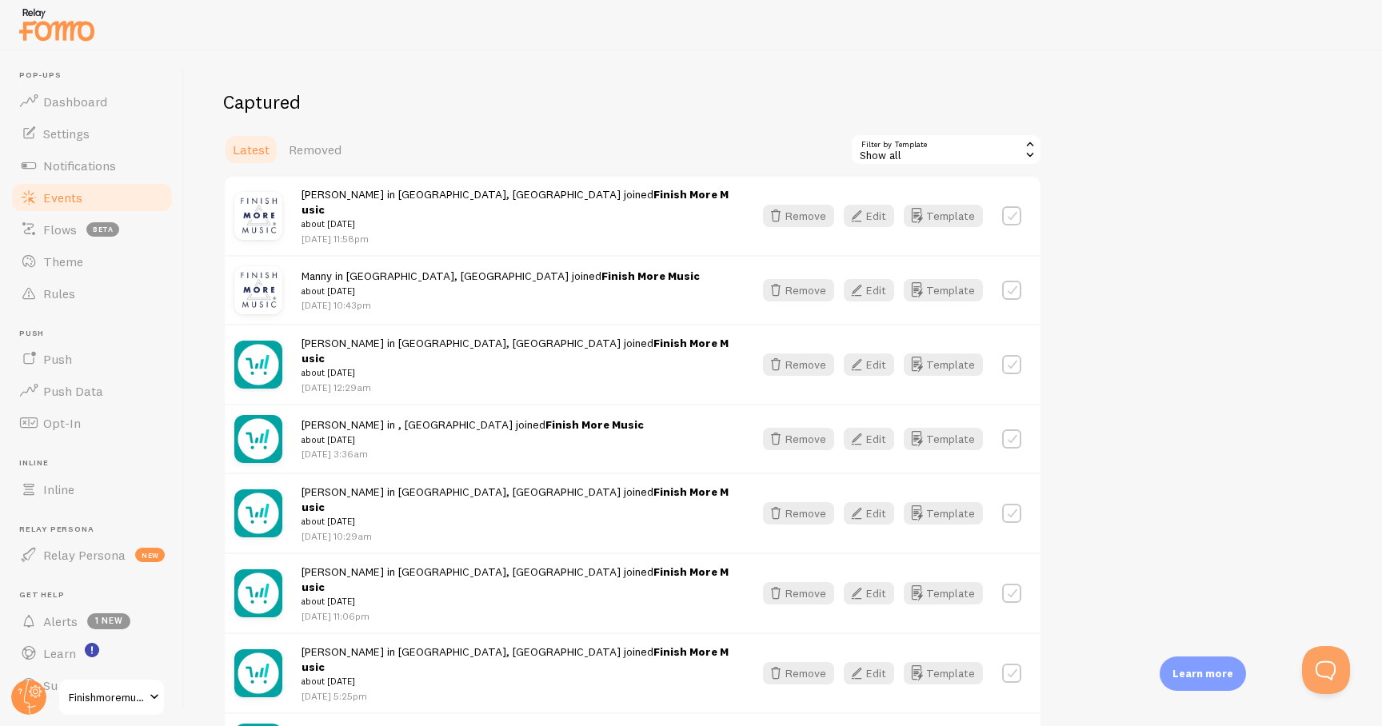
scroll to position [137, 0]
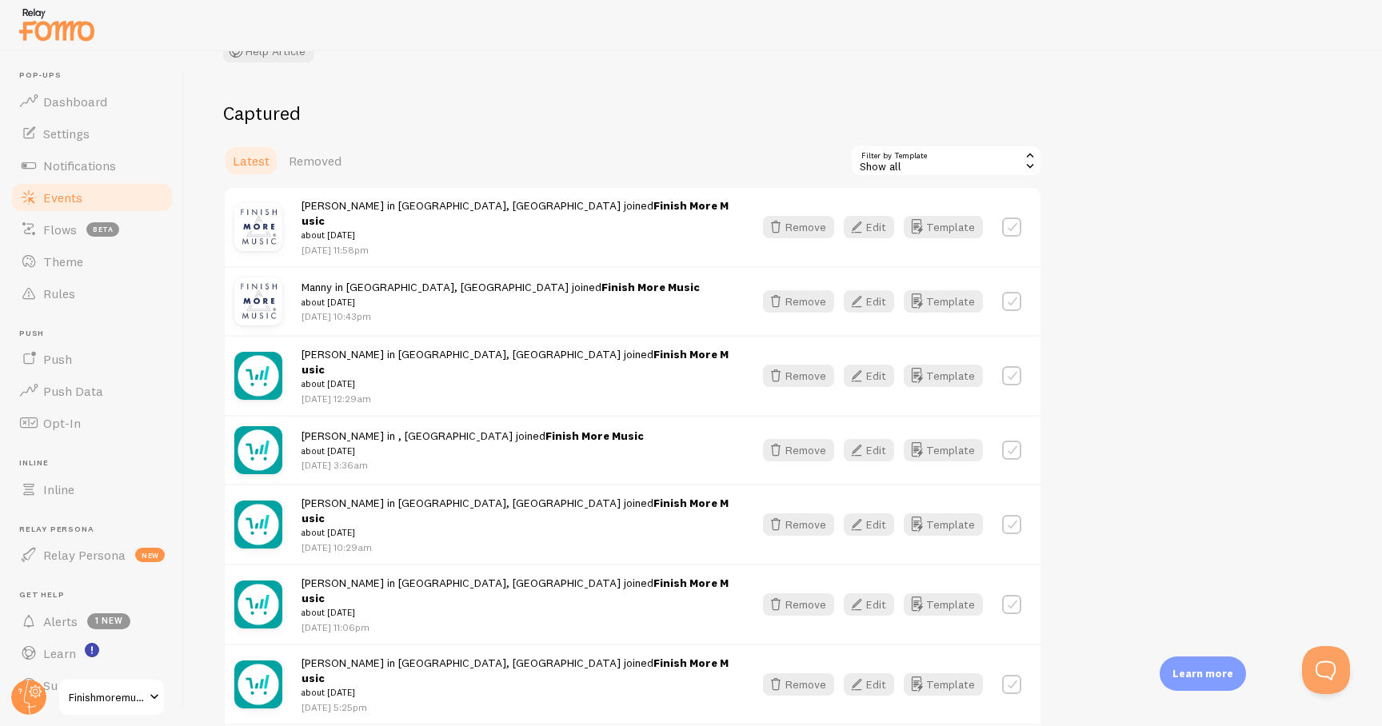
click at [1010, 345] on div "Nathan in Harringay, United Kingdom joined Finish More Music about 2 weeks ago …" at bounding box center [633, 375] width 816 height 80
click at [1011, 366] on label at bounding box center [1011, 375] width 19 height 19
checkbox input "true"
click at [1010, 441] on label at bounding box center [1011, 450] width 19 height 19
checkbox input "true"
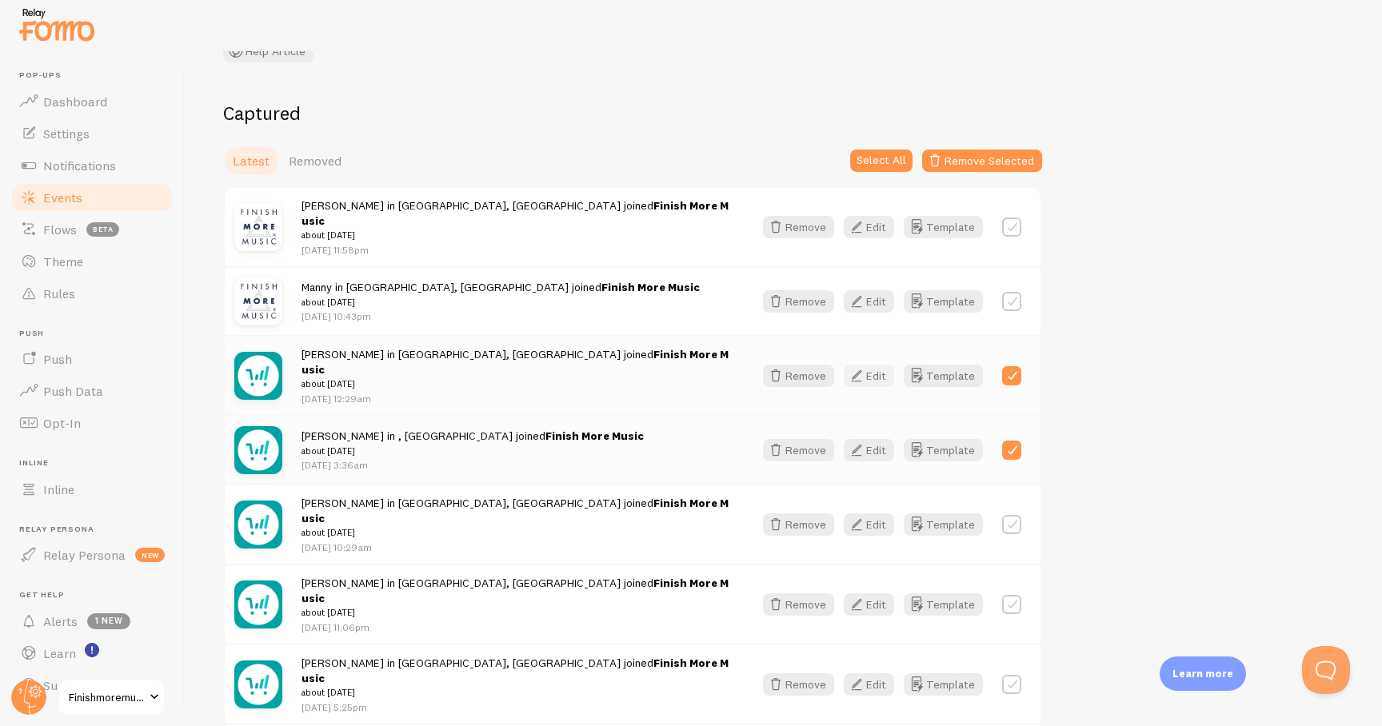
click at [881, 365] on button "Edit" at bounding box center [869, 376] width 50 height 22
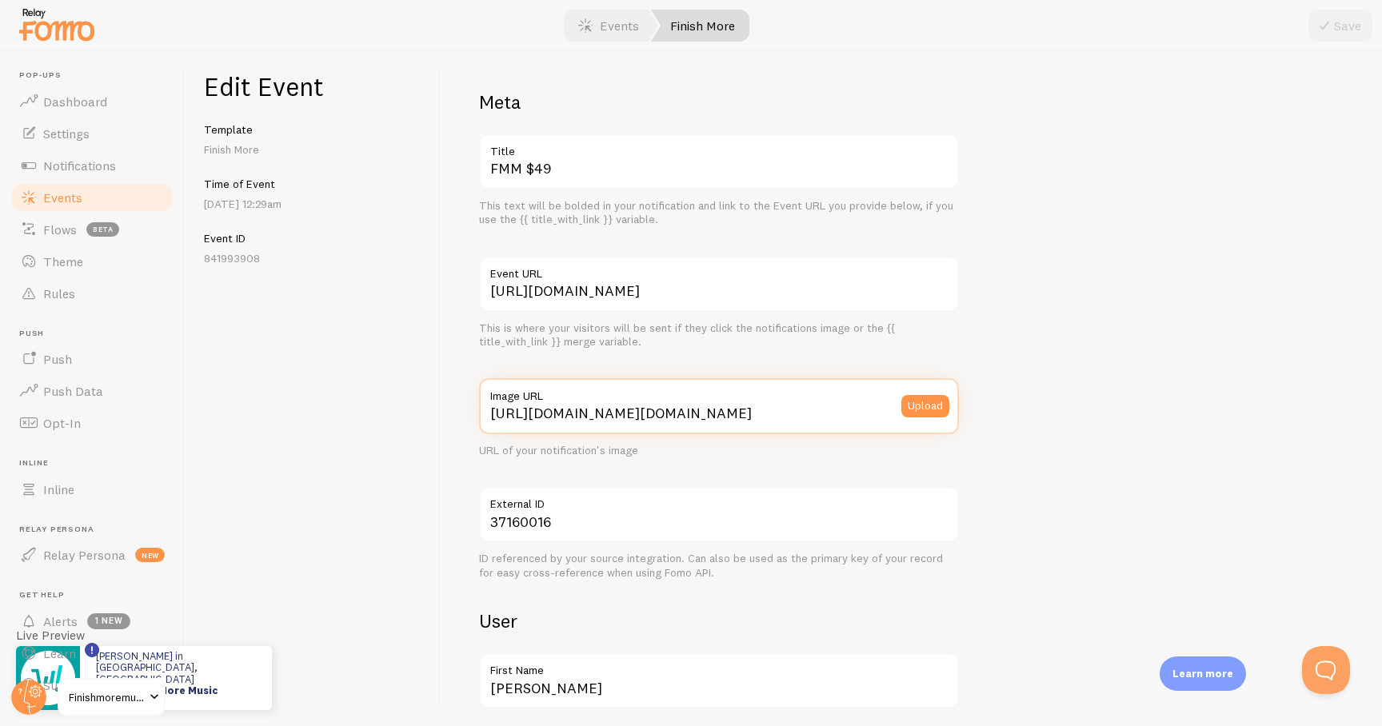
click at [657, 422] on input "https://www.gravatar.com/avatar/530b0e44799077d6382acbf8c55879f9?size=200&defau…" at bounding box center [719, 406] width 480 height 56
paste input "process.filestackapi.com/ApqhzE1ldTzuKSj33adqez/resize=width:170,height:170/htt…"
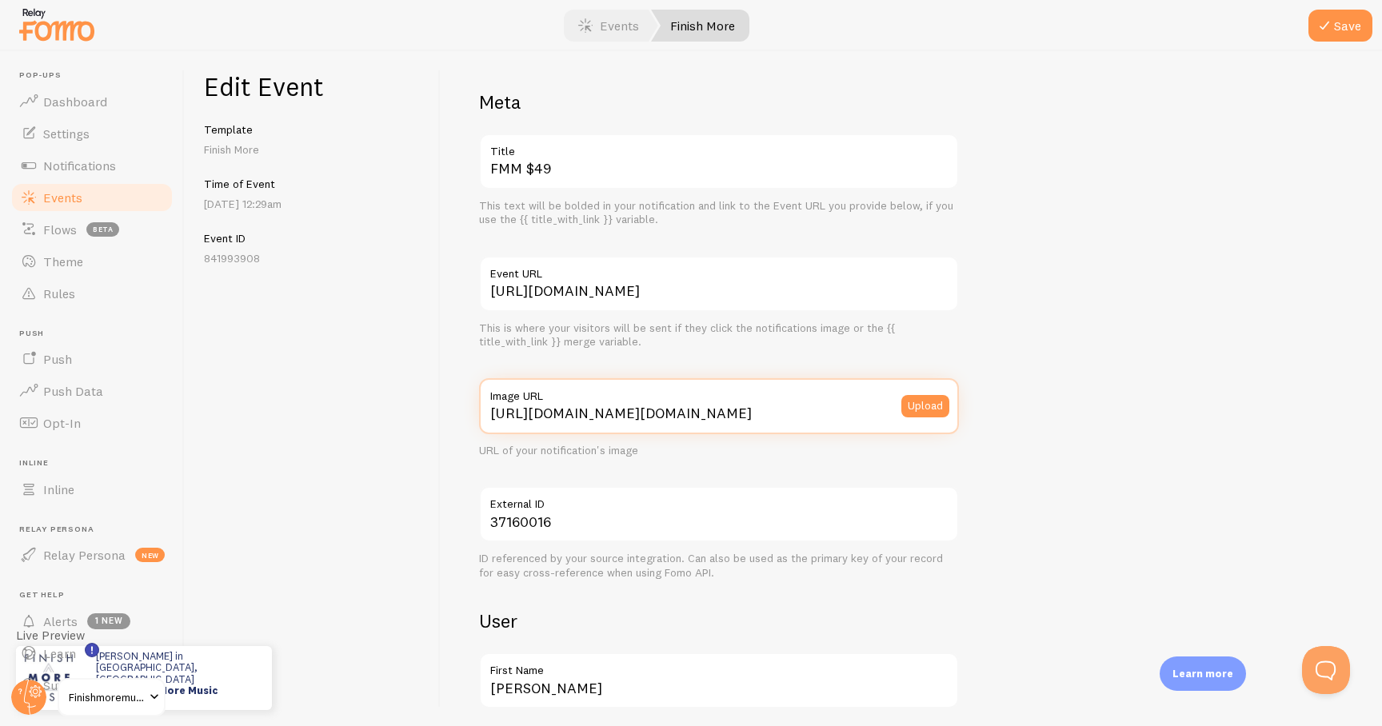
scroll to position [0, 488]
type input "https://process.filestackapi.com/ApqhzE1ldTzuKSj33adqez/resize=width:170,height…"
click at [1326, 40] on button "Save" at bounding box center [1340, 26] width 64 height 32
click at [146, 205] on link "Events" at bounding box center [92, 197] width 165 height 32
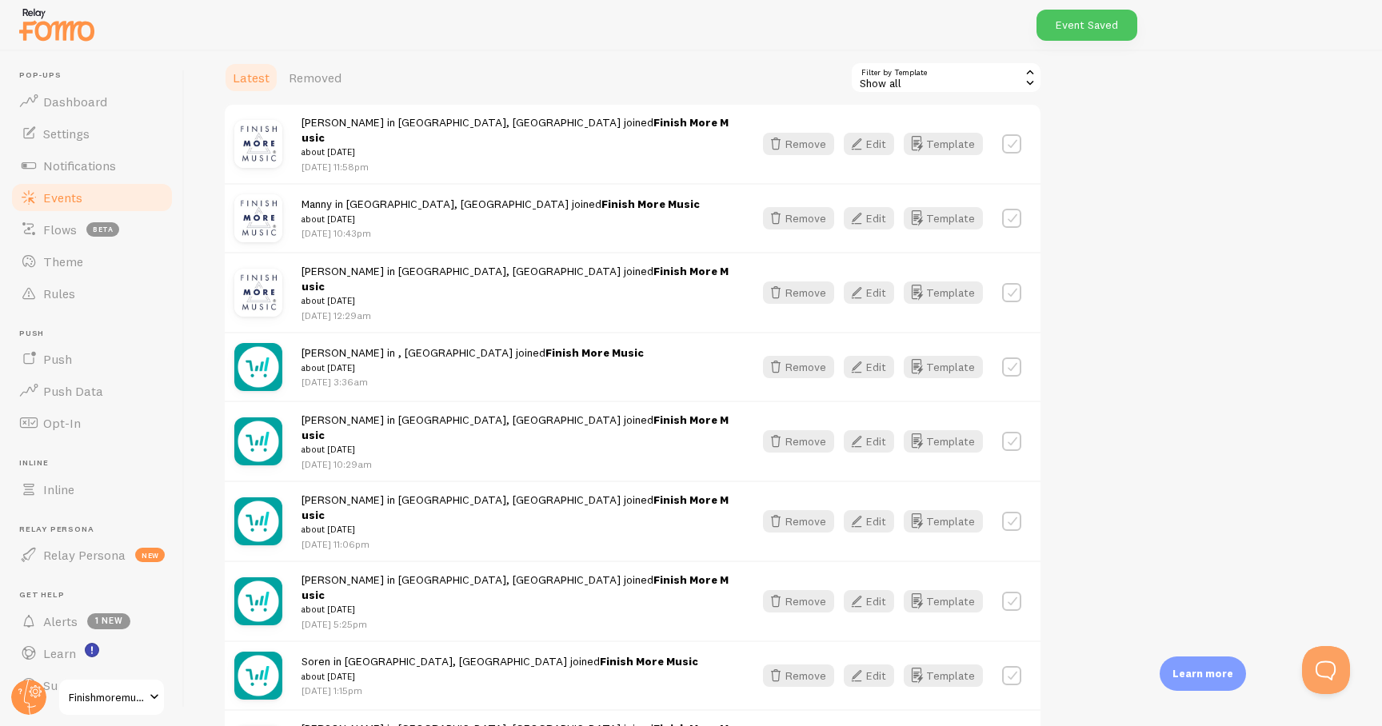
scroll to position [268, 0]
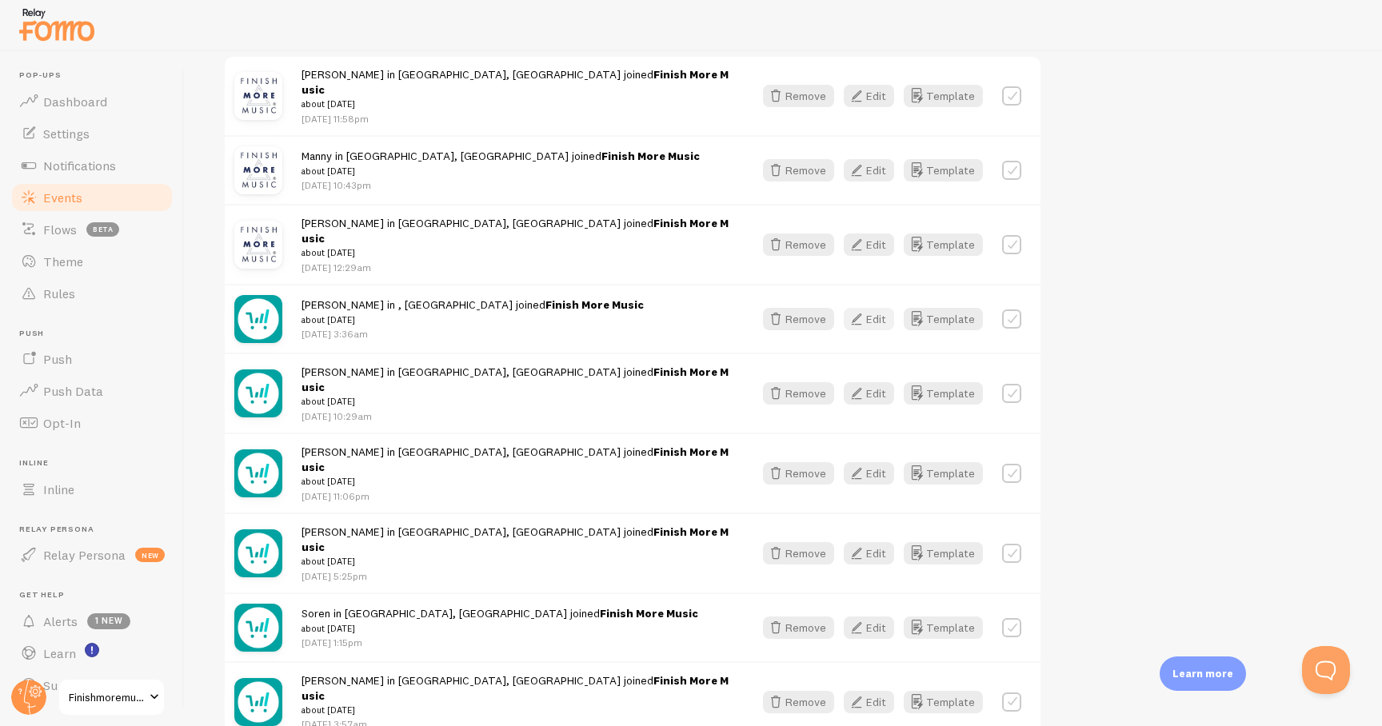
click at [885, 308] on button "Edit" at bounding box center [869, 319] width 50 height 22
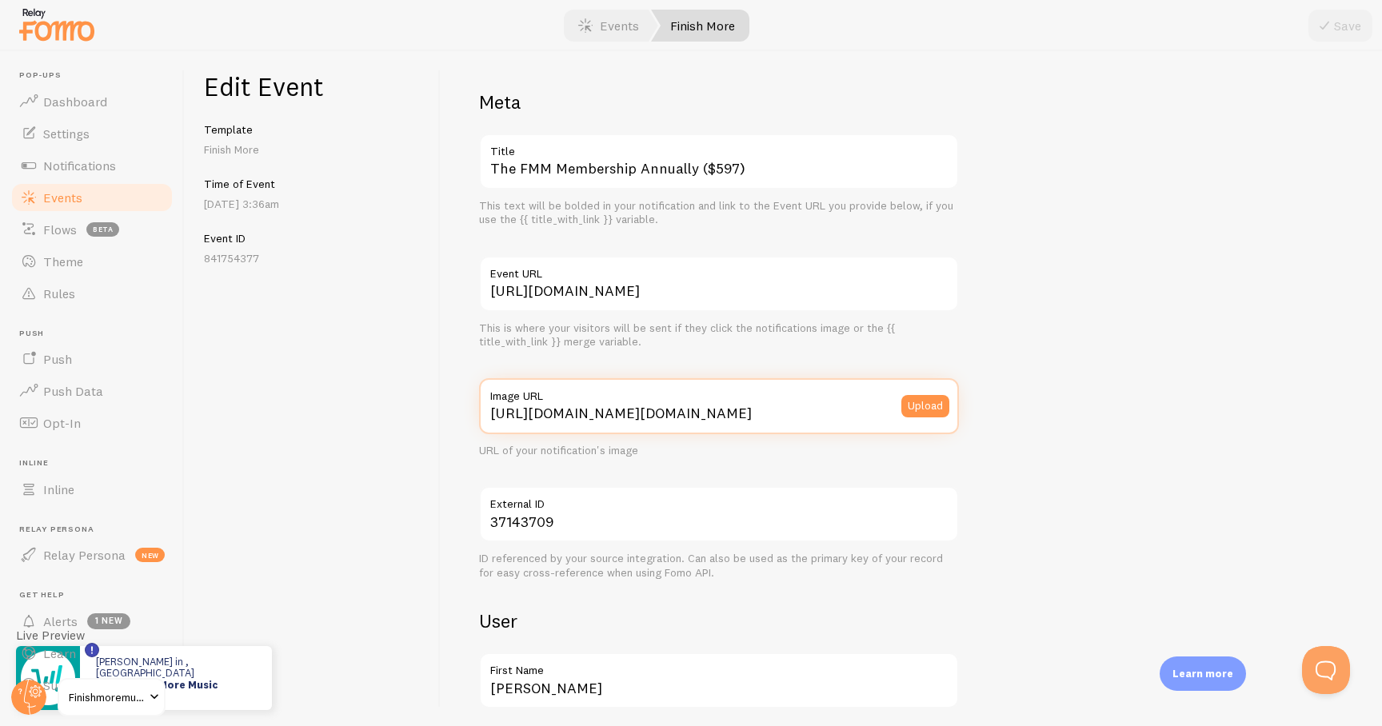
click at [544, 409] on input "https://www.gravatar.com/avatar/caf3cae4f555df3167b6c75ca8663be4?size=200&defau…" at bounding box center [719, 406] width 480 height 56
paste input "process.filestackapi.com/ApqhzE1ldTzuKSj33adqez/resize=width:170,height:170/htt…"
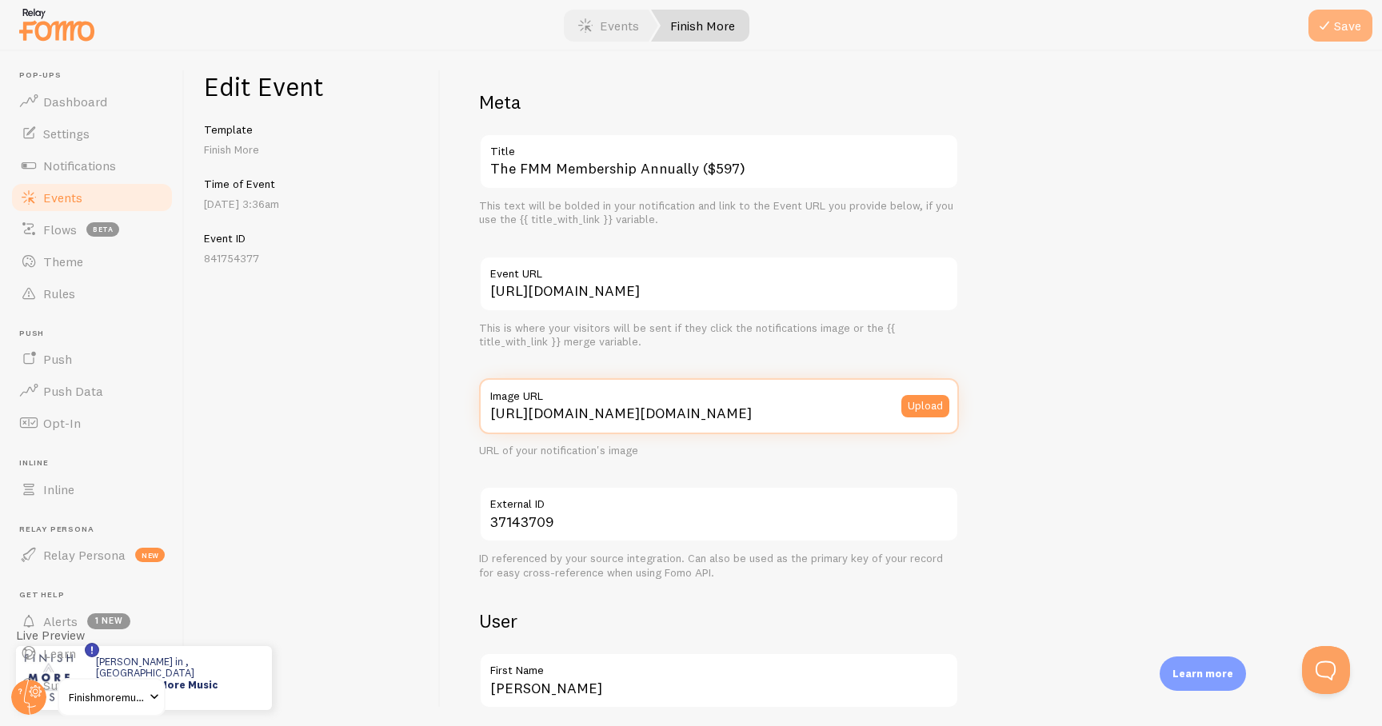
type input "https://process.filestackapi.com/ApqhzE1ldTzuKSj33adqez/resize=width:170,height…"
click at [1334, 21] on button "Save" at bounding box center [1340, 26] width 64 height 32
click at [89, 194] on link "Events" at bounding box center [92, 197] width 165 height 32
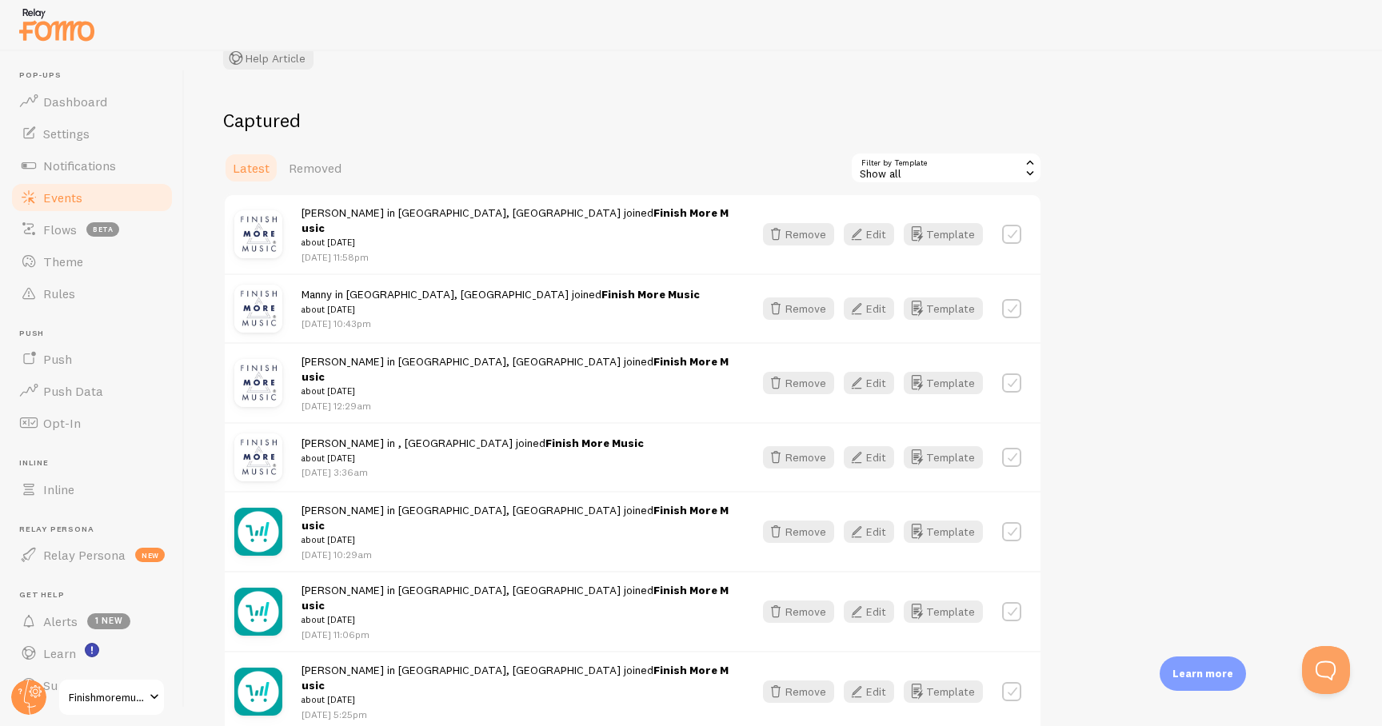
scroll to position [128, 0]
click at [125, 162] on link "Notifications" at bounding box center [92, 166] width 165 height 32
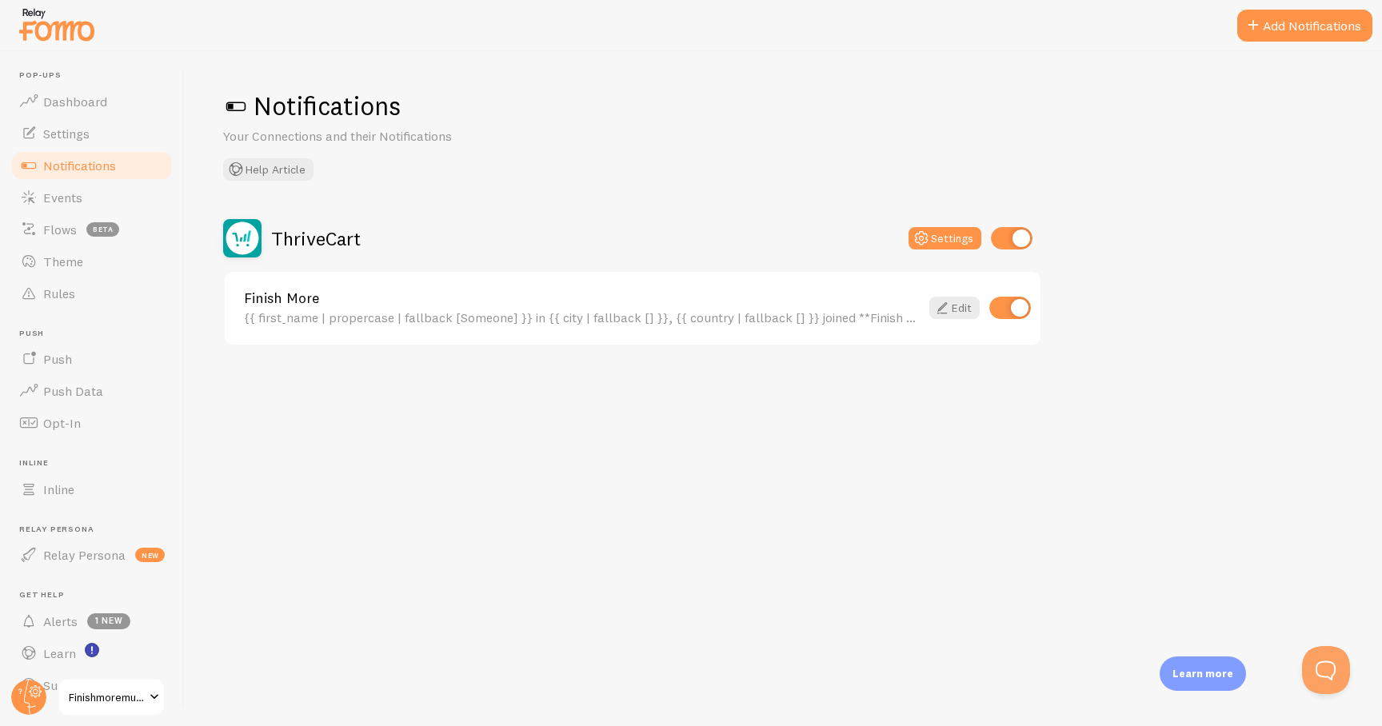
click at [618, 289] on div "Finish More {{ first_name | propercase | fallback [Someone] }} in {{ city | fal…" at bounding box center [633, 308] width 816 height 73
click at [944, 240] on button "Settings" at bounding box center [944, 238] width 73 height 22
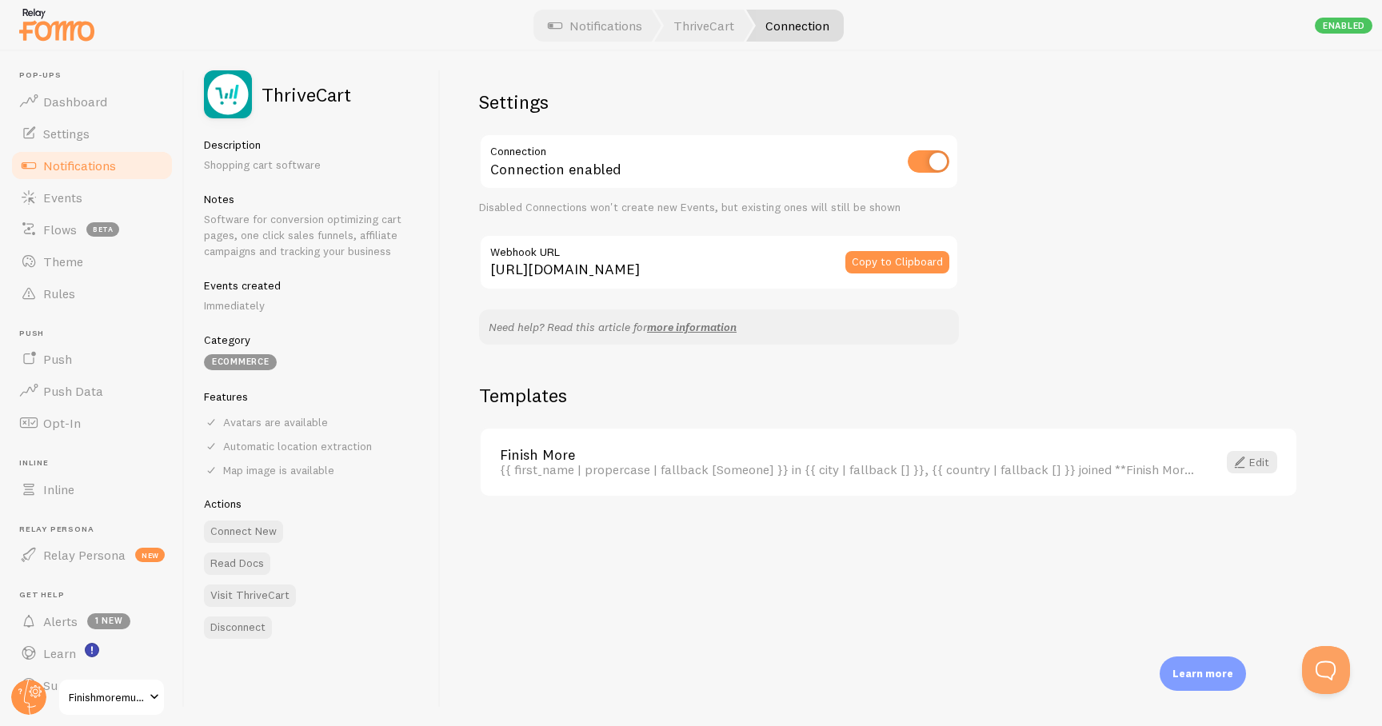
click at [118, 170] on link "Notifications" at bounding box center [92, 166] width 165 height 32
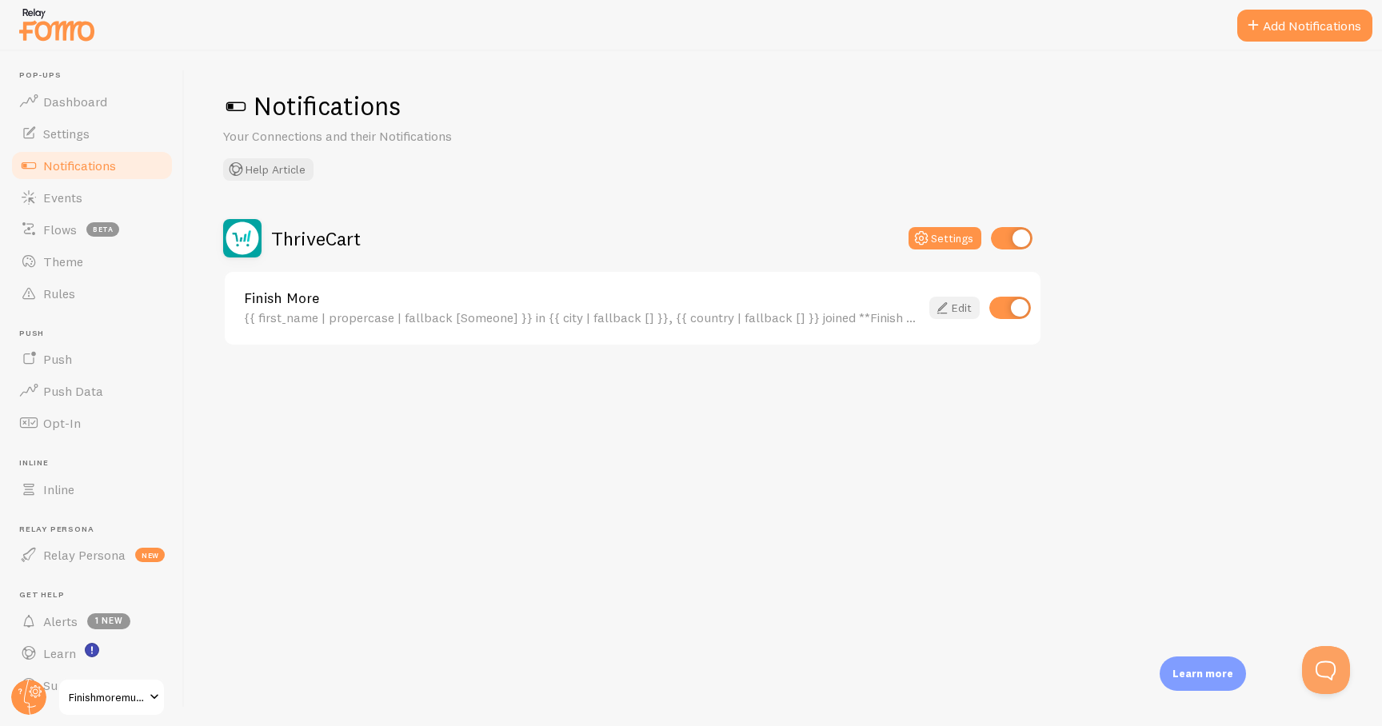
click at [965, 309] on link "Edit" at bounding box center [954, 308] width 50 height 22
